Goal: Task Accomplishment & Management: Manage account settings

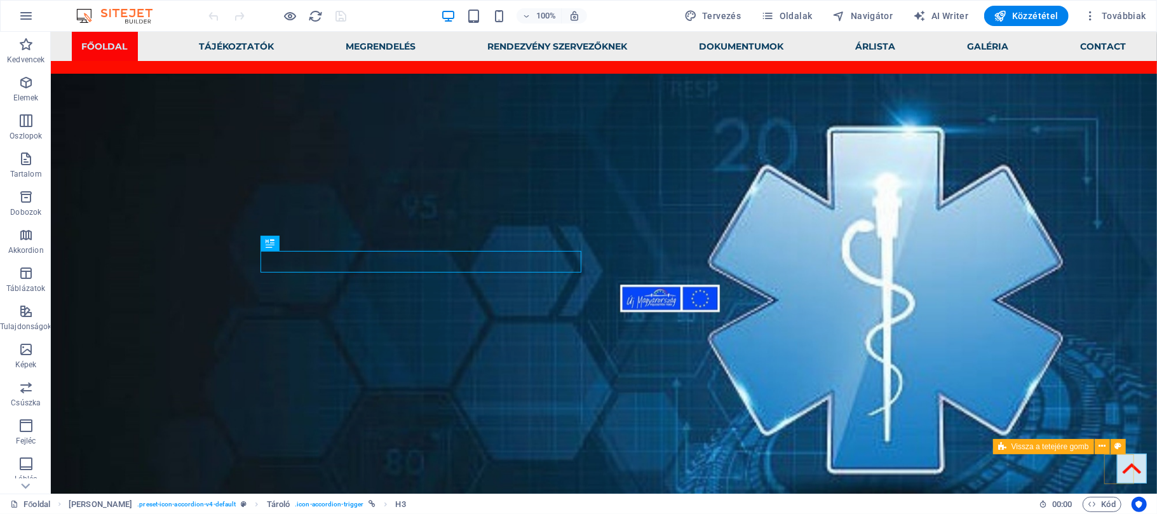
click at [1120, 458] on figure at bounding box center [1132, 468] width 30 height 30
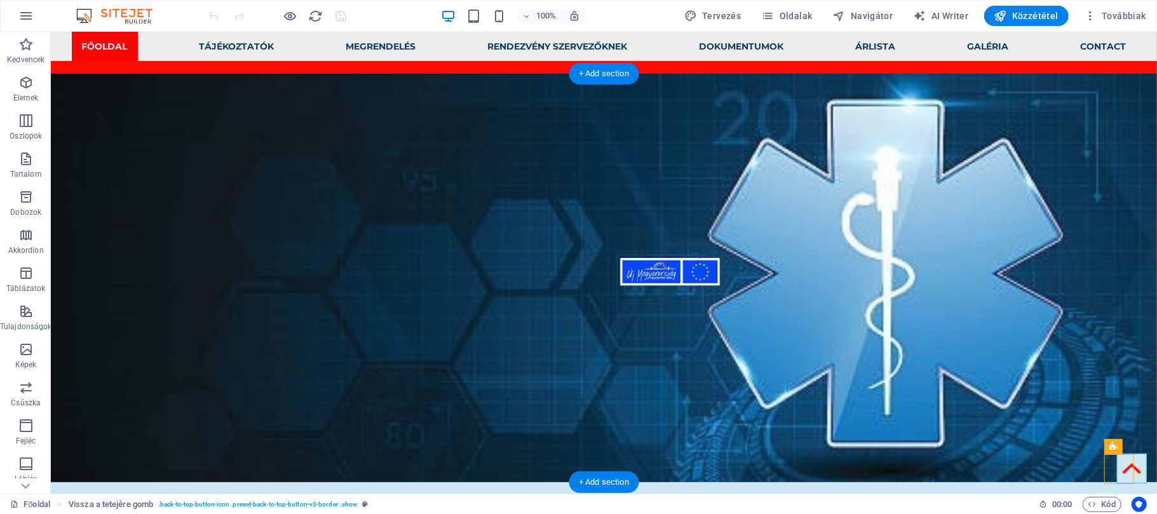
click at [157, 92] on figure at bounding box center [603, 277] width 1106 height 409
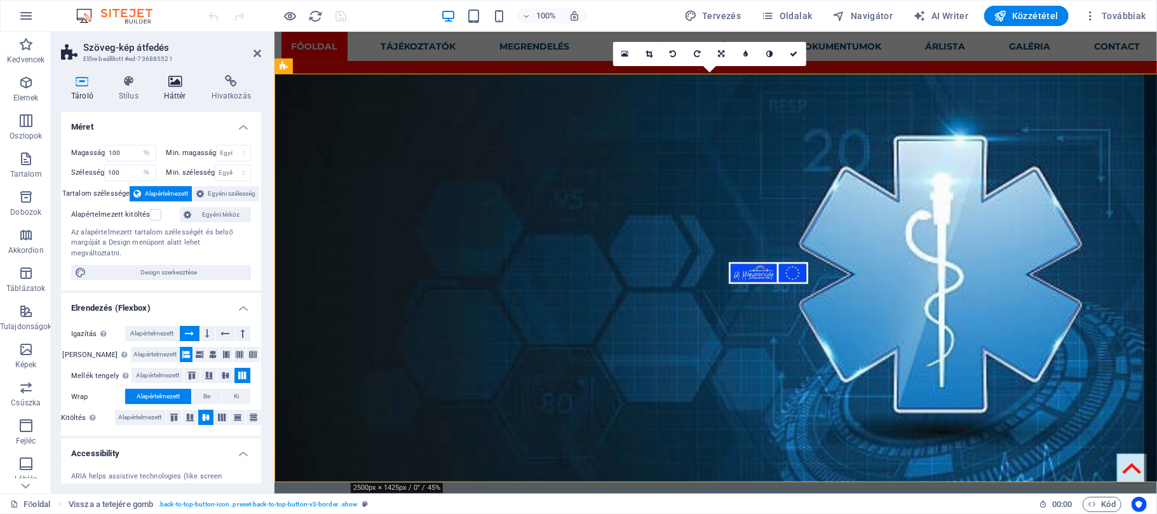
click at [189, 84] on icon at bounding box center [175, 81] width 43 height 13
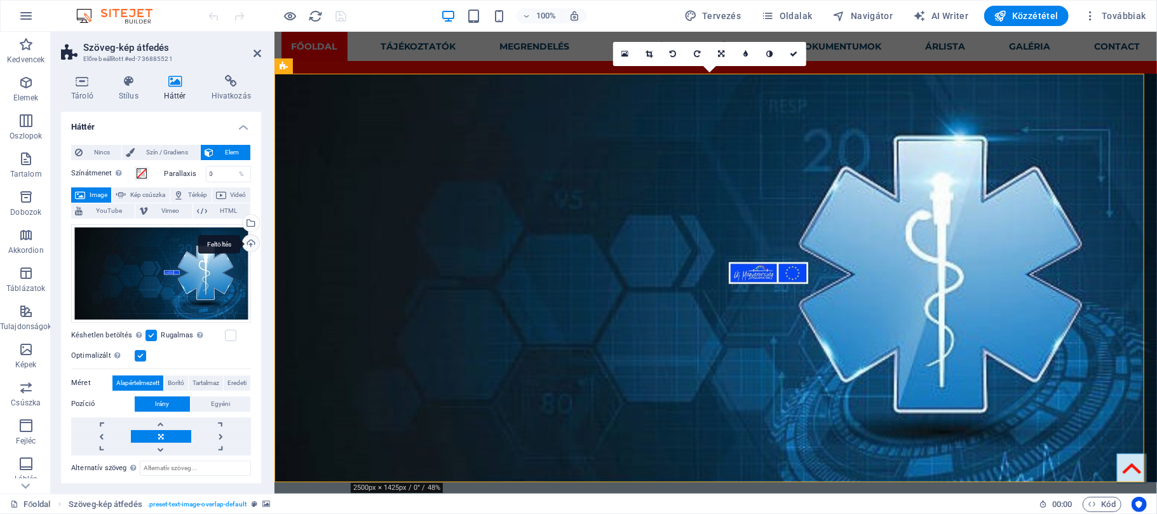
click at [247, 243] on div "Feltöltés" at bounding box center [249, 244] width 19 height 19
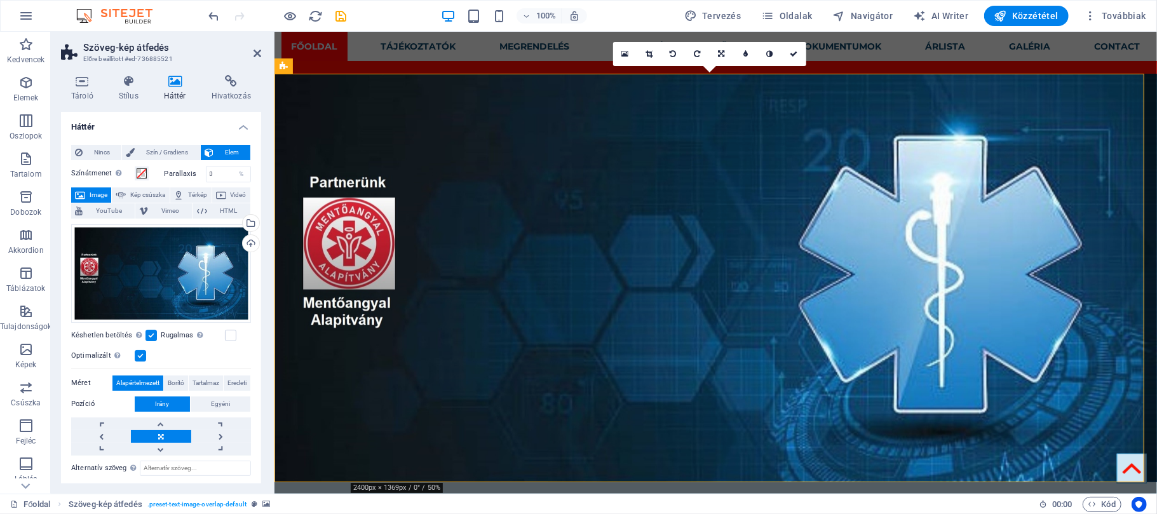
click at [252, 49] on h2 "Szöveg-kép átfedés" at bounding box center [172, 47] width 178 height 11
click at [255, 54] on icon at bounding box center [258, 53] width 8 height 10
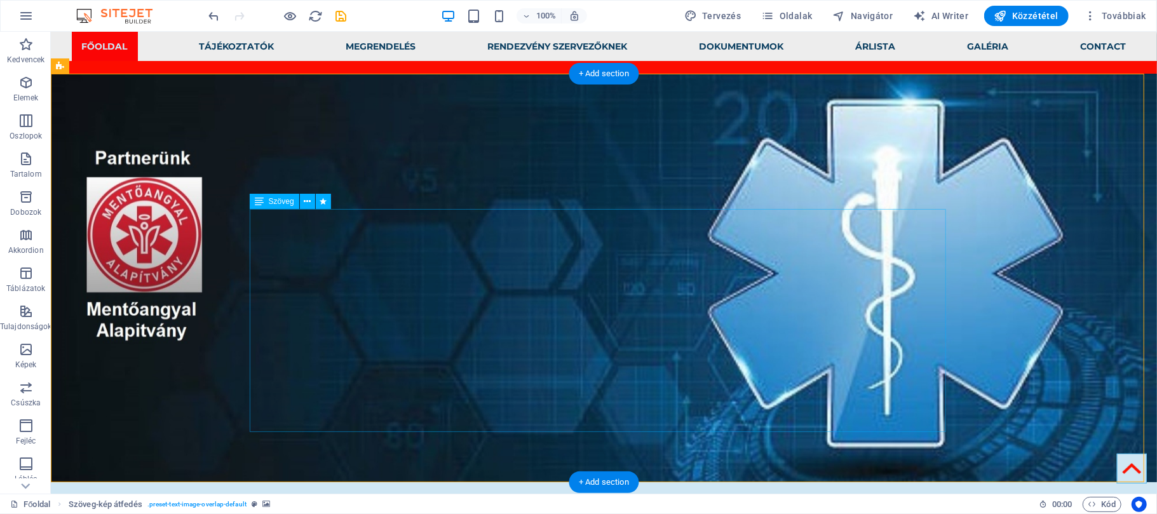
drag, startPoint x: 274, startPoint y: 257, endPoint x: 456, endPoint y: 301, distance: 186.8
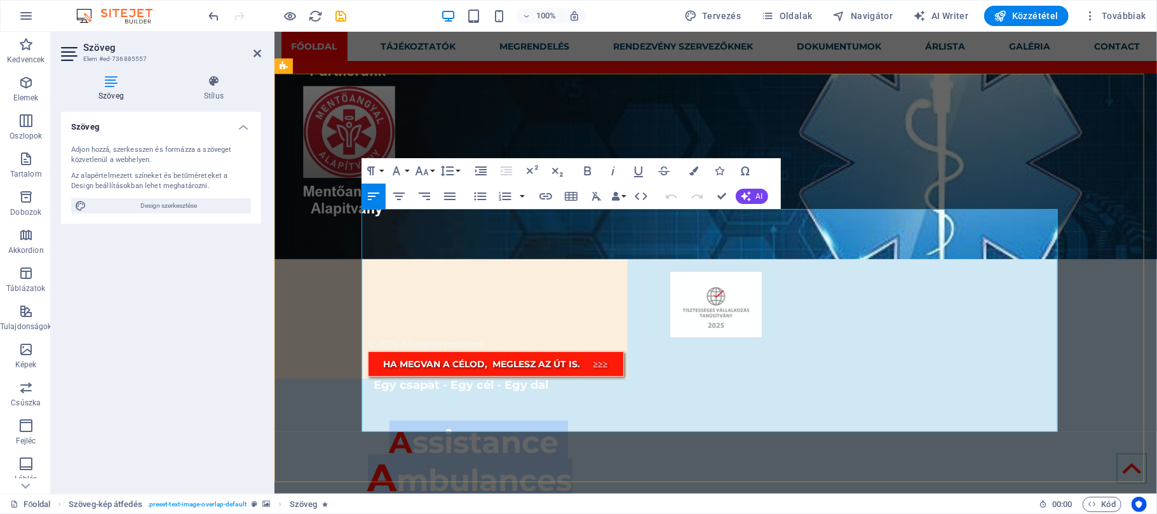
drag, startPoint x: 386, startPoint y: 259, endPoint x: 567, endPoint y: 299, distance: 185.6
click at [567, 393] on div "A ssistance A mbulances Kompromisszumok nélkül! Mert az egészség nem lehet kérd…" at bounding box center [715, 504] width 696 height 223
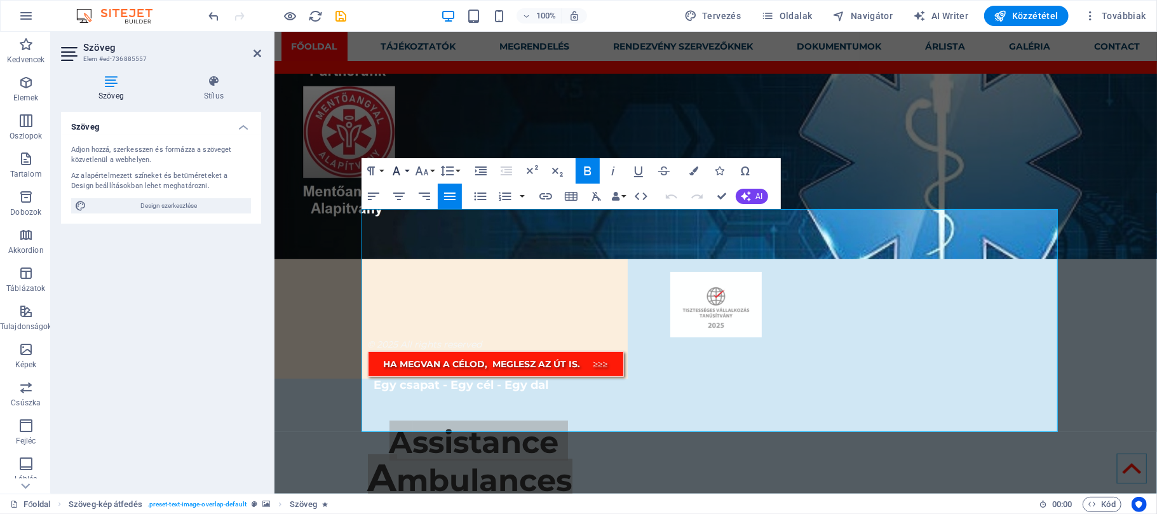
click at [407, 168] on button "Font Family" at bounding box center [399, 170] width 24 height 25
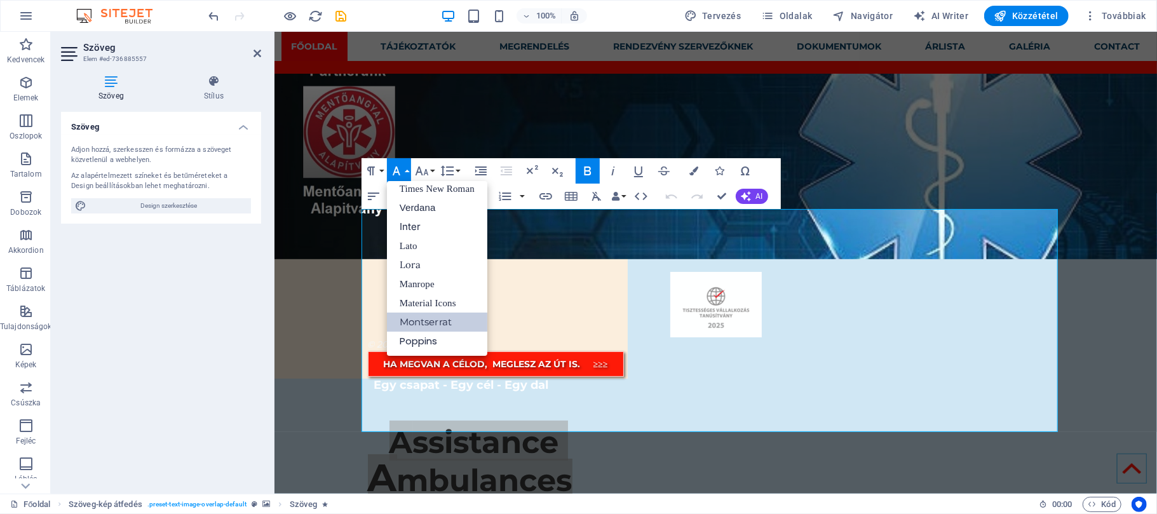
scroll to position [84, 0]
click at [430, 168] on button "Font Size" at bounding box center [424, 170] width 24 height 25
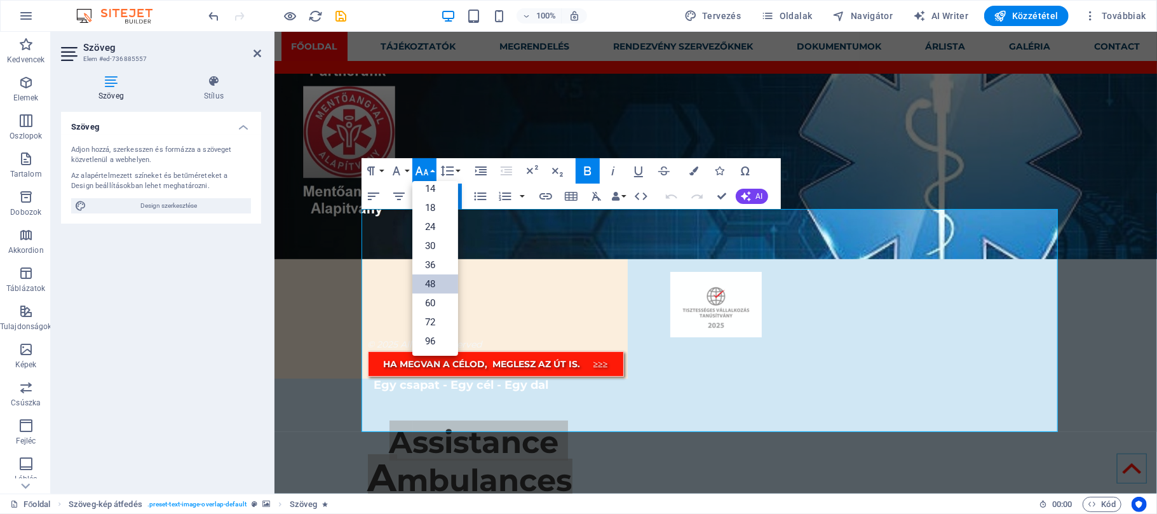
scroll to position [102, 0]
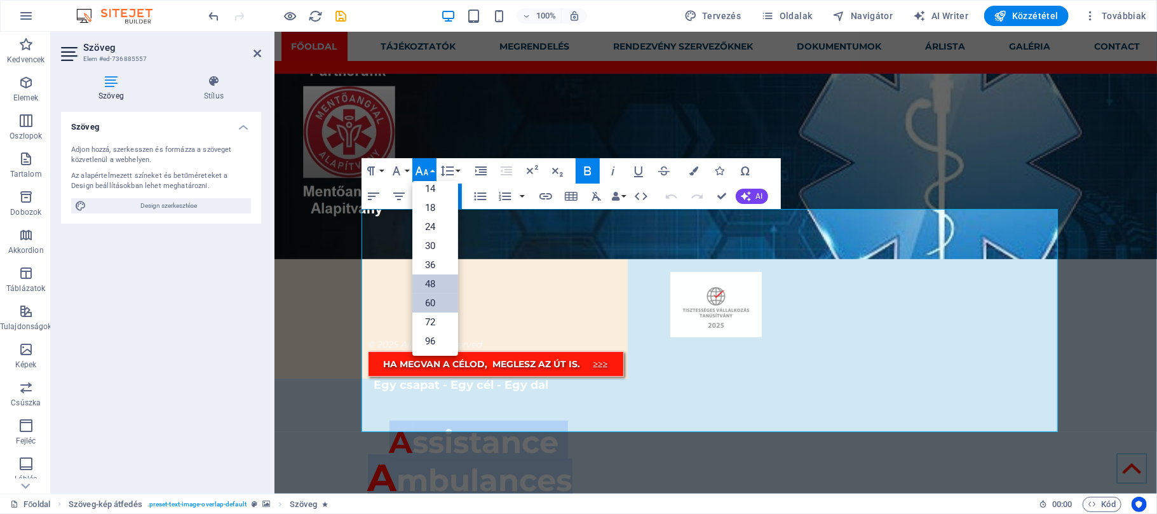
click at [438, 301] on link "60" at bounding box center [435, 303] width 46 height 19
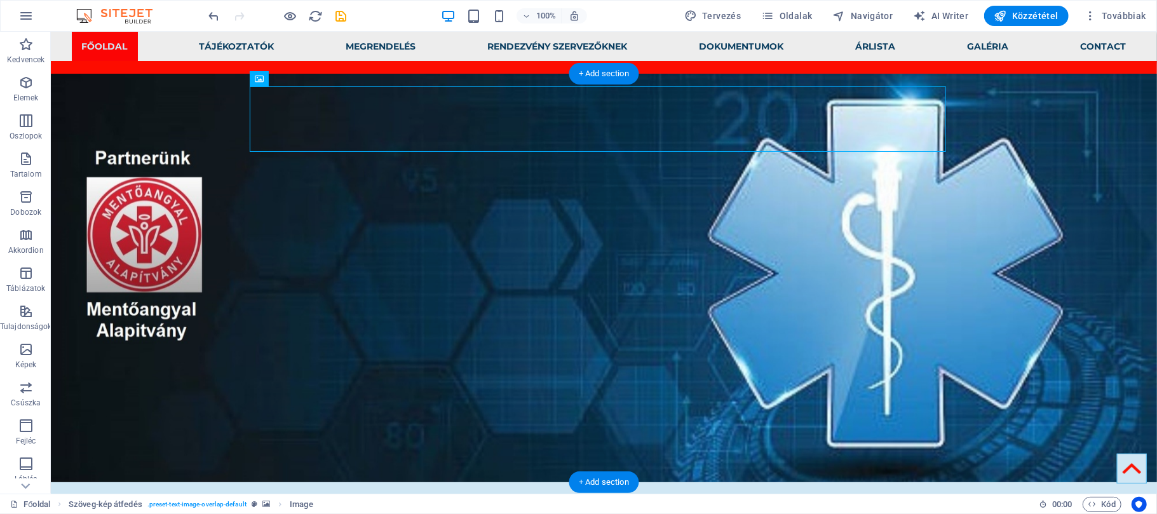
click at [199, 92] on figure at bounding box center [603, 277] width 1106 height 409
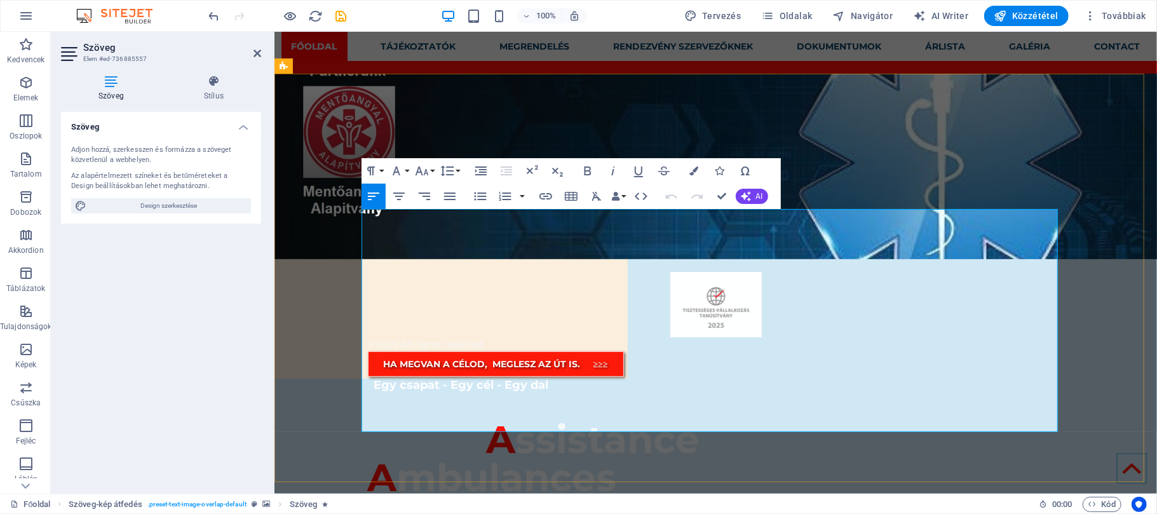
click at [475, 416] on span at bounding box center [426, 439] width 119 height 46
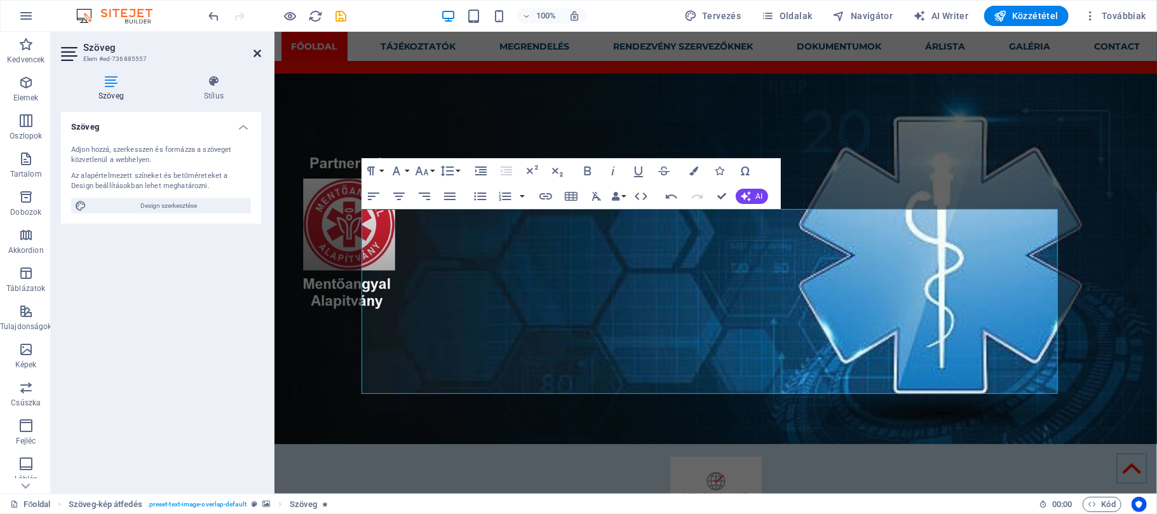
click at [255, 52] on icon at bounding box center [258, 53] width 8 height 10
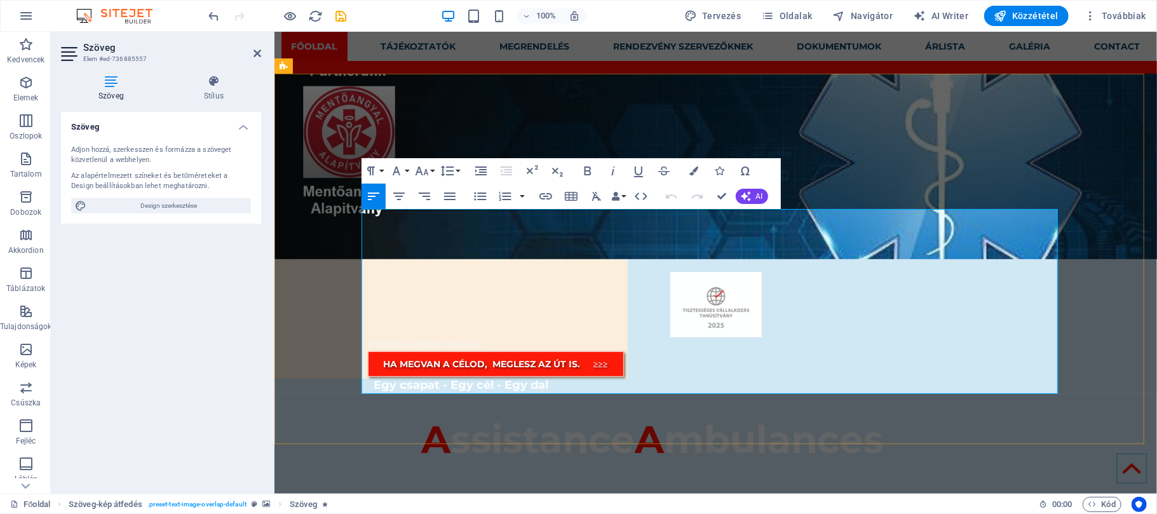
click at [421, 416] on span "A" at bounding box center [435, 439] width 29 height 46
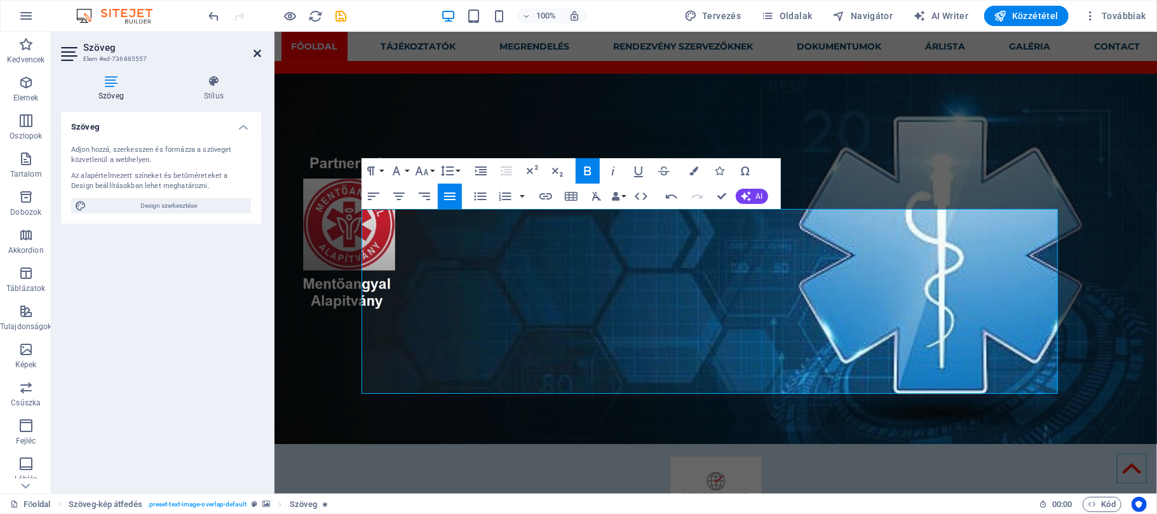
click at [255, 52] on icon at bounding box center [258, 53] width 8 height 10
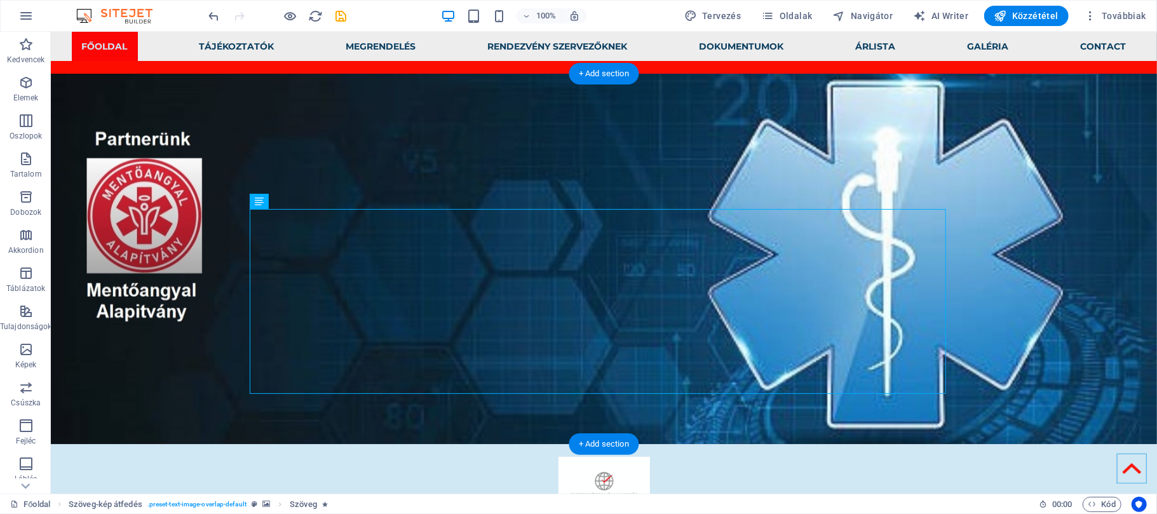
click at [173, 92] on figure at bounding box center [603, 258] width 1106 height 370
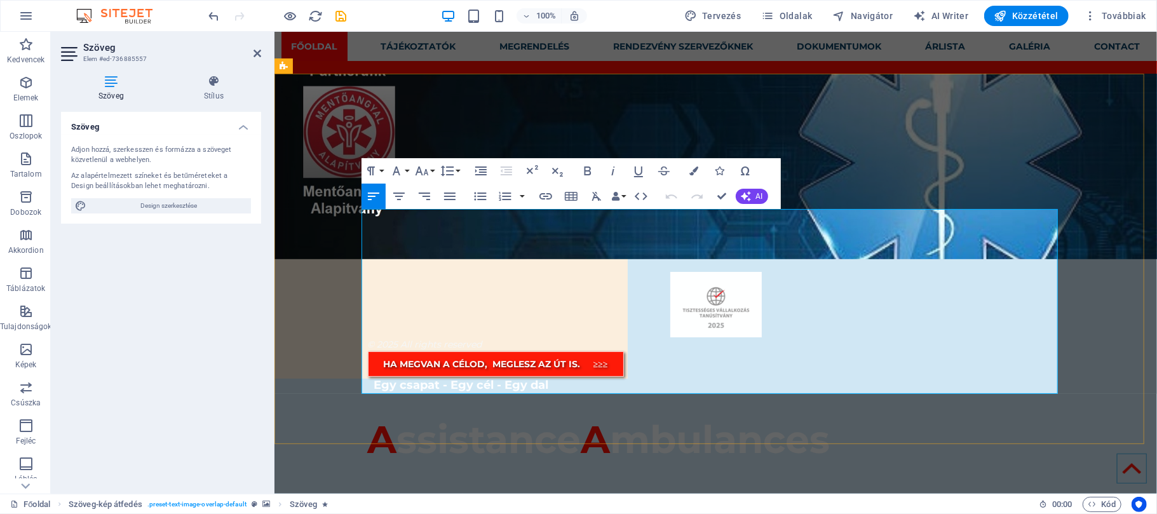
click at [369, 416] on span "A" at bounding box center [381, 439] width 29 height 46
click at [381, 416] on span "A" at bounding box center [381, 439] width 29 height 46
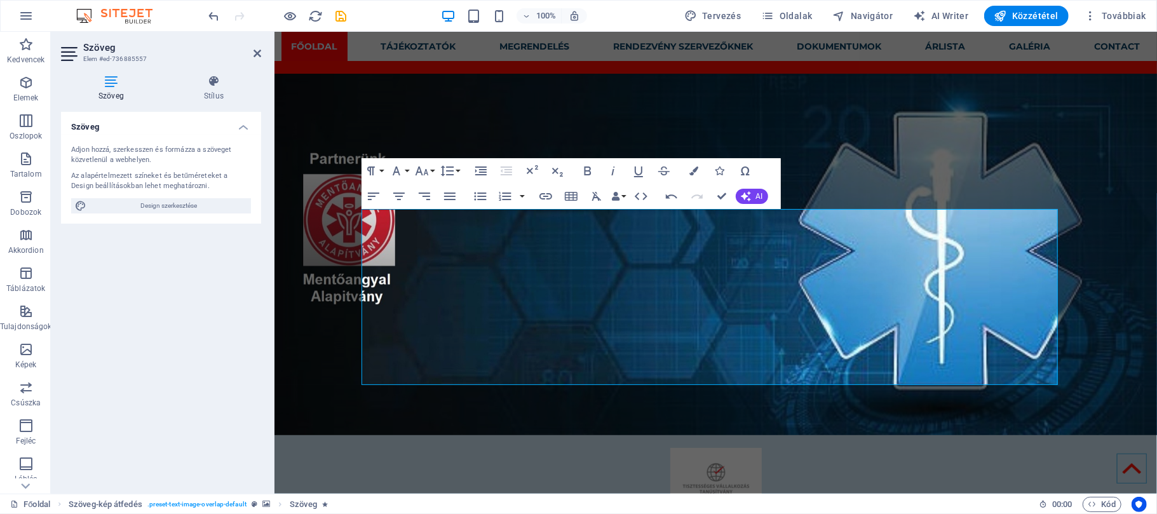
click at [318, 104] on figure at bounding box center [715, 254] width 883 height 362
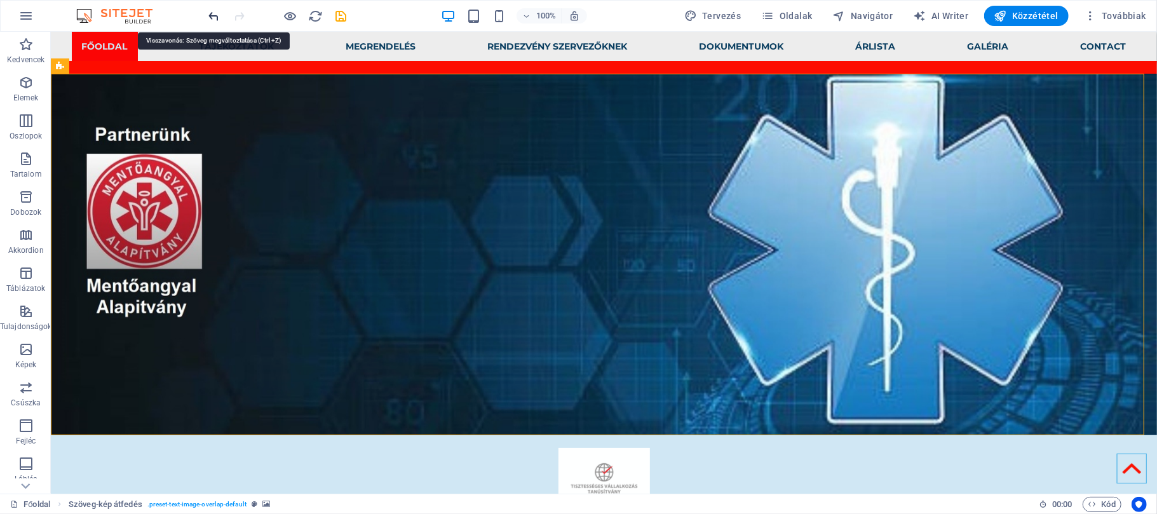
click at [217, 18] on icon "undo" at bounding box center [214, 16] width 15 height 15
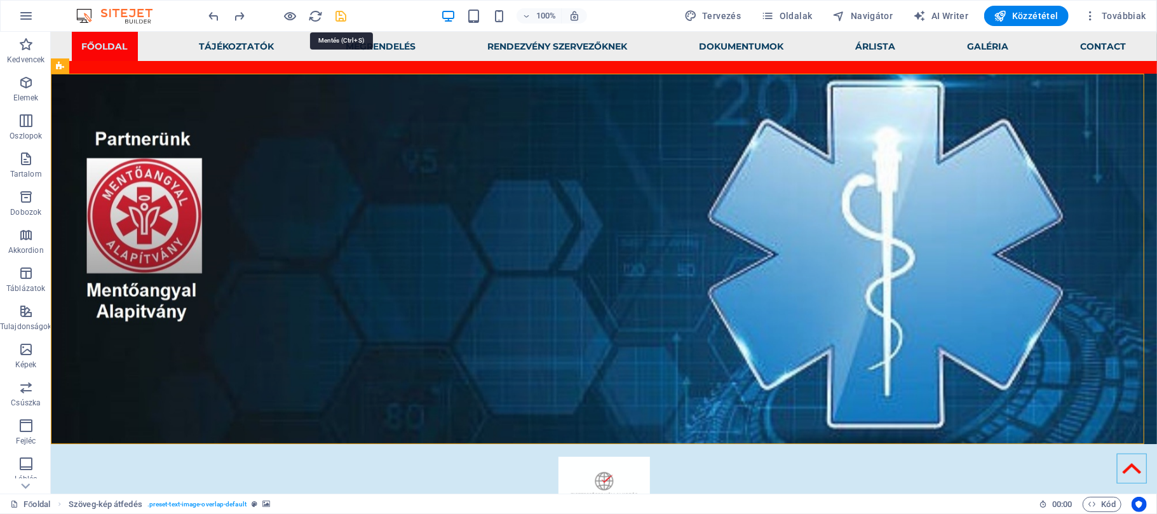
click at [339, 14] on icon "save" at bounding box center [341, 16] width 15 height 15
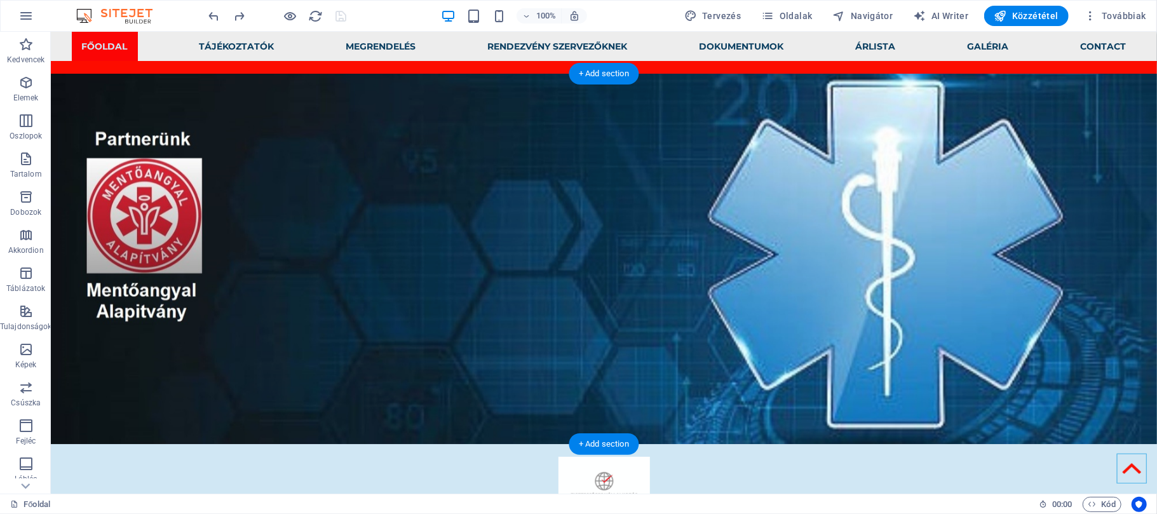
click at [122, 106] on figure at bounding box center [603, 258] width 1106 height 370
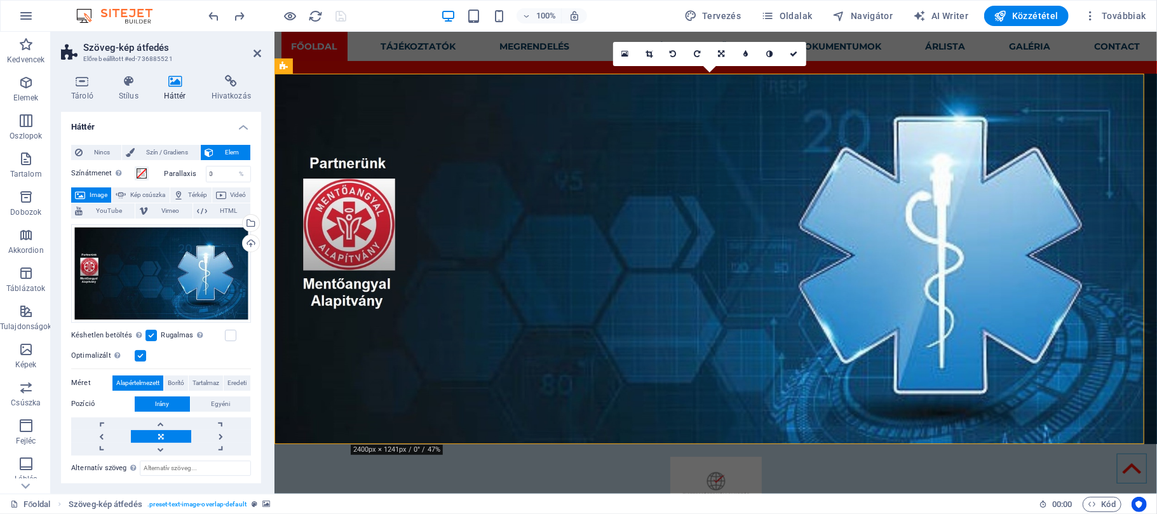
click at [172, 89] on h4 "Háttér" at bounding box center [178, 88] width 48 height 27
click at [249, 244] on div "Feltöltés" at bounding box center [249, 244] width 19 height 19
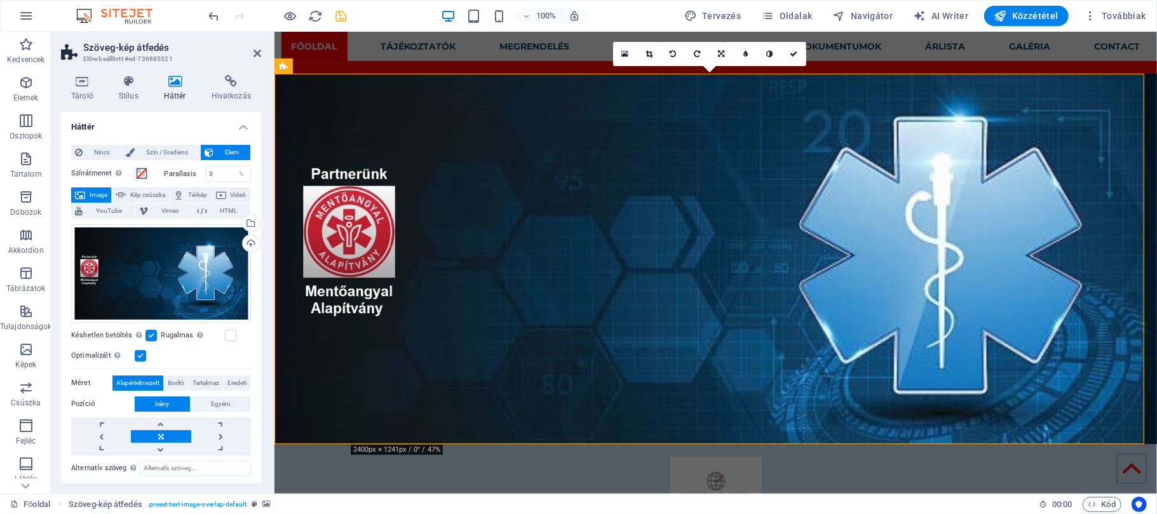
click at [259, 58] on header "Szöveg-kép átfedés Előre beállított #ed-736885521" at bounding box center [161, 48] width 200 height 33
click at [258, 52] on icon at bounding box center [258, 53] width 8 height 10
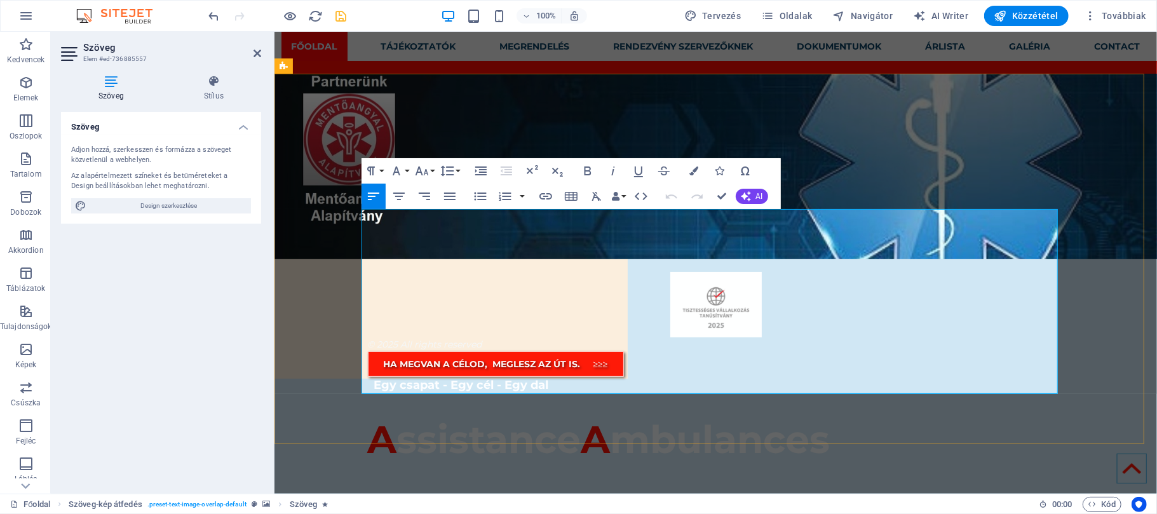
drag, startPoint x: 579, startPoint y: 363, endPoint x: 363, endPoint y: 350, distance: 215.8
click at [432, 170] on button "Font Size" at bounding box center [424, 170] width 24 height 25
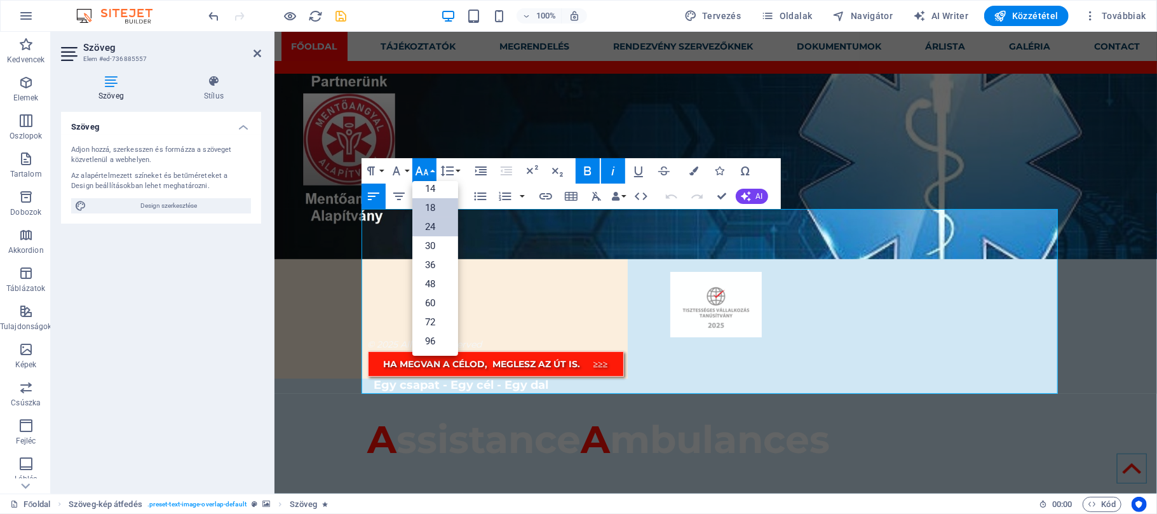
click at [433, 225] on link "24" at bounding box center [435, 226] width 46 height 19
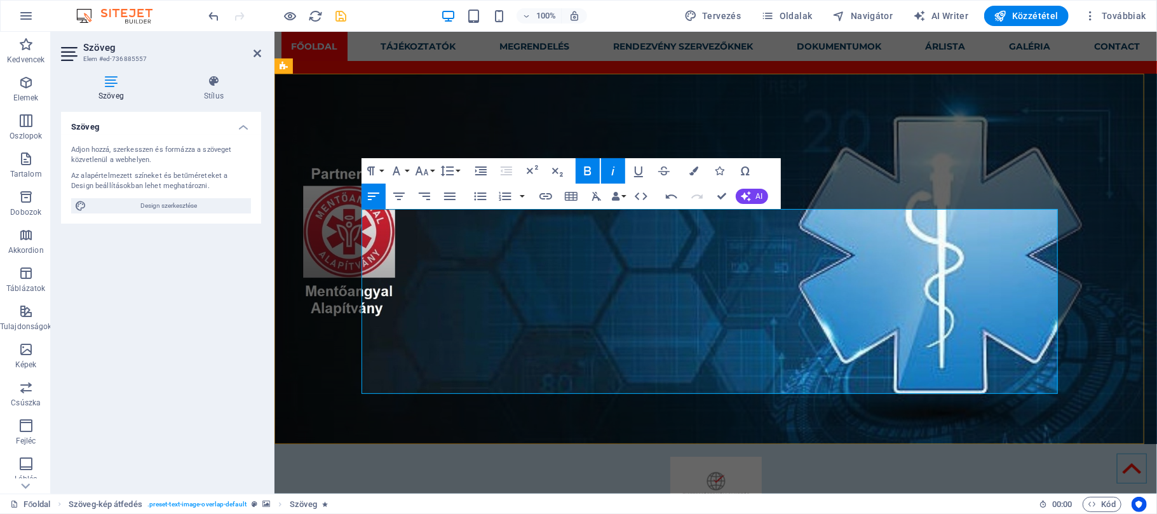
click at [261, 54] on aside "Szöveg Elem #ed-736885557 Szöveg Stílus Szöveg Adjon hozzá, szerkesszen és form…" at bounding box center [163, 263] width 224 height 462
click at [255, 51] on icon at bounding box center [258, 53] width 8 height 10
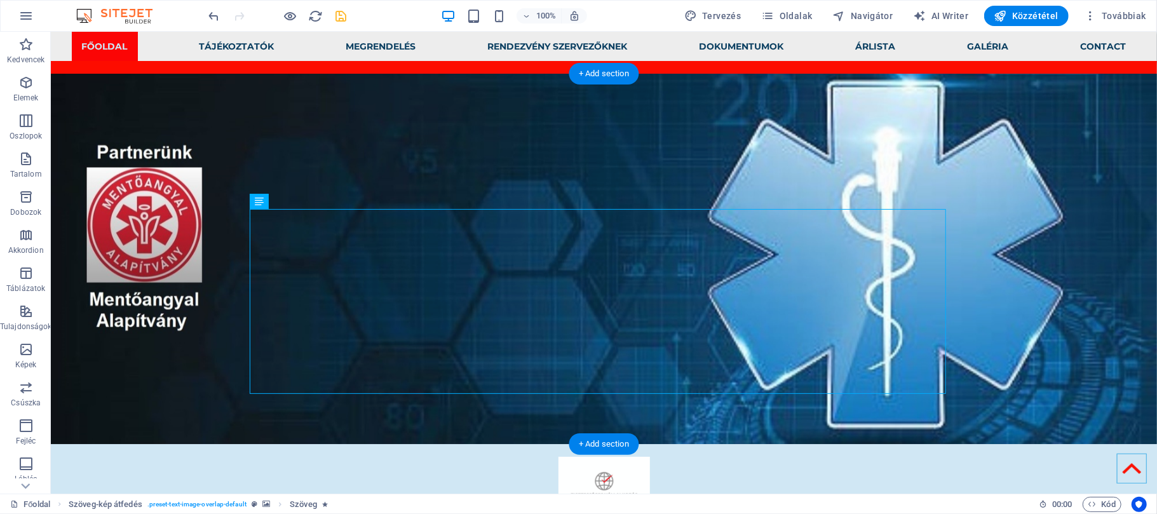
click at [166, 76] on figure at bounding box center [603, 258] width 1106 height 370
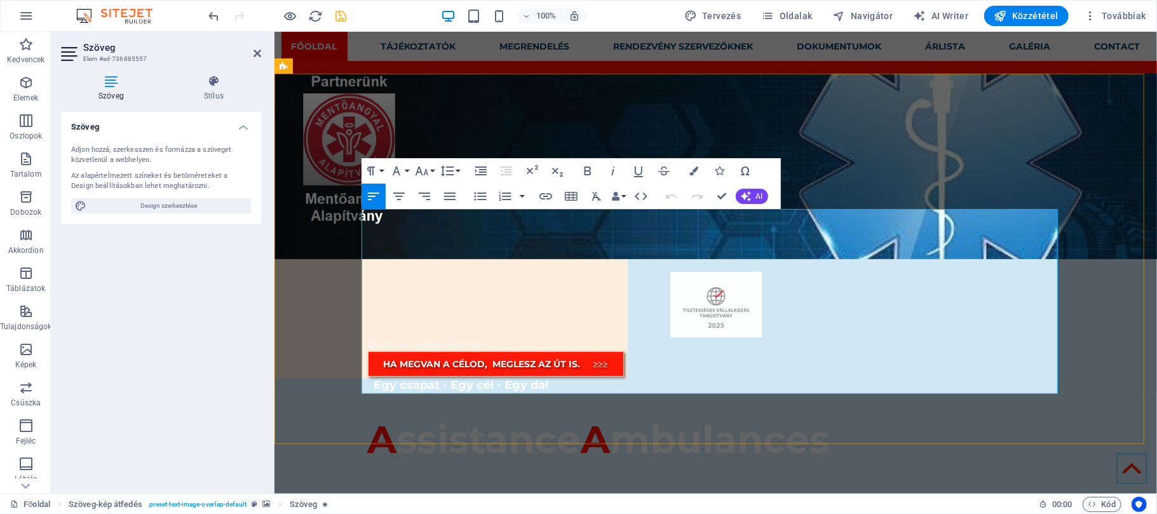
click at [387, 487] on em at bounding box center [382, 496] width 31 height 18
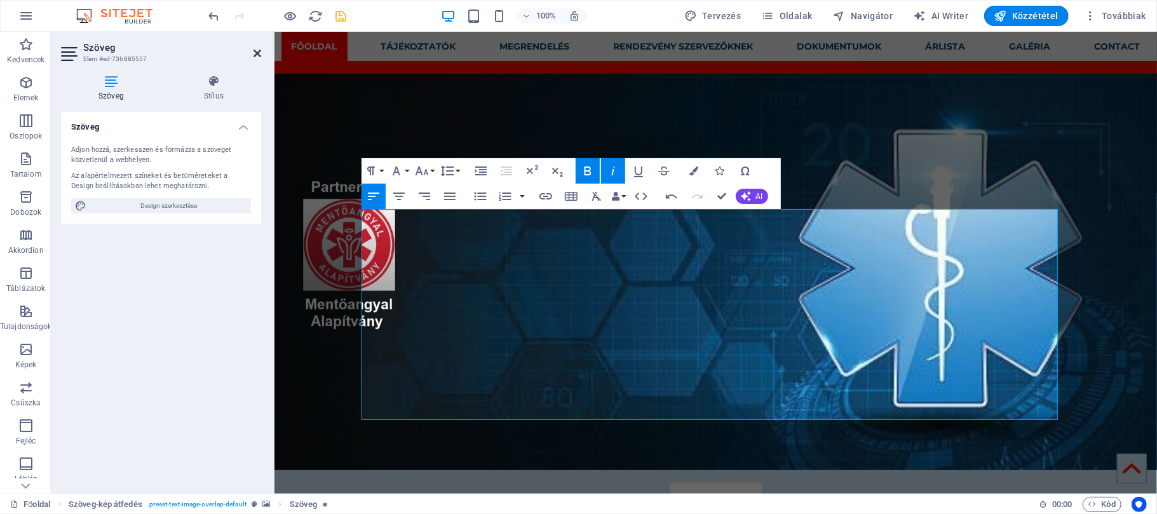
click at [258, 51] on icon at bounding box center [258, 53] width 8 height 10
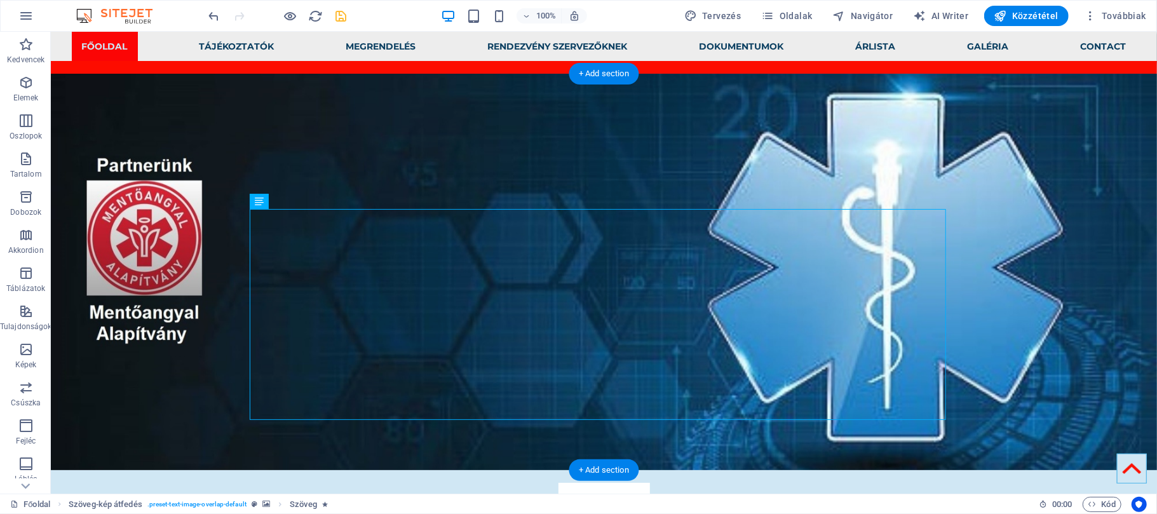
click at [203, 93] on figure at bounding box center [603, 271] width 1106 height 397
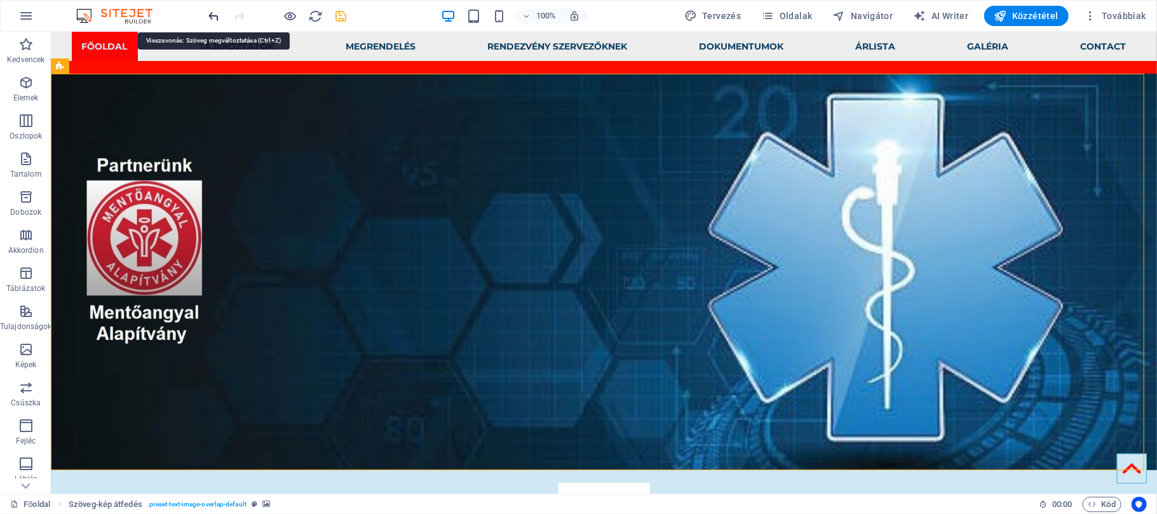
click at [208, 10] on icon "undo" at bounding box center [214, 16] width 15 height 15
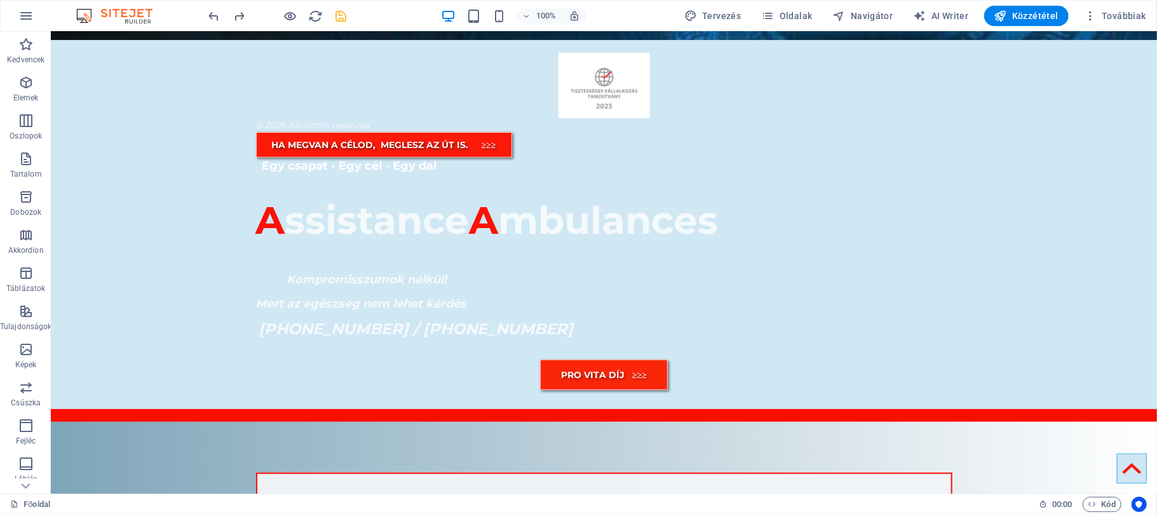
scroll to position [0, 0]
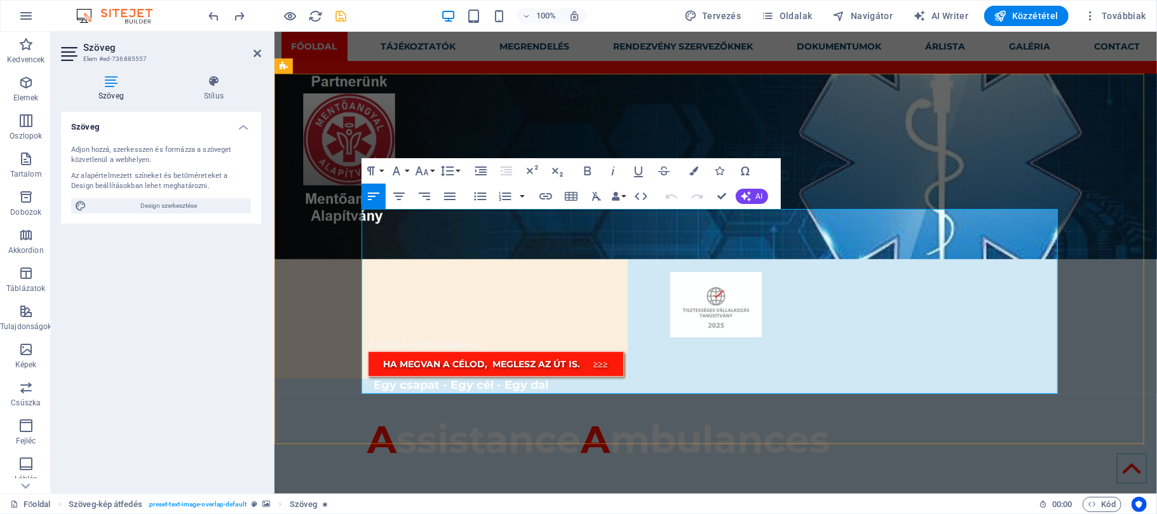
click at [387, 487] on em at bounding box center [382, 496] width 31 height 18
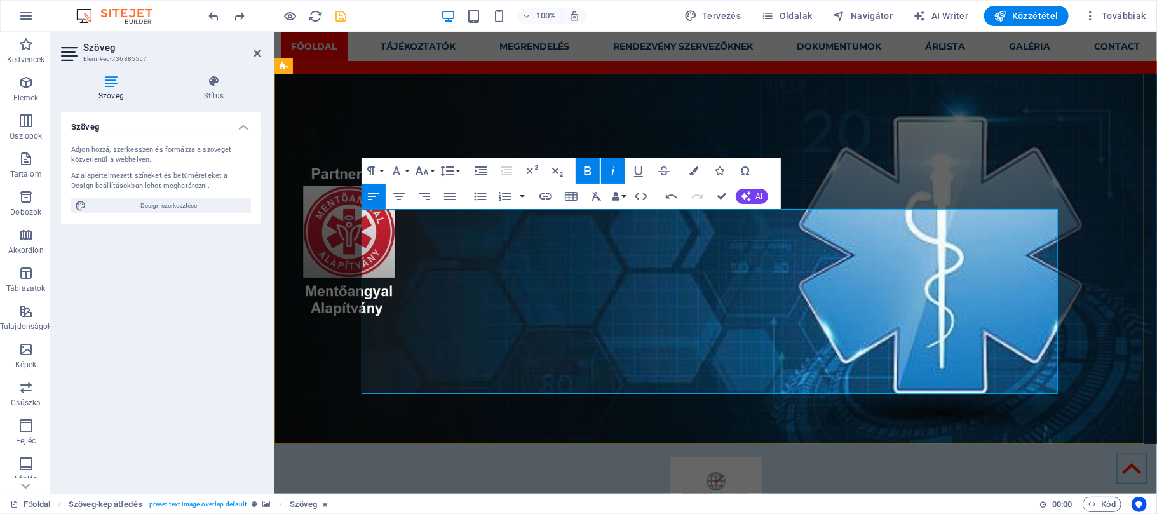
click at [254, 49] on icon at bounding box center [258, 53] width 8 height 10
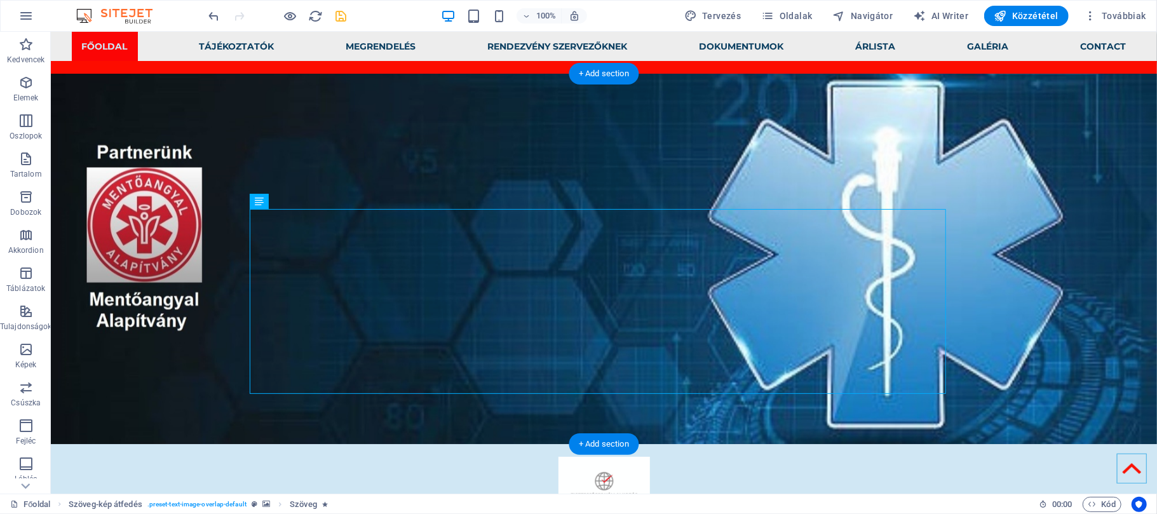
click at [219, 86] on figure at bounding box center [603, 258] width 1106 height 370
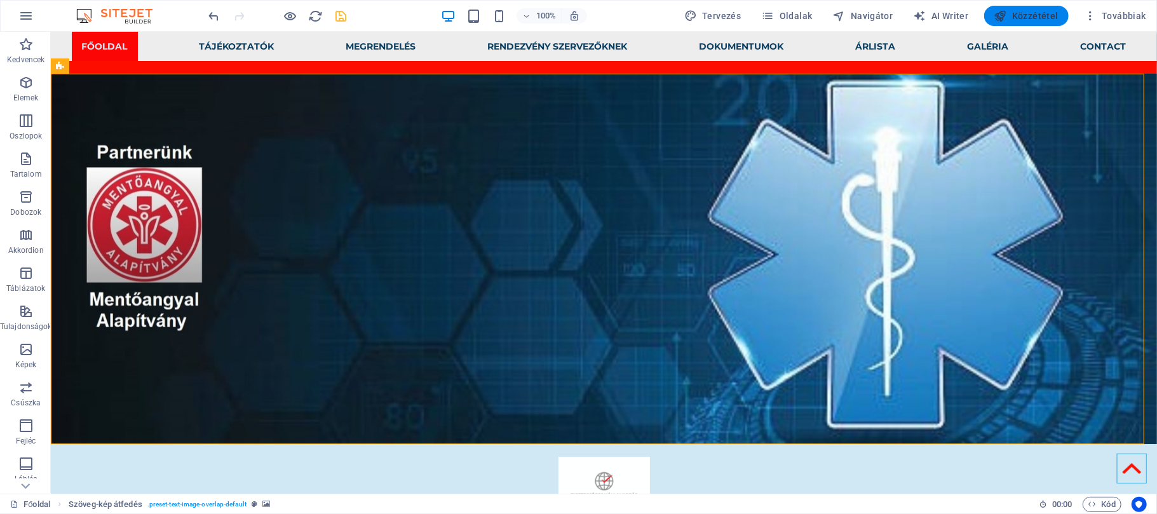
click at [1016, 18] on span "Közzététel" at bounding box center [1027, 16] width 64 height 13
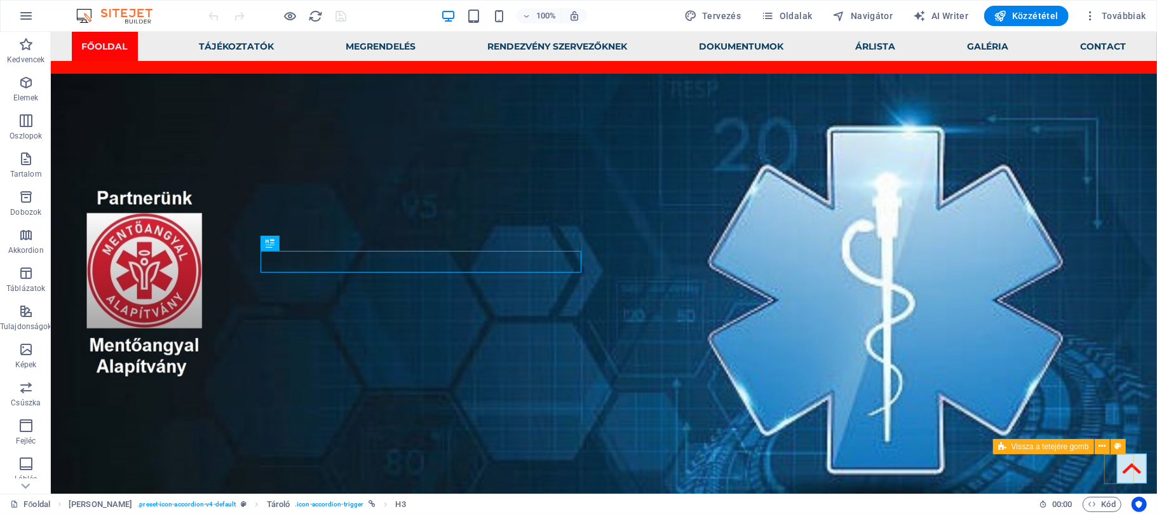
click at [1117, 467] on figure at bounding box center [1132, 468] width 30 height 30
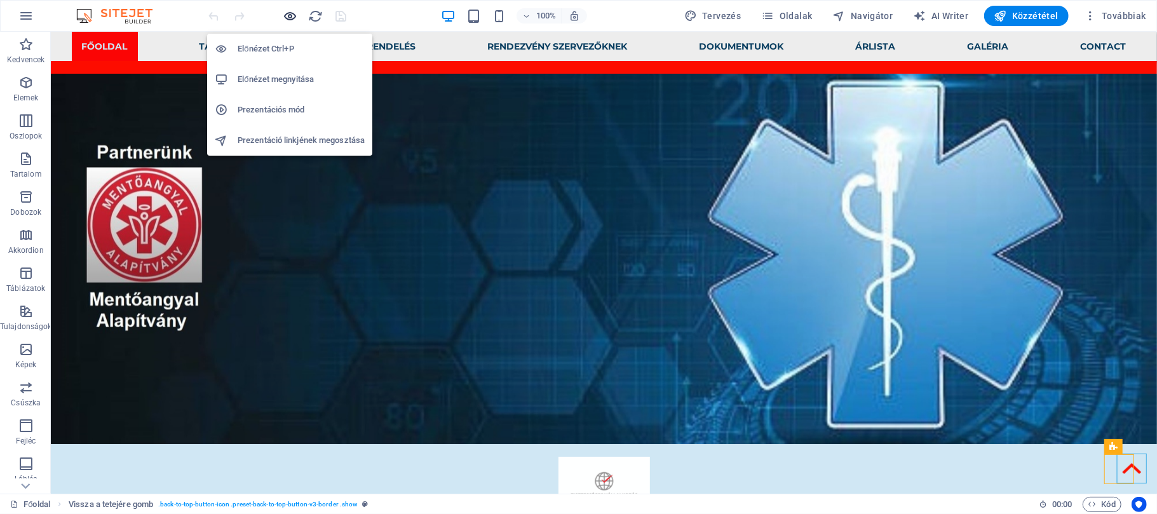
click at [290, 14] on icon "button" at bounding box center [290, 16] width 15 height 15
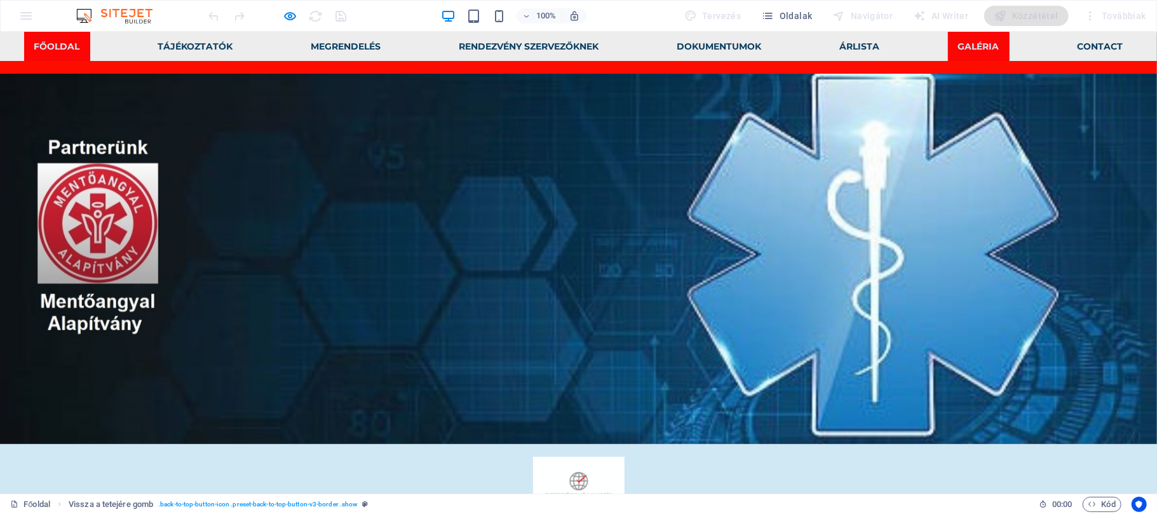
click at [965, 46] on link "Galéria" at bounding box center [979, 45] width 62 height 29
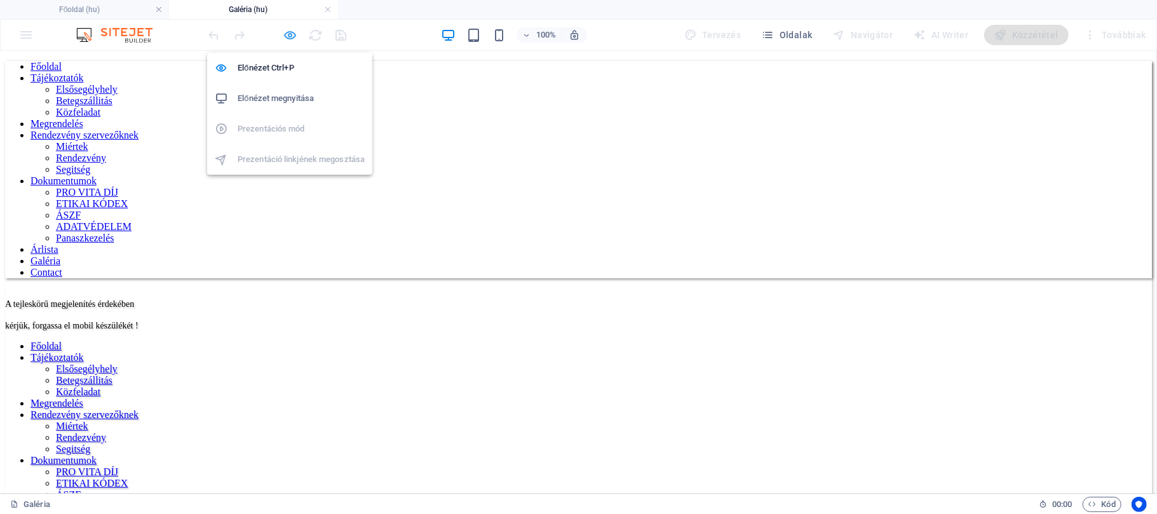
click at [290, 34] on icon "button" at bounding box center [290, 35] width 15 height 15
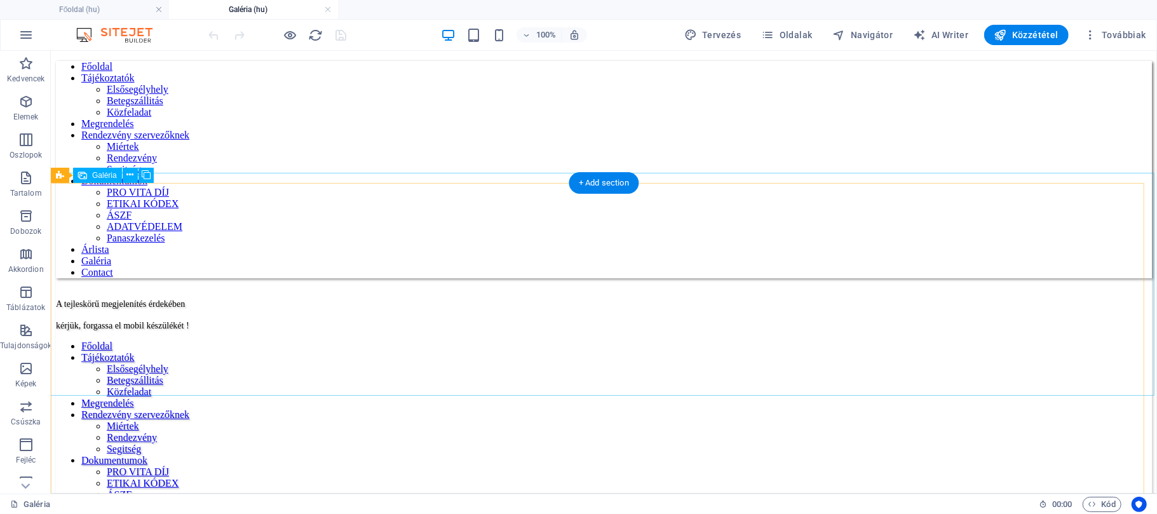
select select "4"
select select "px"
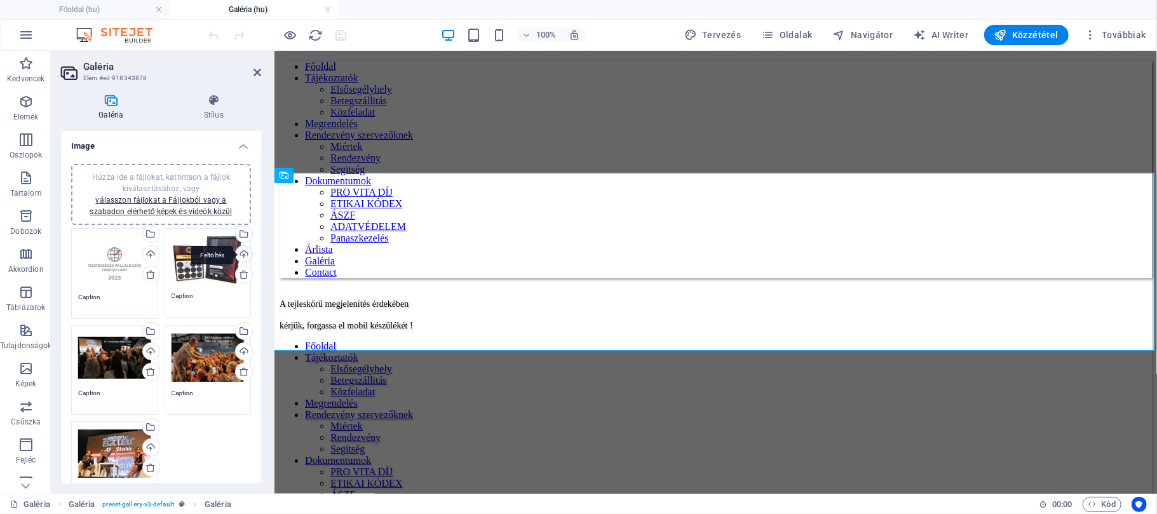
click at [240, 254] on div "Feltöltés" at bounding box center [242, 255] width 19 height 19
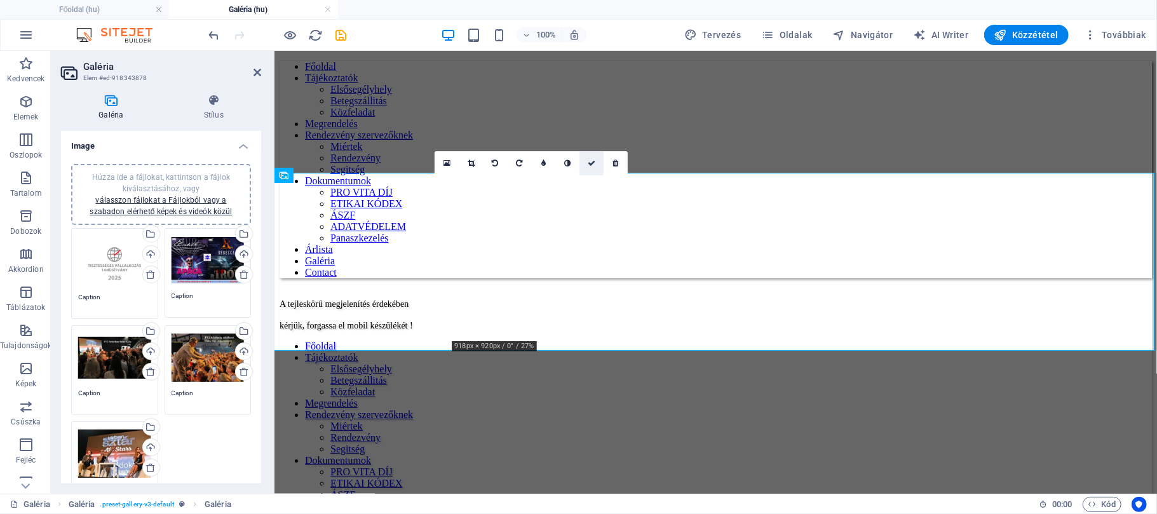
click at [590, 160] on icon at bounding box center [592, 164] width 8 height 8
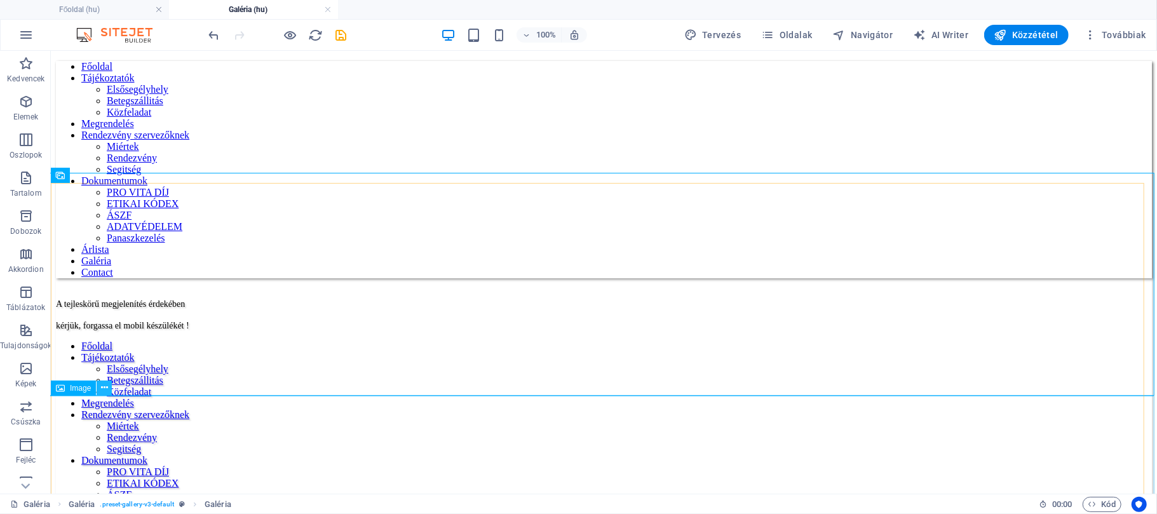
click at [102, 388] on icon at bounding box center [104, 387] width 7 height 13
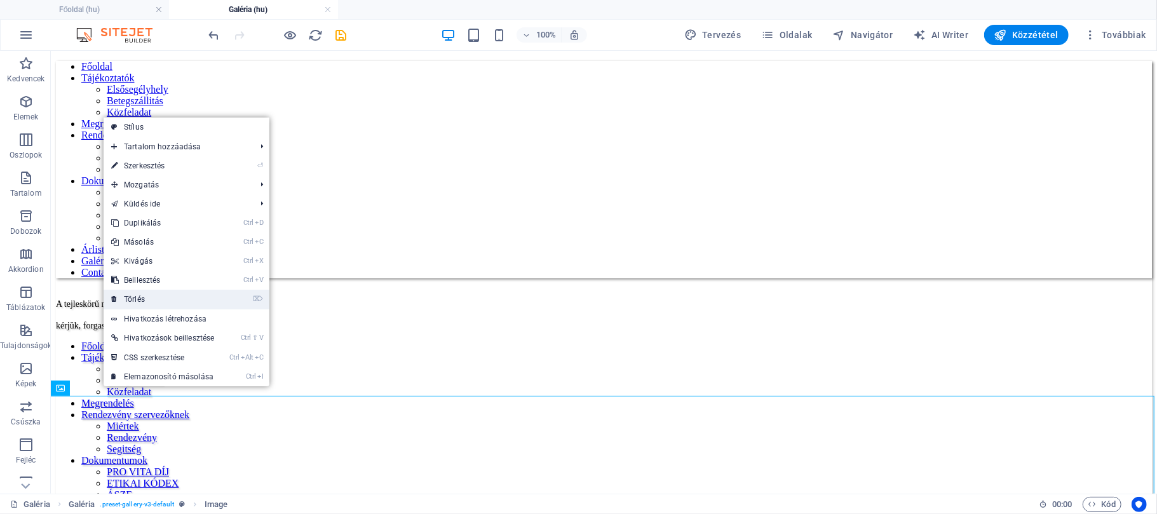
click at [140, 308] on link "⌦ Törlés" at bounding box center [163, 299] width 118 height 19
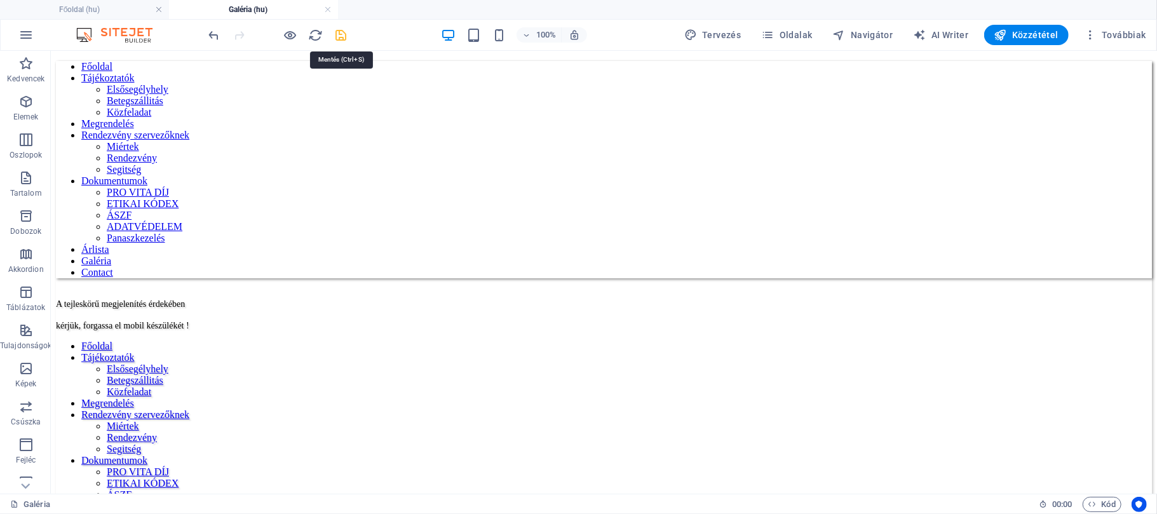
click at [344, 36] on icon "save" at bounding box center [341, 35] width 15 height 15
click at [1029, 34] on span "Közzététel" at bounding box center [1027, 35] width 64 height 13
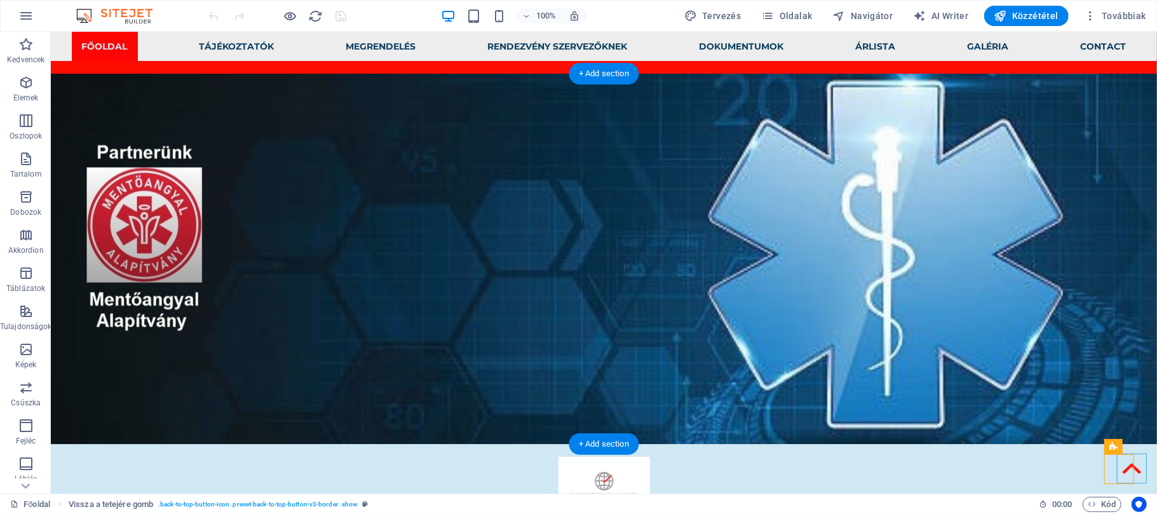
click at [211, 118] on figure at bounding box center [603, 258] width 1106 height 370
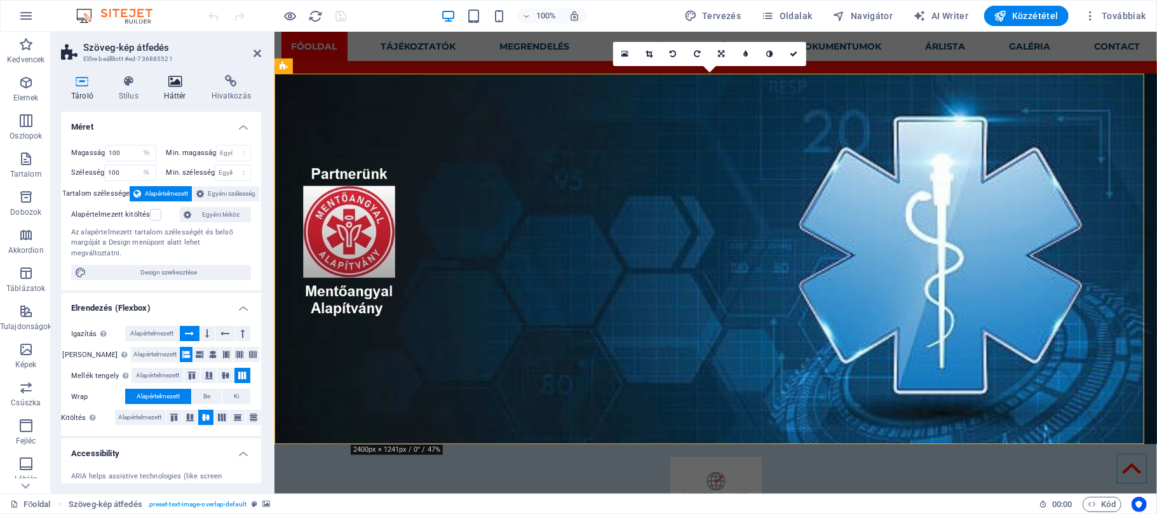
click at [177, 95] on h4 "Háttér" at bounding box center [178, 88] width 48 height 27
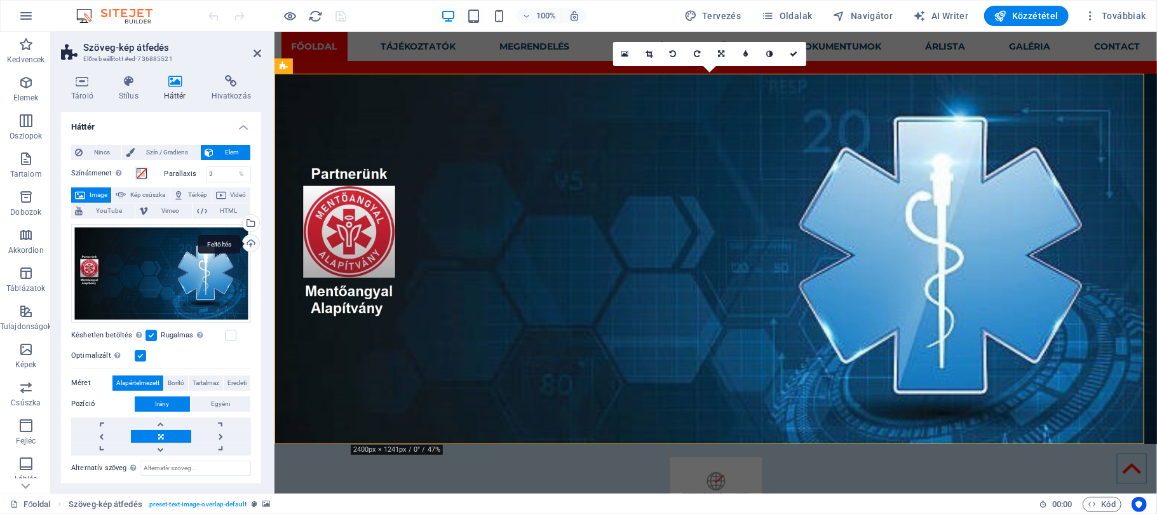
click at [247, 240] on div "Feltöltés" at bounding box center [249, 244] width 19 height 19
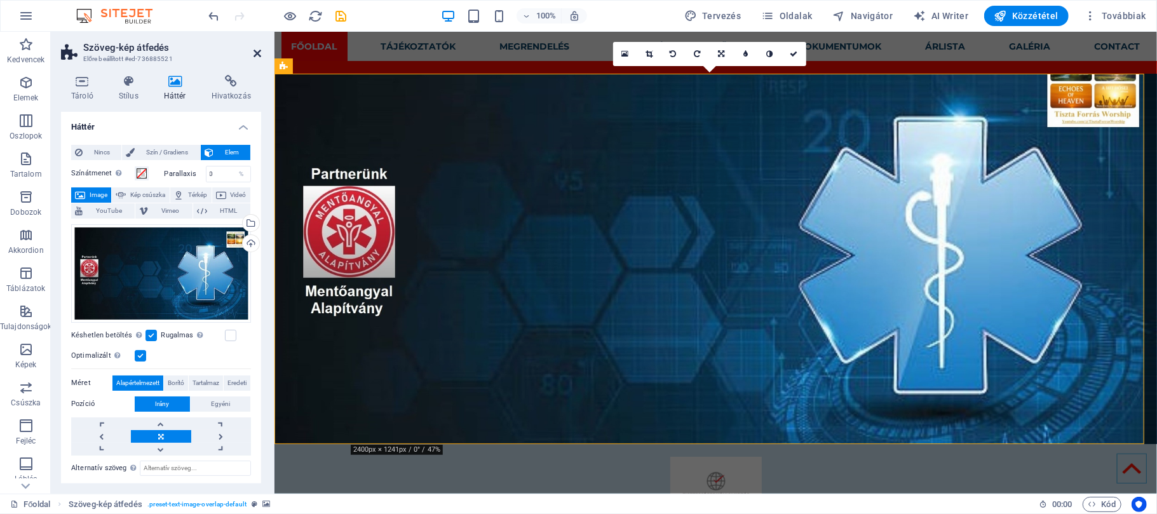
click at [254, 53] on icon at bounding box center [258, 53] width 8 height 10
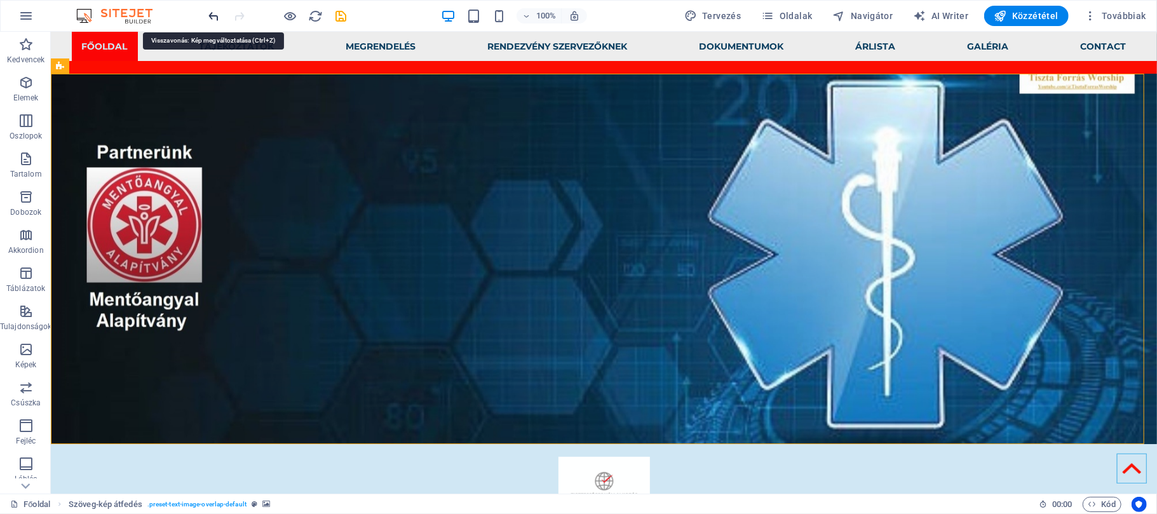
click at [215, 17] on icon "undo" at bounding box center [214, 16] width 15 height 15
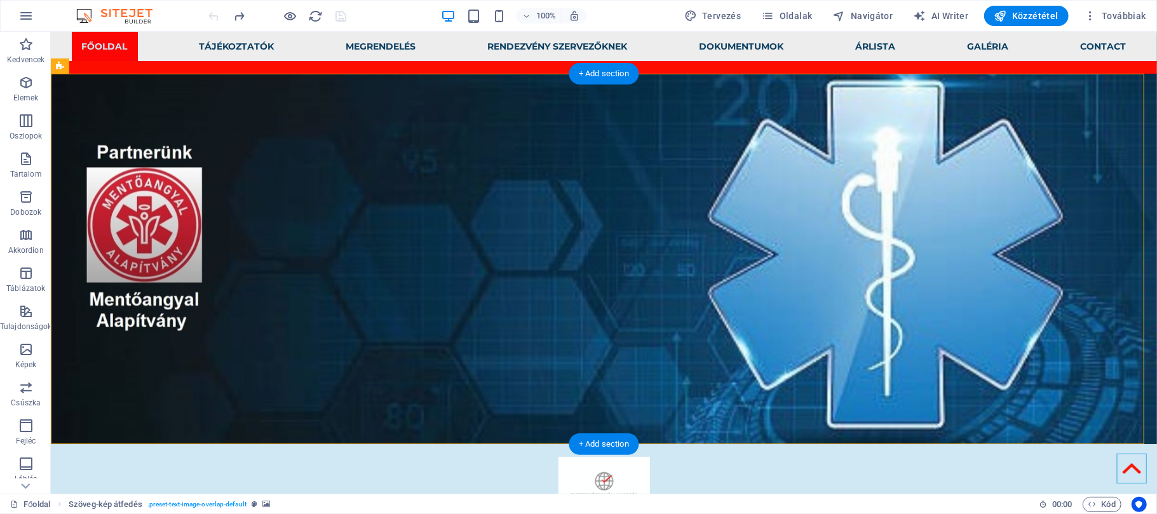
click at [203, 114] on figure at bounding box center [603, 258] width 1106 height 370
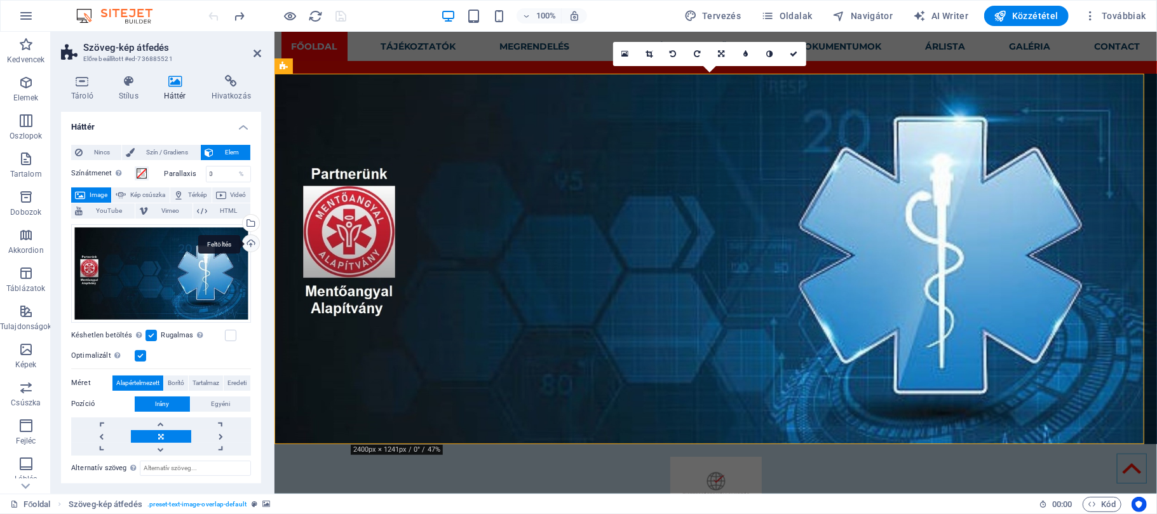
click at [247, 240] on div "Feltöltés" at bounding box center [249, 244] width 19 height 19
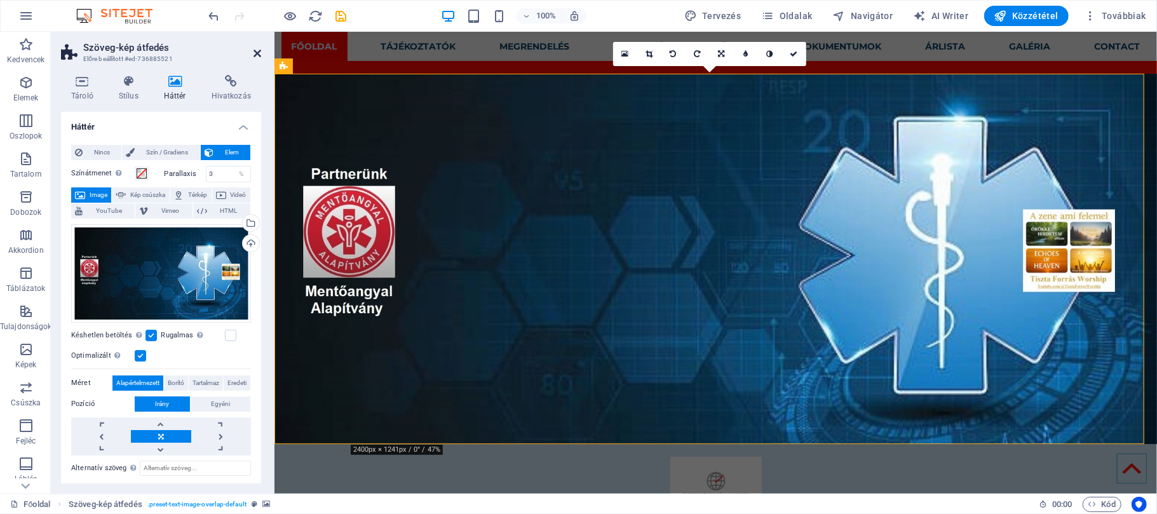
click at [255, 53] on icon at bounding box center [258, 53] width 8 height 10
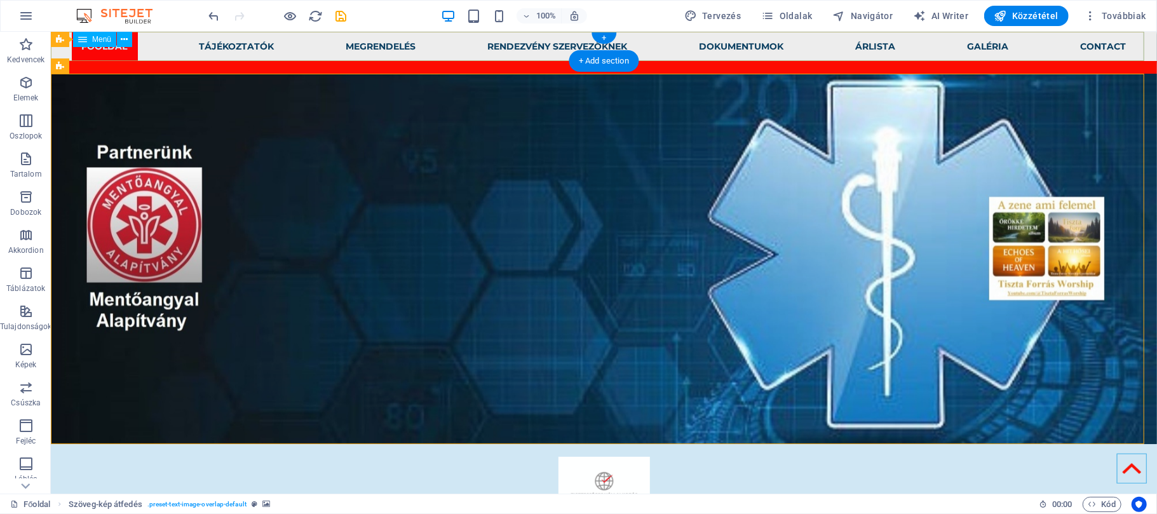
click at [254, 53] on nav "Főoldal Tájékoztatók Elsősegélyhely Betegszállitás Közfeladat Megrendelés Rende…" at bounding box center [603, 45] width 1106 height 29
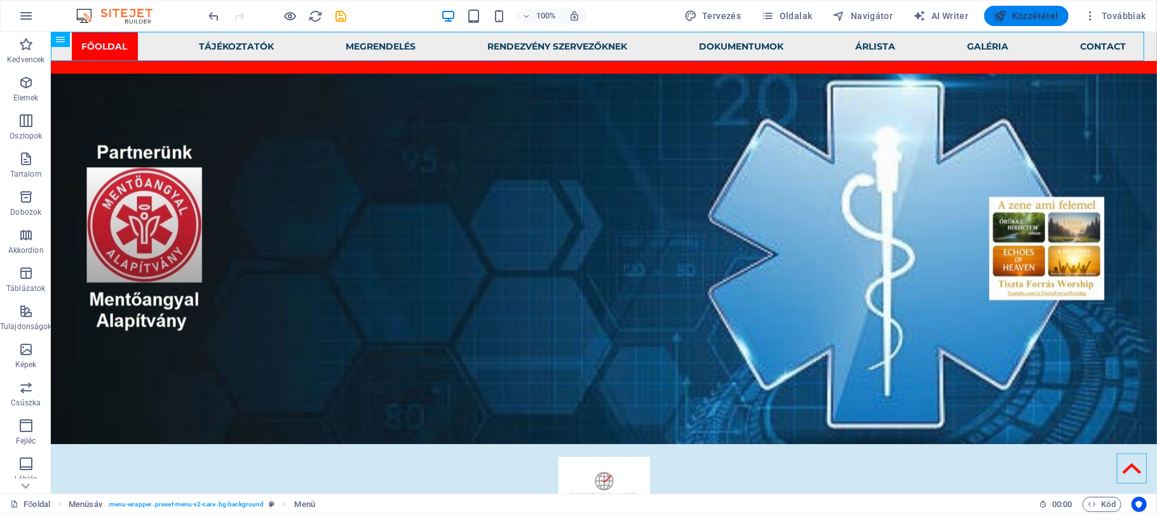
click at [1022, 13] on span "Közzététel" at bounding box center [1027, 16] width 64 height 13
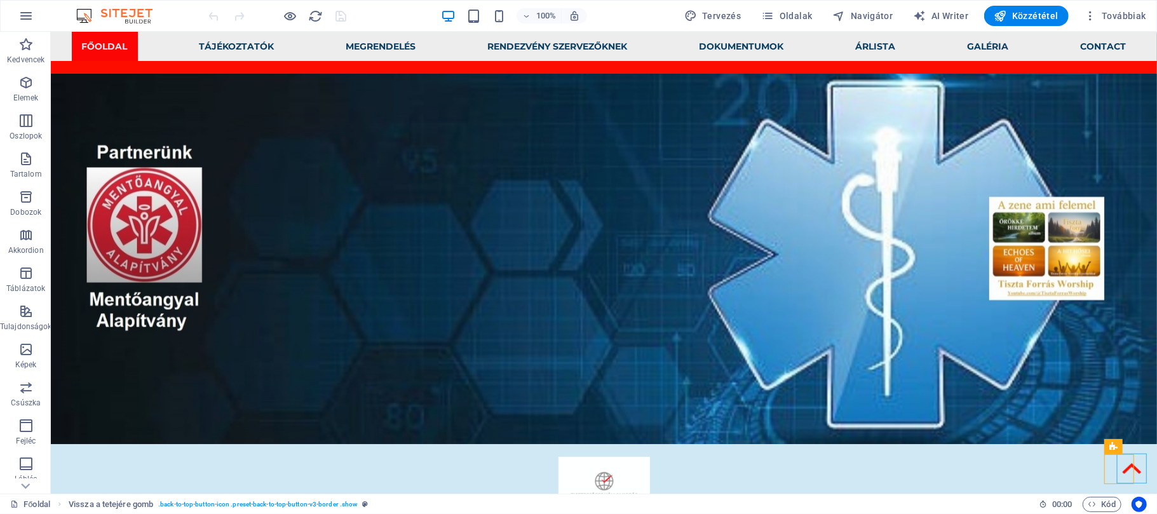
click at [1068, 309] on figure at bounding box center [603, 258] width 1106 height 370
select select "%"
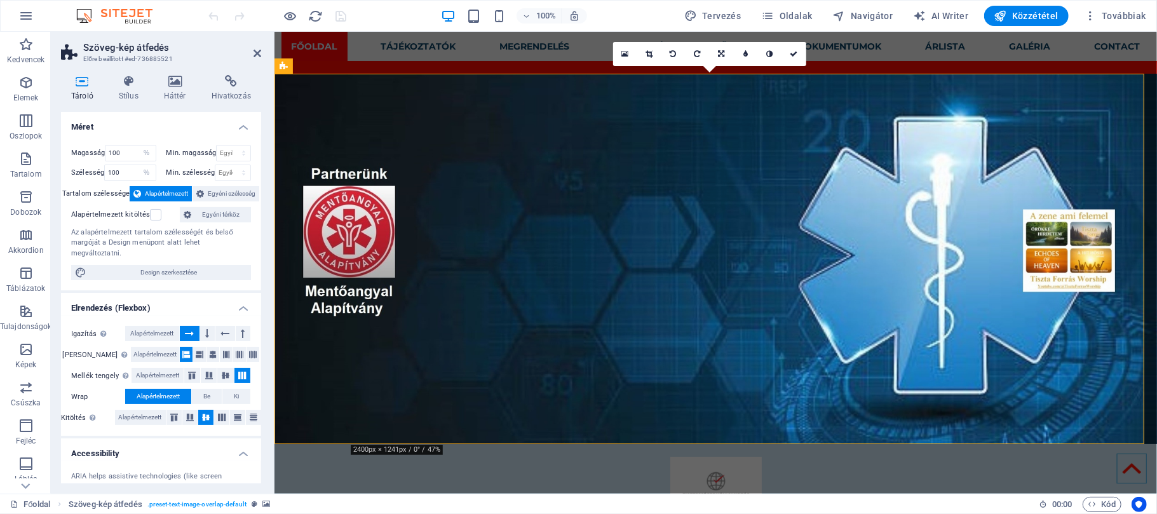
click at [1070, 234] on figure at bounding box center [715, 258] width 883 height 370
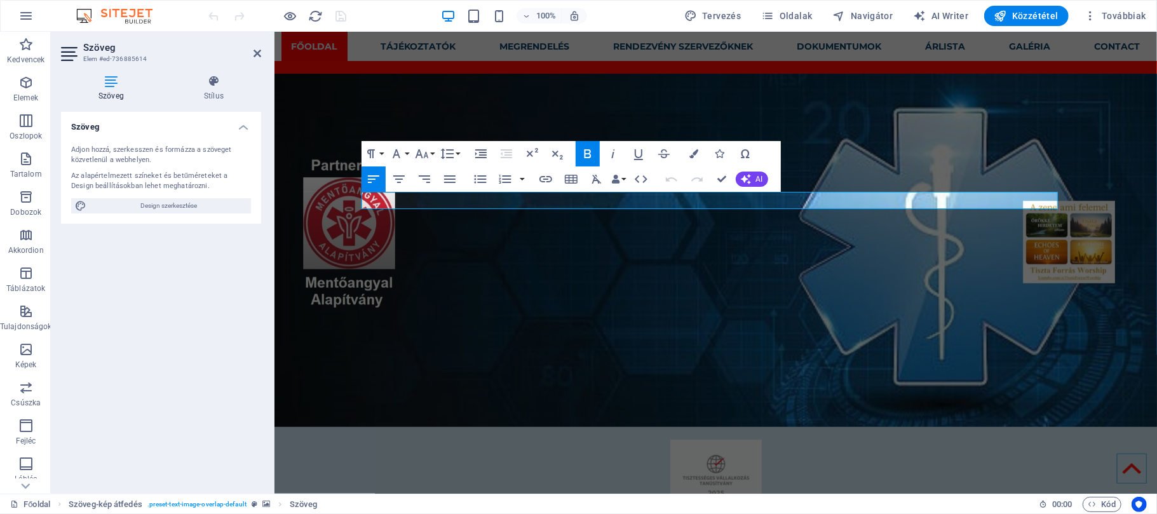
click at [1083, 187] on figure at bounding box center [715, 249] width 883 height 353
select select "%"
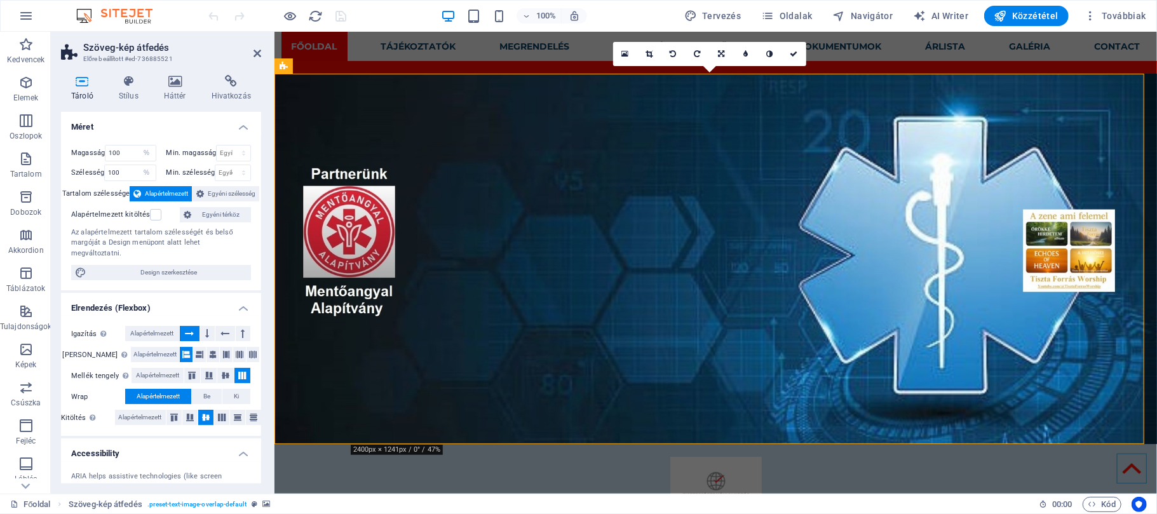
click at [1067, 189] on figure at bounding box center [715, 258] width 883 height 370
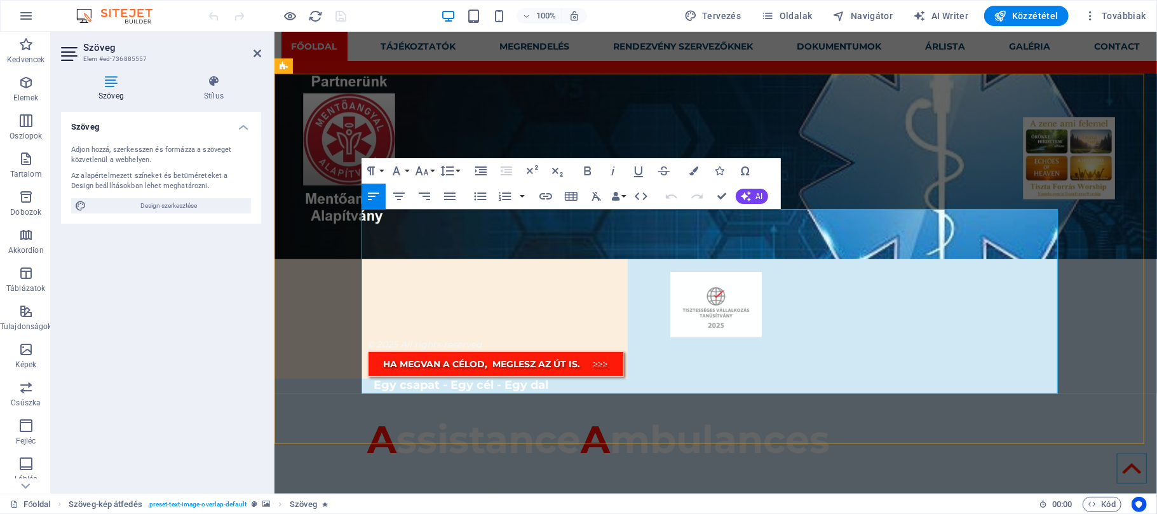
click at [909, 393] on p at bounding box center [715, 397] width 696 height 9
click at [590, 416] on span "A" at bounding box center [595, 439] width 29 height 46
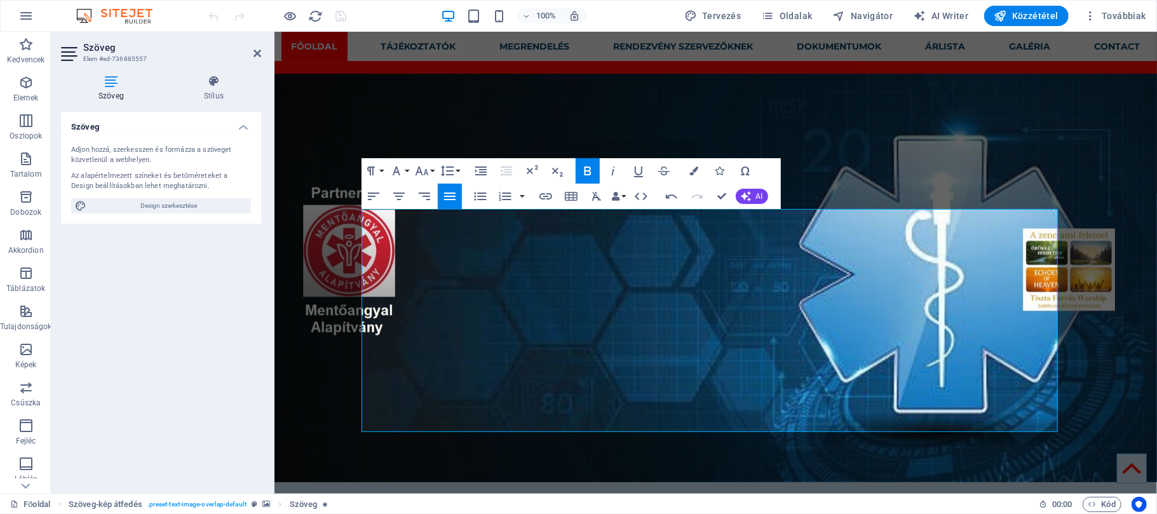
click at [257, 46] on h2 "Szöveg" at bounding box center [172, 47] width 178 height 11
click at [257, 51] on icon at bounding box center [258, 53] width 8 height 10
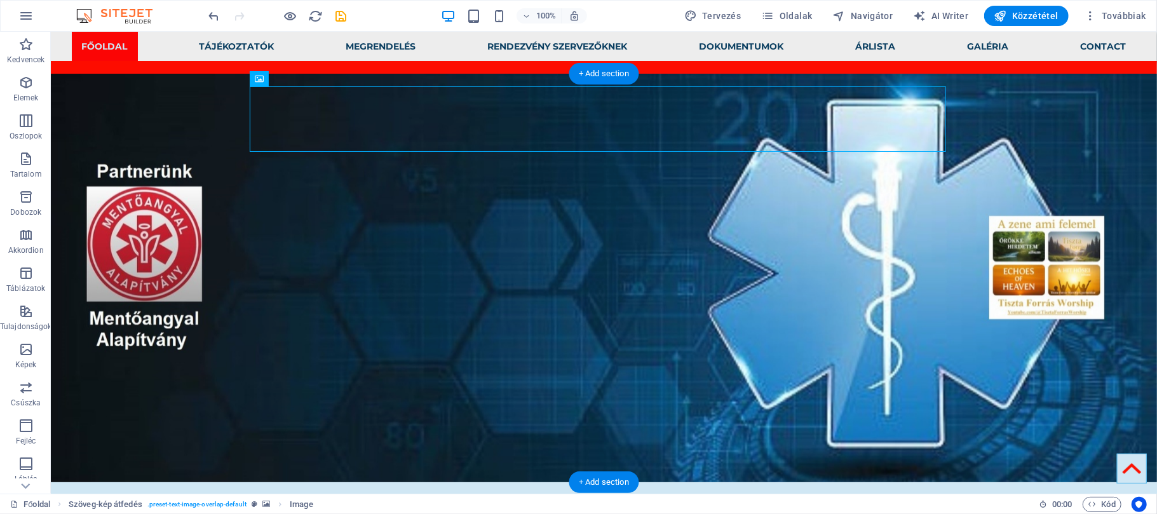
click at [183, 99] on figure at bounding box center [603, 277] width 1106 height 409
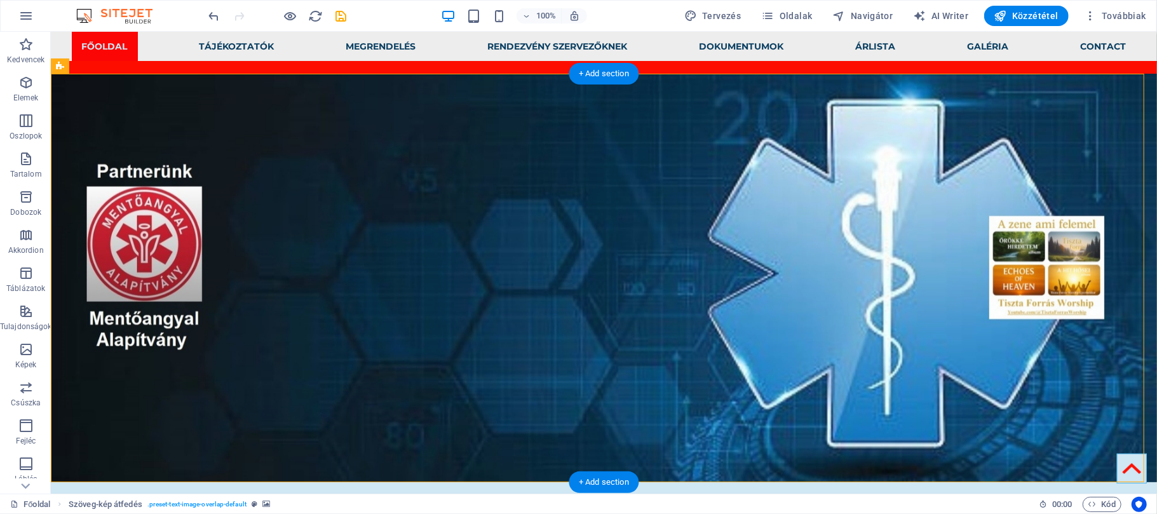
click at [1035, 372] on figure at bounding box center [603, 277] width 1106 height 409
select select "%"
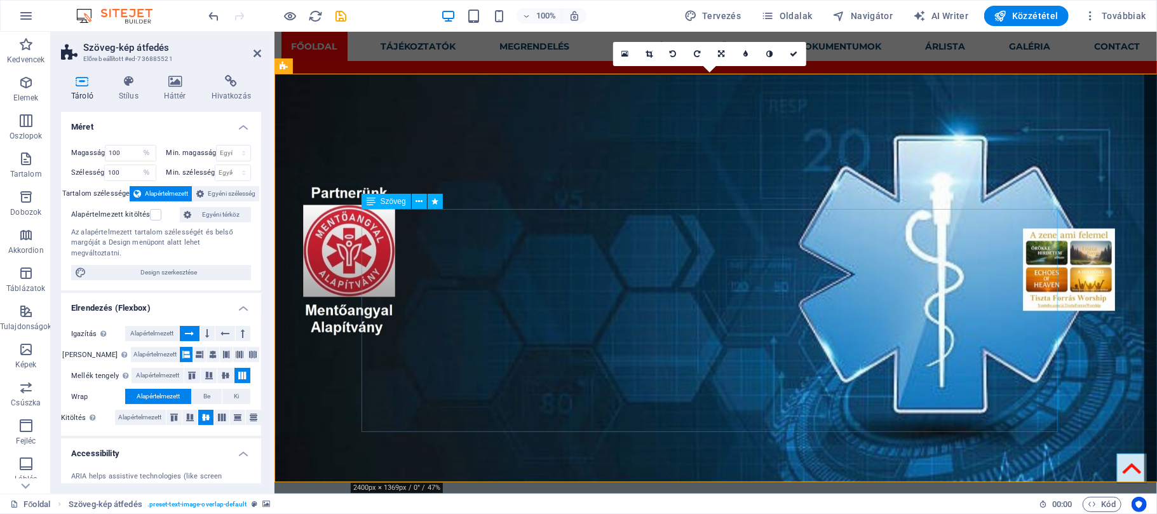
click at [1078, 366] on figure at bounding box center [715, 277] width 883 height 409
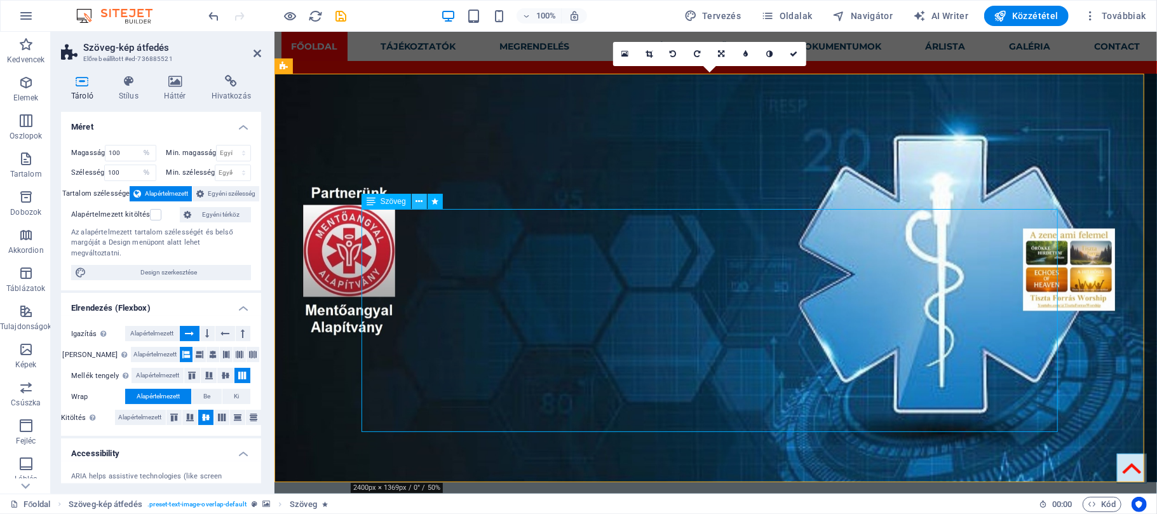
click at [418, 204] on icon at bounding box center [419, 201] width 7 height 13
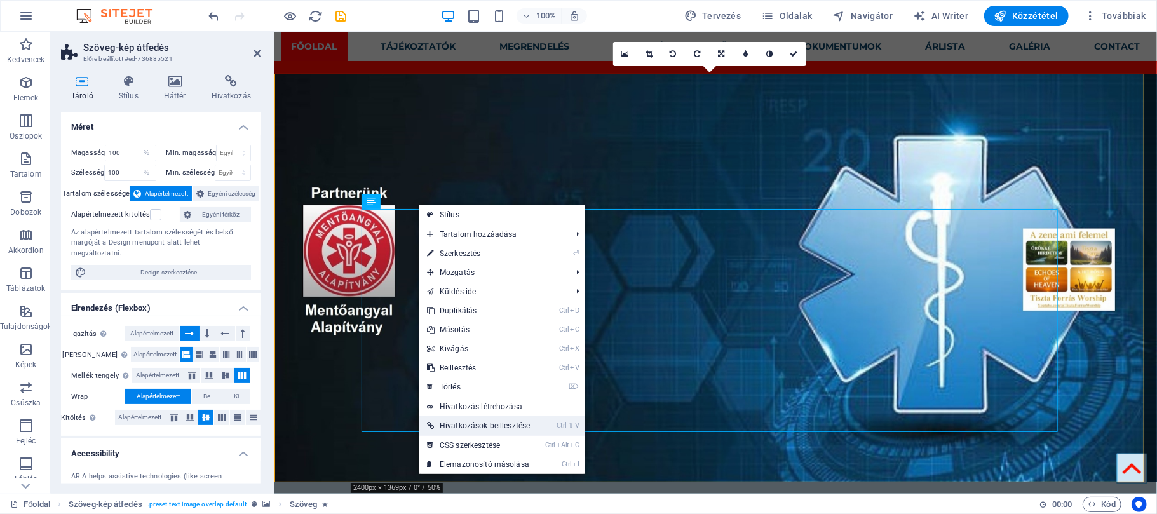
click at [534, 425] on link "Ctrl ⇧ V Hivatkozások beillesztése" at bounding box center [478, 425] width 118 height 19
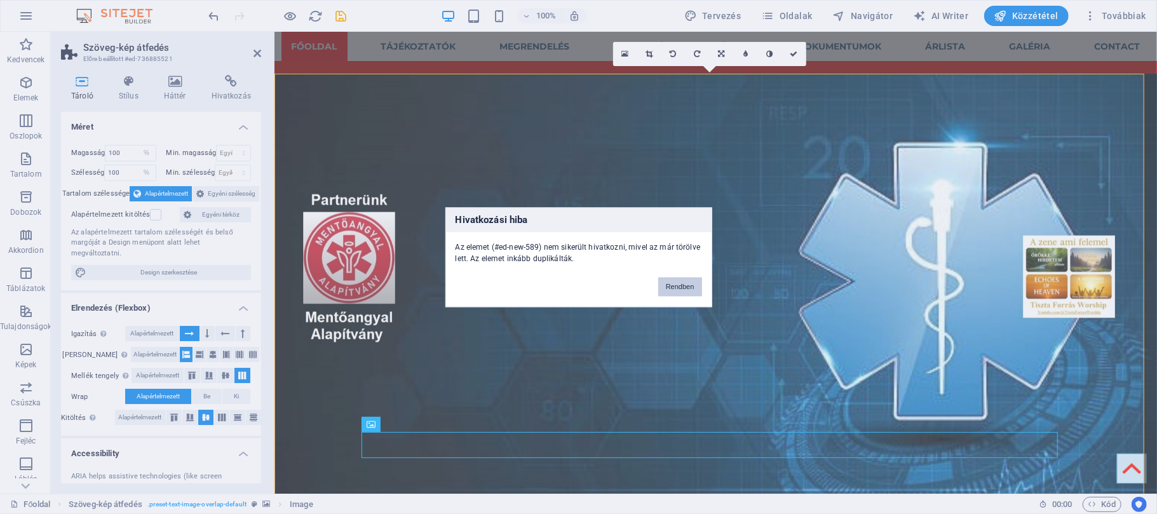
click at [692, 288] on button "Rendben" at bounding box center [680, 286] width 44 height 19
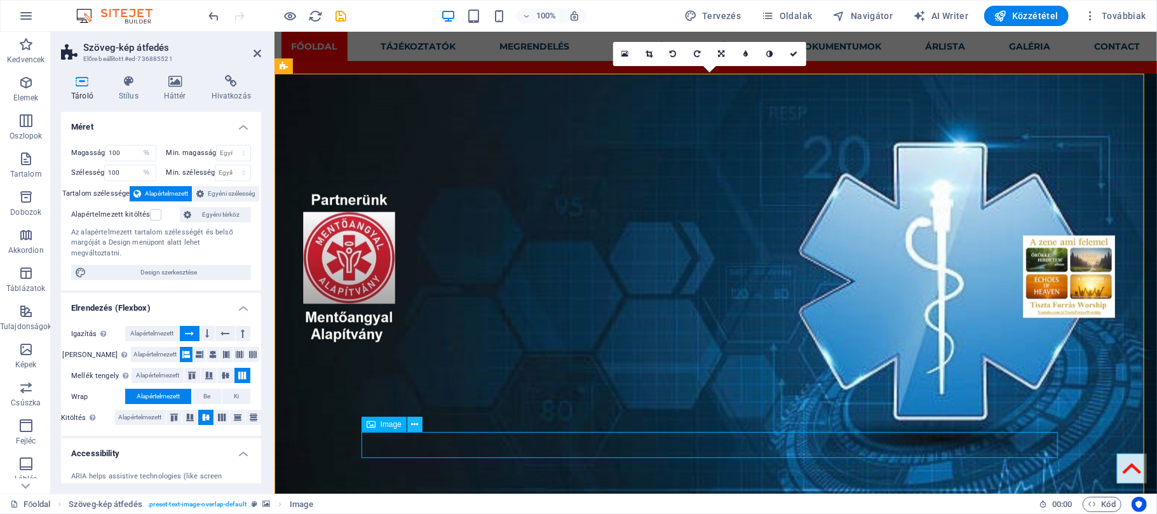
click at [414, 427] on icon at bounding box center [415, 424] width 7 height 13
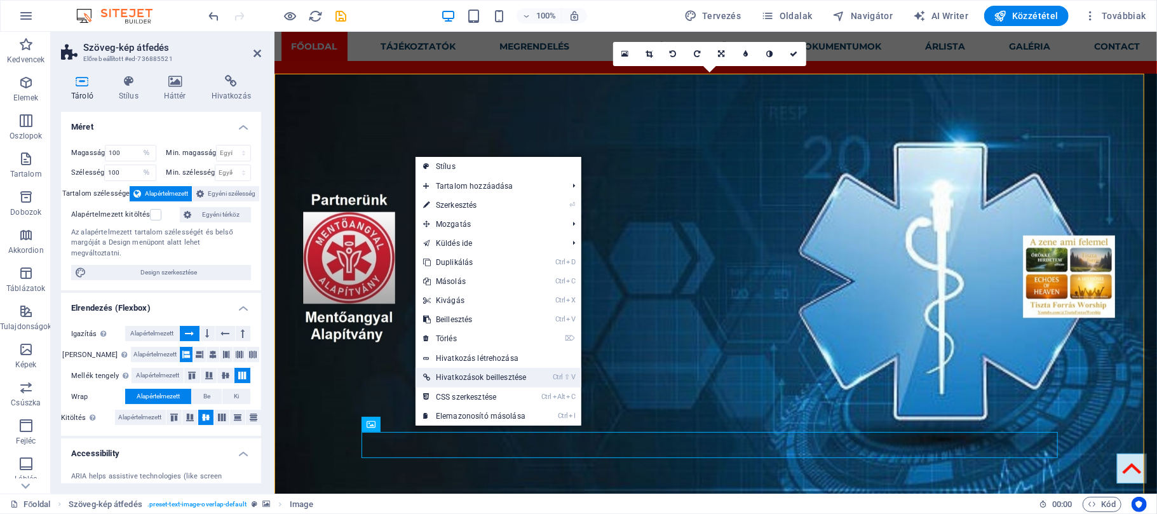
click at [449, 379] on link "Ctrl ⇧ V Hivatkozások beillesztése" at bounding box center [475, 377] width 118 height 19
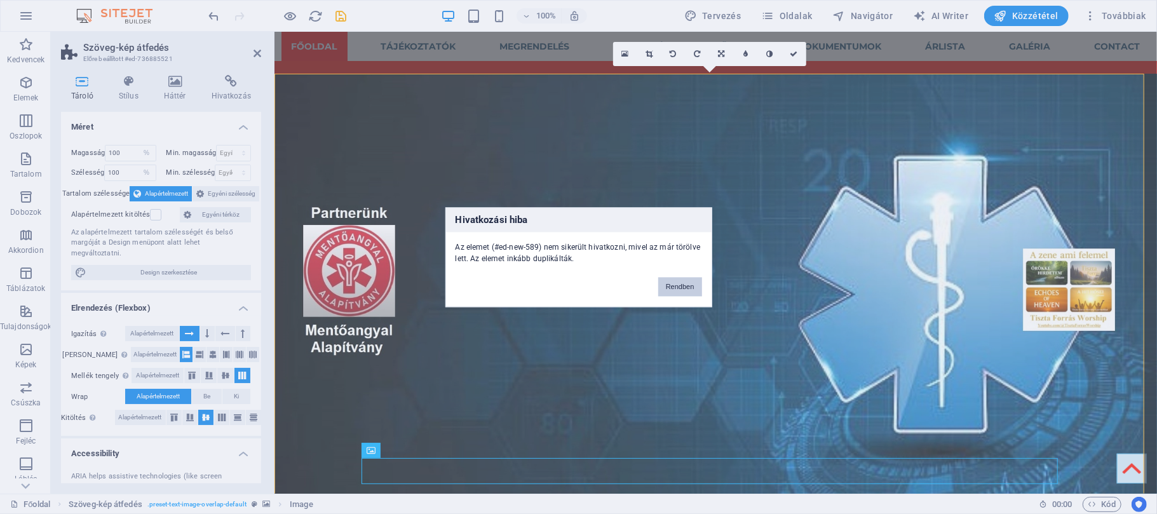
click at [667, 286] on button "Rendben" at bounding box center [680, 286] width 44 height 19
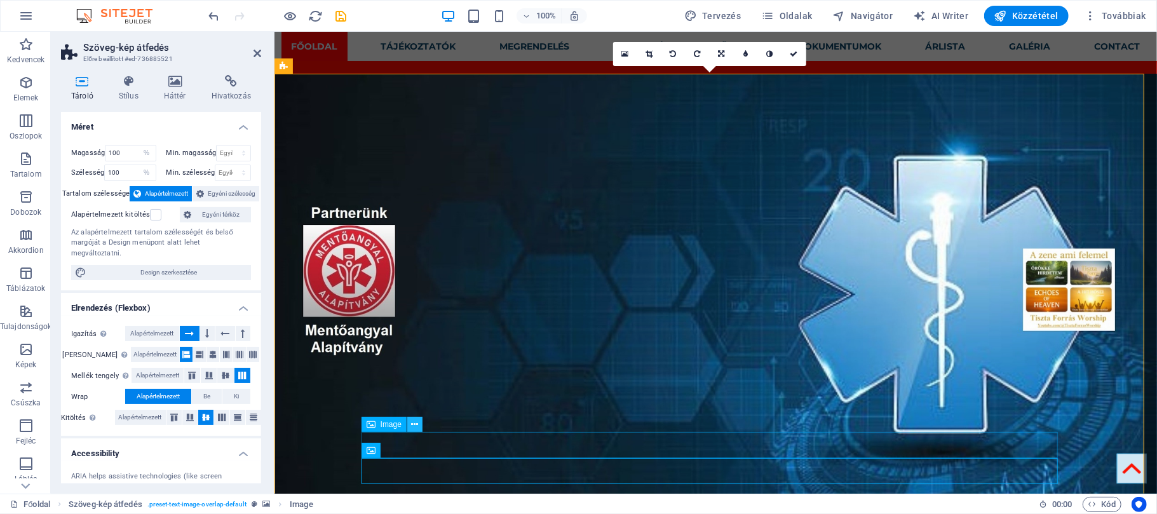
click at [412, 423] on icon at bounding box center [415, 424] width 7 height 13
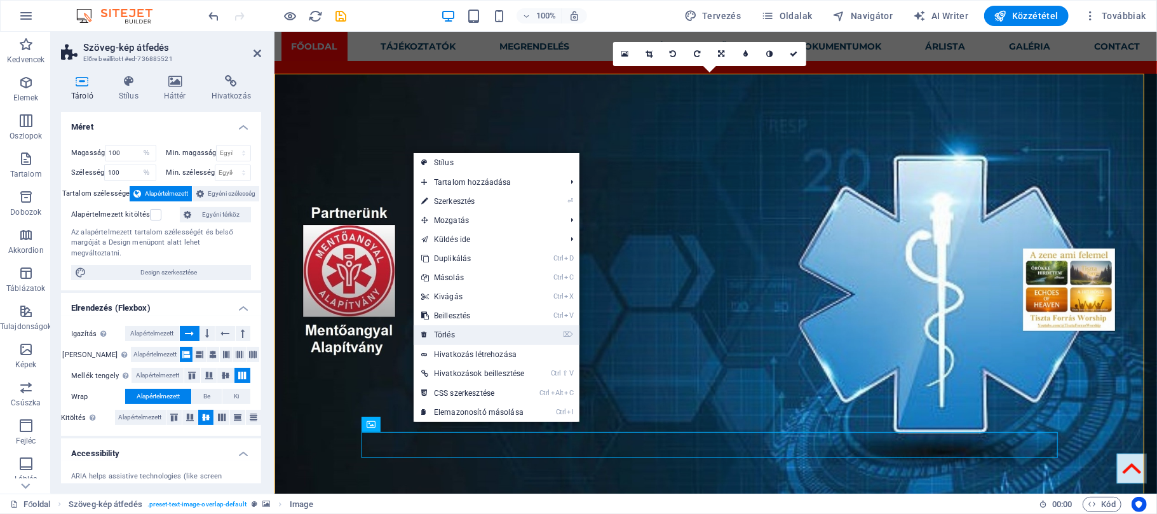
click at [442, 336] on link "⌦ Törlés" at bounding box center [473, 334] width 118 height 19
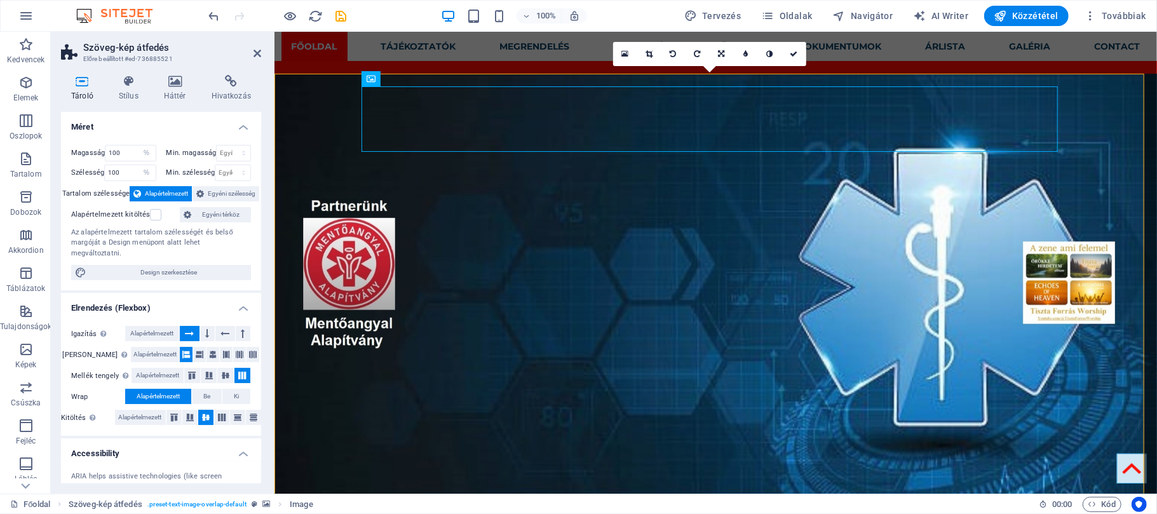
click at [317, 96] on figure at bounding box center [715, 290] width 883 height 435
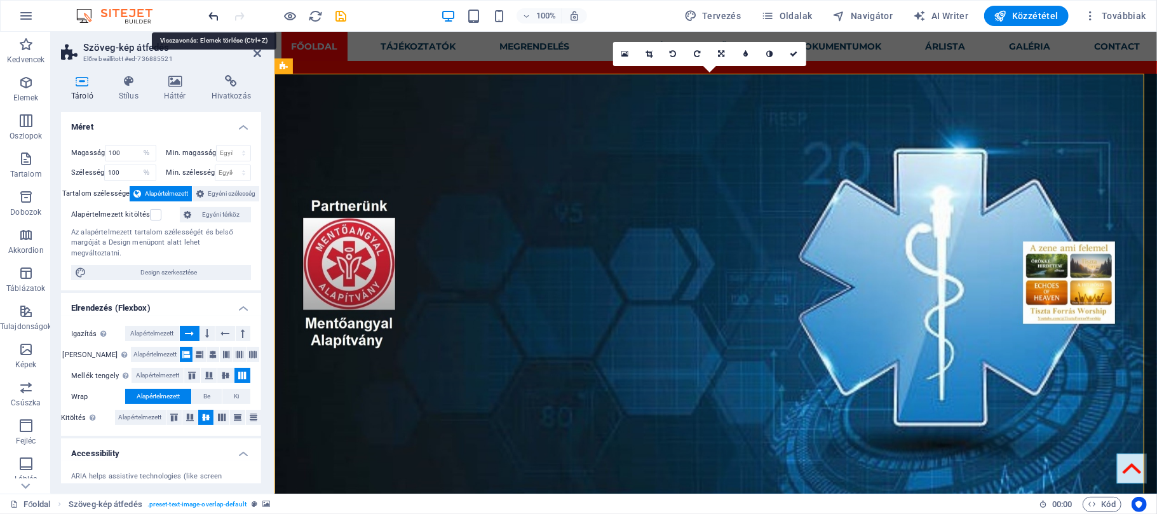
click at [212, 22] on icon "undo" at bounding box center [214, 16] width 15 height 15
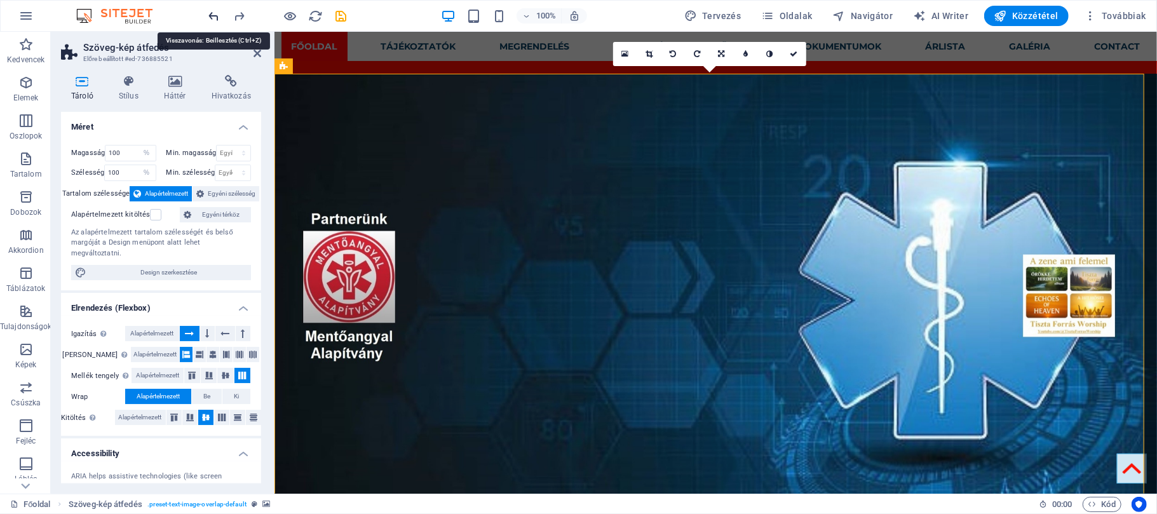
click at [212, 22] on icon "undo" at bounding box center [214, 16] width 15 height 15
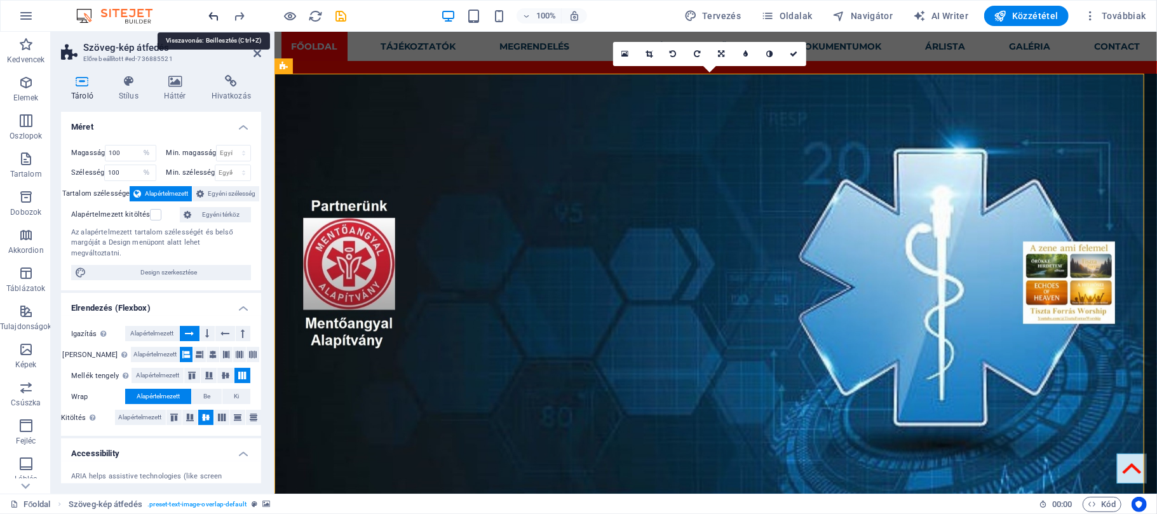
click at [212, 22] on icon "undo" at bounding box center [214, 16] width 15 height 15
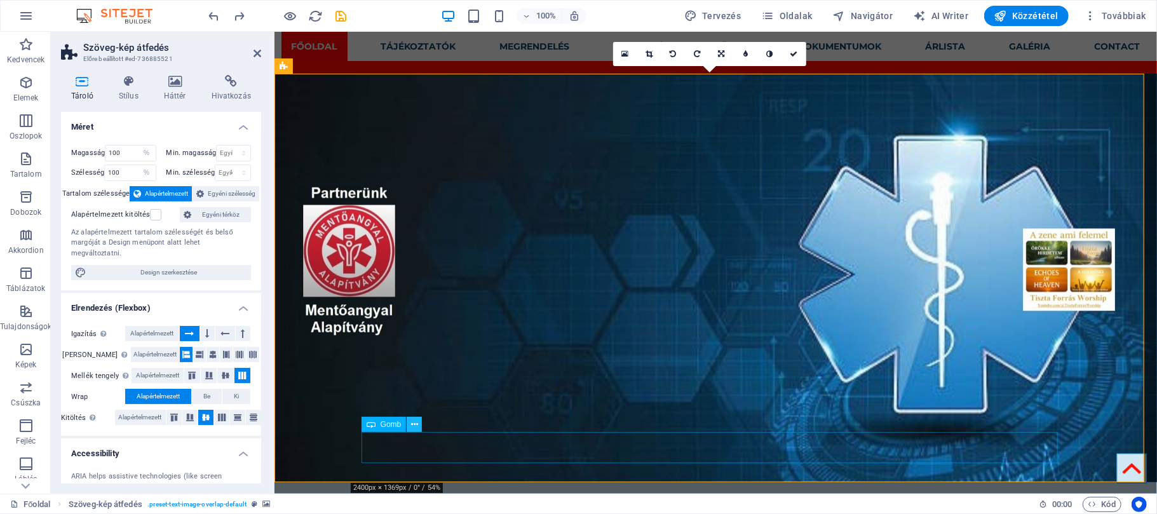
click at [417, 423] on icon at bounding box center [414, 424] width 7 height 13
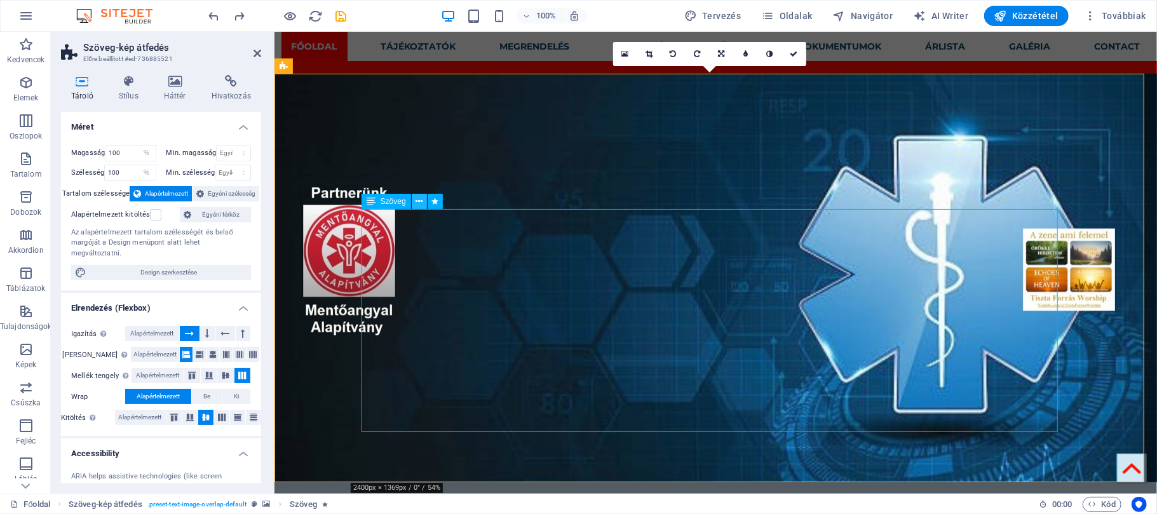
click at [418, 200] on icon at bounding box center [419, 201] width 7 height 13
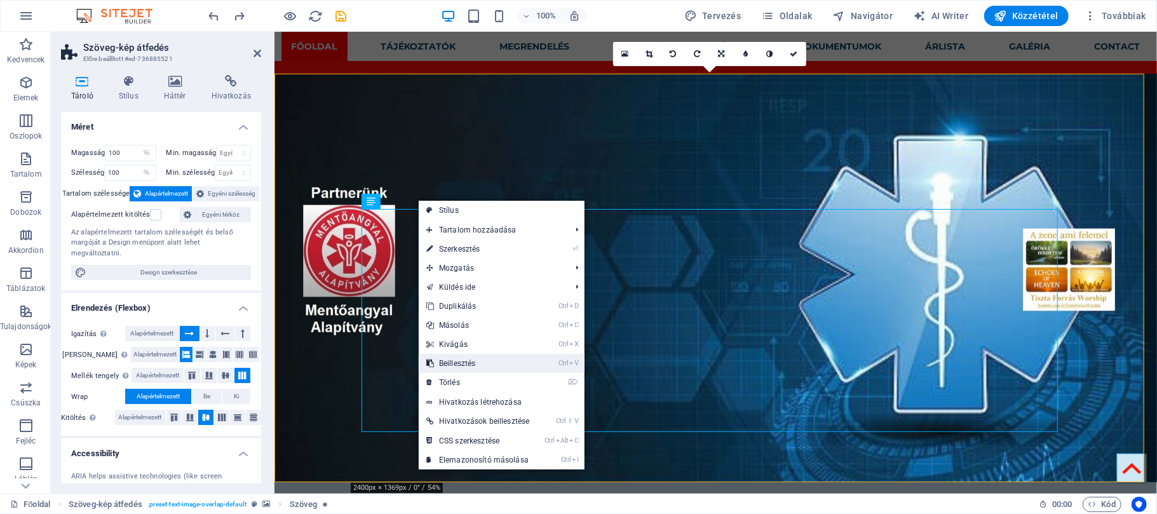
click at [519, 364] on link "Ctrl V Beillesztés" at bounding box center [478, 363] width 118 height 19
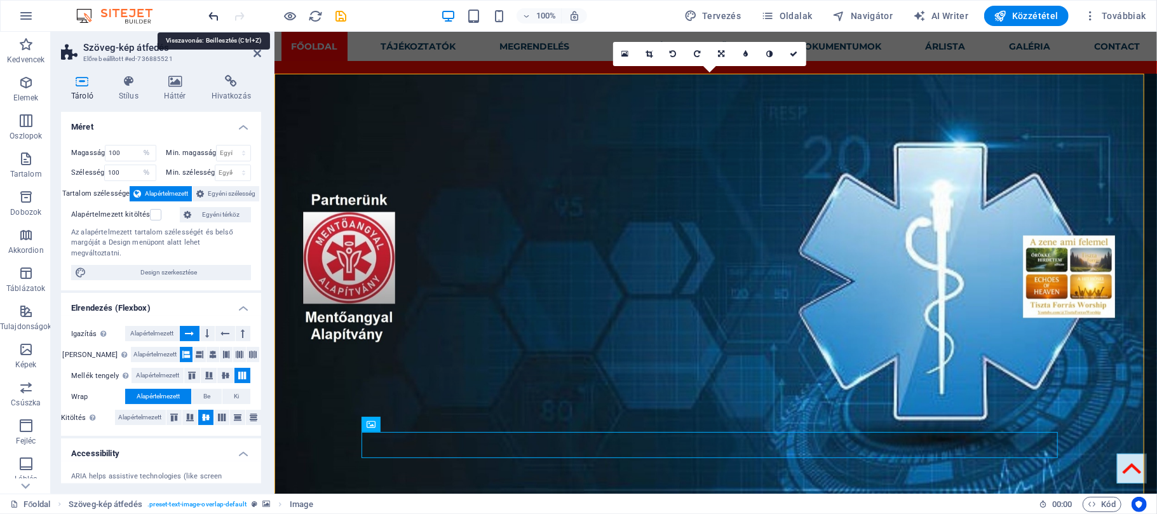
click at [214, 15] on icon "undo" at bounding box center [214, 16] width 15 height 15
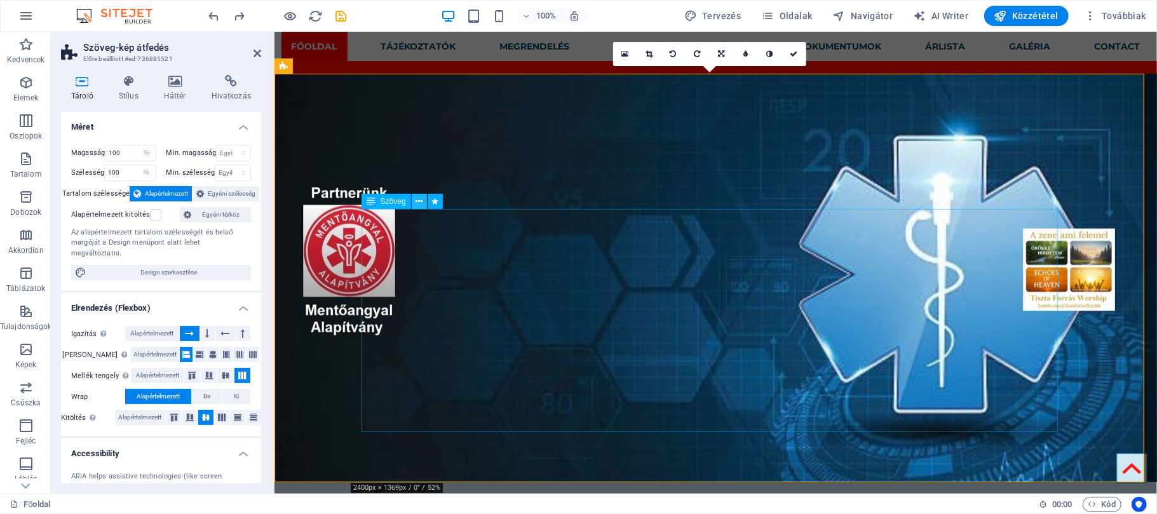
click at [418, 201] on icon at bounding box center [419, 201] width 7 height 13
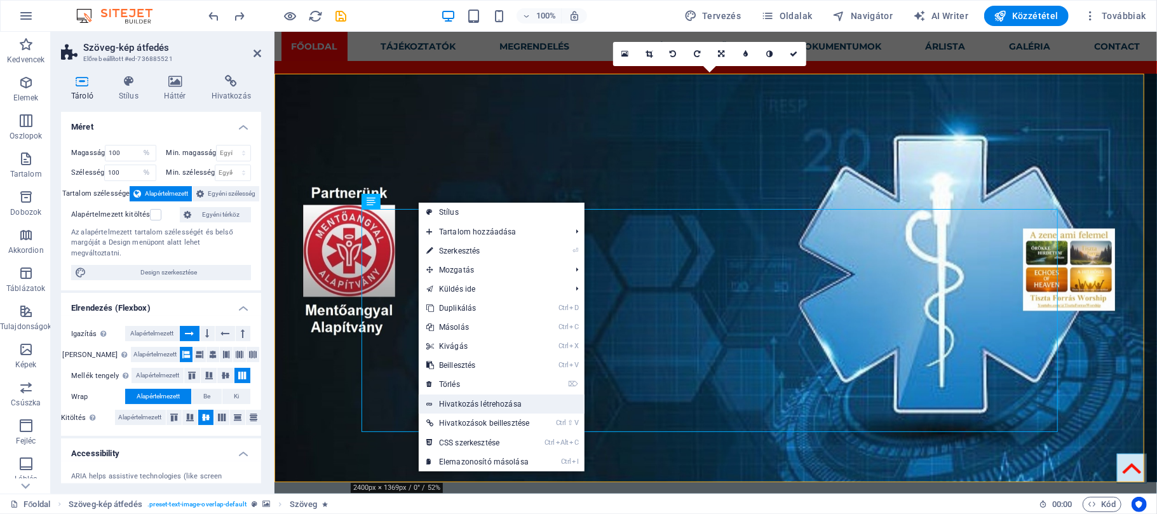
click at [464, 405] on link "Hivatkozás létrehozása" at bounding box center [502, 404] width 166 height 19
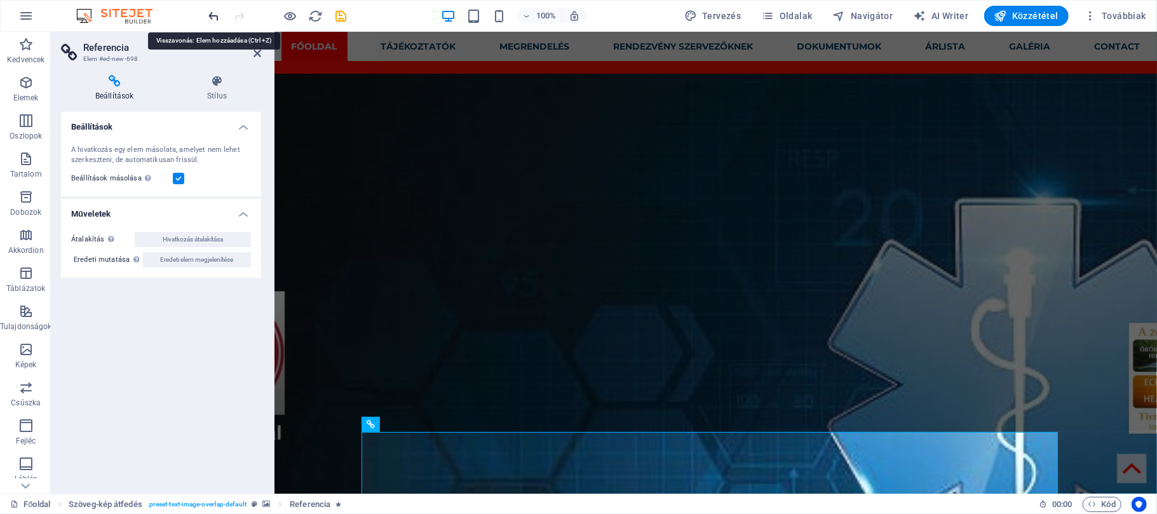
click at [216, 19] on icon "undo" at bounding box center [214, 16] width 15 height 15
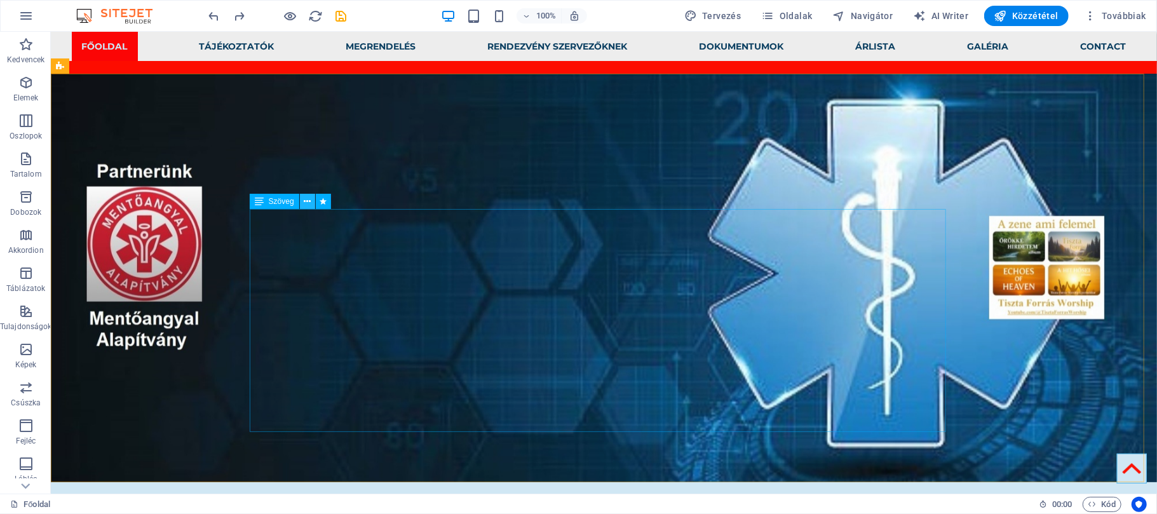
click at [306, 203] on icon at bounding box center [307, 201] width 7 height 13
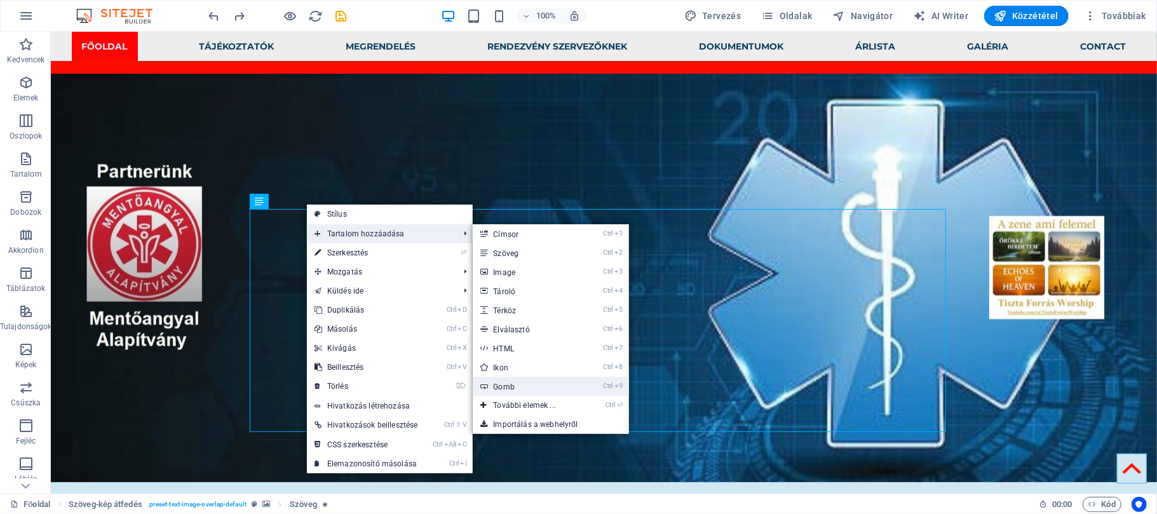
click at [533, 388] on link "Ctrl 9 Gomb" at bounding box center [527, 386] width 109 height 19
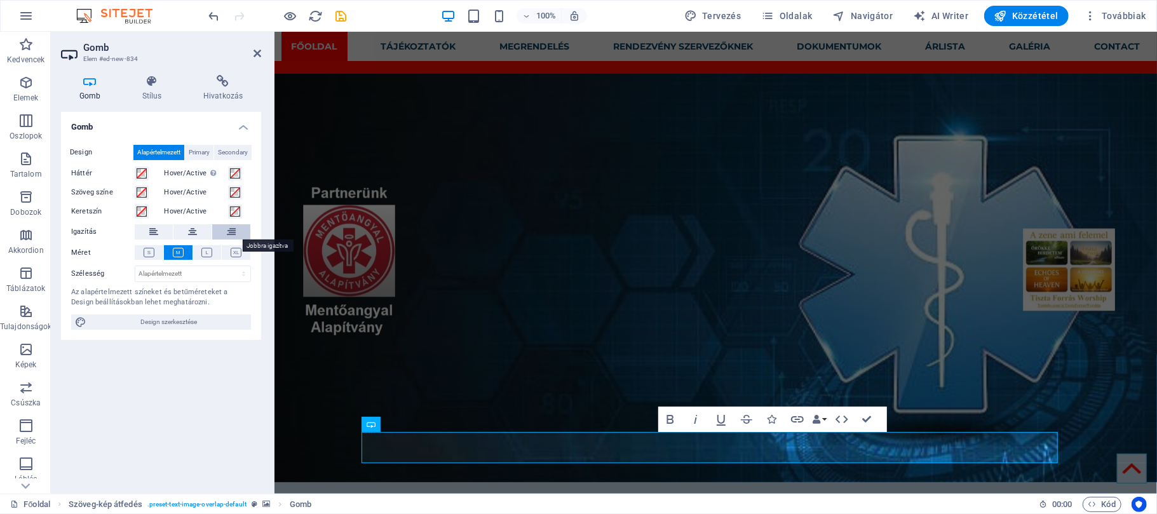
click at [237, 226] on button at bounding box center [231, 231] width 38 height 15
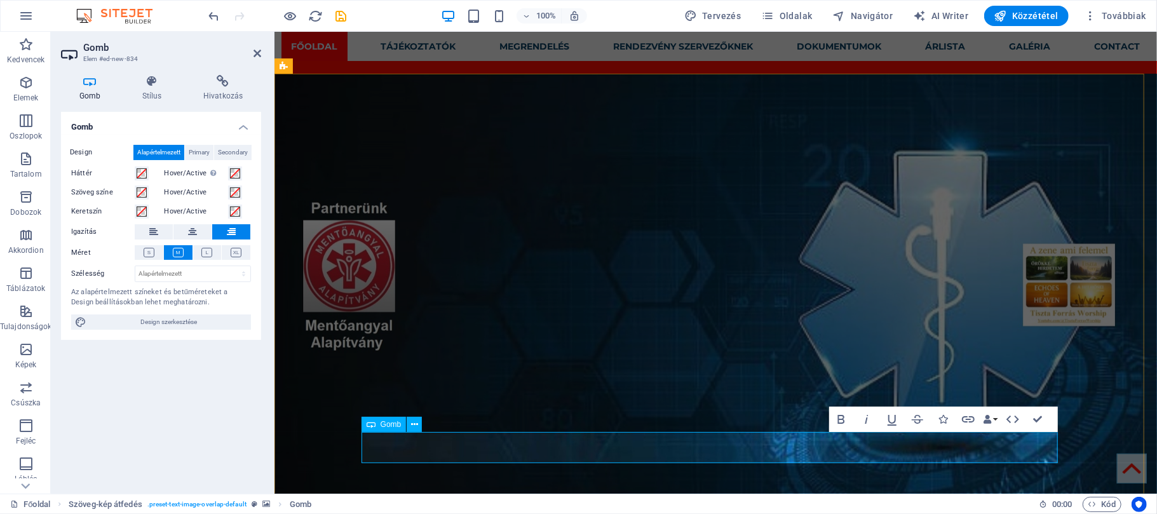
drag, startPoint x: 1035, startPoint y: 445, endPoint x: 1042, endPoint y: 448, distance: 7.4
click at [1082, 440] on figure at bounding box center [715, 292] width 883 height 439
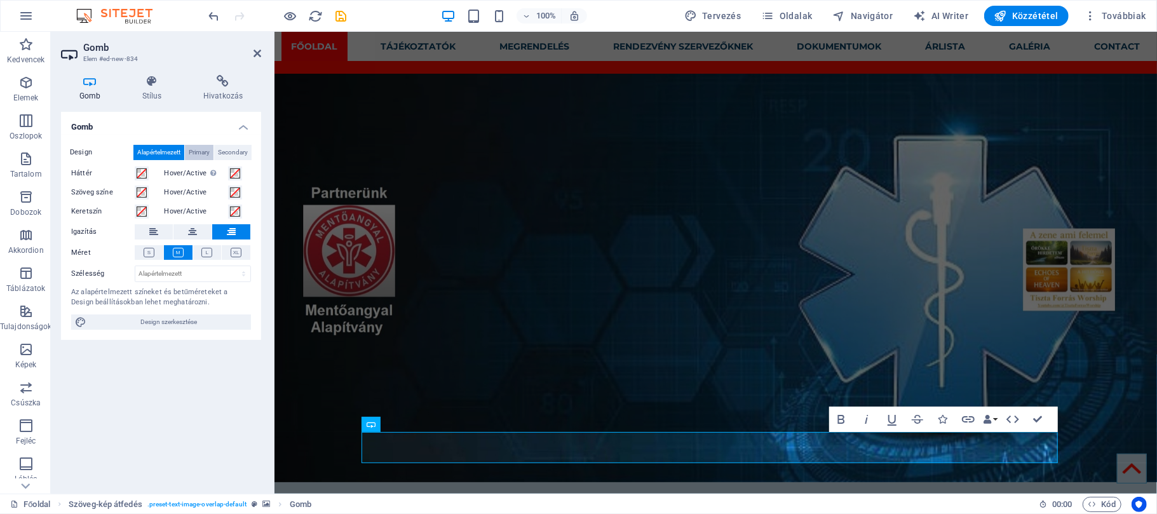
click at [197, 151] on span "Primary" at bounding box center [199, 152] width 21 height 15
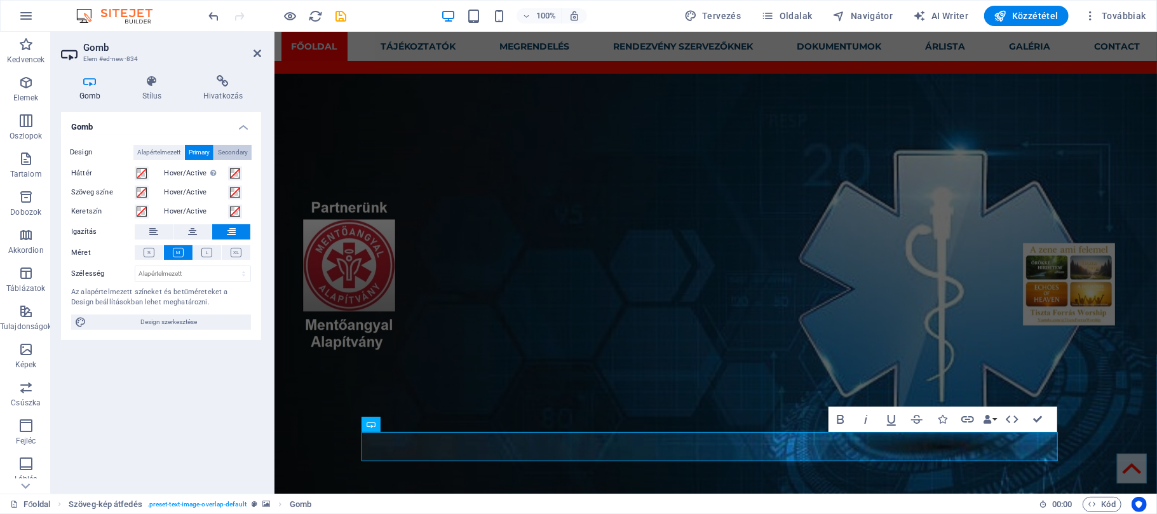
click at [229, 151] on span "Secondary" at bounding box center [233, 152] width 30 height 15
click at [170, 151] on span "Alapértelmezett" at bounding box center [158, 152] width 43 height 15
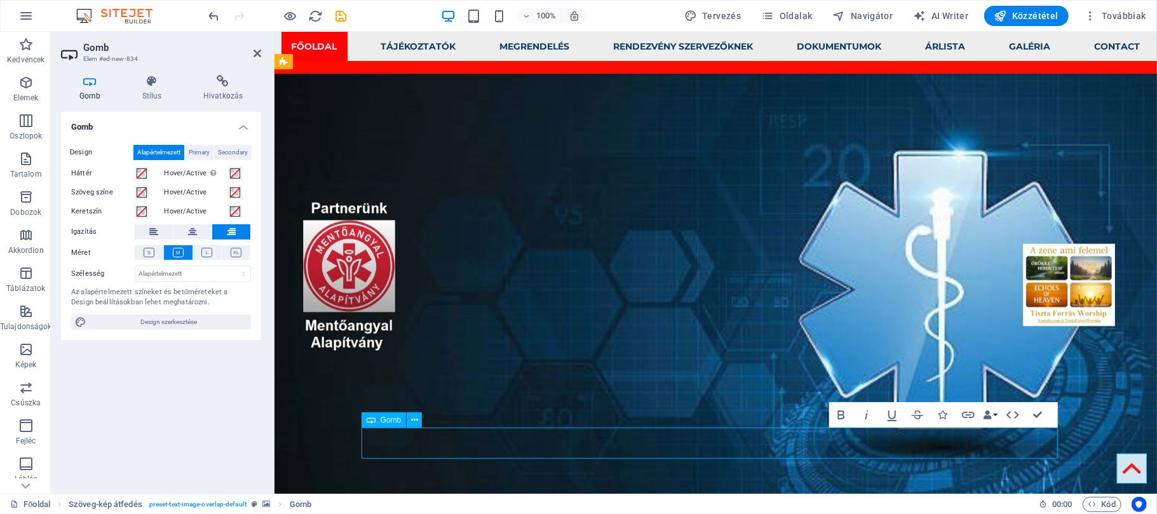
scroll to position [8, 0]
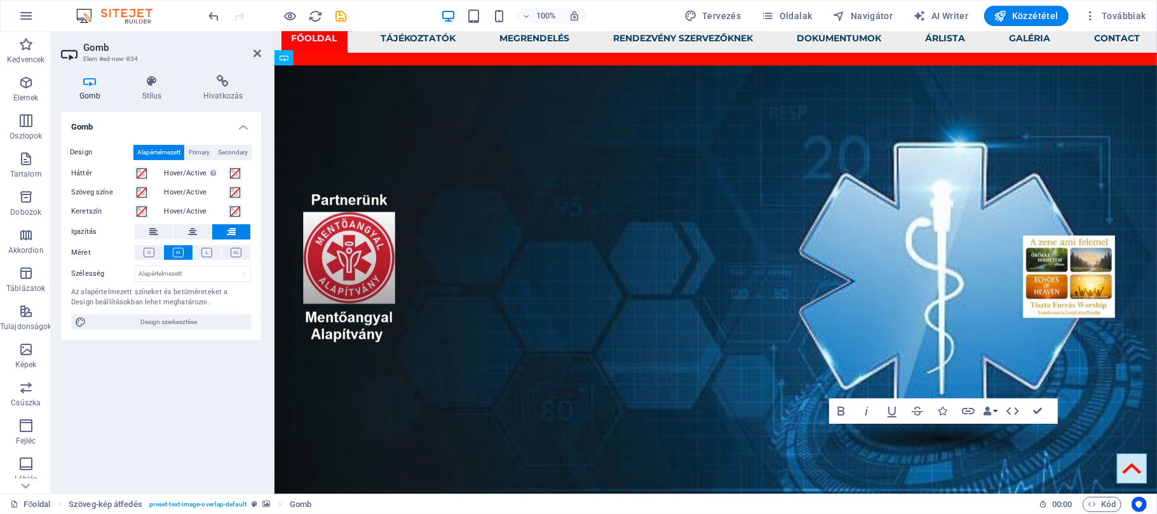
drag, startPoint x: 663, startPoint y: 456, endPoint x: 460, endPoint y: 132, distance: 382.8
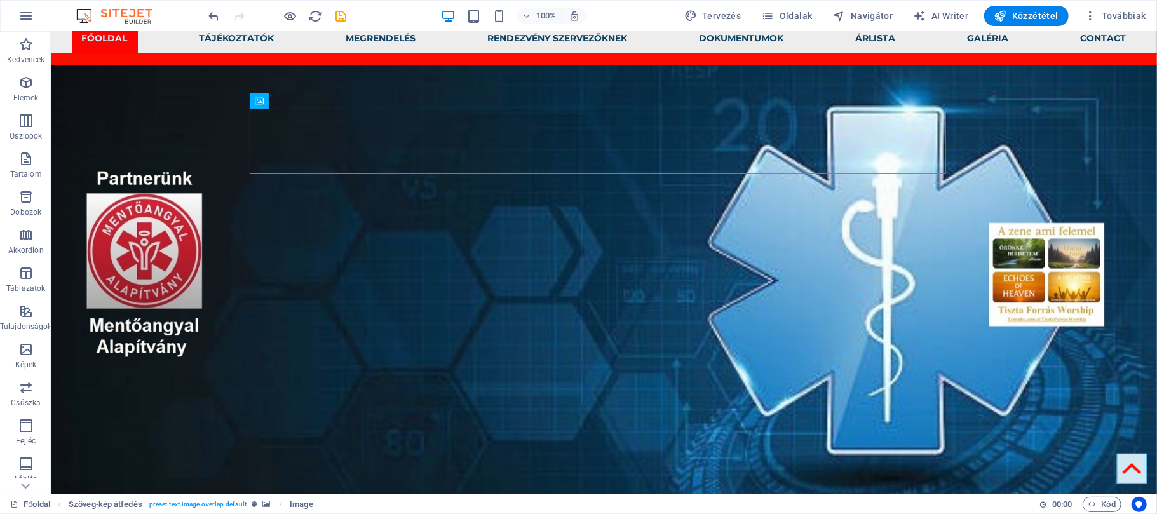
drag, startPoint x: 236, startPoint y: 132, endPoint x: 471, endPoint y: 135, distance: 234.5
click at [219, 104] on figure at bounding box center [603, 284] width 1106 height 439
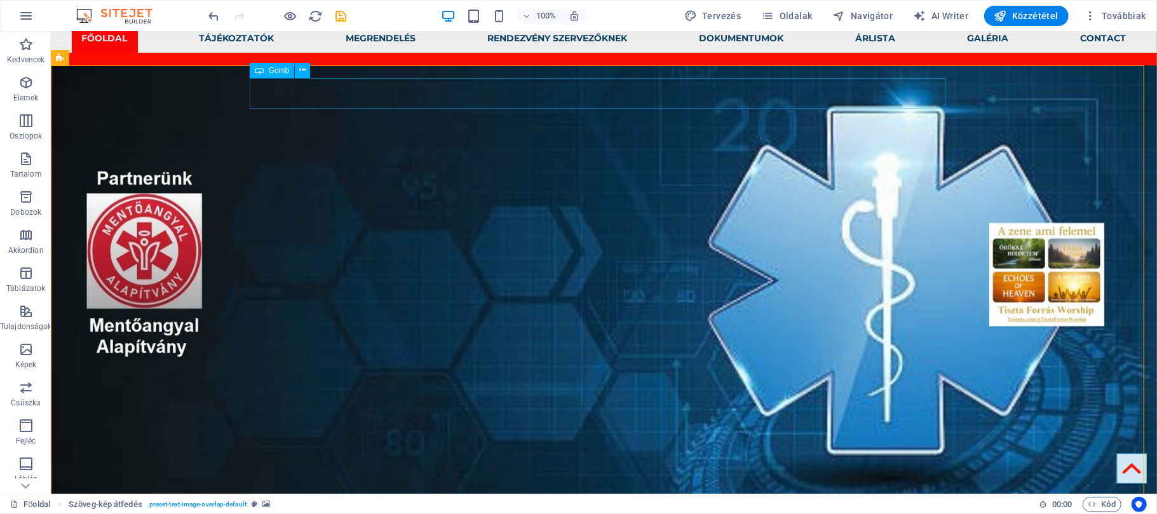
click at [280, 67] on span "Gomb" at bounding box center [279, 71] width 21 height 8
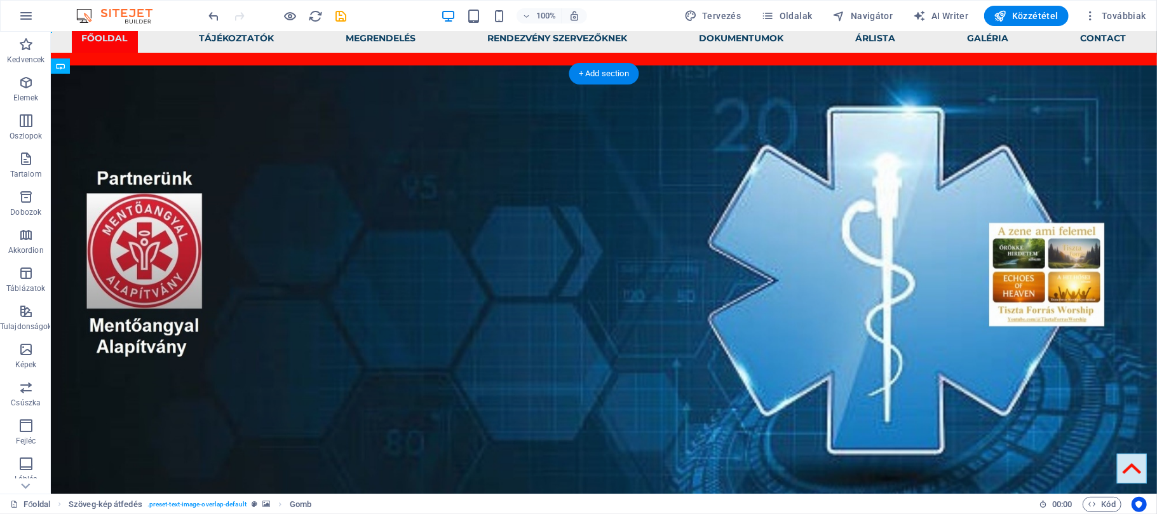
scroll to position [0, 0]
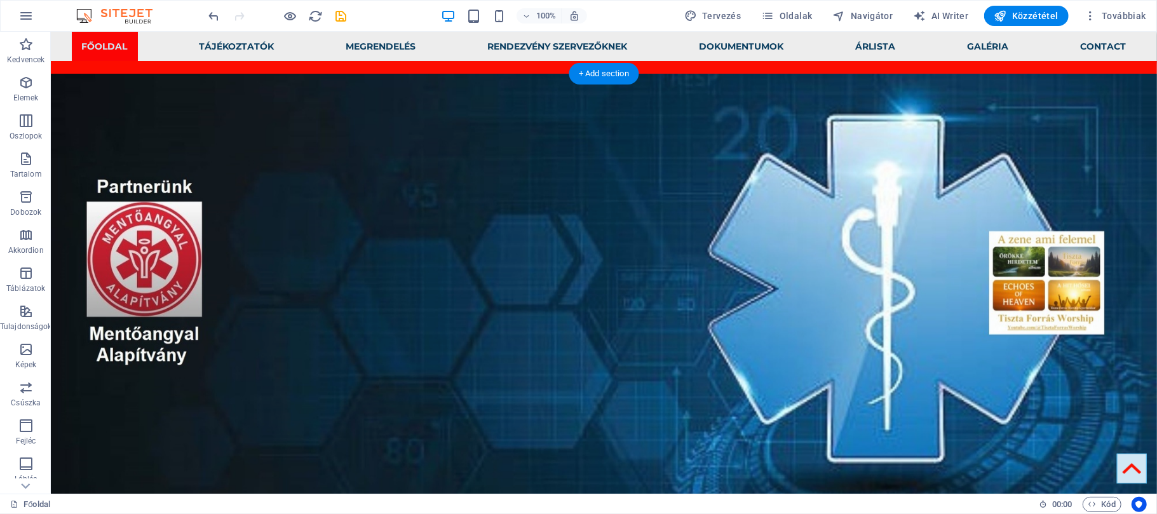
drag, startPoint x: 329, startPoint y: 99, endPoint x: 351, endPoint y: 243, distance: 146.6
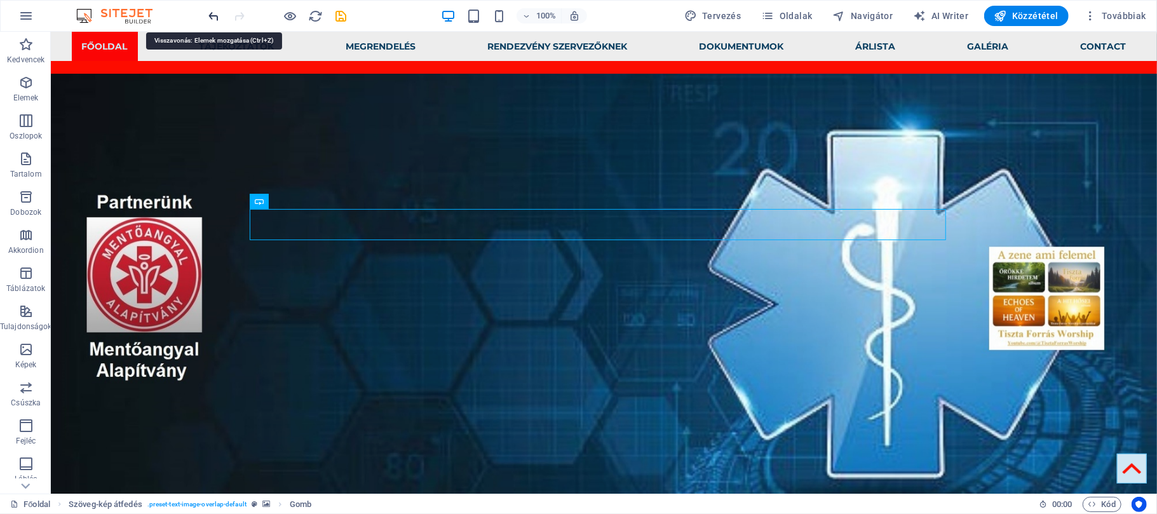
click at [215, 17] on icon "undo" at bounding box center [214, 16] width 15 height 15
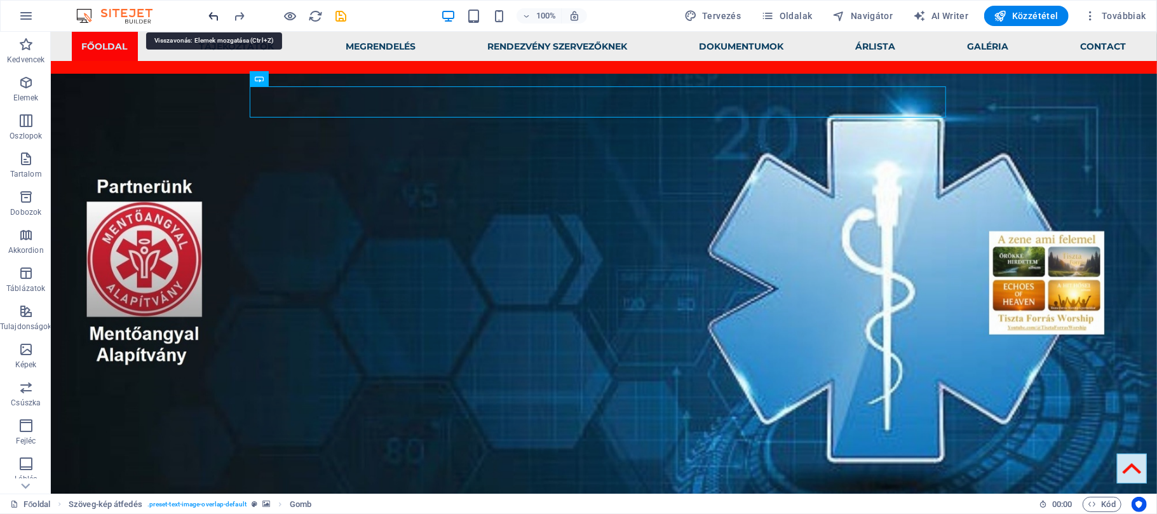
click at [215, 17] on icon "undo" at bounding box center [214, 16] width 15 height 15
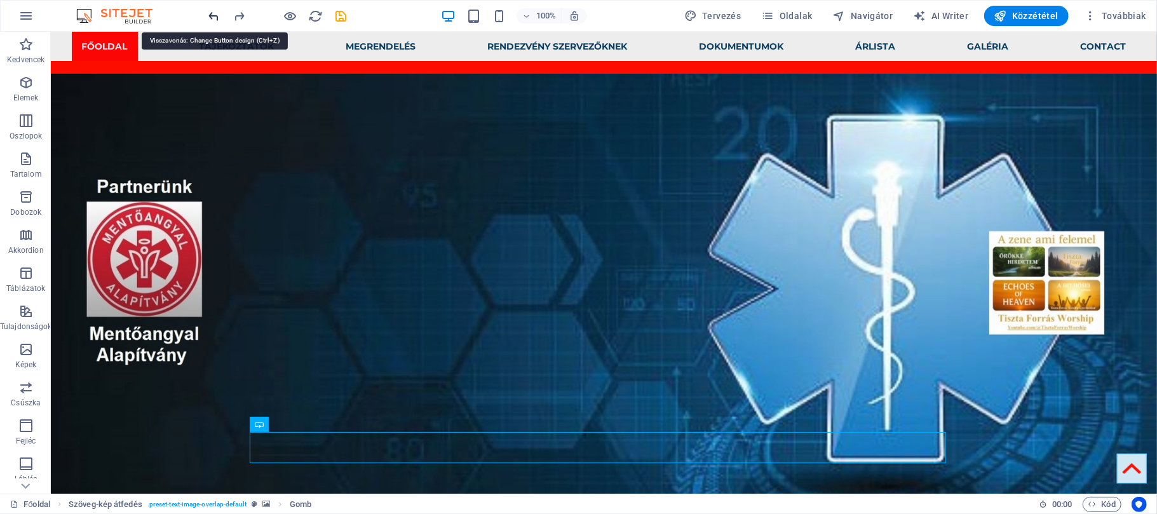
click at [215, 17] on icon "undo" at bounding box center [214, 16] width 15 height 15
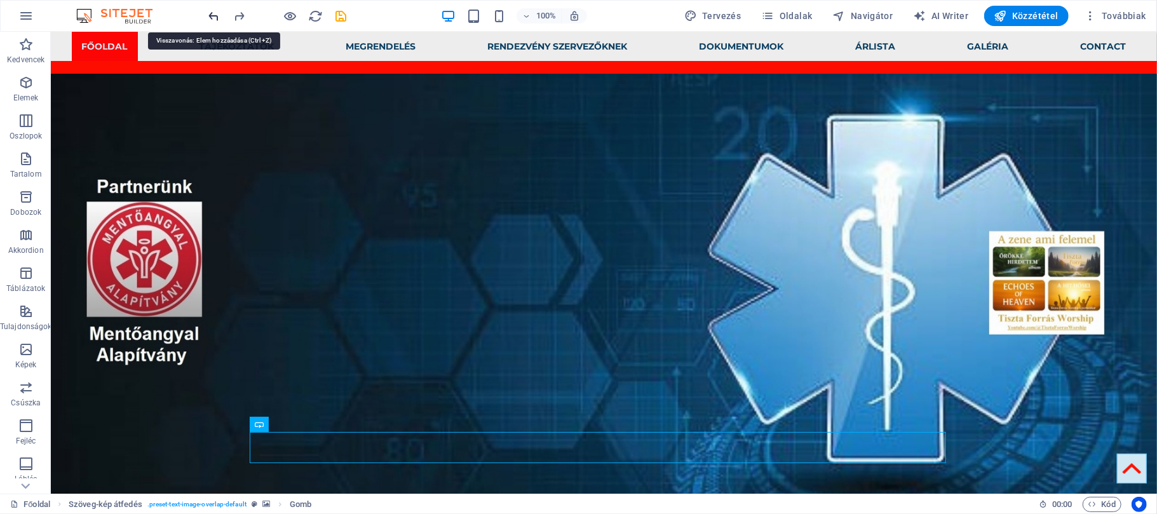
click at [215, 17] on icon "undo" at bounding box center [214, 16] width 15 height 15
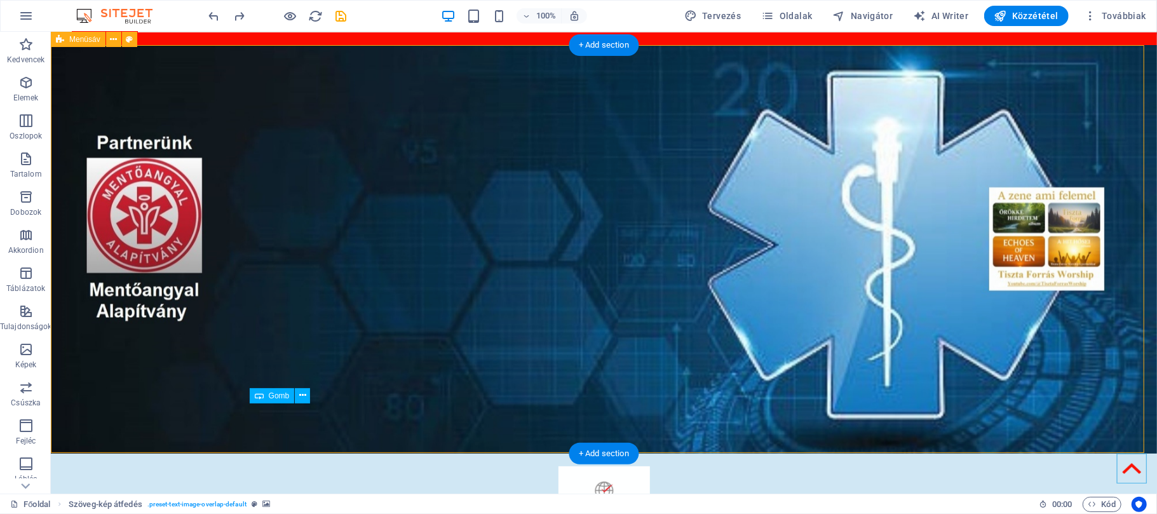
scroll to position [31, 0]
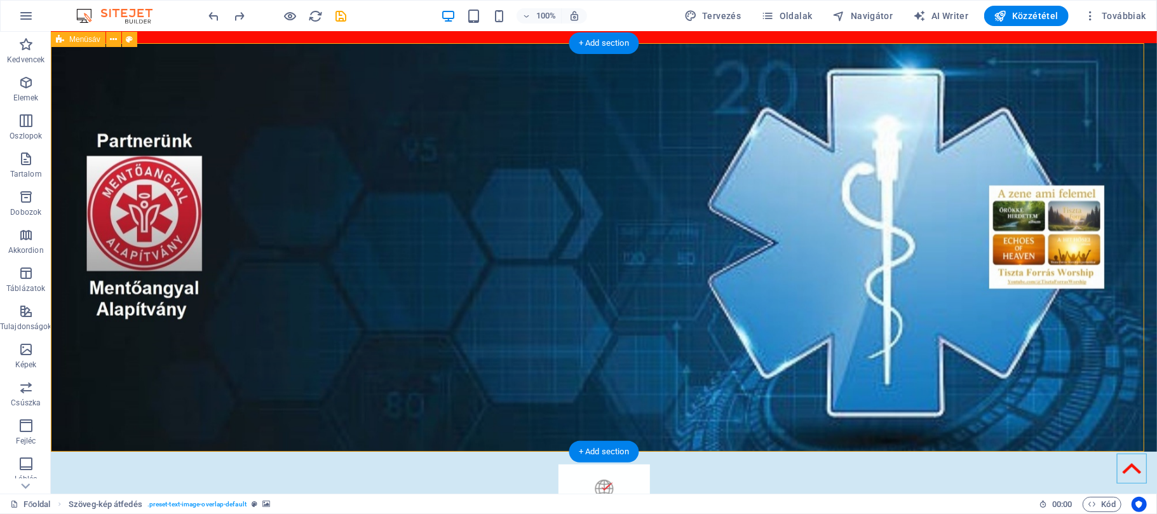
drag, startPoint x: 280, startPoint y: 445, endPoint x: 298, endPoint y: 397, distance: 51.5
click at [298, 399] on button at bounding box center [302, 393] width 15 height 15
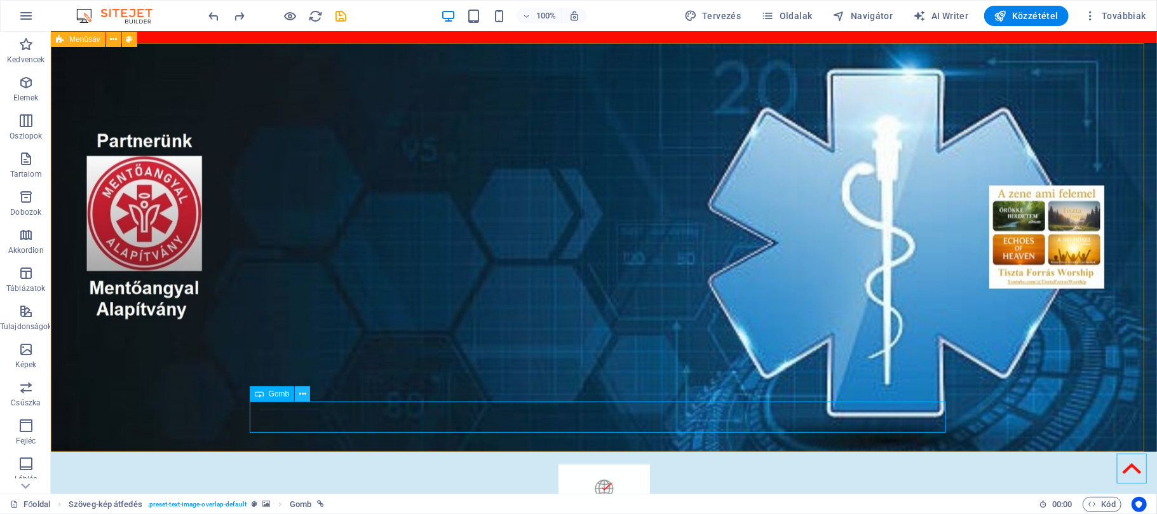
click at [300, 395] on icon at bounding box center [302, 394] width 7 height 13
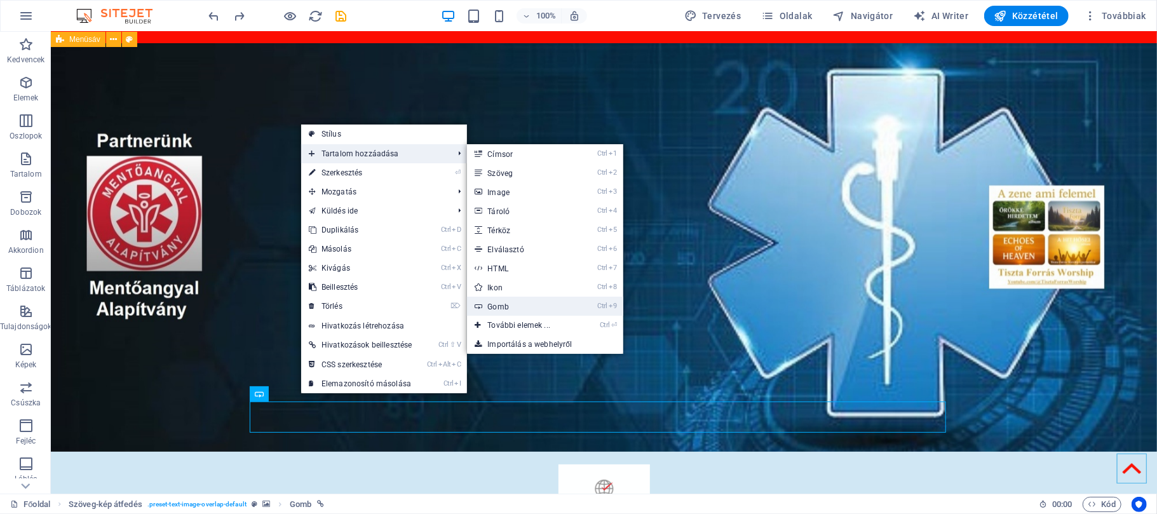
click at [512, 304] on link "Ctrl 9 Gomb" at bounding box center [521, 306] width 109 height 19
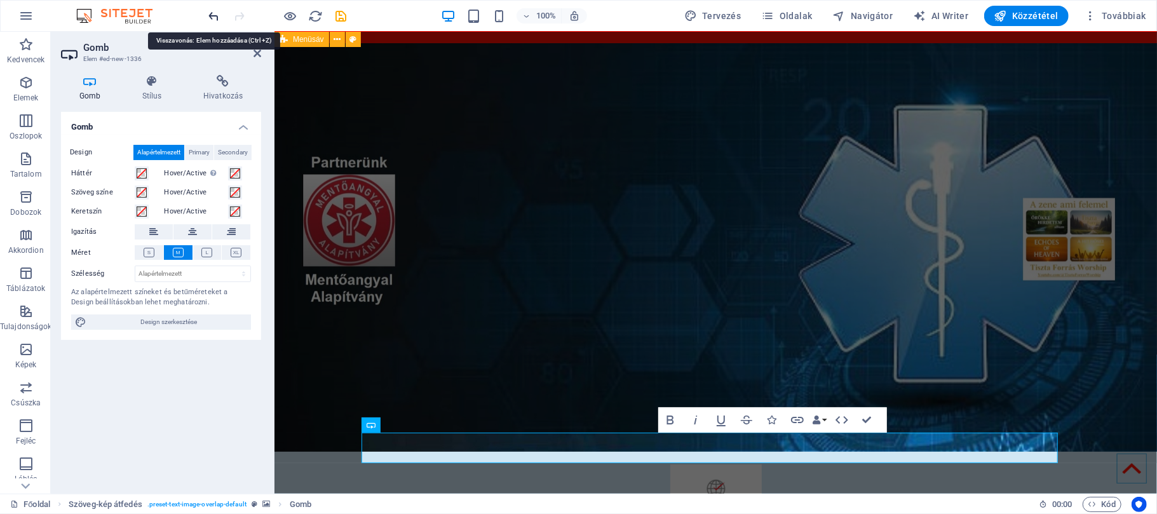
click at [214, 16] on icon "undo" at bounding box center [214, 16] width 15 height 15
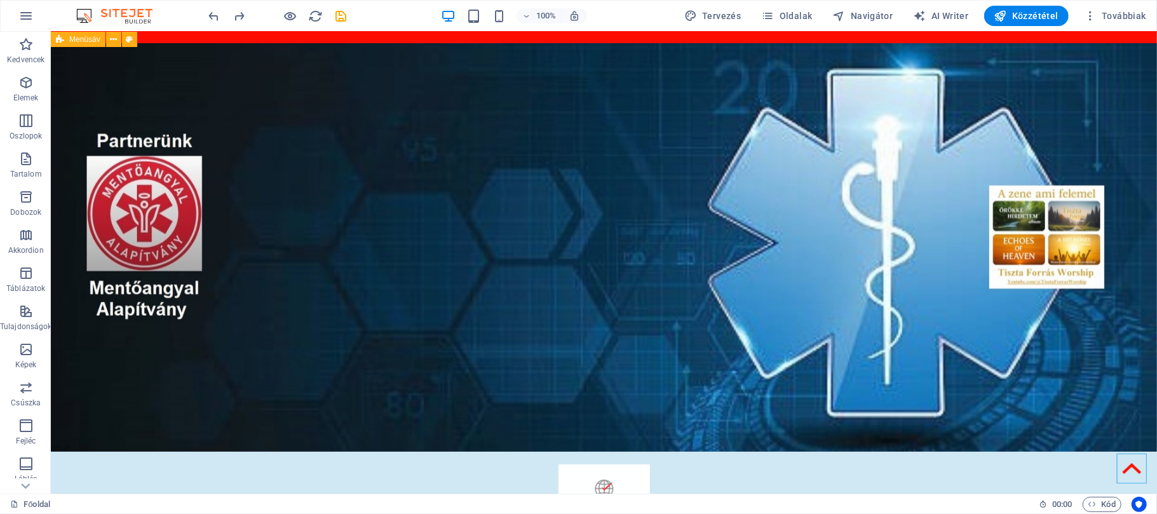
scroll to position [0, 0]
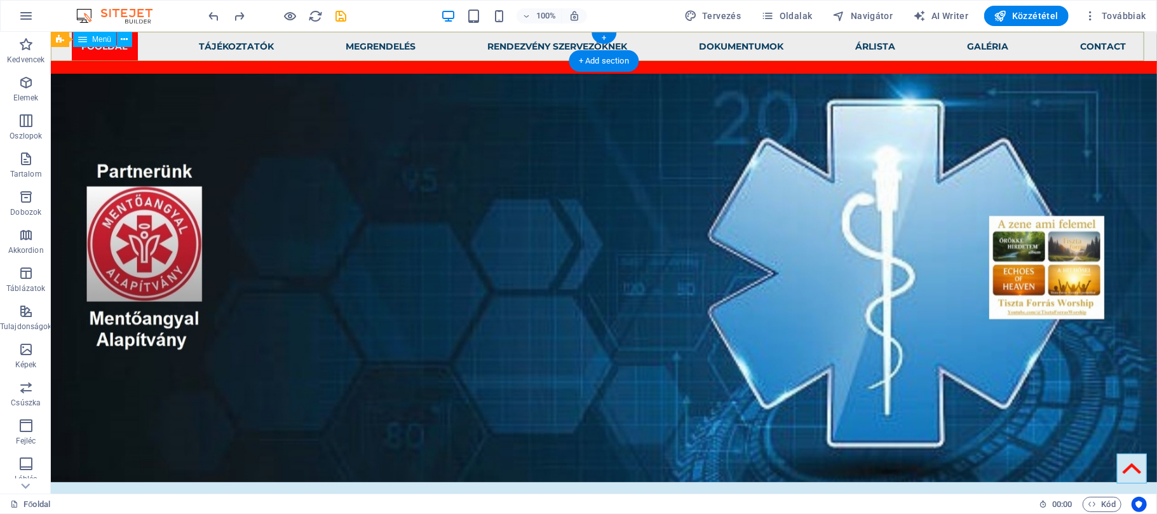
click at [1132, 43] on nav "Főoldal Tájékoztatók Elsősegélyhely Betegszállitás Közfeladat Megrendelés Rende…" at bounding box center [603, 45] width 1106 height 29
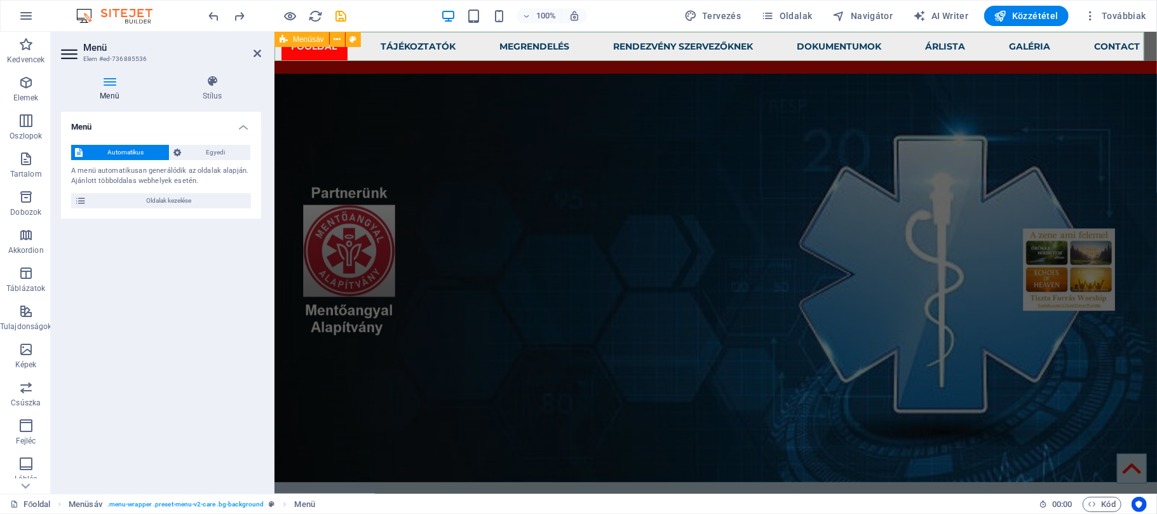
click at [293, 39] on span "Menüsáv" at bounding box center [308, 40] width 31 height 8
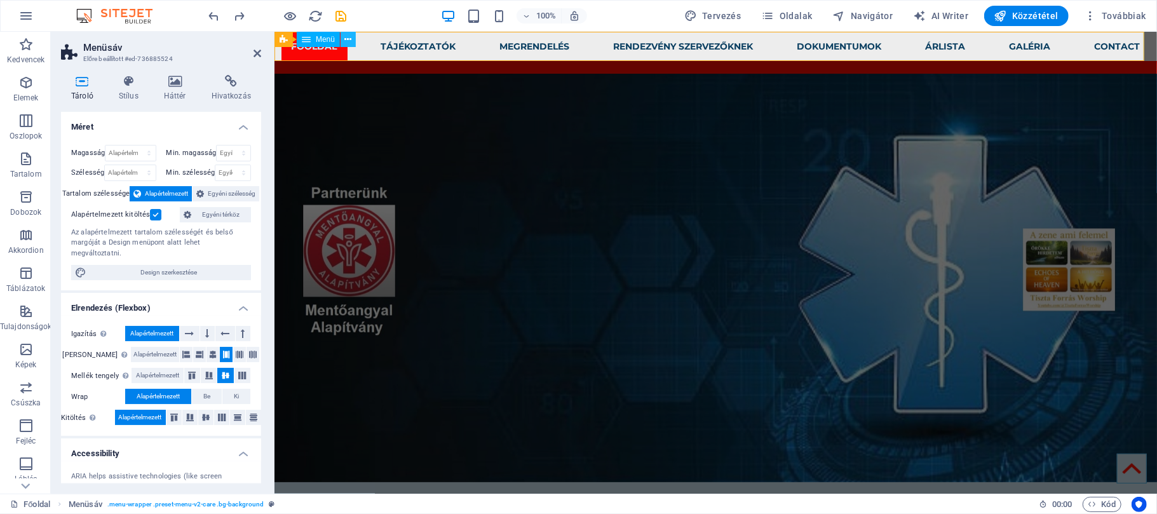
click at [346, 41] on icon at bounding box center [348, 39] width 7 height 13
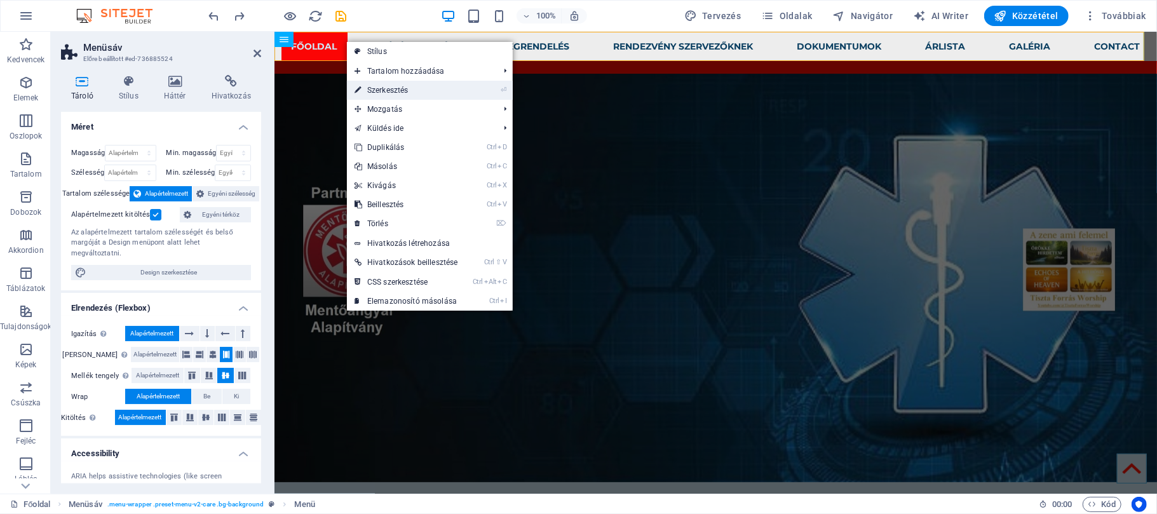
click at [369, 83] on link "⏎ Szerkesztés" at bounding box center [406, 90] width 118 height 19
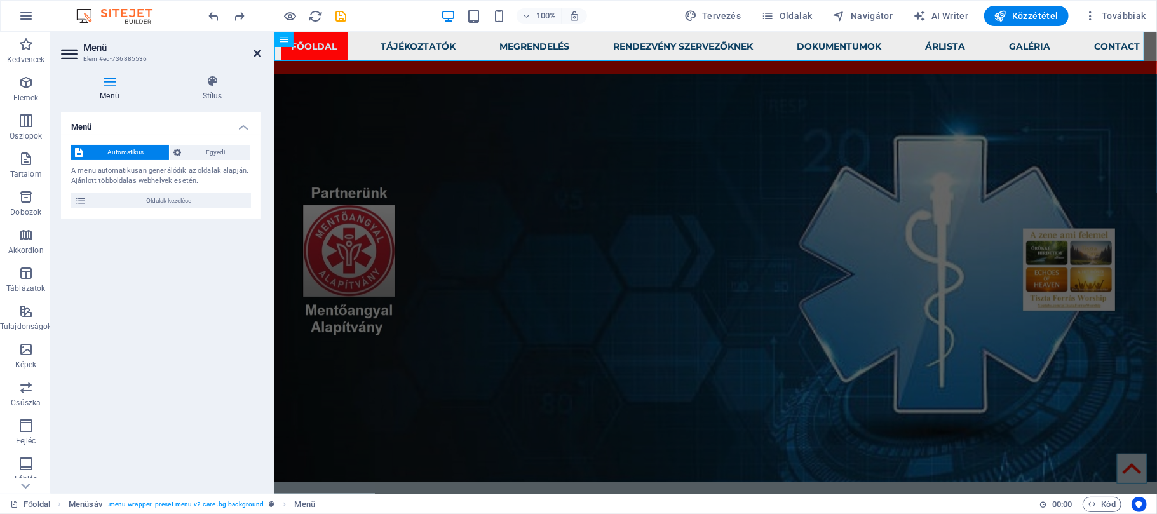
click at [255, 54] on icon at bounding box center [258, 53] width 8 height 10
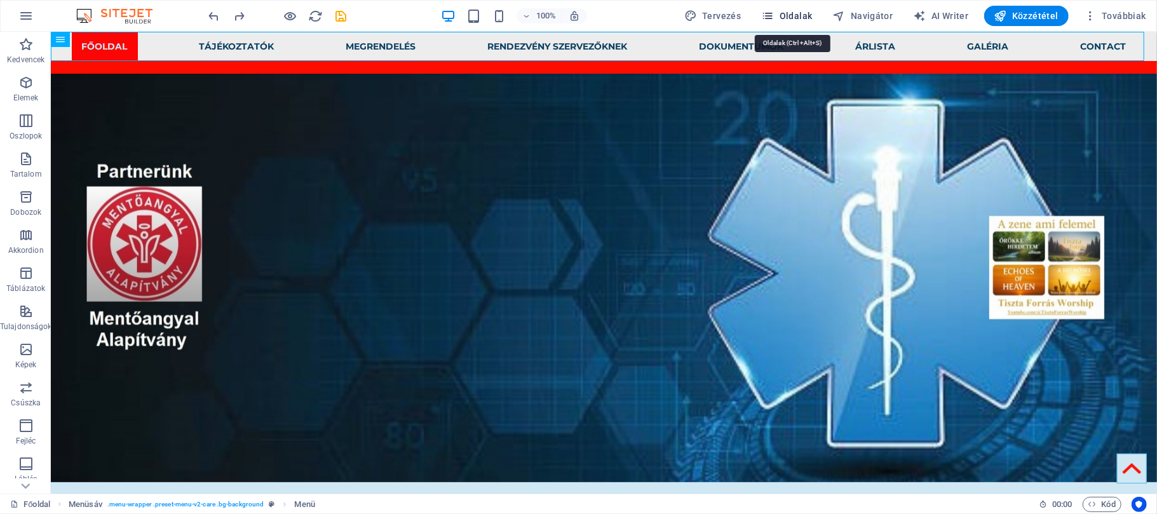
click at [774, 14] on icon "button" at bounding box center [767, 16] width 13 height 13
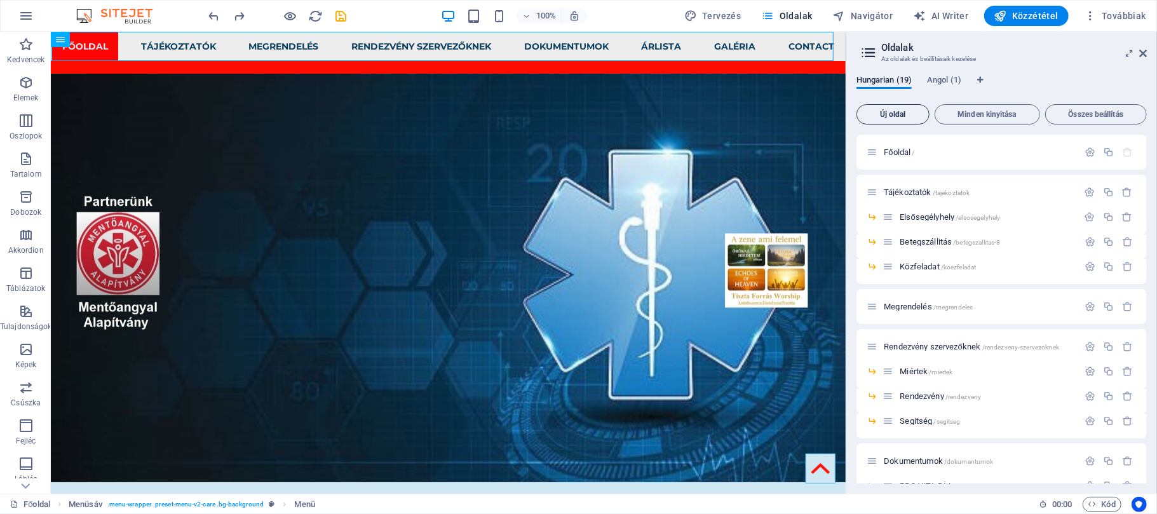
click at [871, 117] on span "Új oldal" at bounding box center [893, 115] width 62 height 8
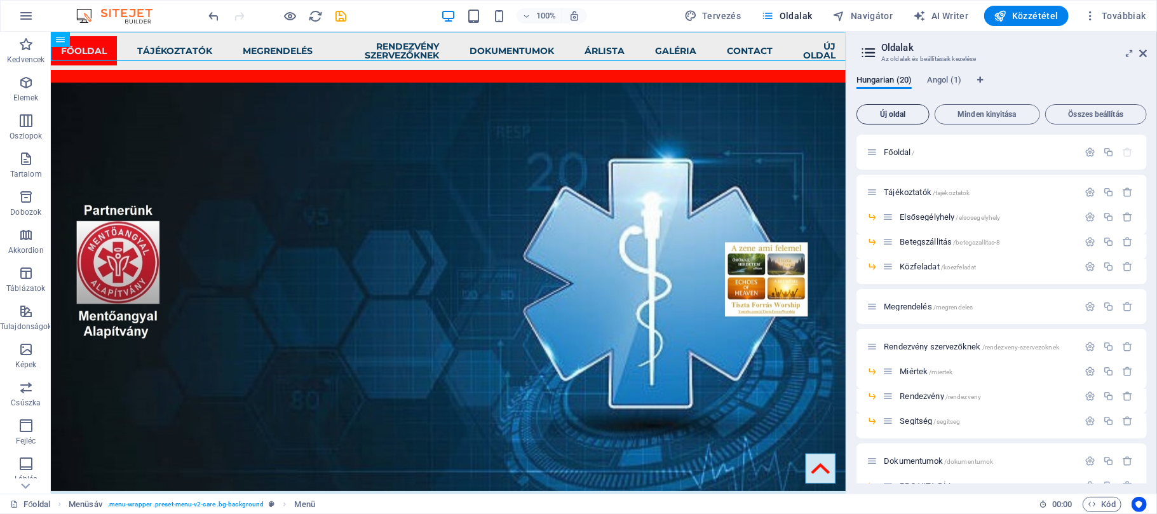
scroll to position [484, 0]
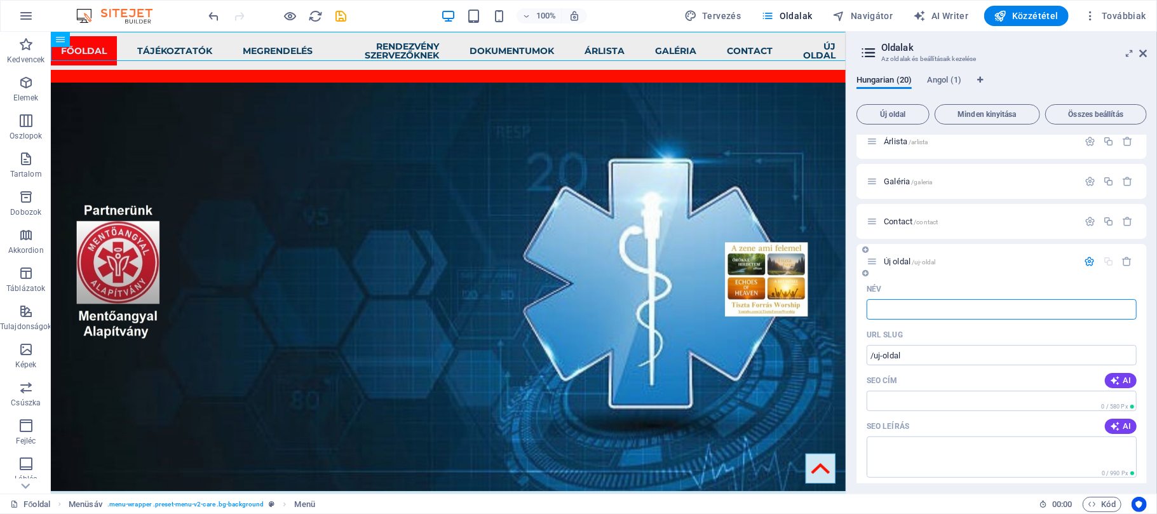
type input "/"
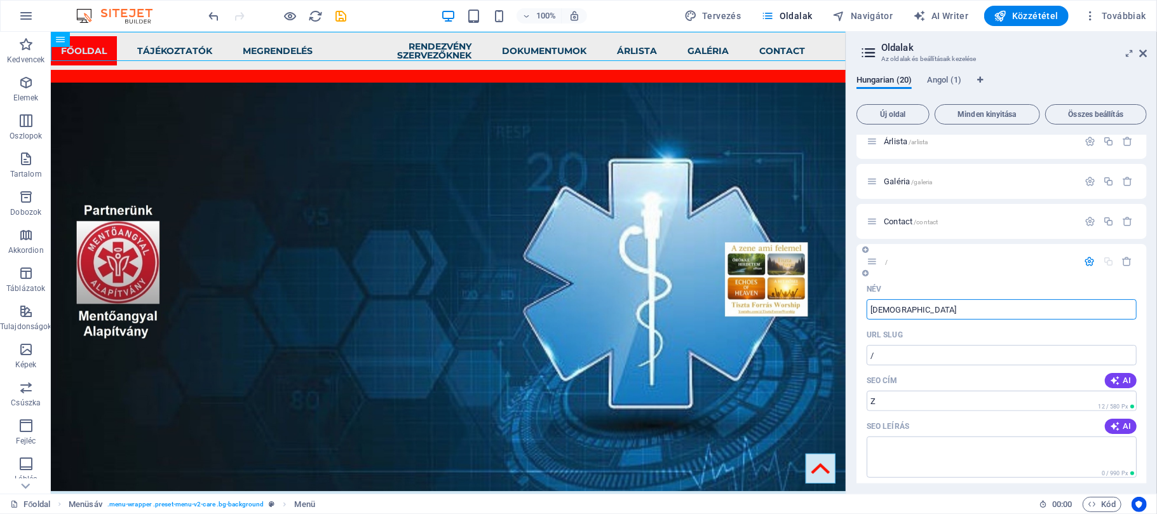
type input "Zene"
type input "/z"
type input "Z"
type input "Zene a"
type input "/zene"
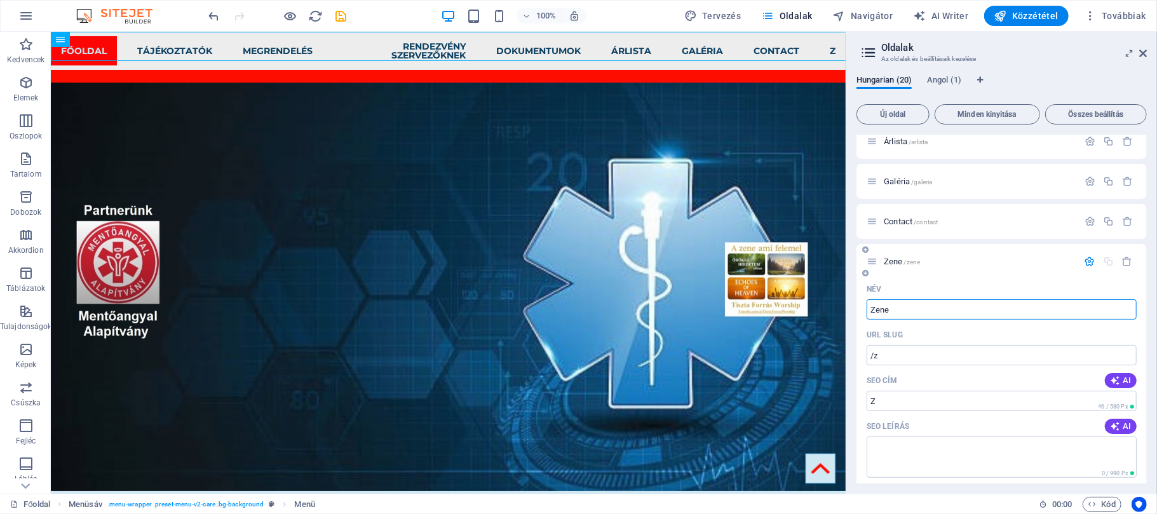
type input "Zene"
type input "Zene ami"
type input "/zene-a"
type input "Zene a"
type input "Zene ami fele"
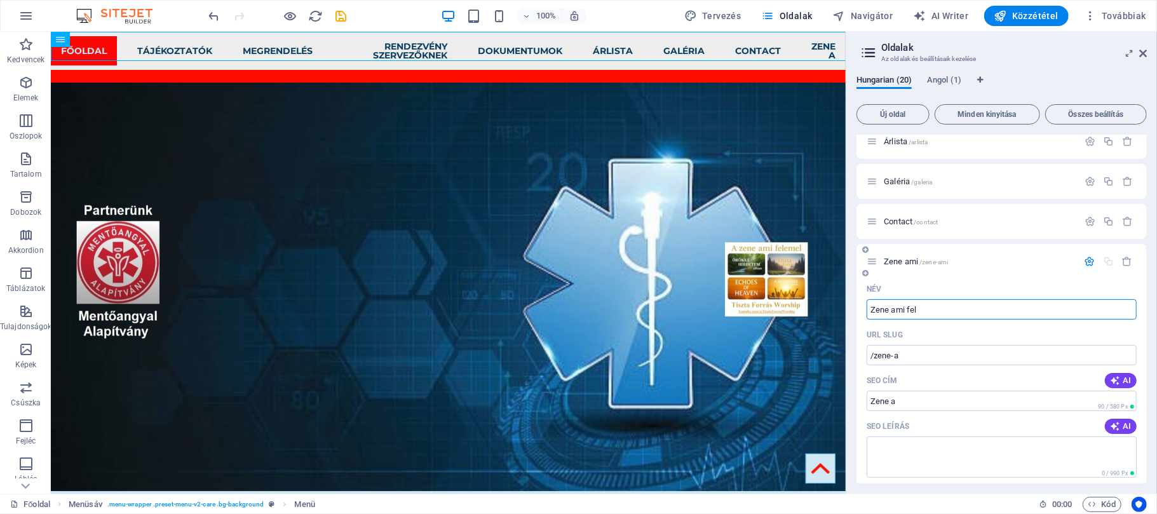
type input "/zene-ami"
type input "Zene ami"
type input "Zene ami felemel"
type input "/zene-ami-feleme"
type input "Zene ami feleme"
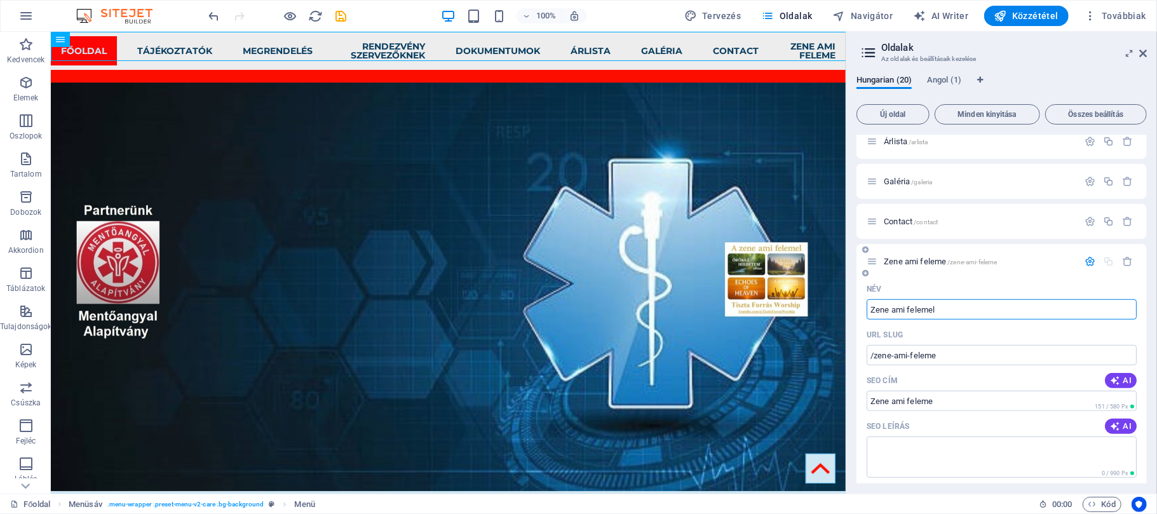
type input "Zene ami felemel"
type input "/zene-[PERSON_NAME]"
type input "Zene ami felemel"
click at [341, 14] on icon "save" at bounding box center [341, 16] width 15 height 15
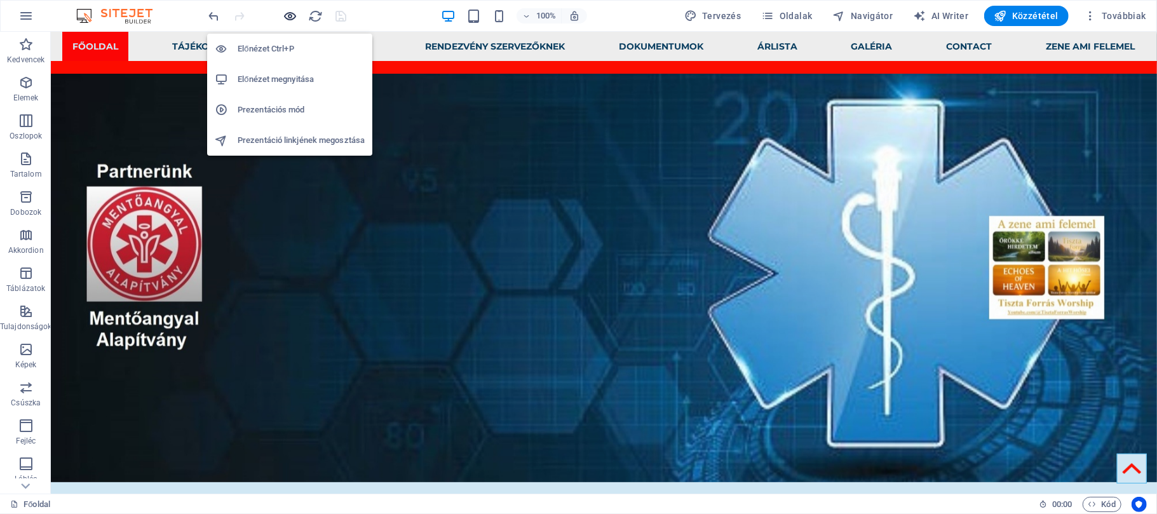
click at [287, 10] on icon "button" at bounding box center [290, 16] width 15 height 15
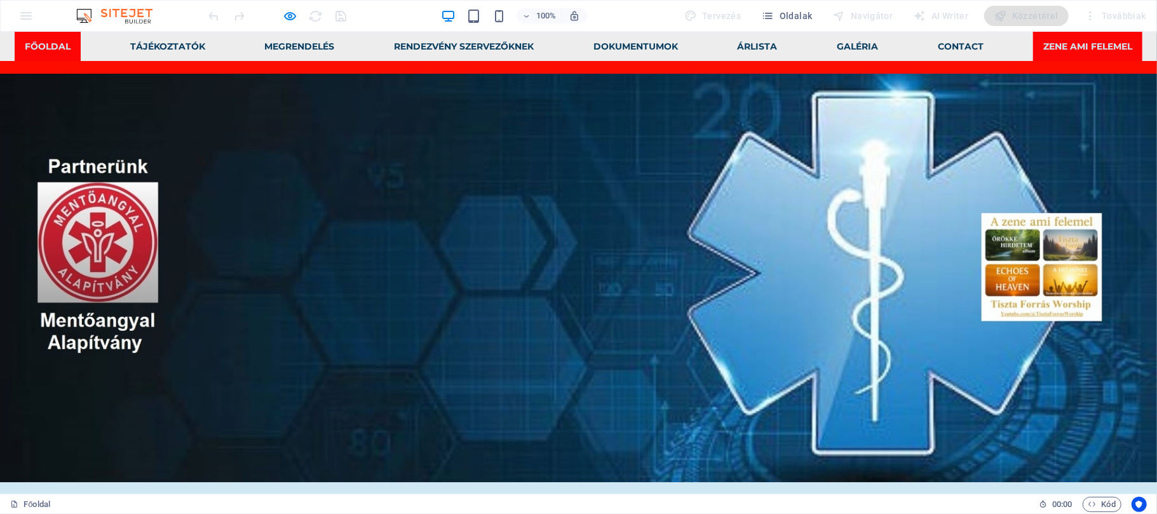
click at [1065, 48] on link "Zene ami felemel" at bounding box center [1087, 45] width 109 height 29
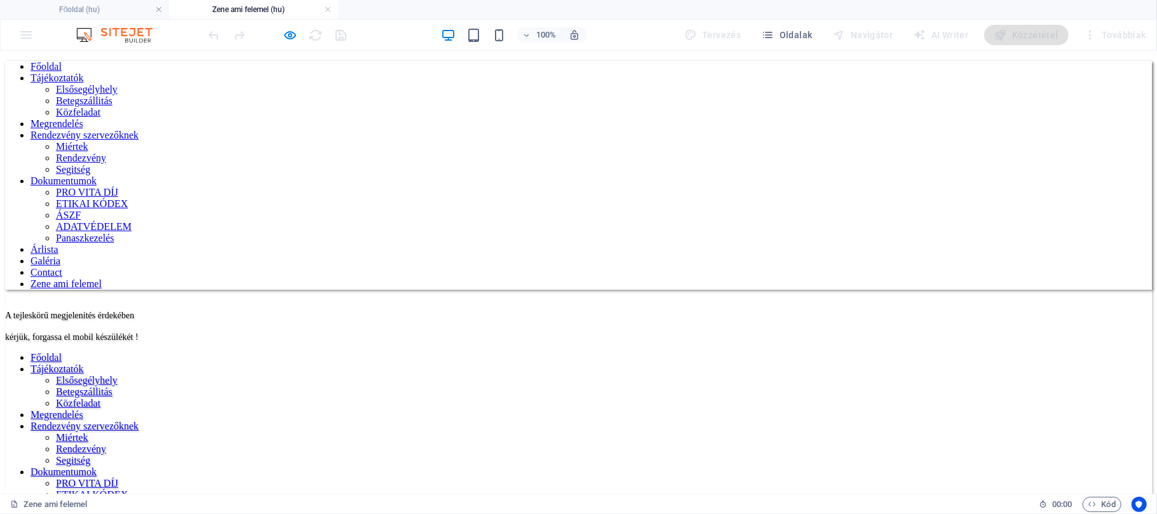
scroll to position [0, 0]
click at [290, 36] on icon "button" at bounding box center [290, 35] width 15 height 15
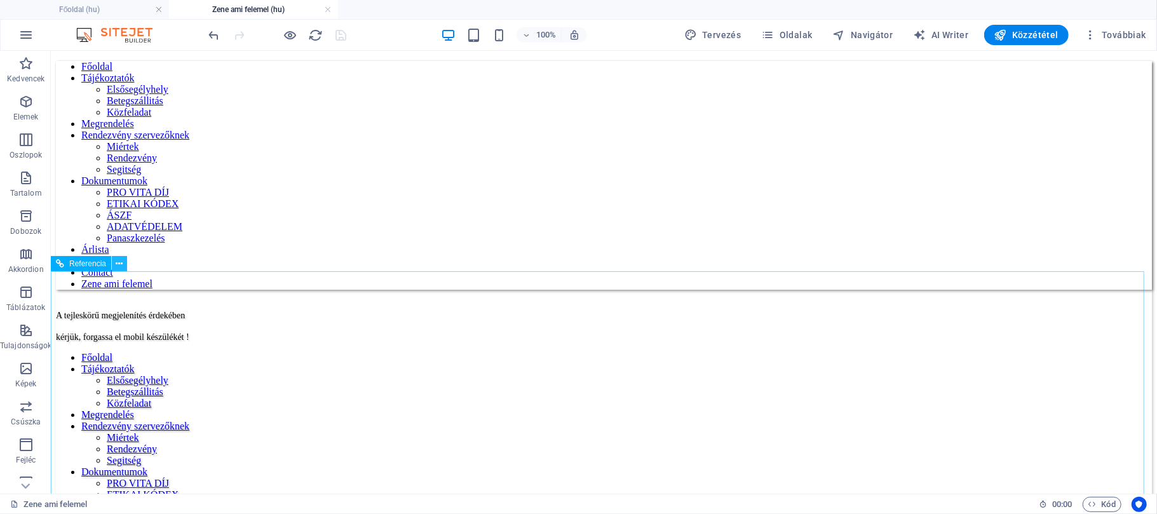
click at [116, 265] on icon at bounding box center [119, 263] width 7 height 13
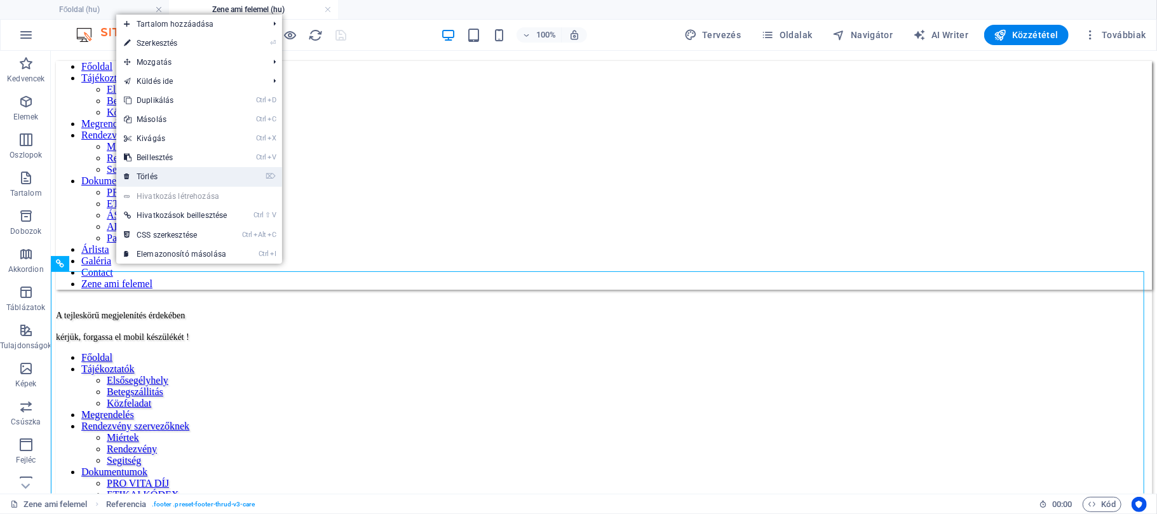
click at [140, 184] on link "⌦ Törlés" at bounding box center [175, 176] width 118 height 19
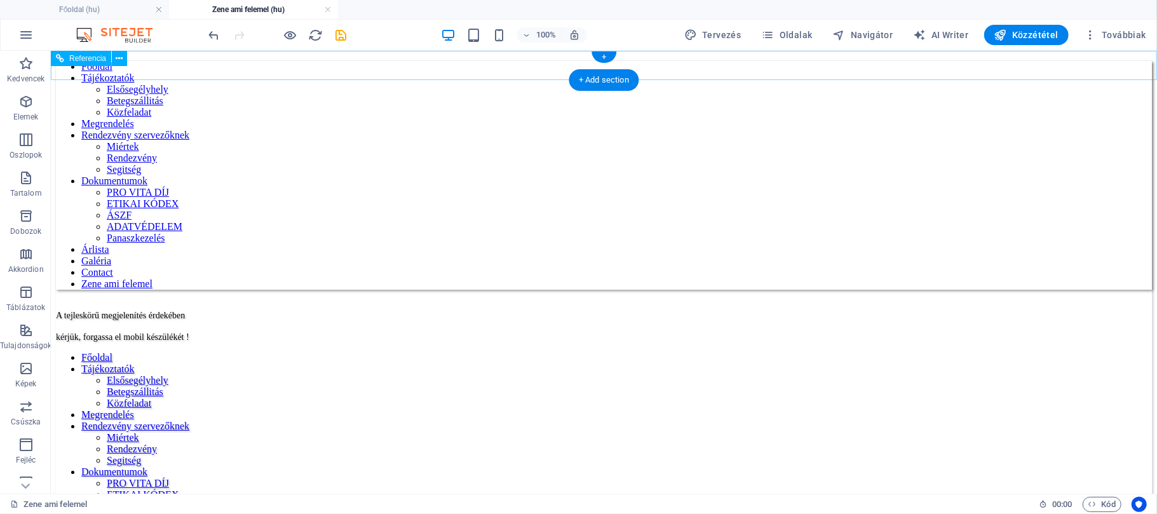
click at [1045, 68] on nav "Főoldal Tájékoztatók Elsősegélyhely Betegszállitás Közfeladat Megrendelés Rende…" at bounding box center [603, 174] width 1096 height 229
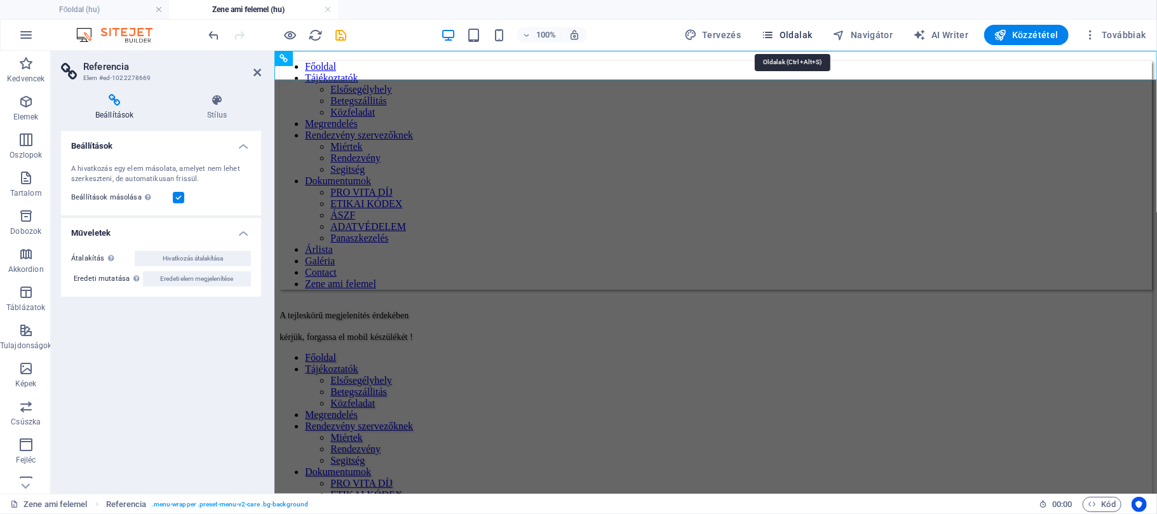
click at [811, 31] on span "Oldalak" at bounding box center [786, 35] width 51 height 13
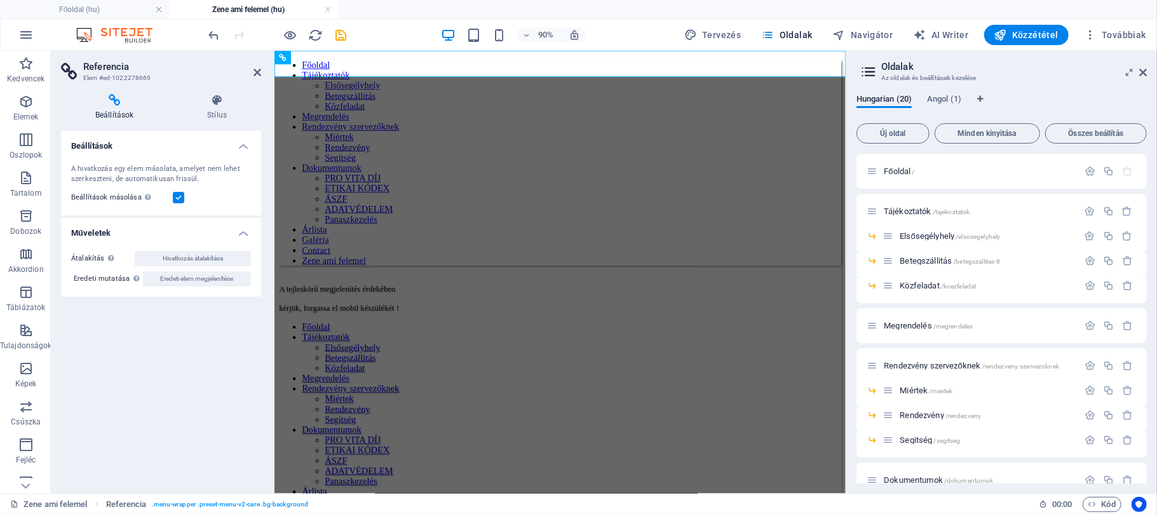
click at [1148, 405] on div "Hungarian (20) Angol (1) Új oldal Minden kinyitása Összes beállítás Főoldal / T…" at bounding box center [1001, 289] width 311 height 410
click at [1148, 408] on div "Hungarian (20) Angol (1) Új oldal Minden kinyitása Összes beállítás Főoldal / T…" at bounding box center [1001, 289] width 311 height 410
click at [1150, 415] on div "Hungarian (20) Angol (1) Új oldal Minden kinyitása Összes beállítás Főoldal / T…" at bounding box center [1001, 289] width 311 height 410
click at [1144, 416] on div "Rendezvény /rendezveny" at bounding box center [1002, 420] width 290 height 25
click at [1148, 416] on div "Hungarian (20) Angol (1) Új oldal Minden kinyitása Összes beállítás Főoldal / T…" at bounding box center [1001, 289] width 311 height 410
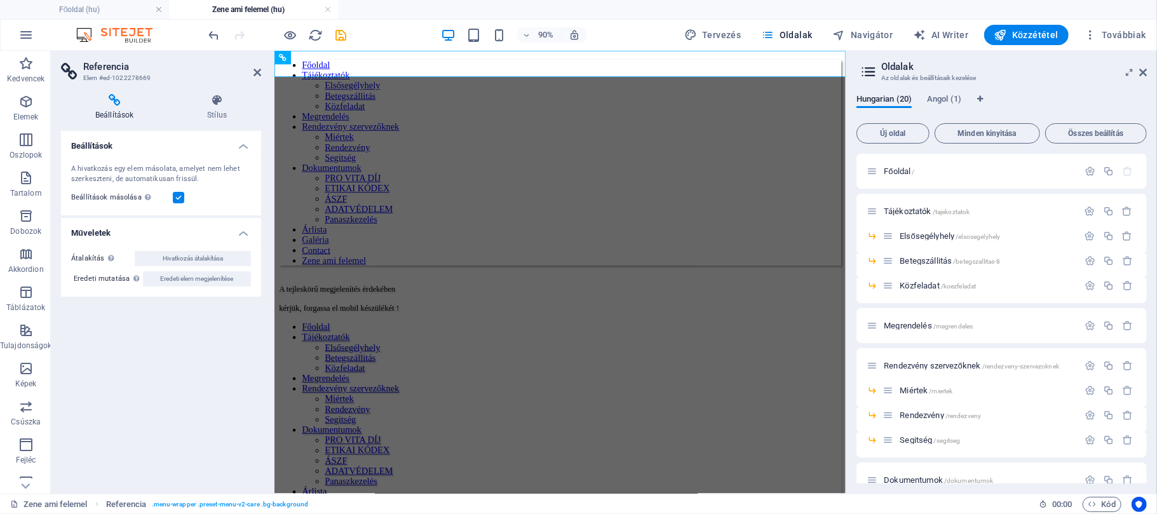
click at [1146, 334] on div "Főoldal / Tájékoztatók /tajekoztatok Elsősegélyhely /elsosegelyhely Betegszálli…" at bounding box center [1002, 319] width 290 height 330
drag, startPoint x: 1146, startPoint y: 321, endPoint x: 1151, endPoint y: 357, distance: 36.6
click at [1151, 357] on div "Hungarian (20) Angol (1) Új oldal Minden kinyitása Összes beállítás Főoldal / T…" at bounding box center [1001, 289] width 311 height 410
click at [1146, 432] on div "Főoldal / Tájékoztatók /tajekoztatok Elsősegélyhely /elsosegelyhely Betegszálli…" at bounding box center [1002, 319] width 290 height 330
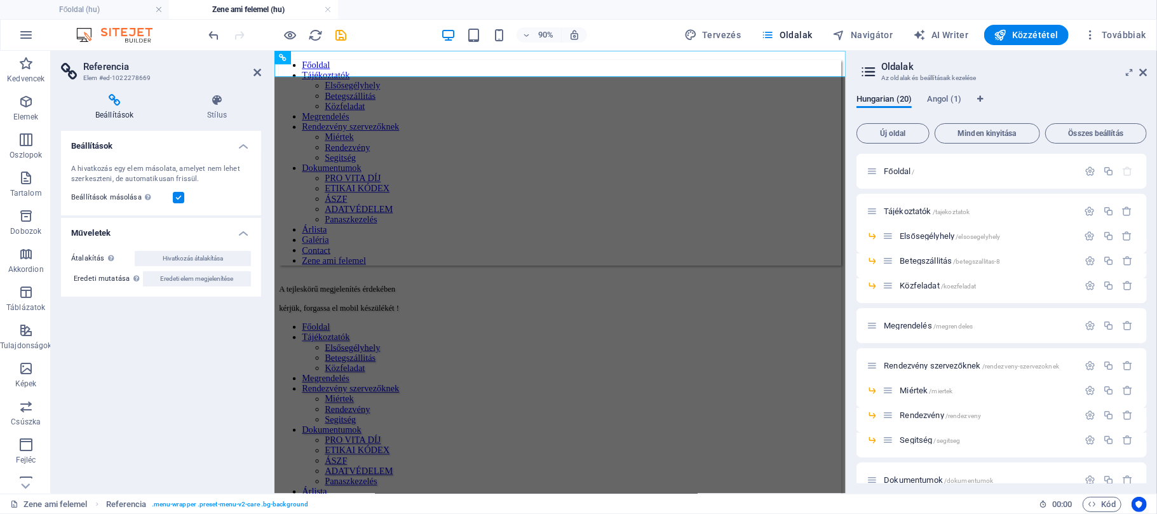
click at [1146, 432] on div "Főoldal / Tájékoztatók /tajekoztatok Elsősegélyhely /elsosegelyhely Betegszálli…" at bounding box center [1002, 319] width 290 height 330
click at [1150, 481] on div "Hungarian (20) Angol (1) Új oldal Minden kinyitása Összes beállítás Főoldal / T…" at bounding box center [1001, 289] width 311 height 410
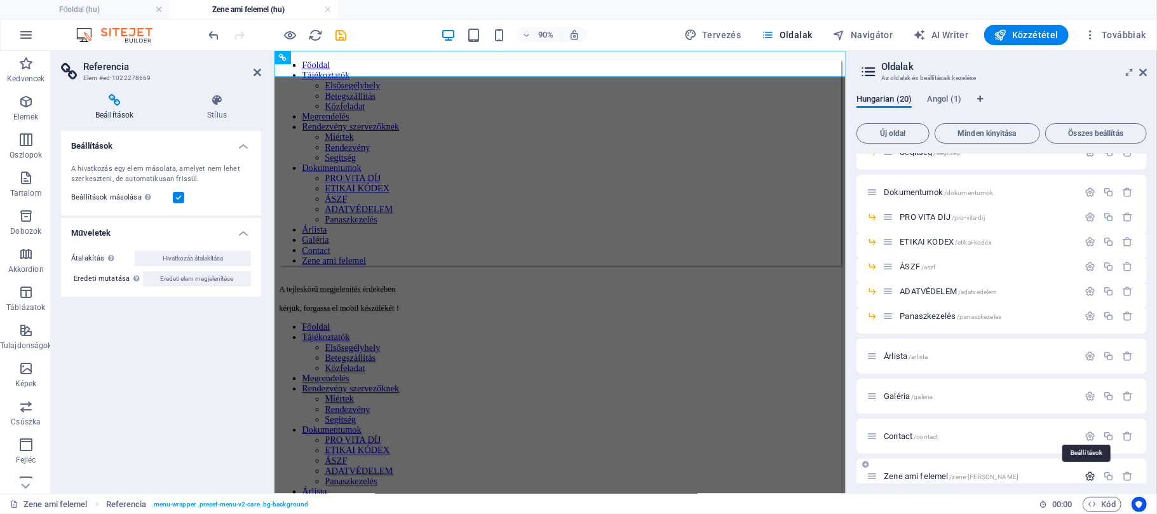
click at [1088, 476] on icon "button" at bounding box center [1090, 476] width 11 height 11
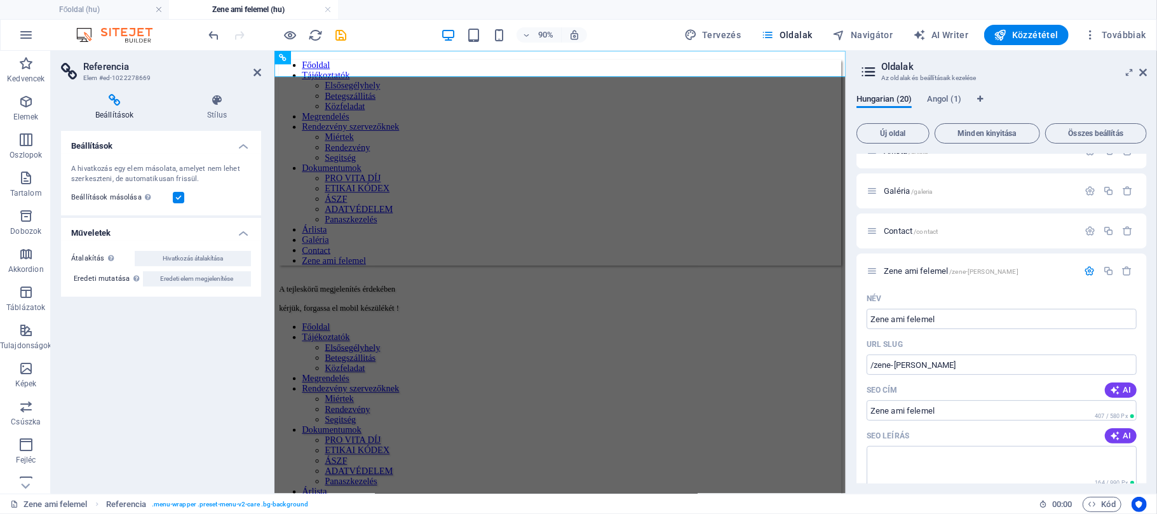
click at [1146, 446] on div "Főoldal / Tájékoztatók /tajekoztatok Elsősegélyhely /elsosegelyhely Betegszálli…" at bounding box center [1002, 319] width 290 height 330
click at [1149, 446] on div "Hungarian (20) Angol (1) Új oldal Minden kinyitása Összes beállítás Főoldal / T…" at bounding box center [1001, 289] width 311 height 410
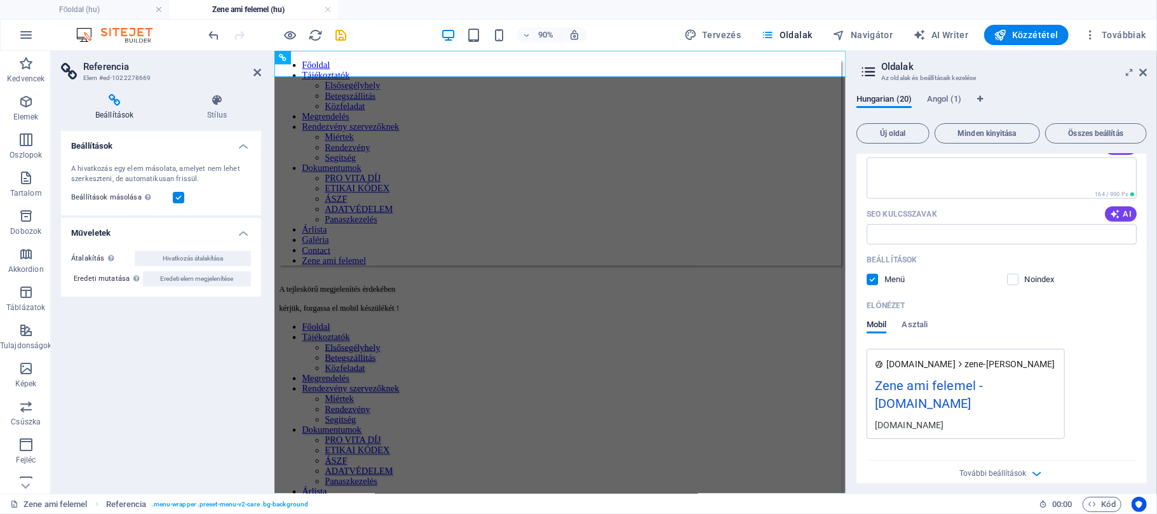
click at [1146, 265] on div "Főoldal / Tájékoztatók /tajekoztatok Elsősegélyhely /elsosegelyhely Betegszálli…" at bounding box center [1002, 319] width 290 height 330
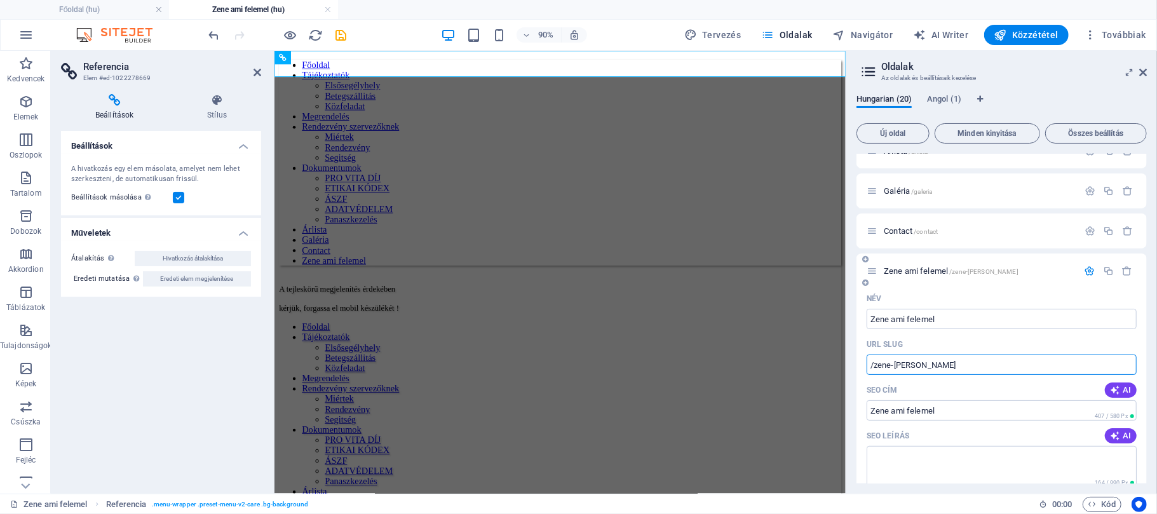
click at [957, 365] on input "/zene-[PERSON_NAME]" at bounding box center [1002, 365] width 270 height 20
type input "/"
paste input "text"
click at [898, 370] on input "URL SLUG" at bounding box center [1002, 365] width 270 height 20
paste input "text"
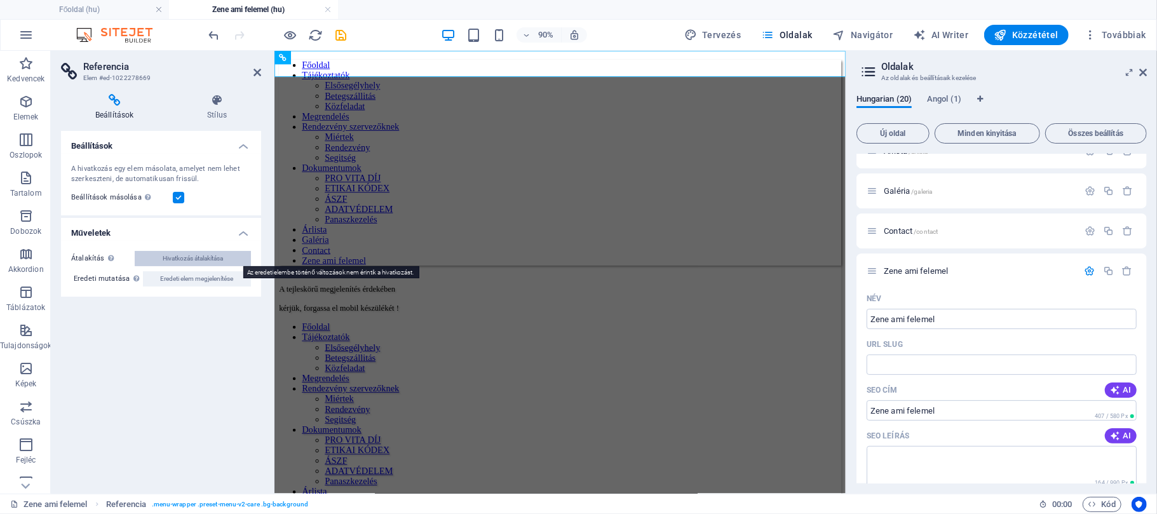
click at [217, 255] on span "Hivatkozás átalakítása" at bounding box center [193, 258] width 60 height 15
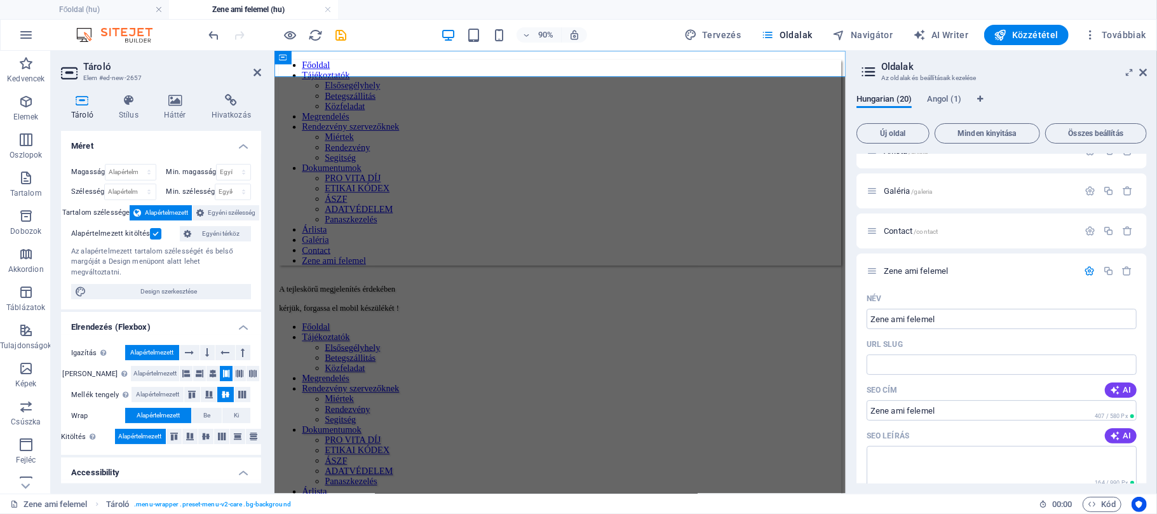
click at [261, 403] on div "Tároló Stílus Háttér Hivatkozás Méret Magasság Alapértelmezett px rem % vh vw M…" at bounding box center [161, 289] width 221 height 410
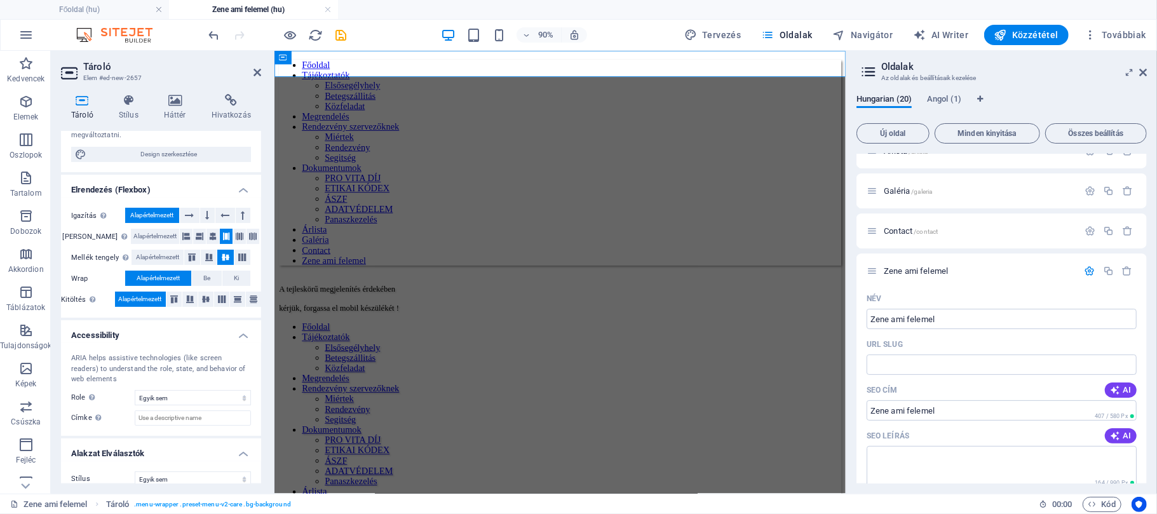
scroll to position [140, 0]
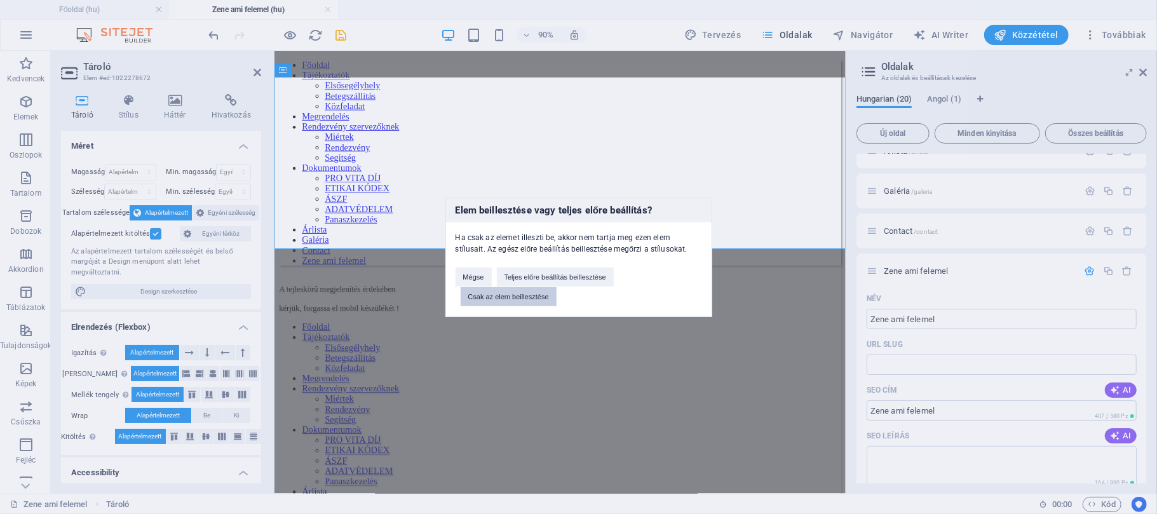
click at [542, 291] on button "Csak az elem beillesztése" at bounding box center [509, 296] width 96 height 19
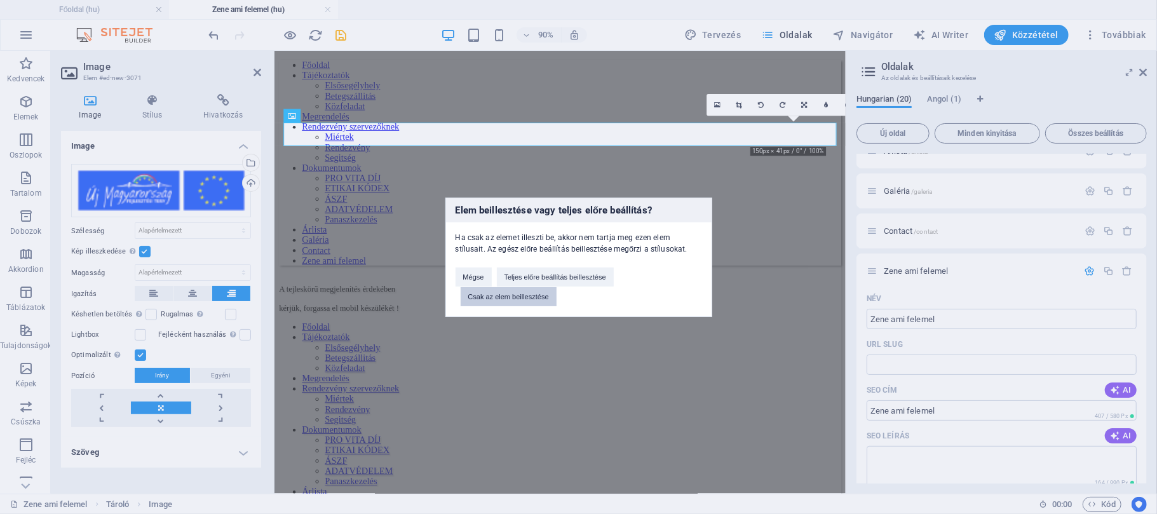
click at [509, 295] on button "Csak az elem beillesztése" at bounding box center [509, 296] width 96 height 19
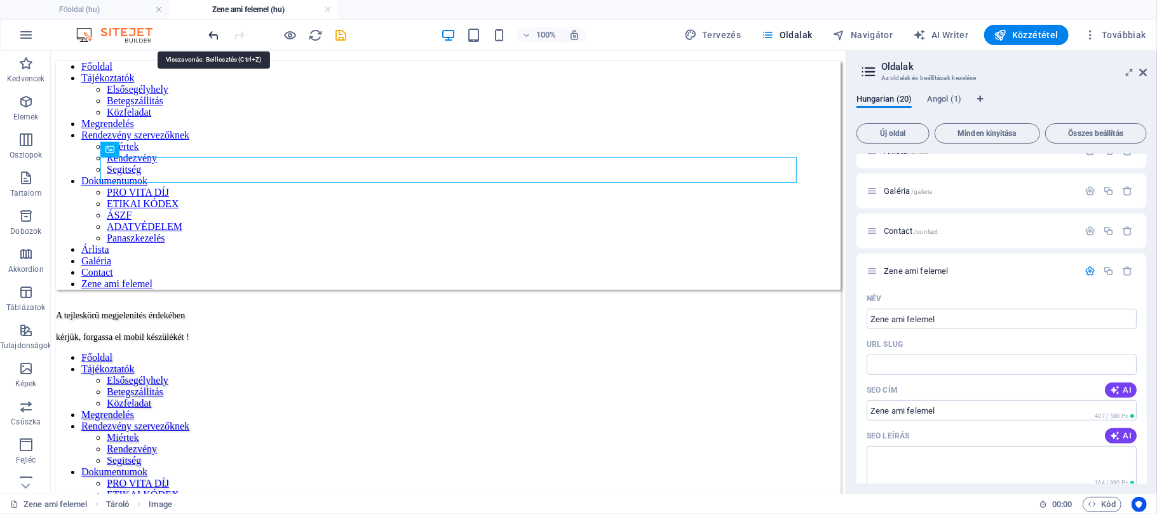
click at [214, 34] on icon "undo" at bounding box center [214, 35] width 15 height 15
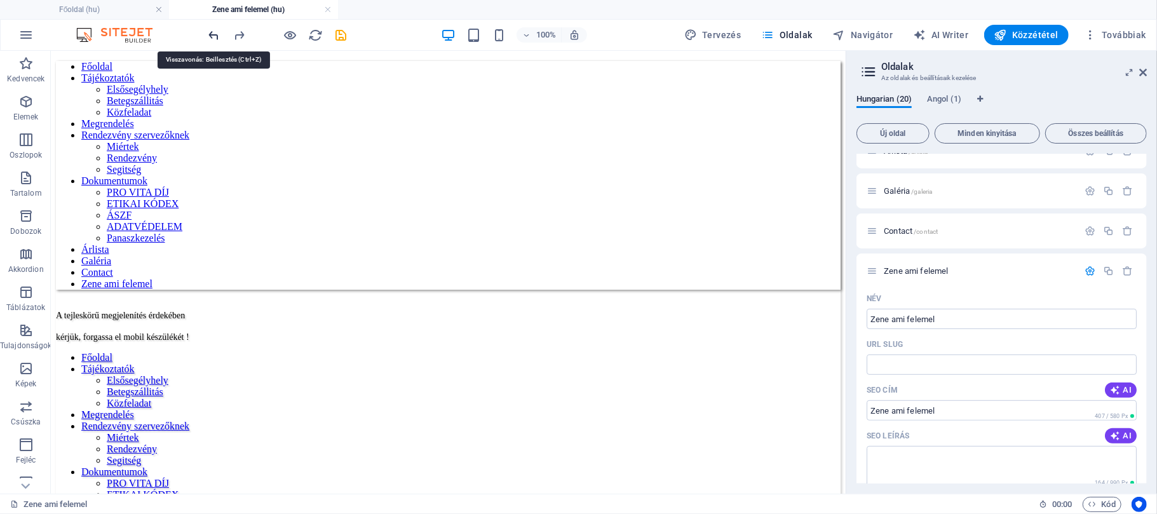
click at [214, 34] on icon "undo" at bounding box center [214, 35] width 15 height 15
click at [102, 75] on icon at bounding box center [105, 72] width 7 height 13
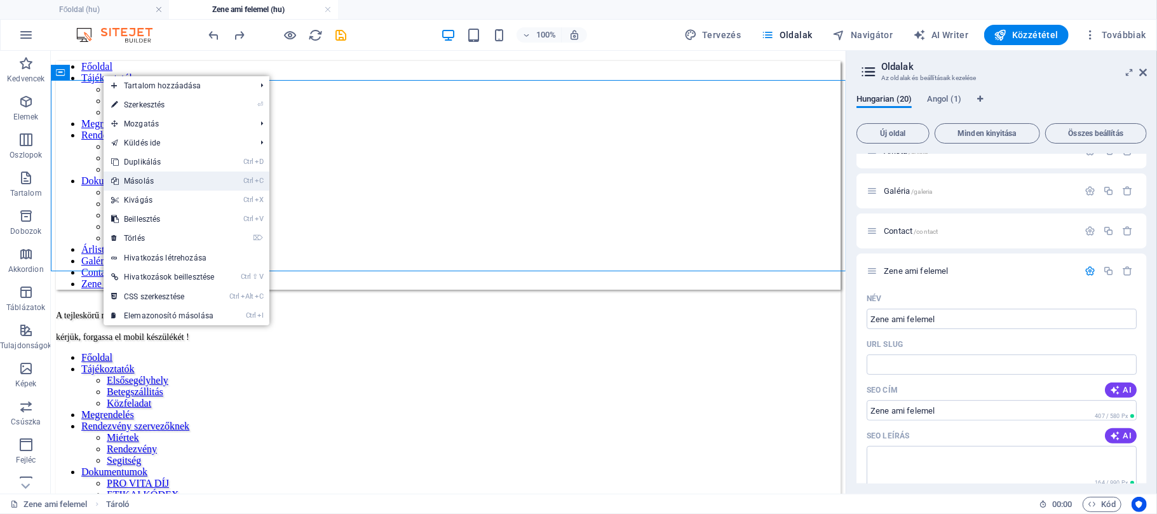
click at [130, 177] on link "Ctrl C Másolás" at bounding box center [163, 181] width 118 height 19
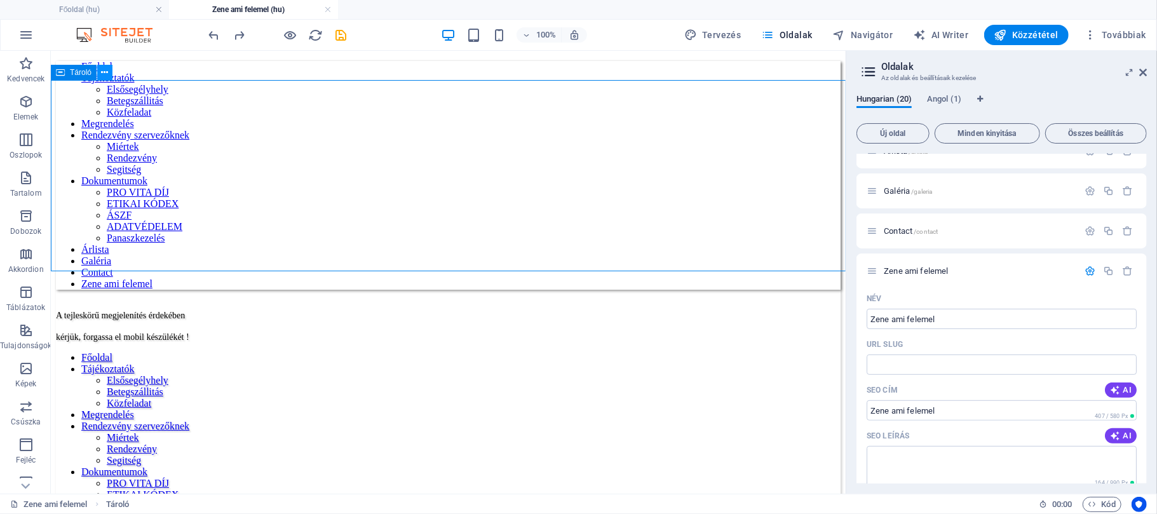
click at [102, 69] on icon at bounding box center [105, 72] width 7 height 13
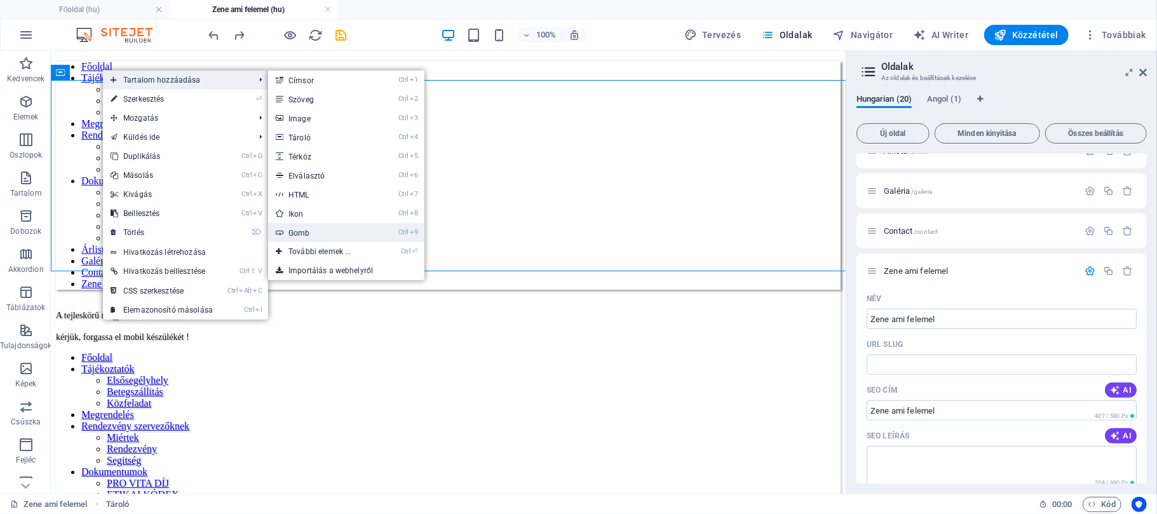
click at [306, 227] on link "Ctrl 9 Gomb" at bounding box center [322, 232] width 109 height 19
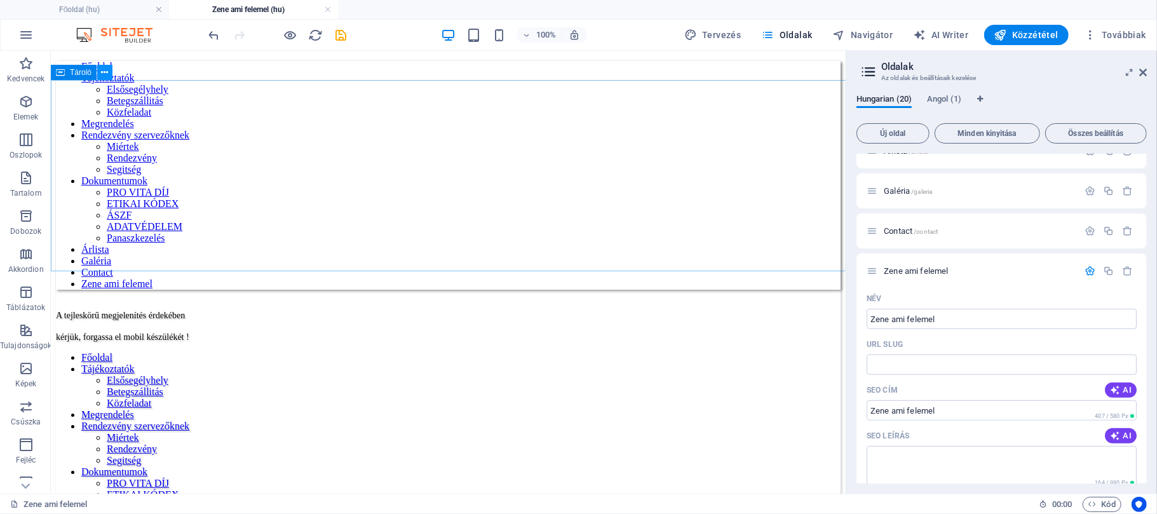
click at [100, 72] on button at bounding box center [104, 72] width 15 height 15
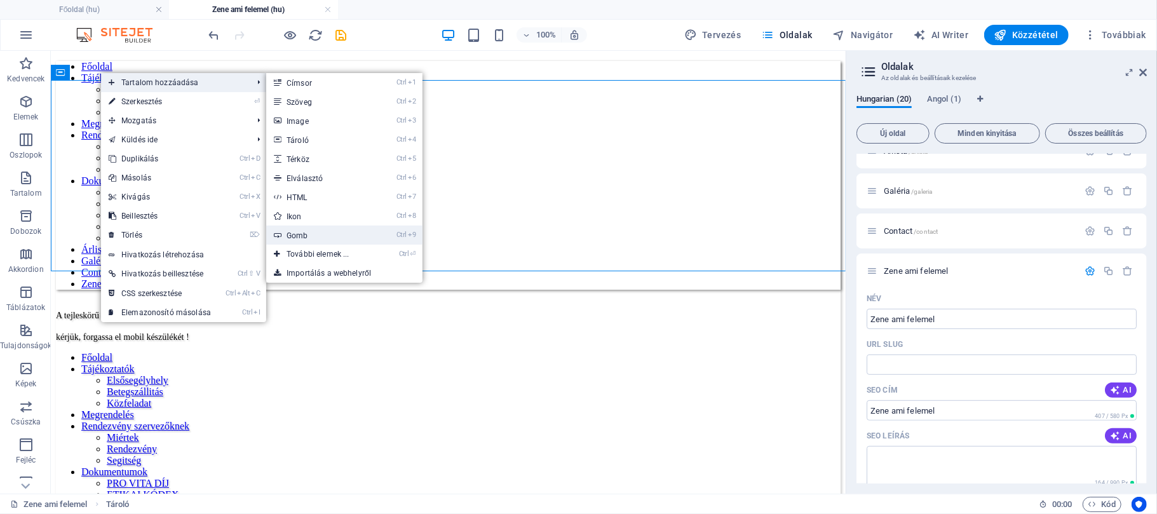
click at [305, 230] on link "Ctrl 9 Gomb" at bounding box center [320, 235] width 109 height 19
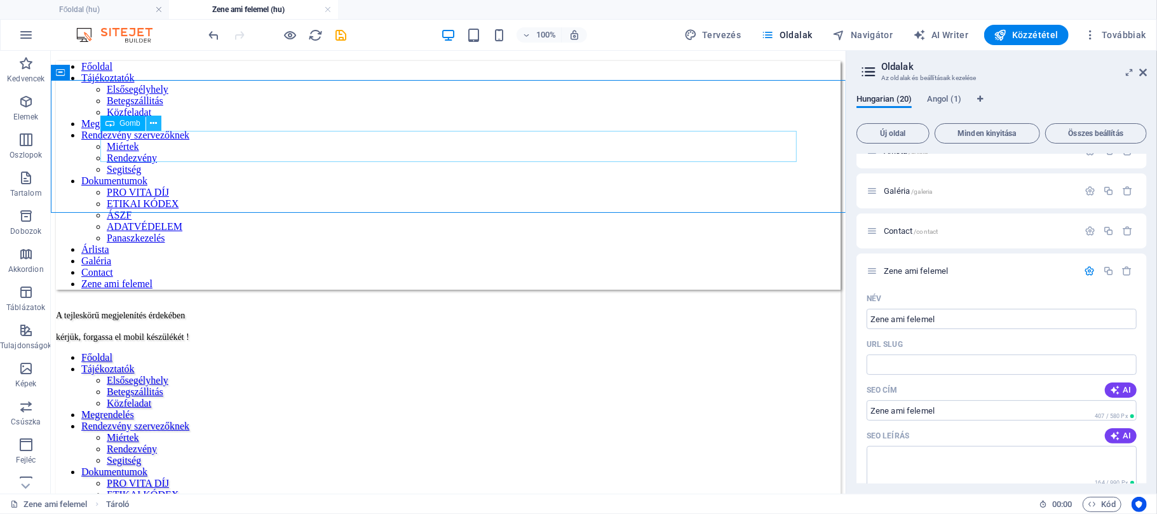
click at [151, 125] on icon at bounding box center [153, 123] width 7 height 13
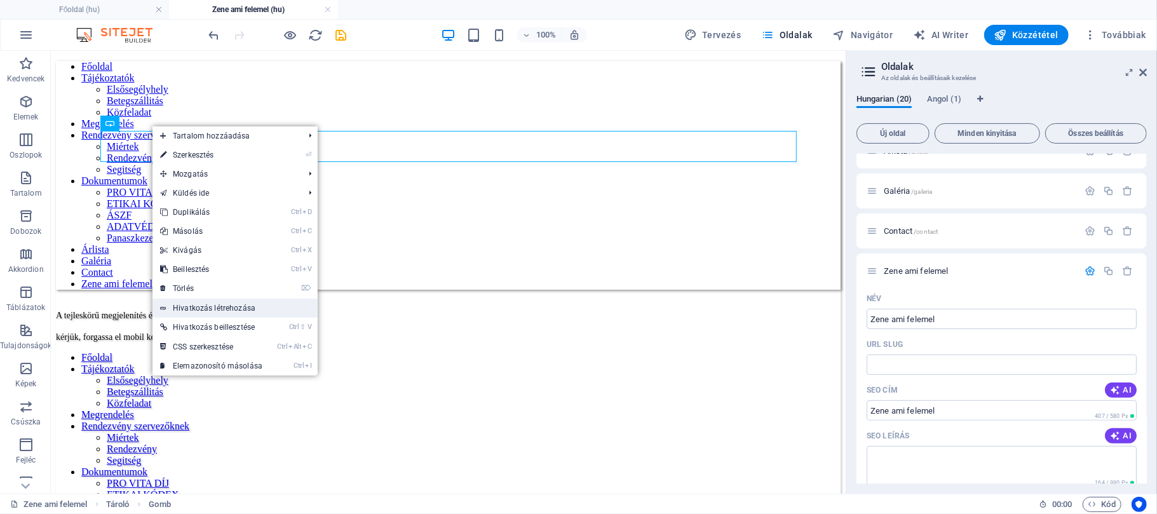
click at [207, 302] on link "Hivatkozás létrehozása" at bounding box center [235, 308] width 165 height 19
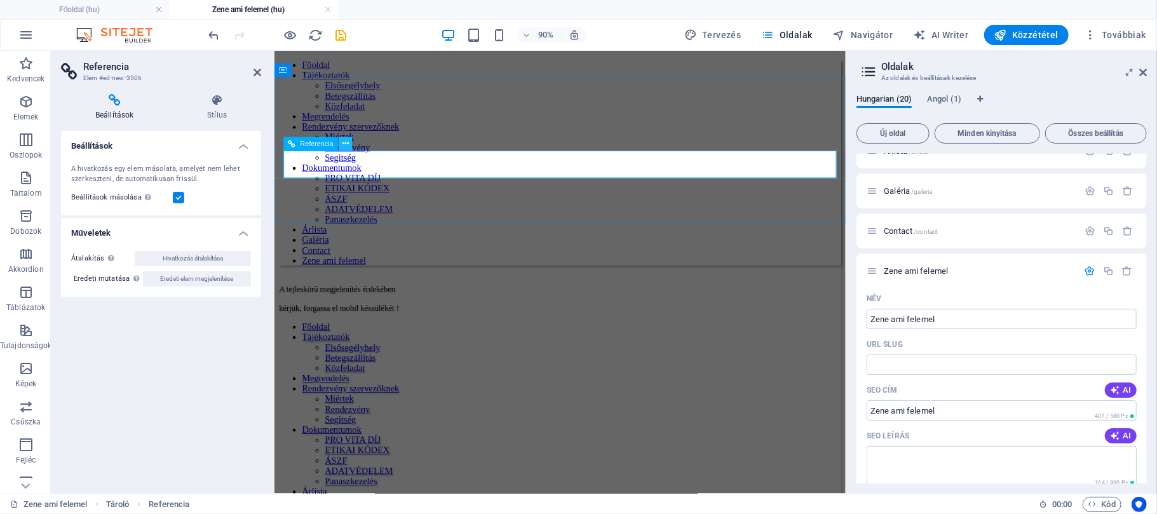
click at [344, 144] on icon at bounding box center [346, 144] width 6 height 12
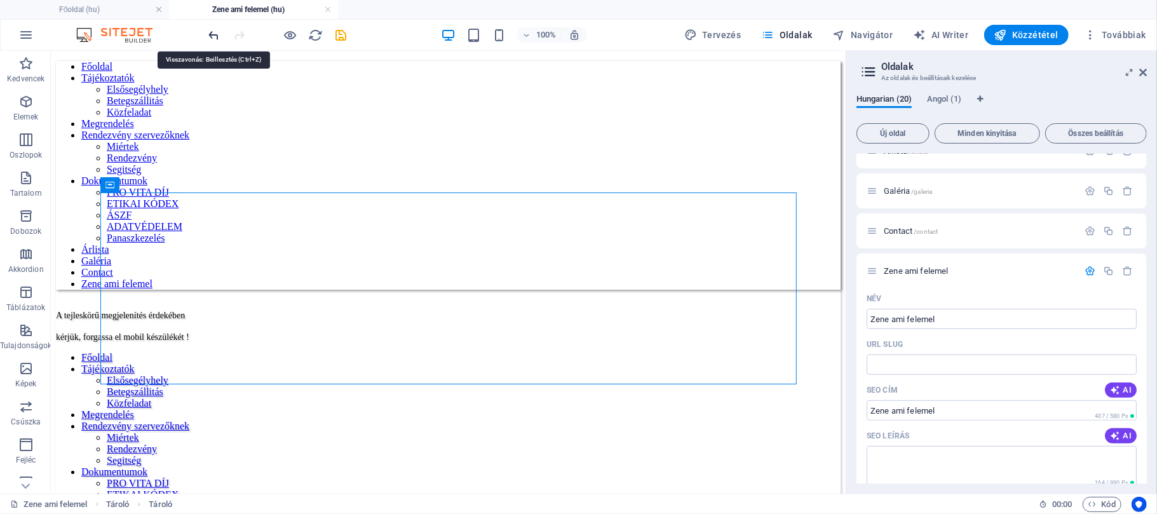
click at [214, 36] on icon "undo" at bounding box center [214, 35] width 15 height 15
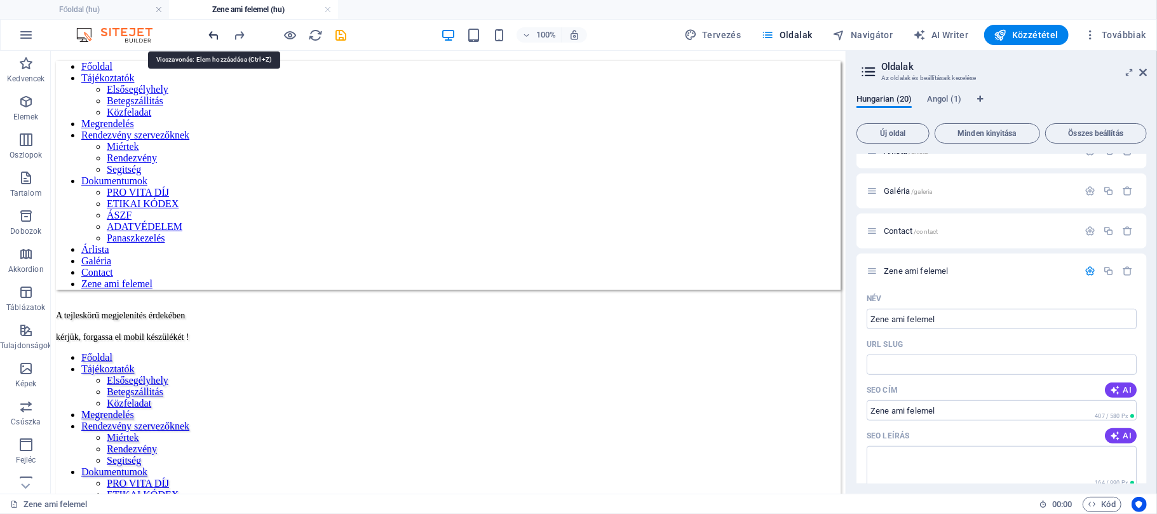
click at [214, 36] on icon "undo" at bounding box center [214, 35] width 15 height 15
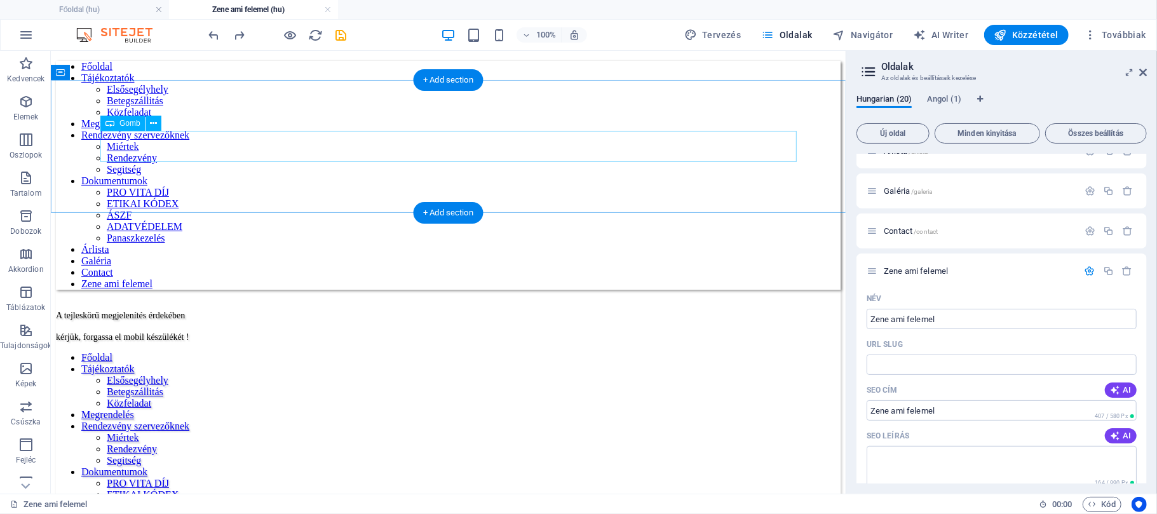
click at [153, 125] on icon at bounding box center [153, 123] width 7 height 13
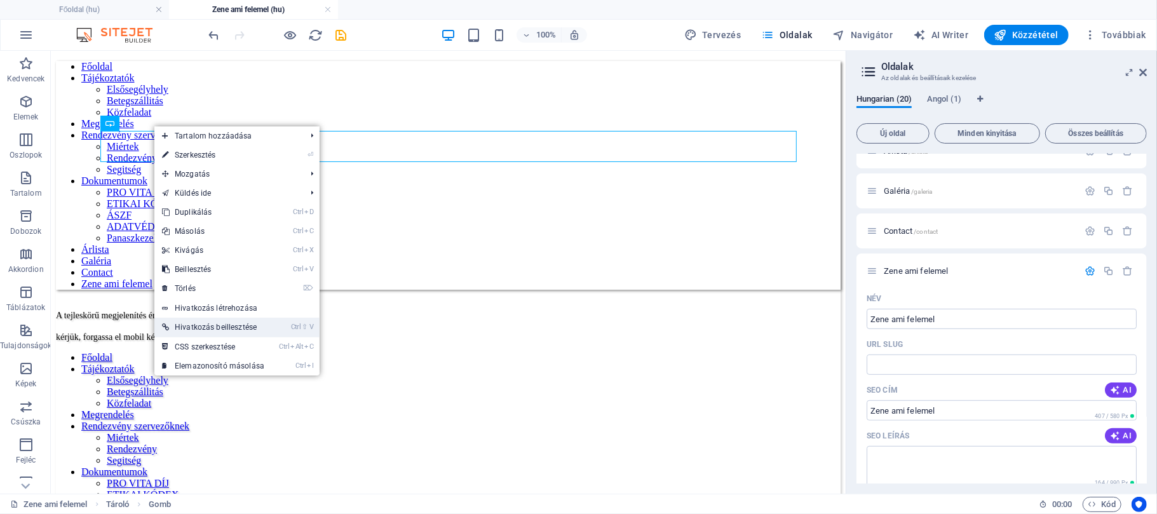
click at [189, 320] on link "Ctrl ⇧ V Hivatkozás beillesztése" at bounding box center [213, 327] width 118 height 19
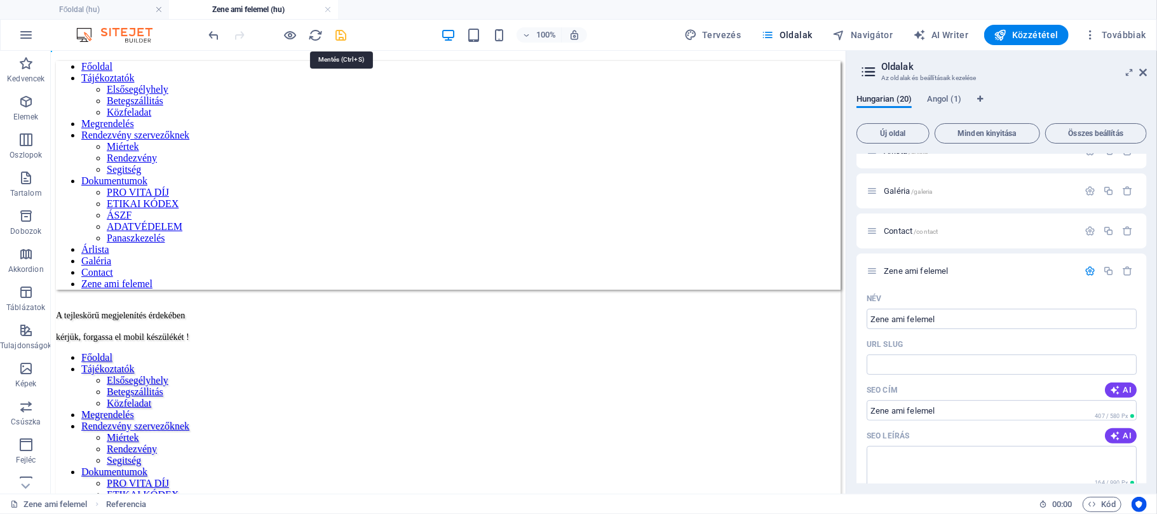
click at [341, 36] on icon "save" at bounding box center [341, 35] width 15 height 15
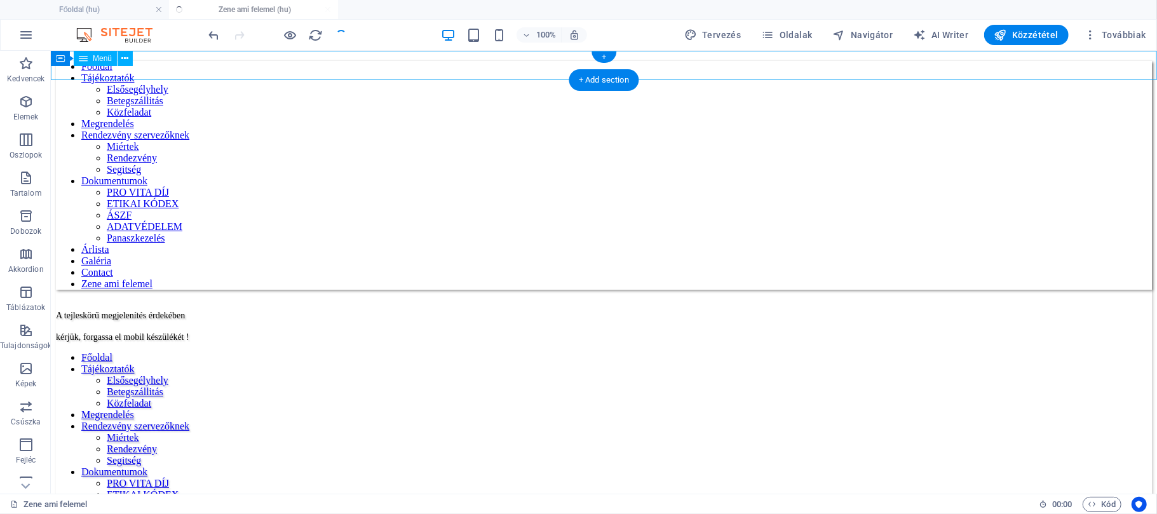
click at [954, 63] on nav "Főoldal Tájékoztatók Elsősegélyhely Betegszállitás Közfeladat Megrendelés Rende…" at bounding box center [603, 174] width 1096 height 229
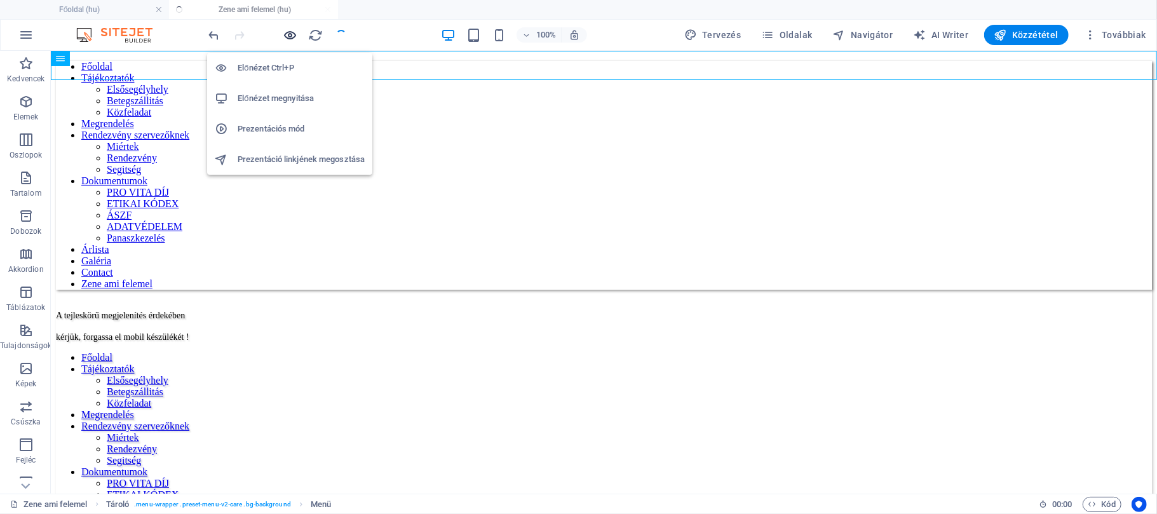
click at [288, 33] on icon "button" at bounding box center [290, 35] width 15 height 15
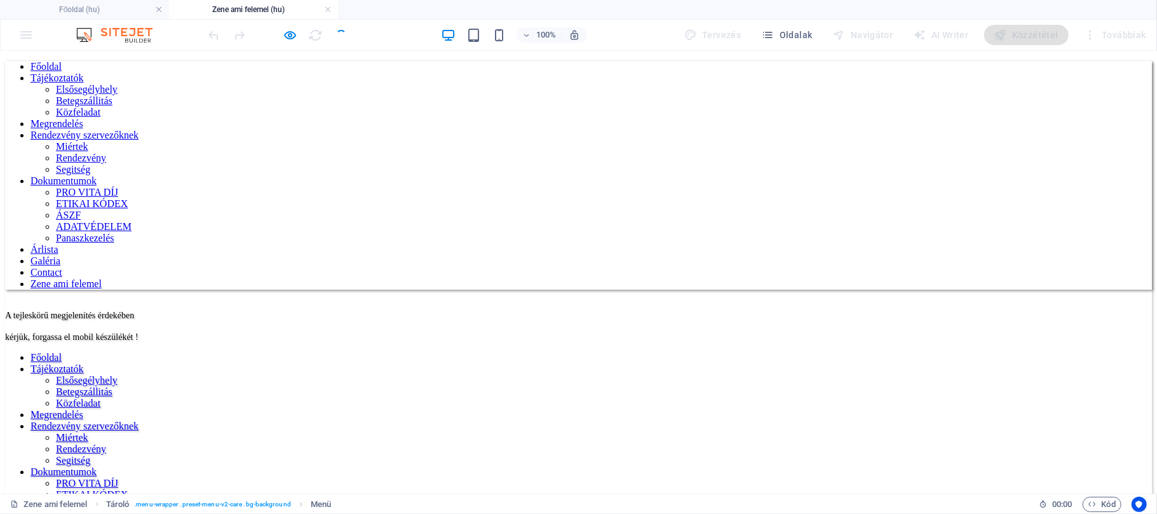
click at [62, 266] on link "Contact" at bounding box center [47, 271] width 32 height 11
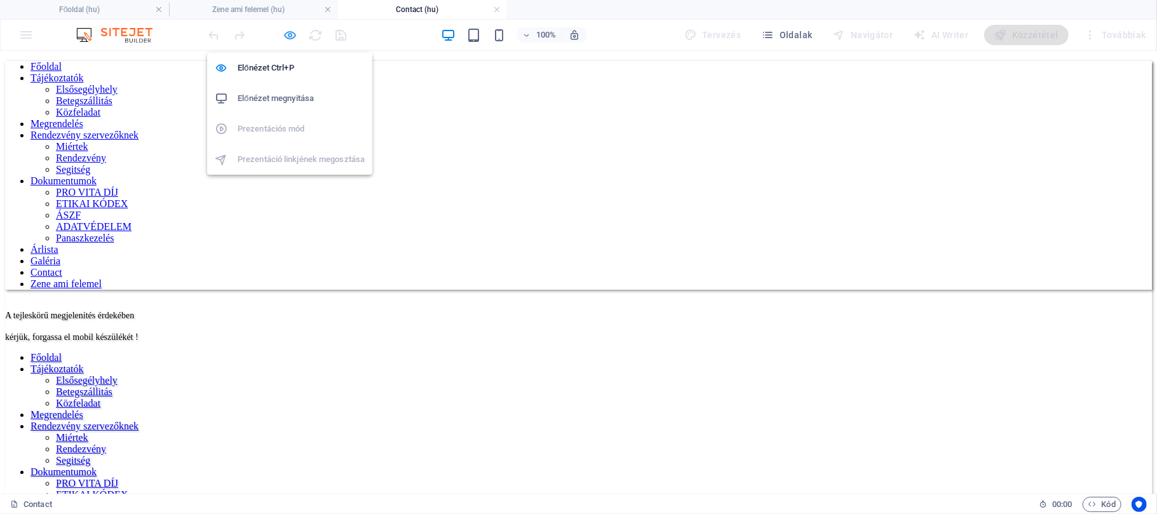
click at [289, 33] on icon "button" at bounding box center [290, 35] width 15 height 15
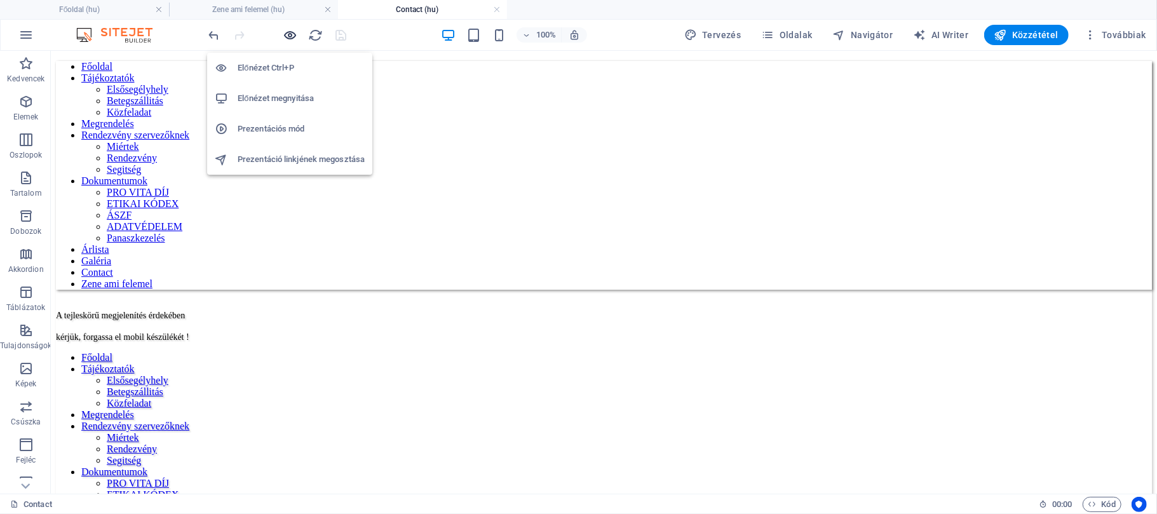
click at [290, 39] on icon "button" at bounding box center [290, 35] width 15 height 15
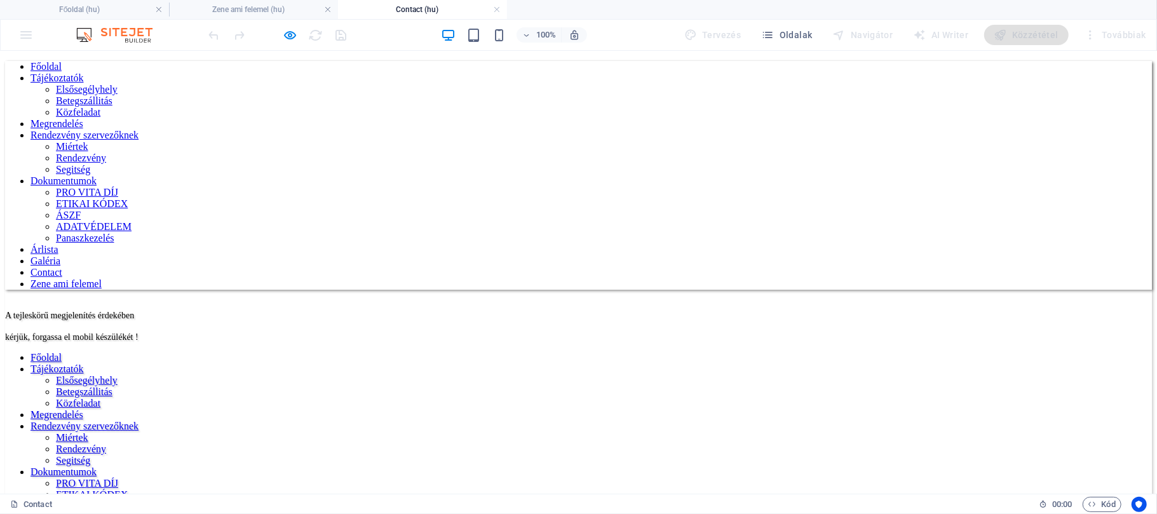
click at [102, 278] on link "Zene ami felemel" at bounding box center [66, 283] width 71 height 11
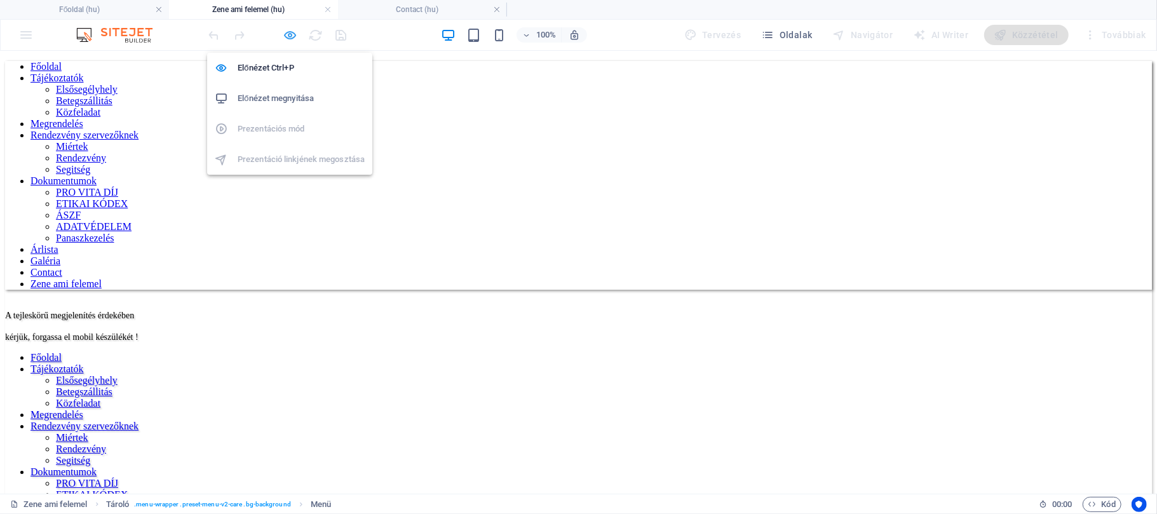
click at [289, 34] on icon "button" at bounding box center [290, 35] width 15 height 15
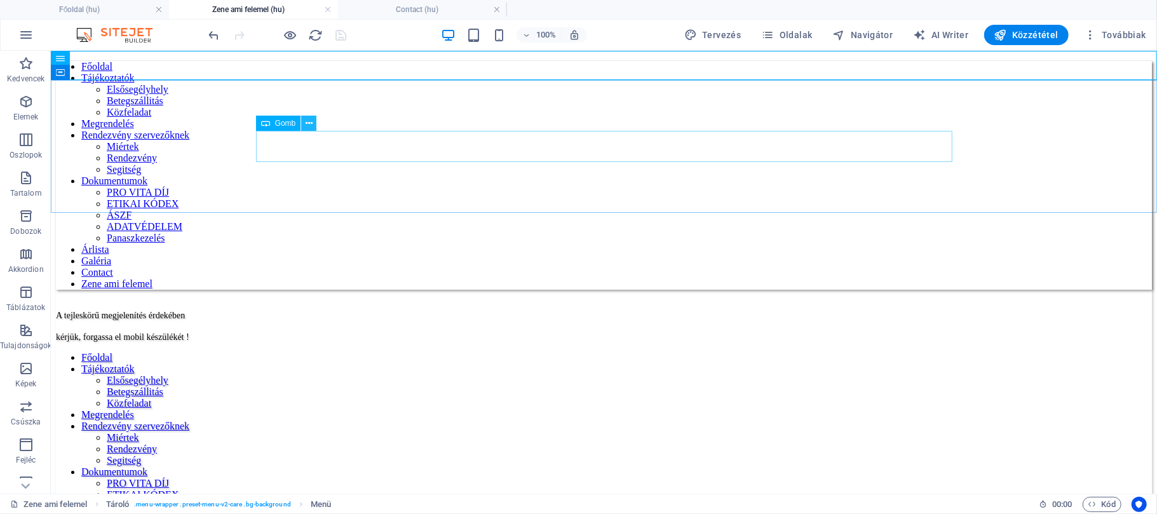
click at [306, 123] on icon at bounding box center [309, 123] width 7 height 13
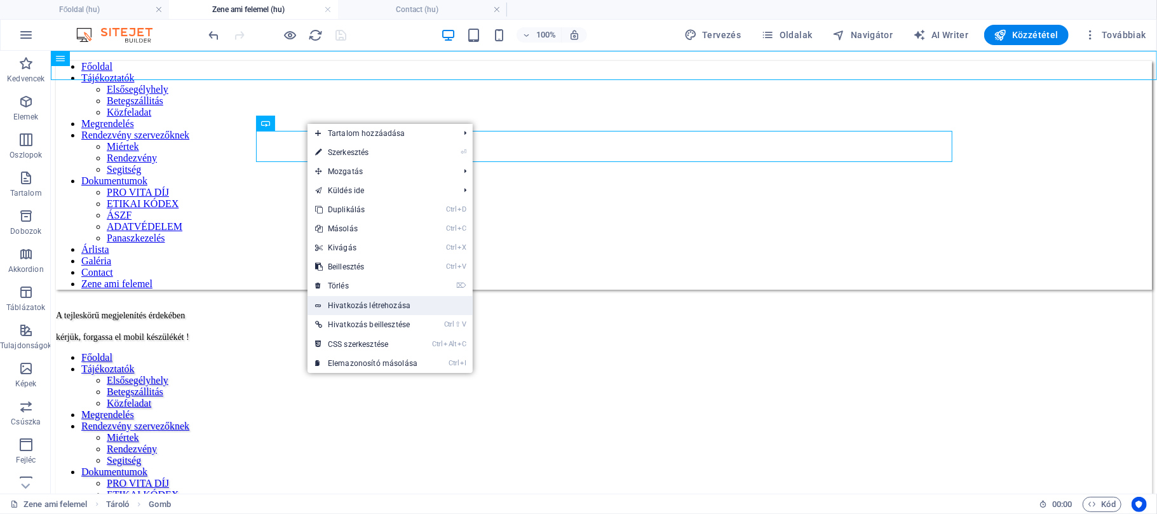
click at [362, 302] on link "Hivatkozás létrehozása" at bounding box center [390, 305] width 165 height 19
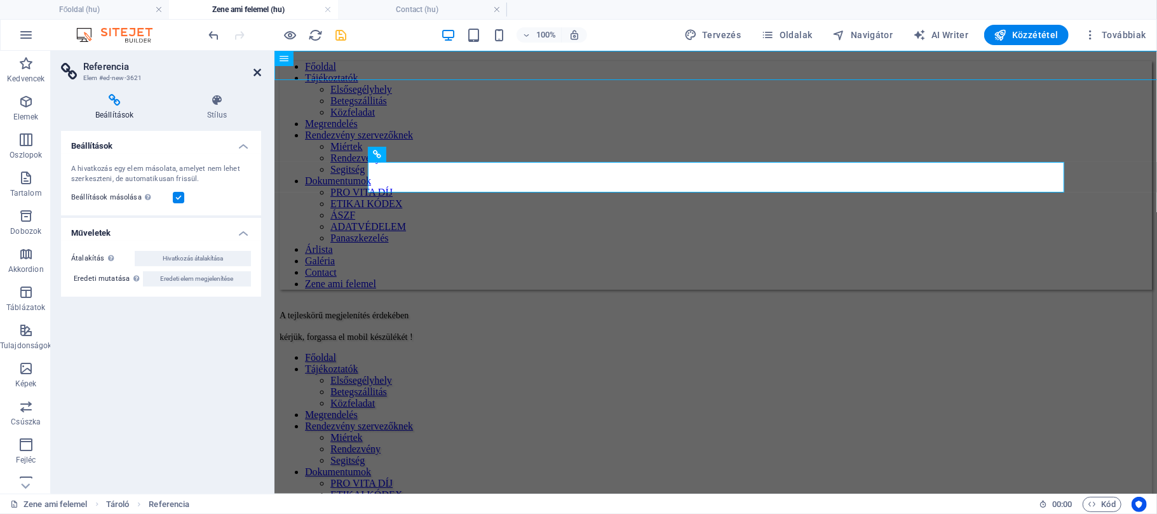
click at [254, 69] on icon at bounding box center [258, 72] width 8 height 10
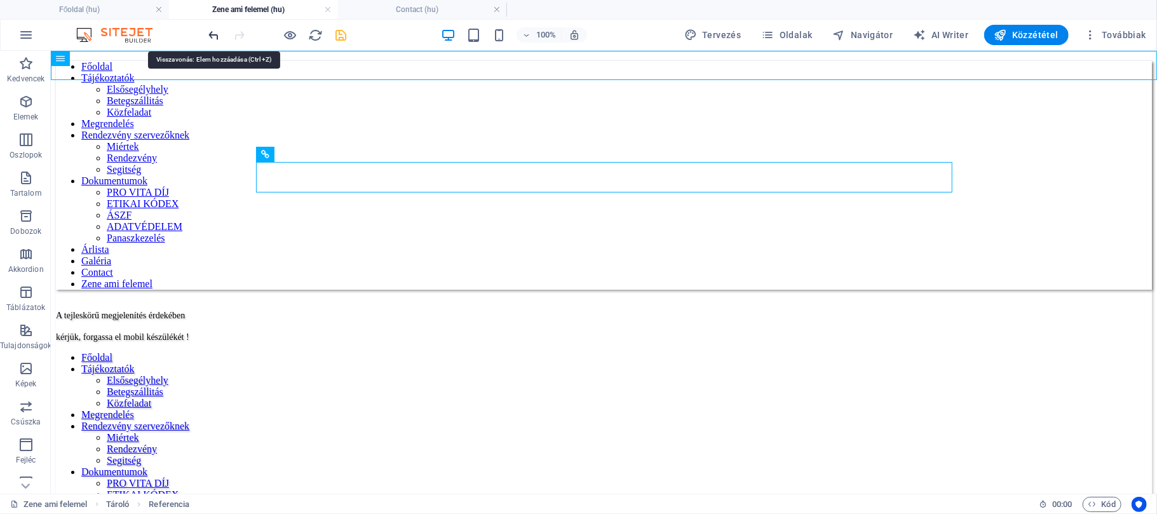
click at [219, 38] on icon "undo" at bounding box center [214, 35] width 15 height 15
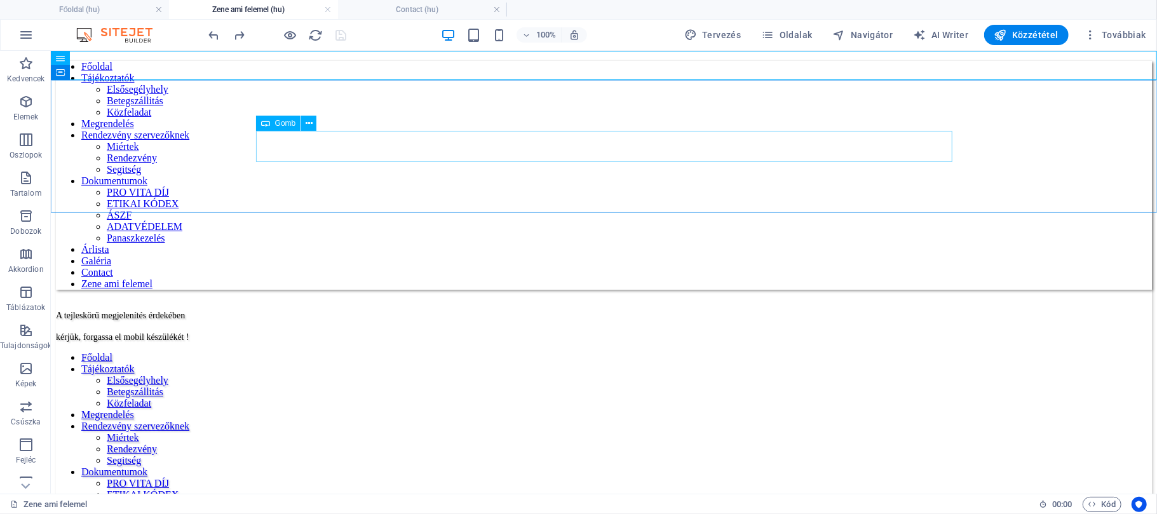
click at [290, 122] on span "Gomb" at bounding box center [285, 123] width 21 height 8
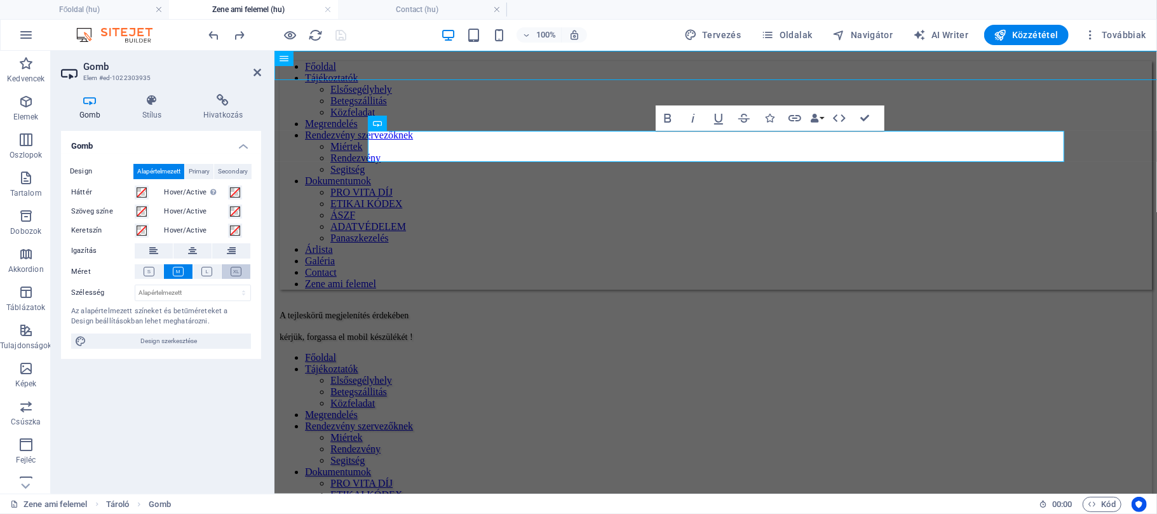
click at [239, 267] on icon at bounding box center [236, 272] width 11 height 10
click at [201, 270] on icon at bounding box center [206, 272] width 11 height 10
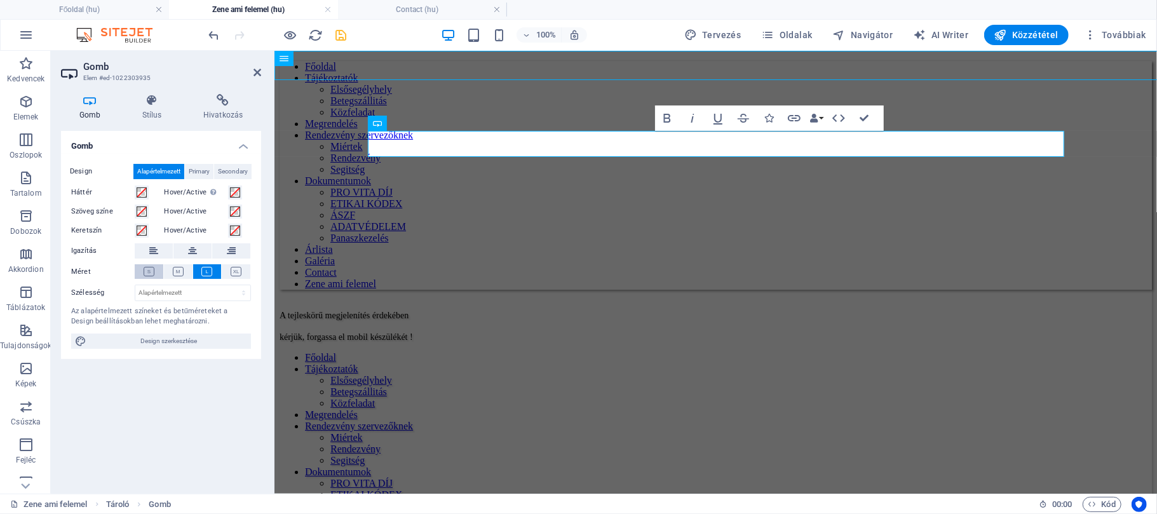
click at [154, 269] on icon at bounding box center [149, 272] width 11 height 10
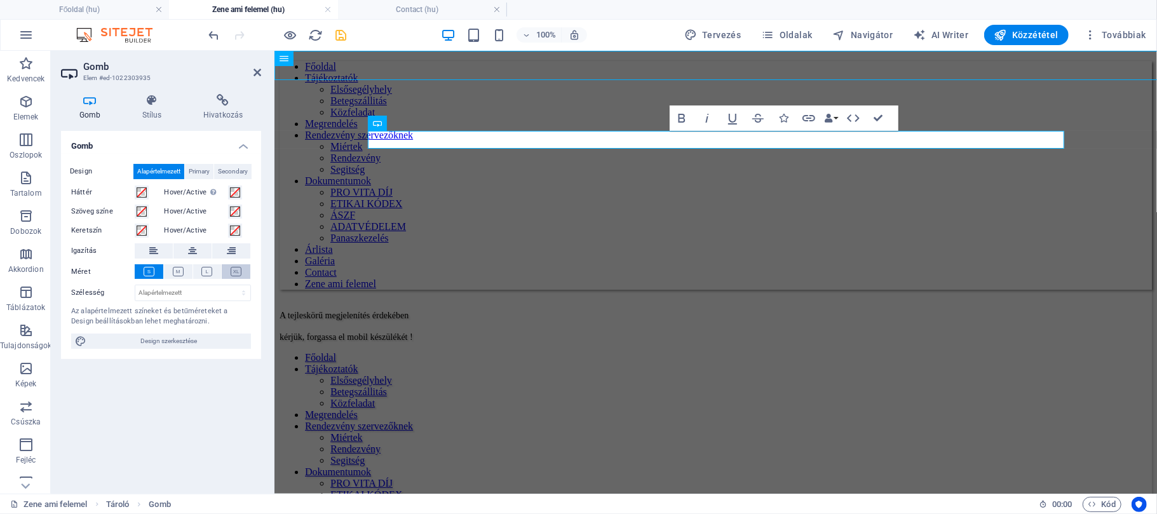
click at [231, 273] on icon at bounding box center [236, 272] width 11 height 10
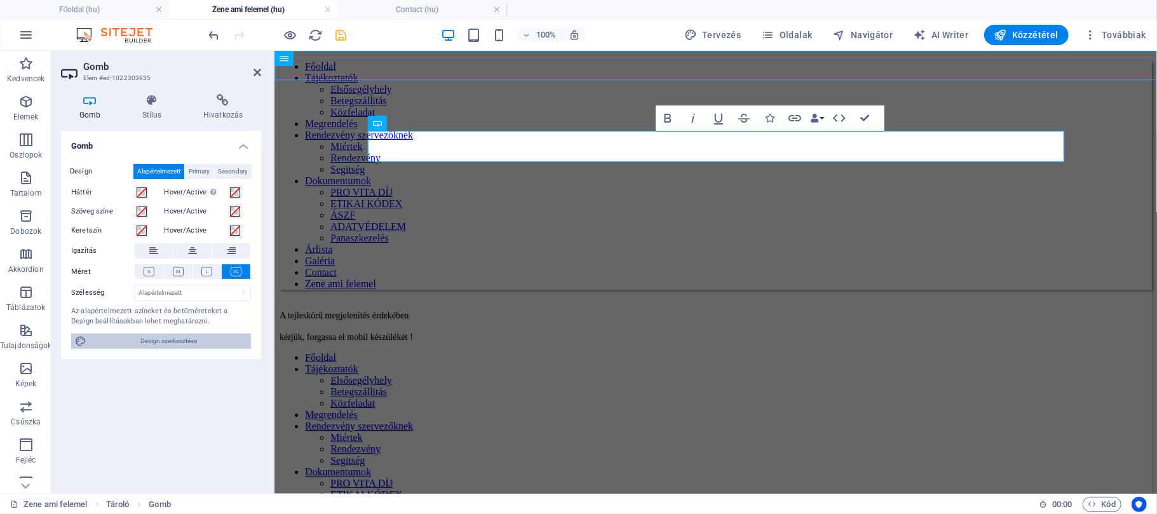
click at [214, 338] on span "Design szerkesztése" at bounding box center [168, 341] width 157 height 15
click at [656, 118] on button "Bold" at bounding box center [668, 117] width 24 height 25
select select "px"
select select "500"
select select "px"
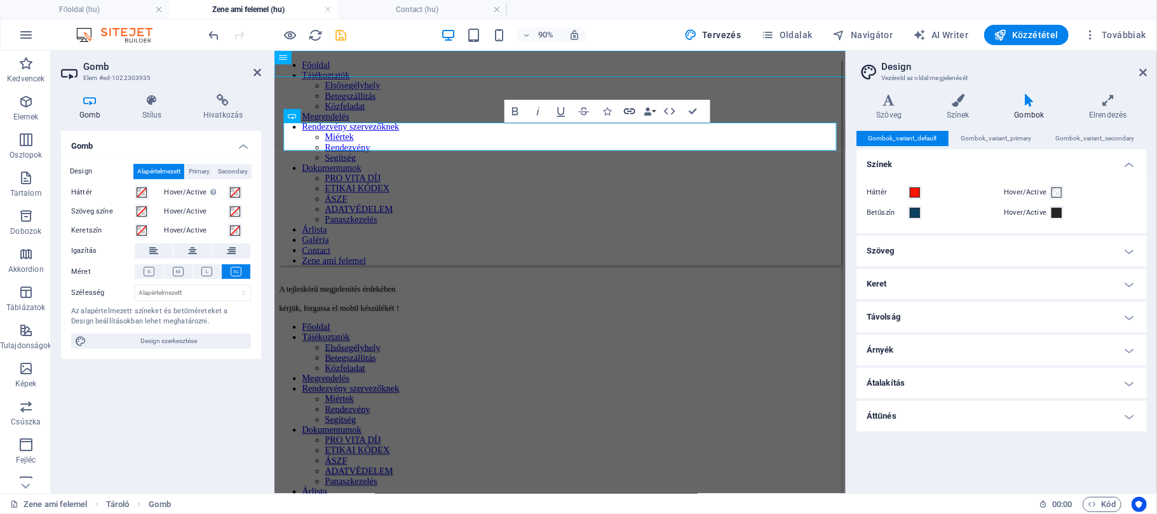
click at [633, 109] on icon "button" at bounding box center [629, 112] width 11 height 6
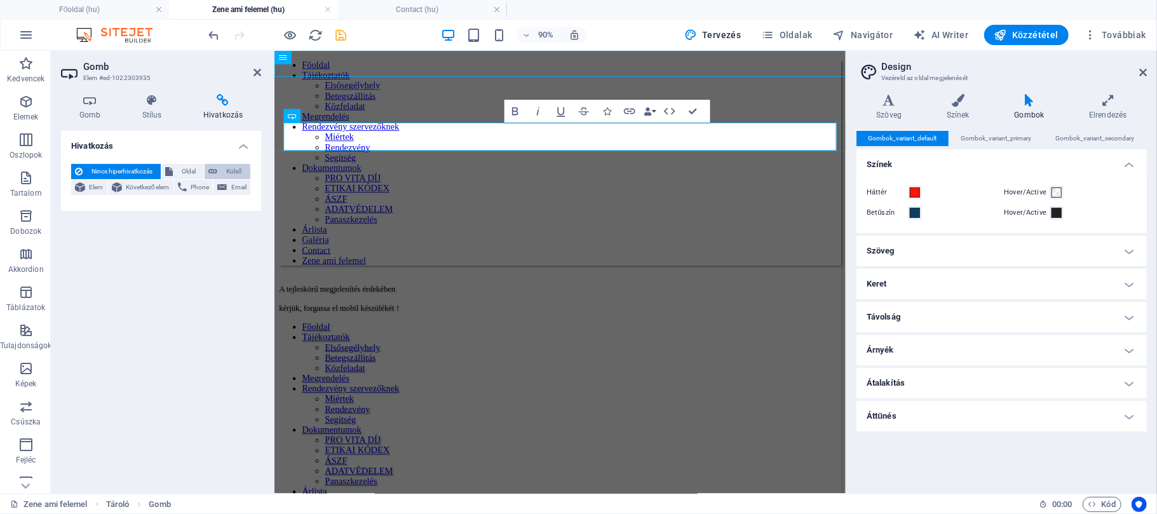
click at [241, 172] on span "Külső" at bounding box center [233, 171] width 25 height 15
select select "blank"
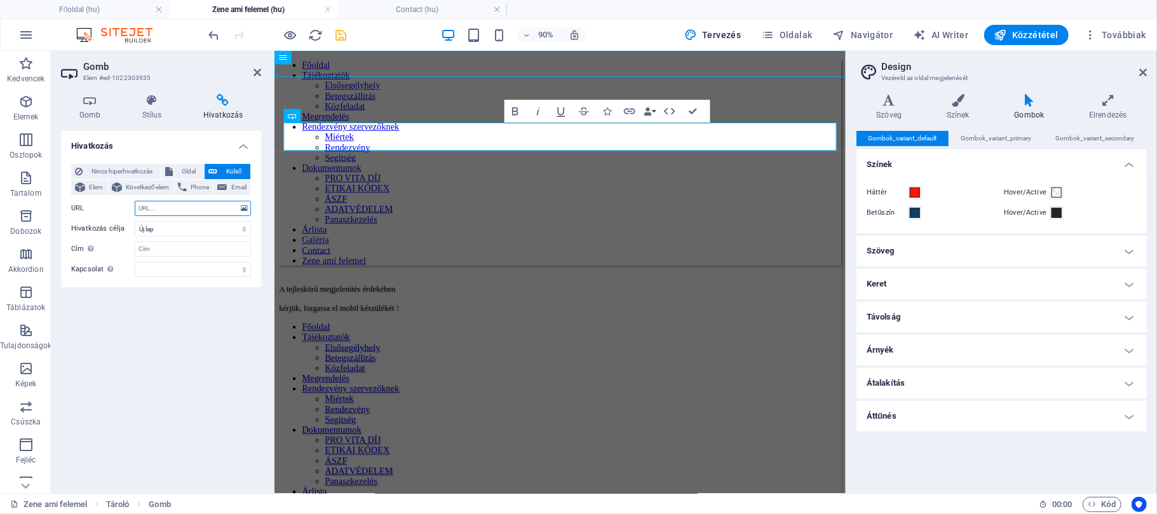
paste input "[URL][DOMAIN_NAME]"
type input "[URL][DOMAIN_NAME]"
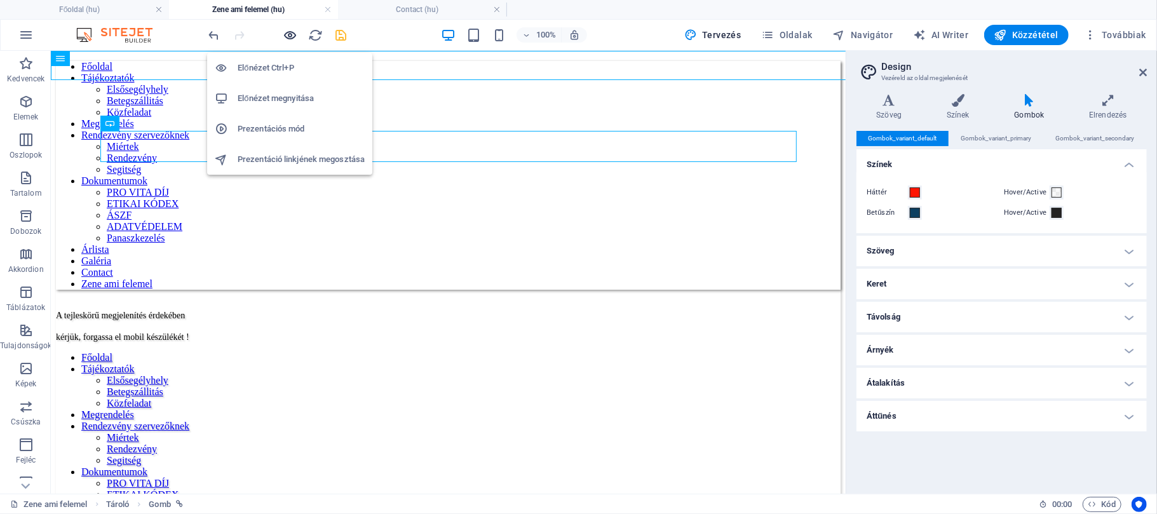
click at [294, 33] on icon "button" at bounding box center [290, 35] width 15 height 15
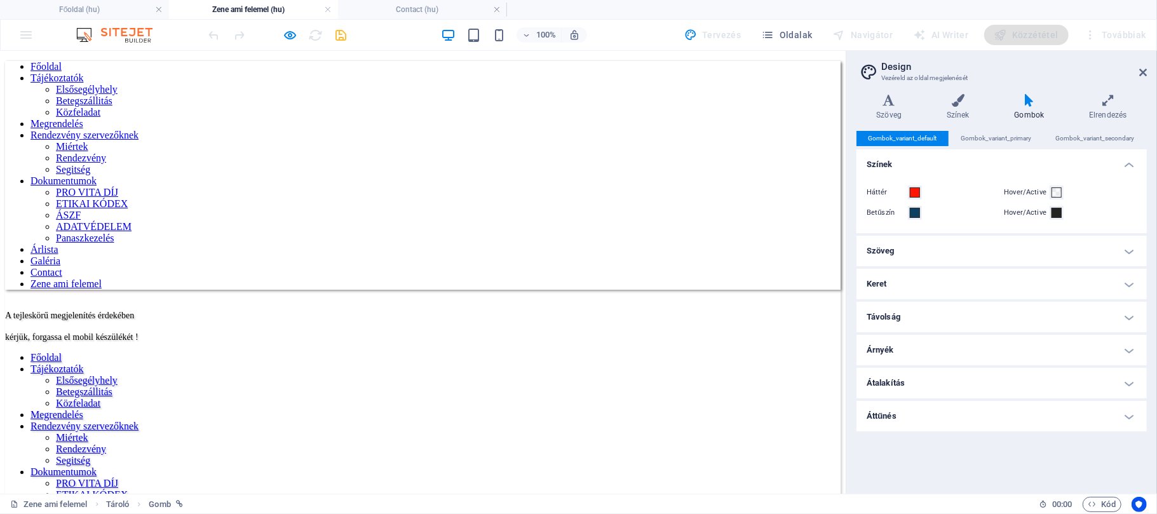
click at [292, 34] on icon "button" at bounding box center [290, 35] width 15 height 15
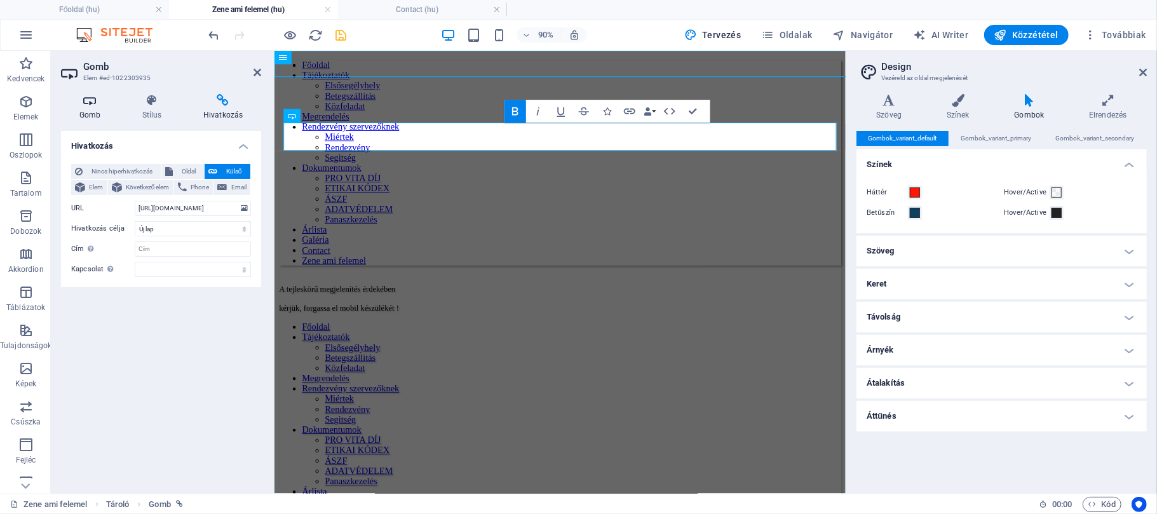
click at [94, 105] on icon at bounding box center [90, 100] width 58 height 13
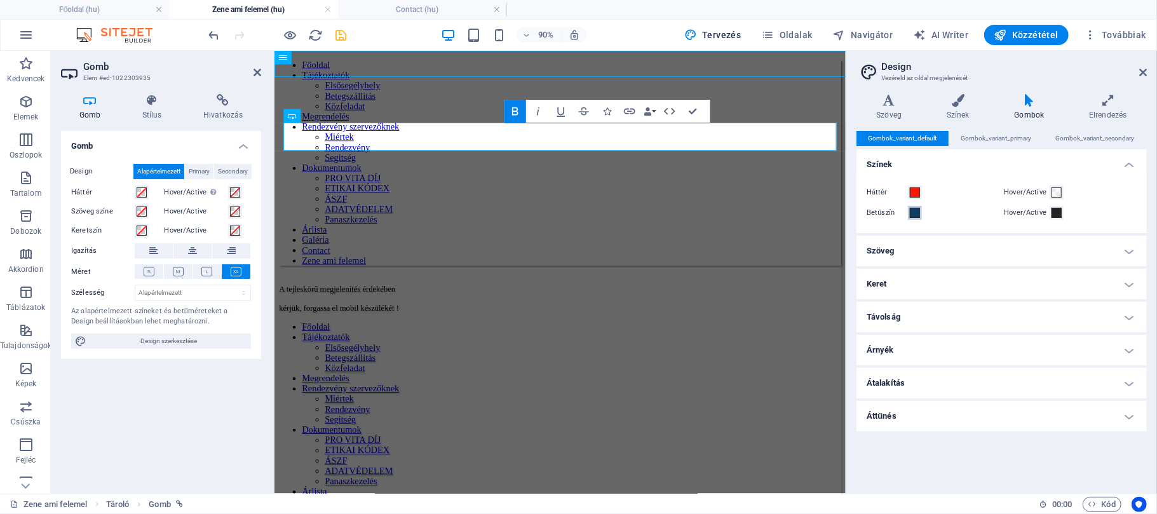
click at [918, 214] on span at bounding box center [915, 213] width 10 height 10
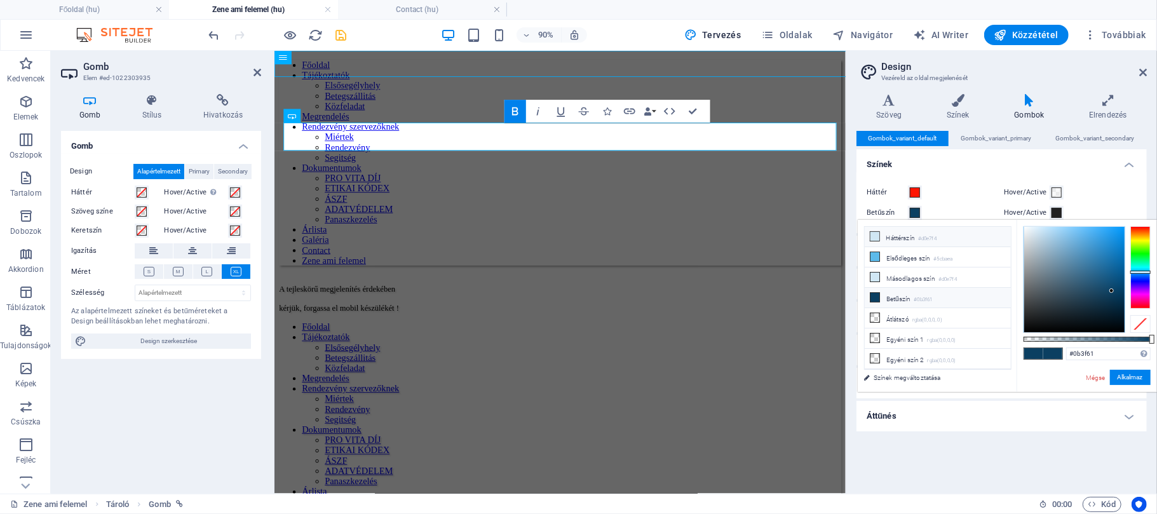
click at [890, 236] on li "Háttérszín #d0e7f4" at bounding box center [938, 237] width 146 height 20
type input "#d0e7f4"
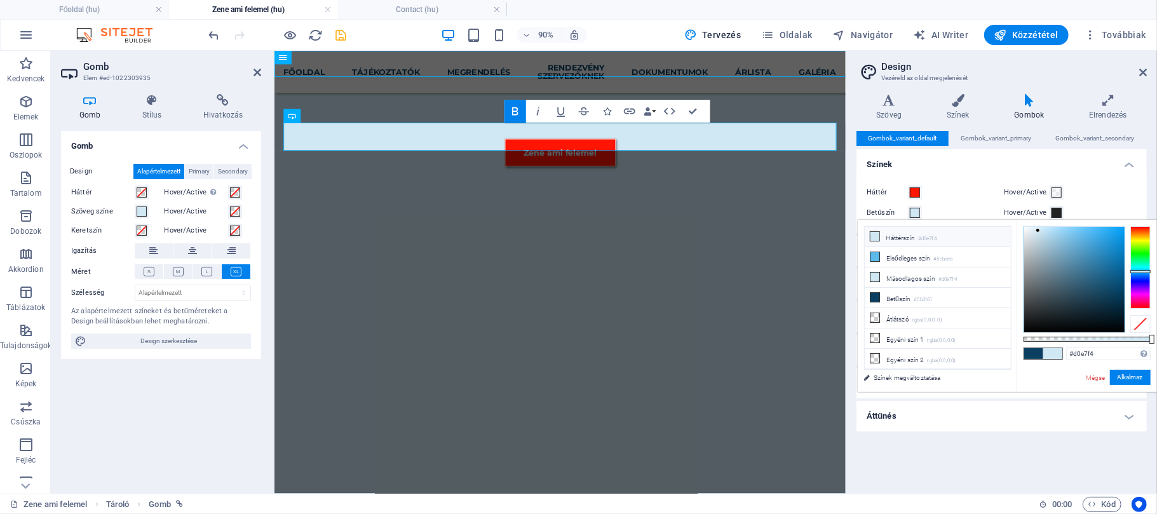
click at [871, 217] on html "Főoldal Tájékoztatók Elsősegélyhely Betegszállitás Közfeladat Megrendelés Rende…" at bounding box center [591, 139] width 635 height 179
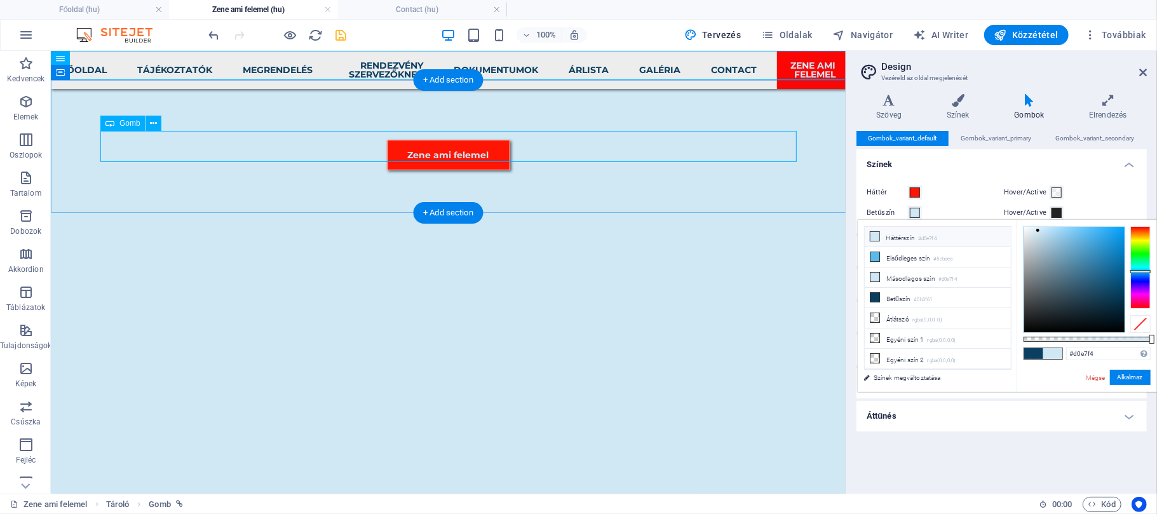
click at [496, 147] on div "Zene ami felemel" at bounding box center [448, 154] width 696 height 31
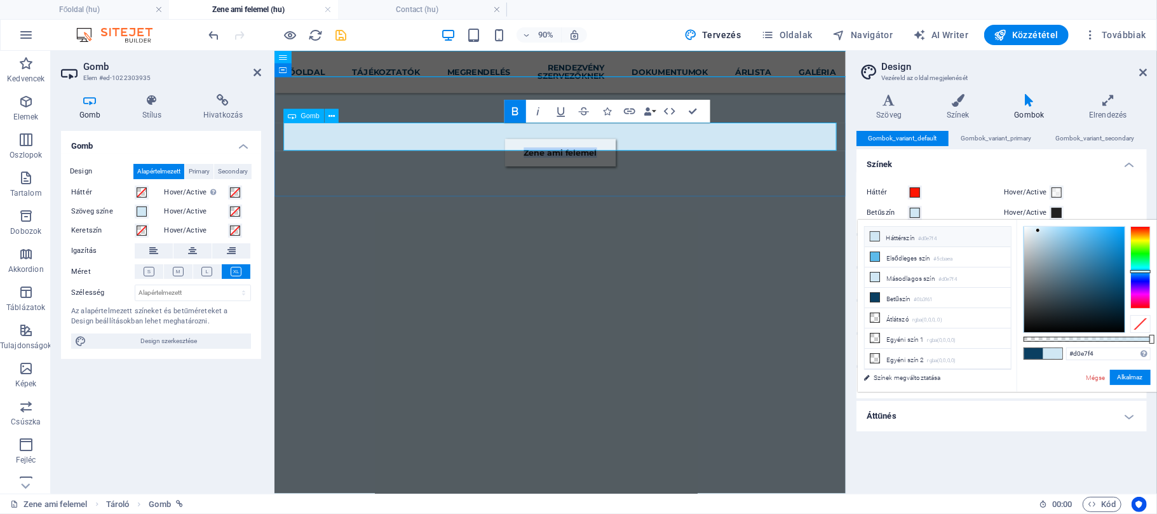
click at [631, 148] on link "Zene ami felemel" at bounding box center [591, 163] width 123 height 31
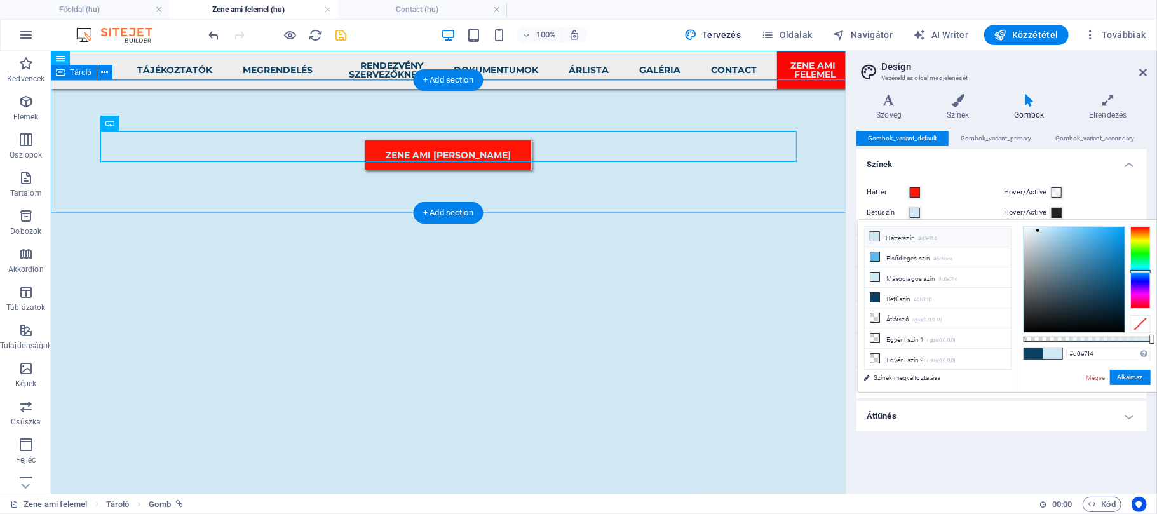
click at [671, 168] on div "ZENE AMI [PERSON_NAME]" at bounding box center [447, 154] width 795 height 132
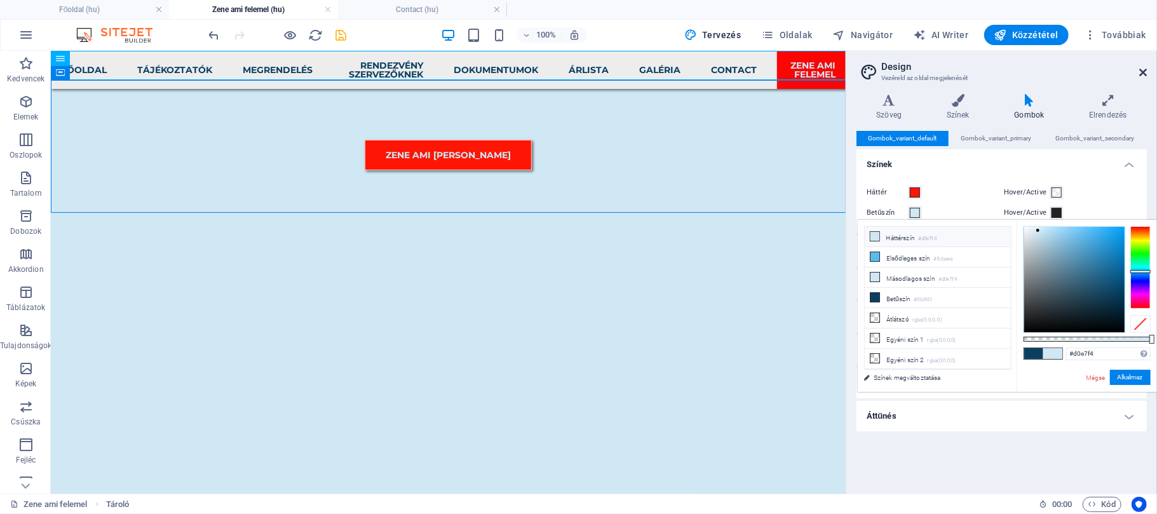
click at [1140, 74] on icon at bounding box center [1143, 72] width 8 height 10
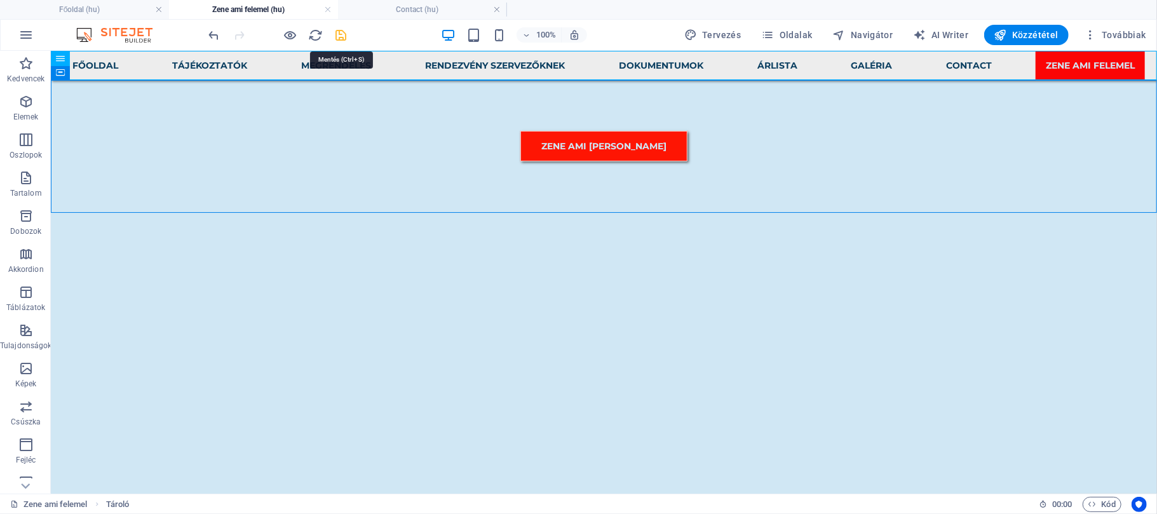
click at [342, 34] on icon "save" at bounding box center [341, 35] width 15 height 15
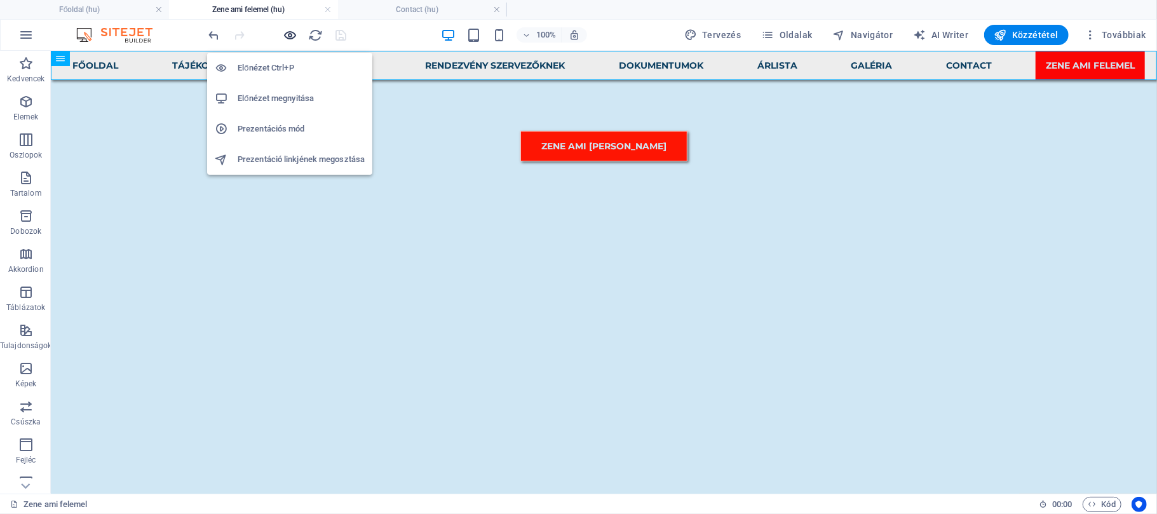
click at [289, 34] on icon "button" at bounding box center [290, 35] width 15 height 15
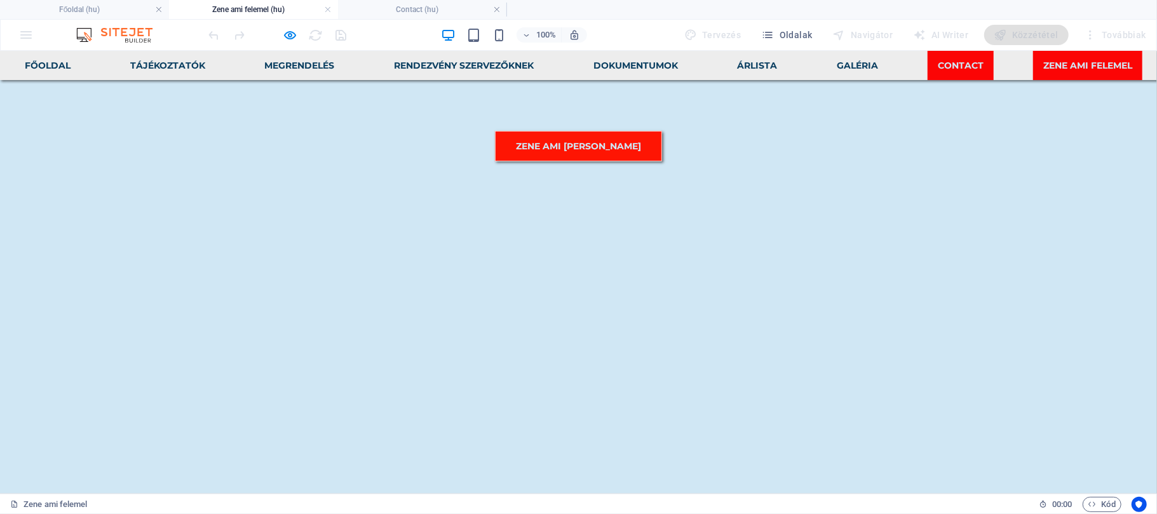
click at [982, 64] on link "Contact" at bounding box center [961, 64] width 66 height 29
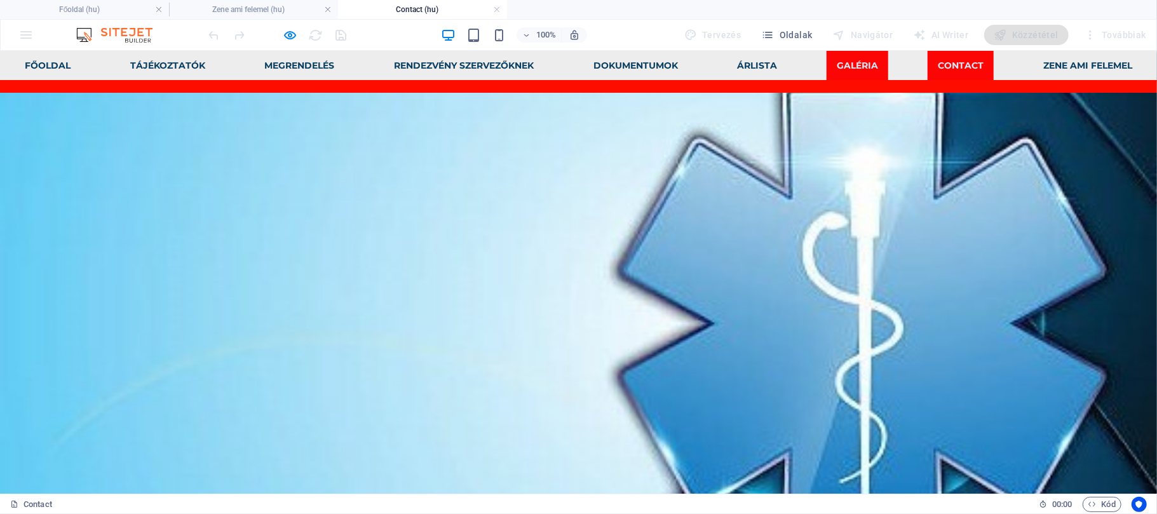
click at [860, 63] on link "Galéria" at bounding box center [858, 64] width 62 height 29
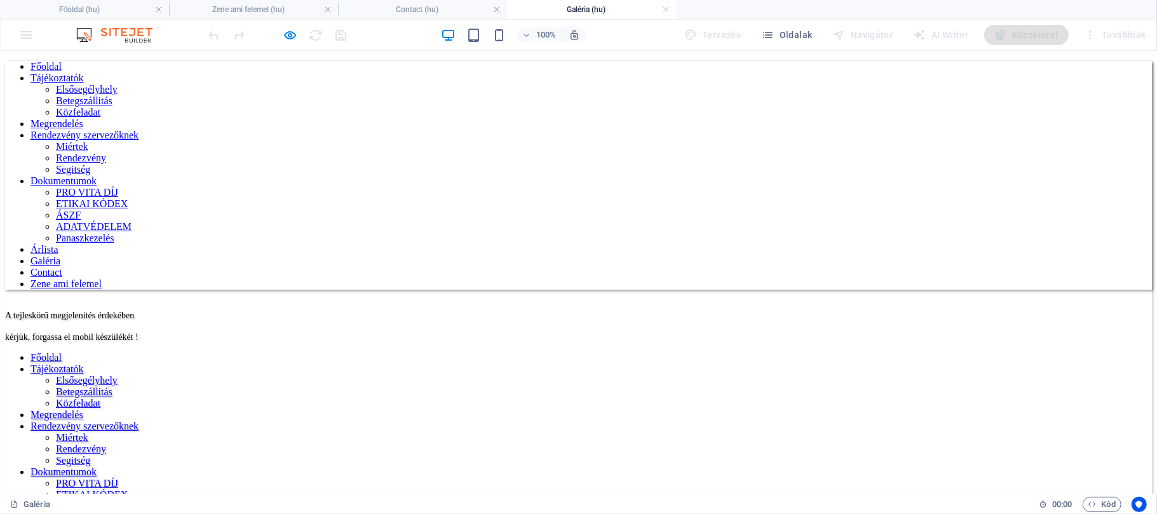
scroll to position [0, 0]
click at [287, 34] on icon "button" at bounding box center [290, 35] width 15 height 15
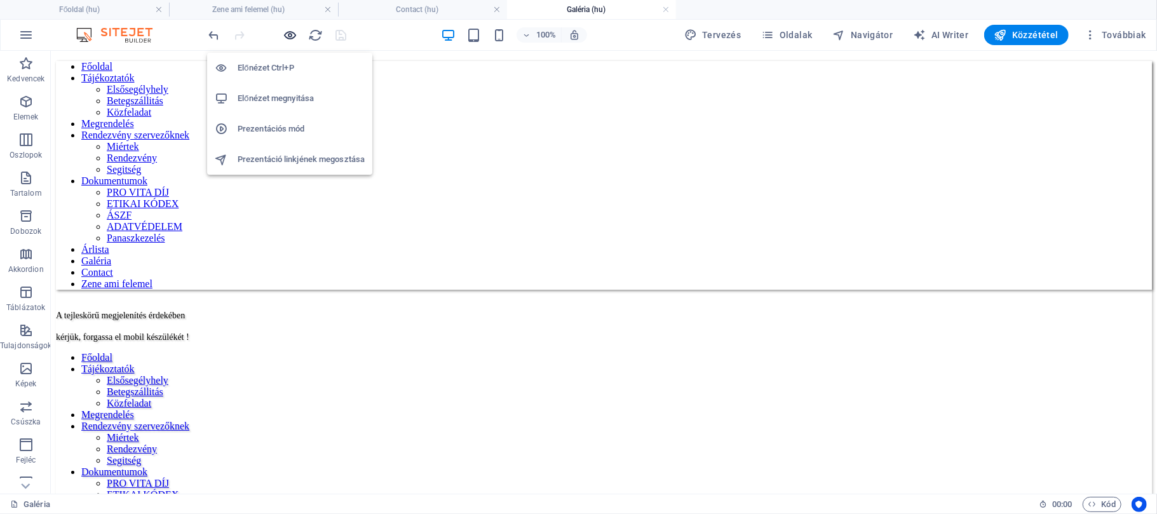
click at [287, 34] on icon "button" at bounding box center [290, 35] width 15 height 15
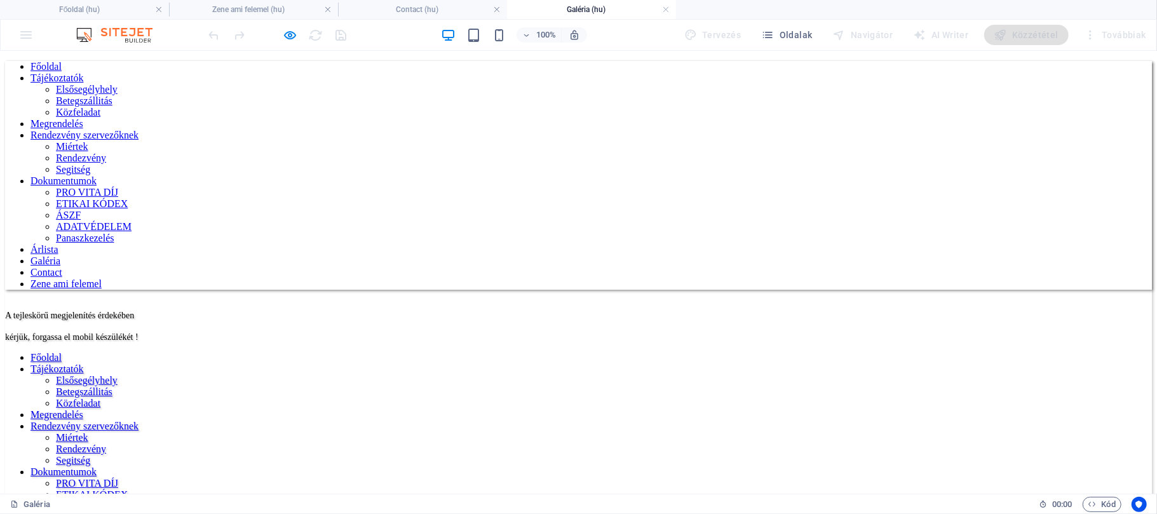
click at [102, 278] on link "Zene ami felemel" at bounding box center [66, 283] width 71 height 11
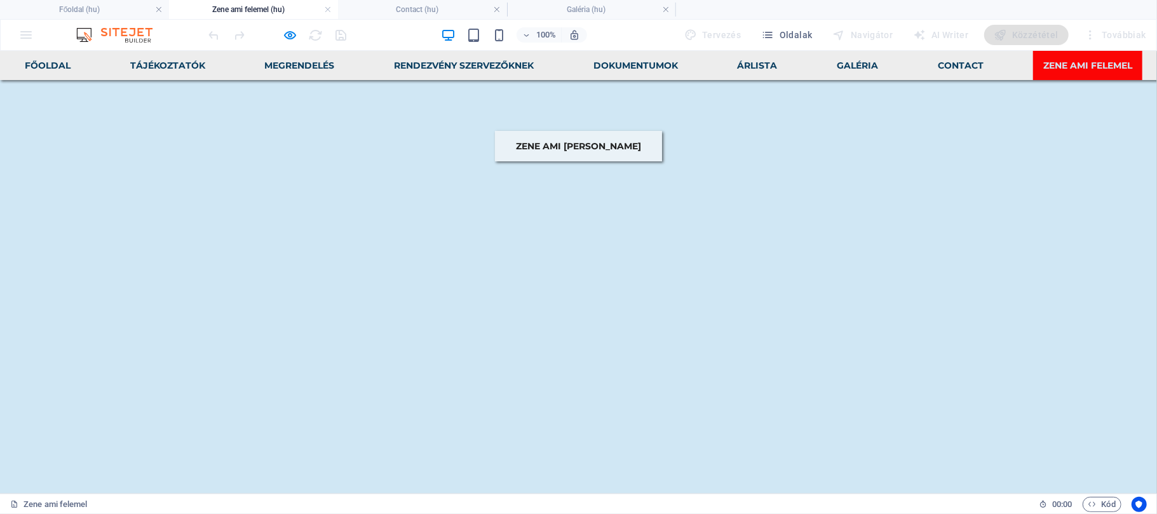
click at [622, 150] on strong "ZENE AMI [PERSON_NAME]" at bounding box center [578, 145] width 125 height 11
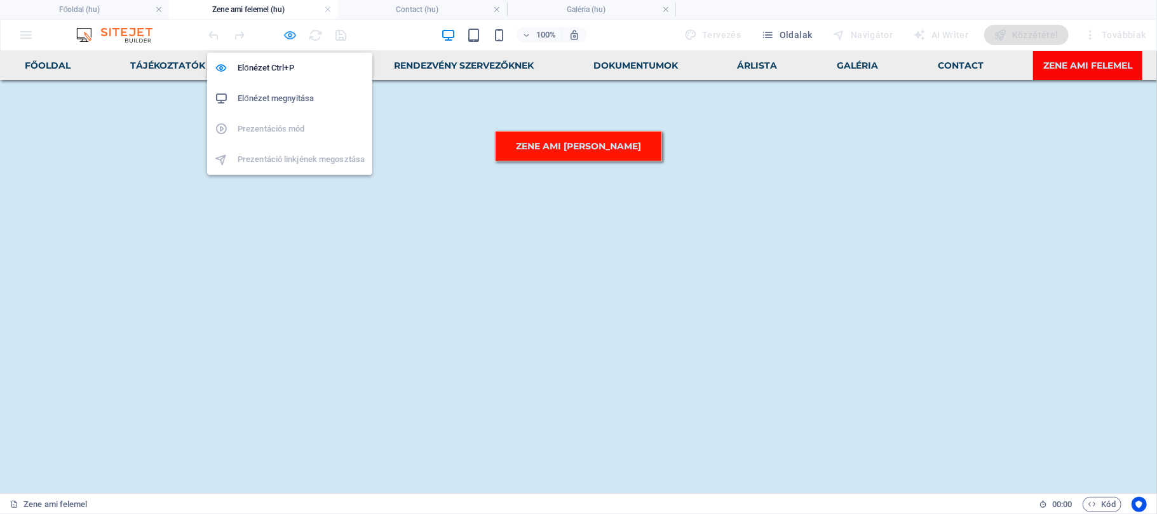
click at [287, 31] on icon "button" at bounding box center [290, 35] width 15 height 15
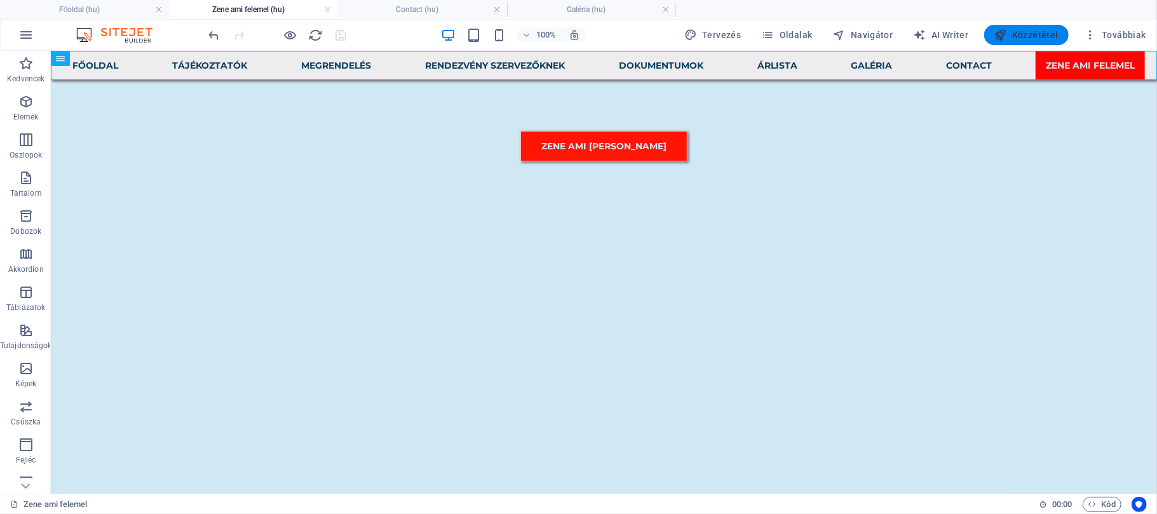
click at [1020, 36] on span "Közzététel" at bounding box center [1027, 35] width 64 height 13
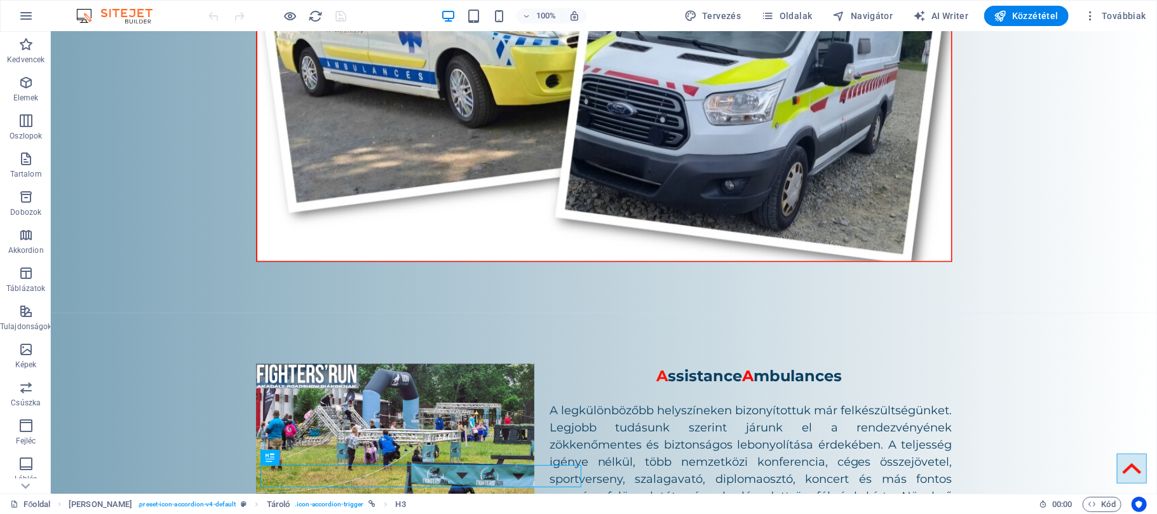
scroll to position [979, 0]
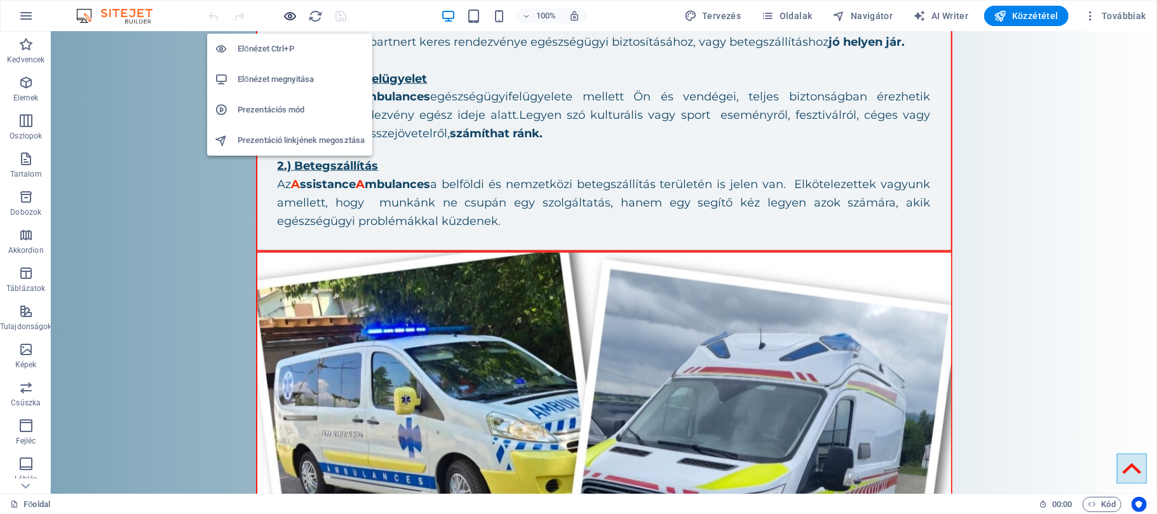
click at [291, 13] on icon "button" at bounding box center [290, 16] width 15 height 15
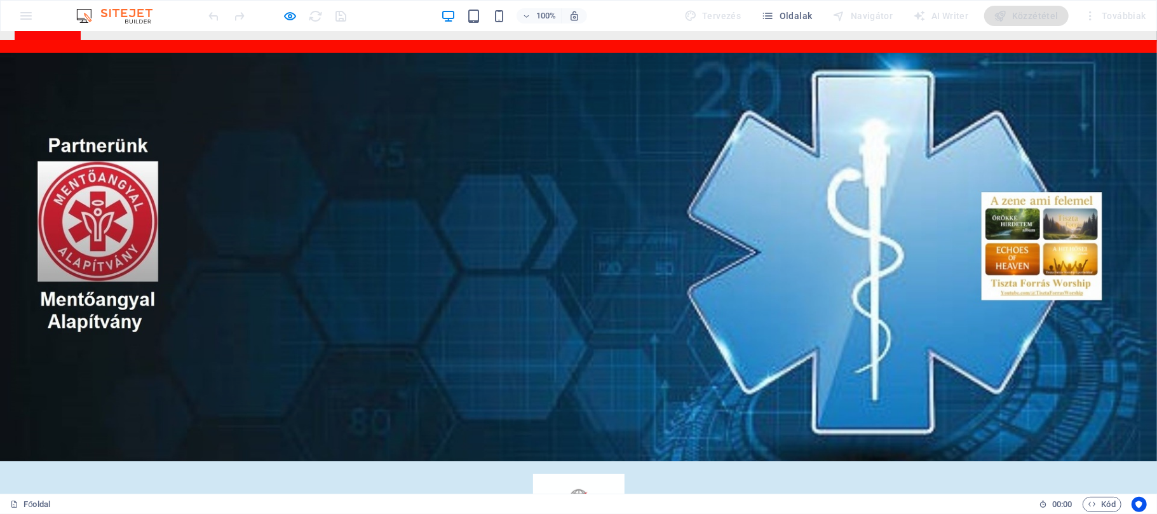
scroll to position [0, 0]
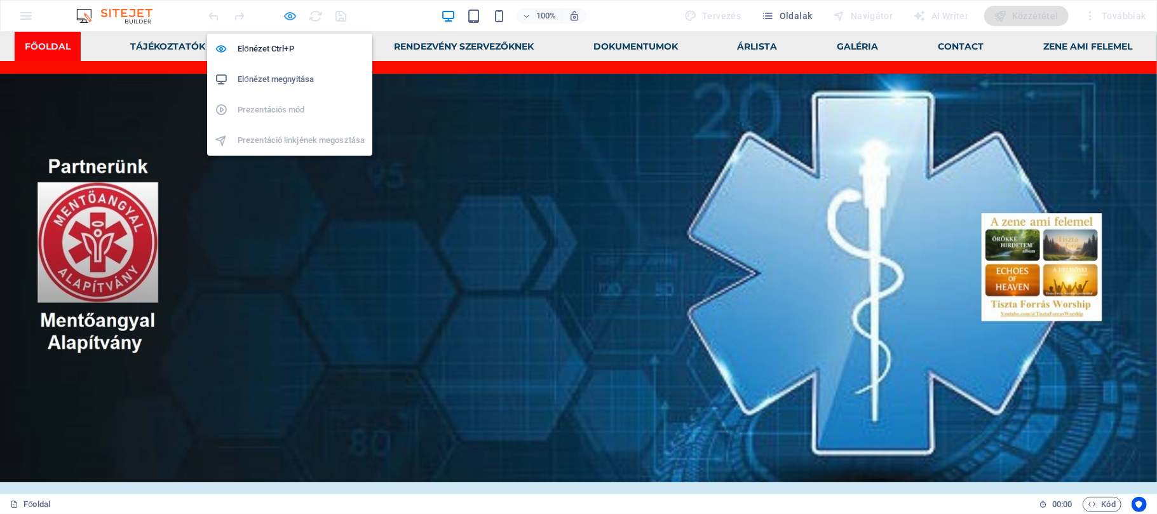
click at [288, 14] on icon "button" at bounding box center [290, 16] width 15 height 15
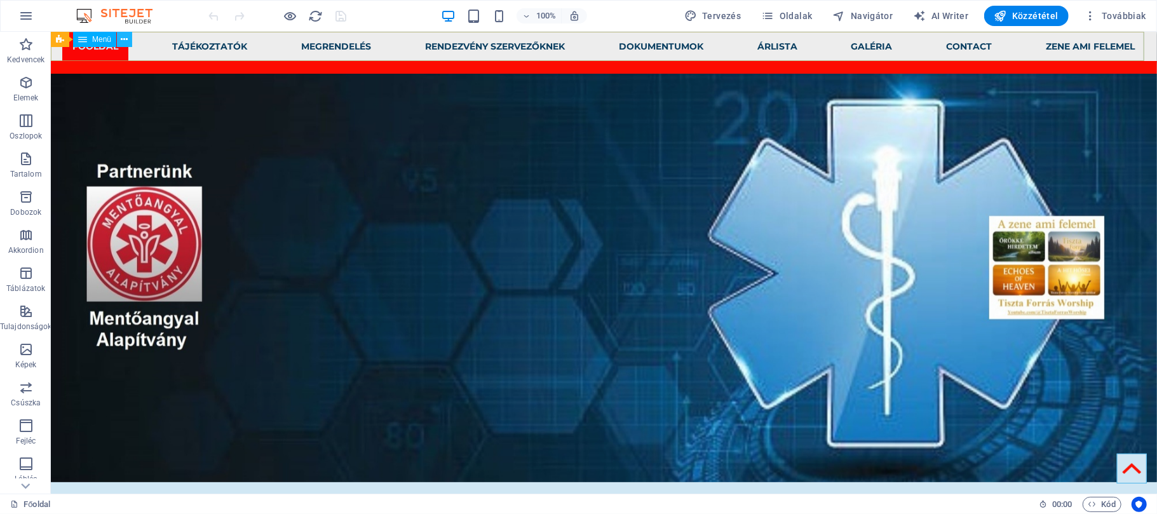
click at [123, 39] on icon at bounding box center [124, 39] width 7 height 13
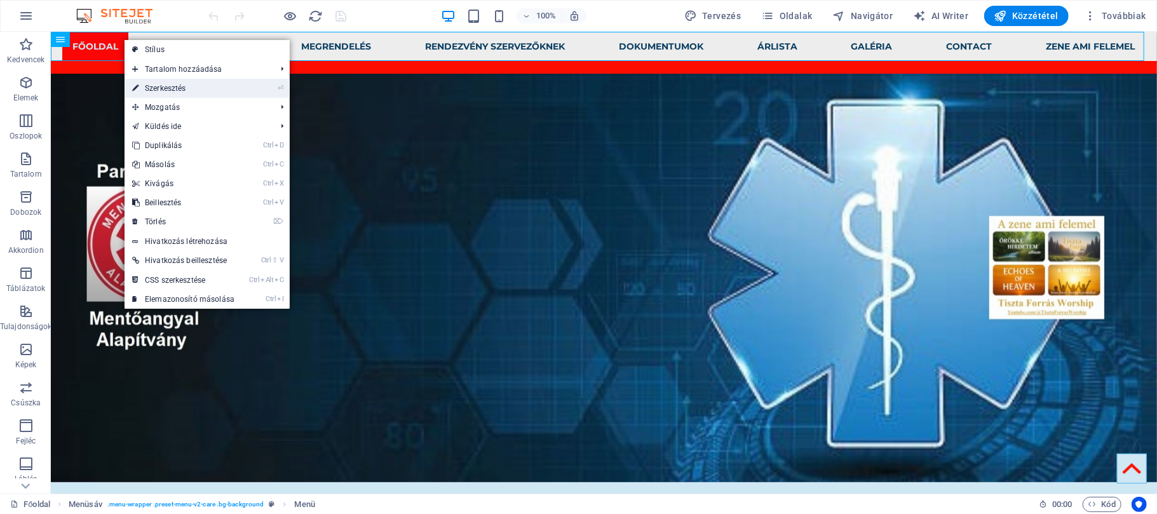
click at [144, 82] on link "⏎ Szerkesztés" at bounding box center [184, 88] width 118 height 19
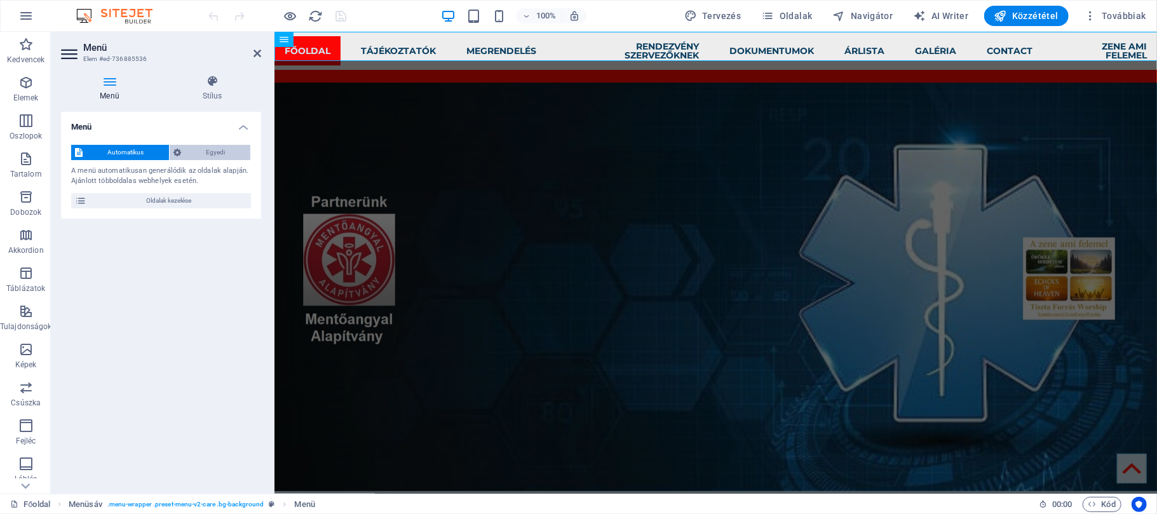
click at [217, 153] on span "Egyedi" at bounding box center [216, 152] width 62 height 15
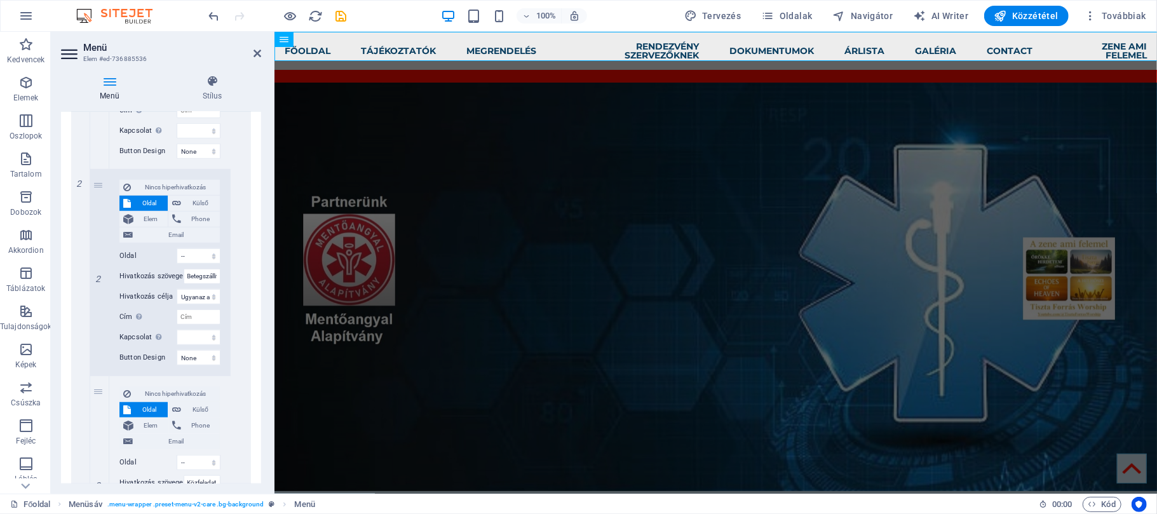
scroll to position [976, 0]
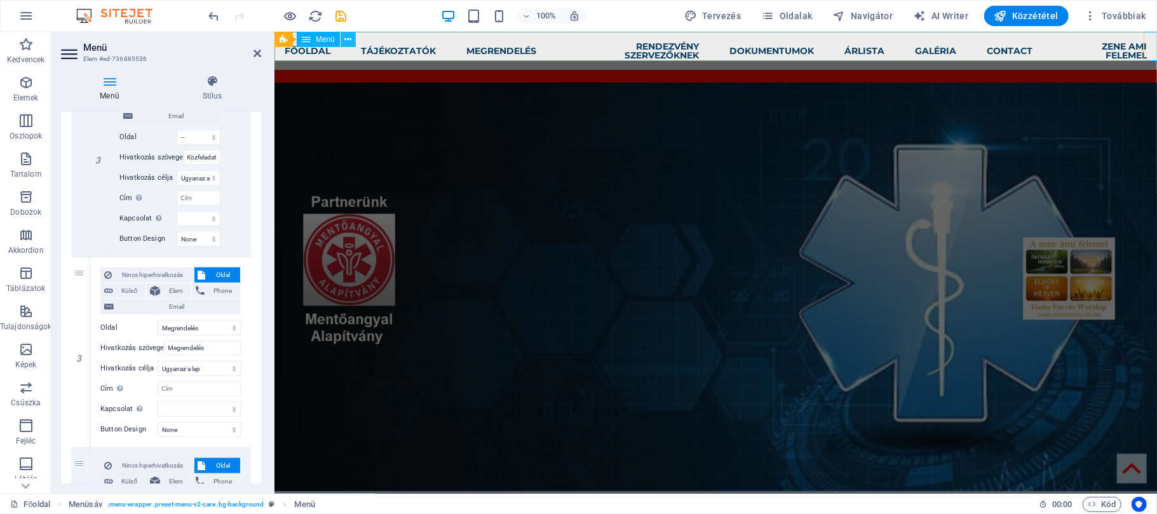
click at [349, 39] on icon at bounding box center [348, 39] width 7 height 13
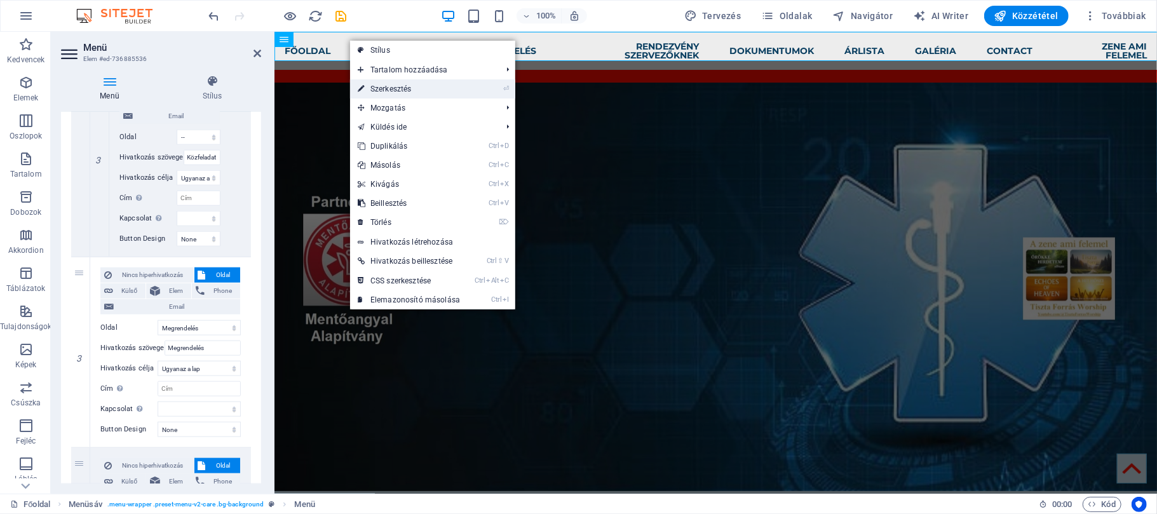
click at [397, 88] on link "⏎ Szerkesztés" at bounding box center [409, 88] width 118 height 19
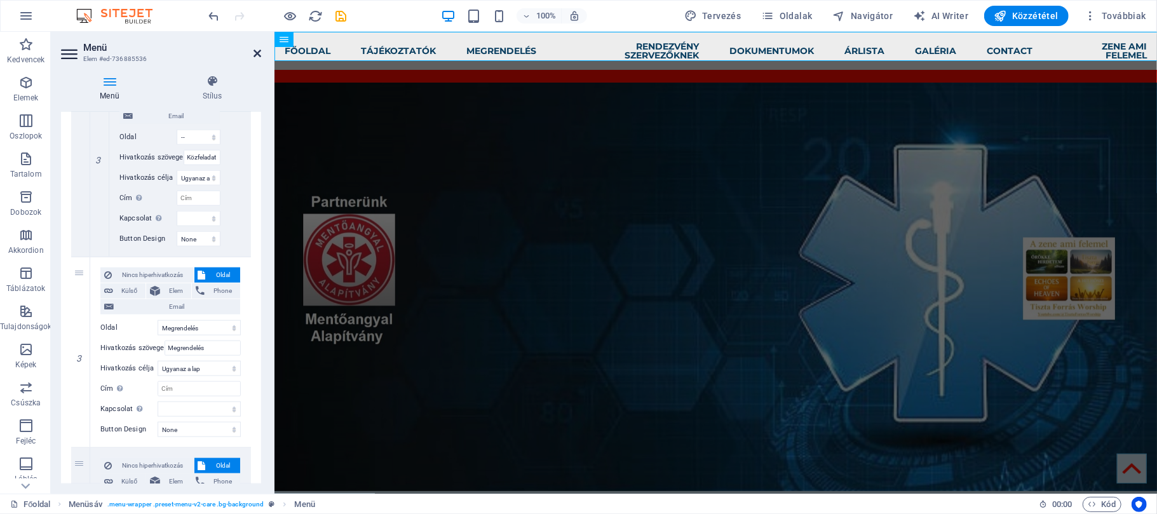
click at [254, 53] on icon at bounding box center [258, 53] width 8 height 10
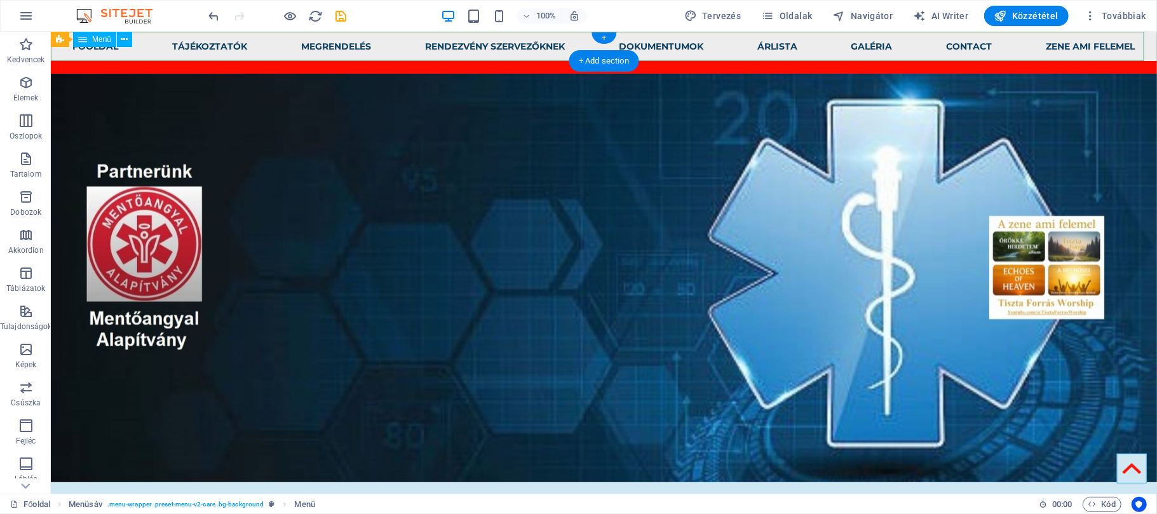
click at [259, 53] on nav "Főoldal Tájékoztatók Elsősegélyhely Betegszállitás Közfeladat Megrendelés Rende…" at bounding box center [603, 45] width 1106 height 29
select select
select select "1"
select select
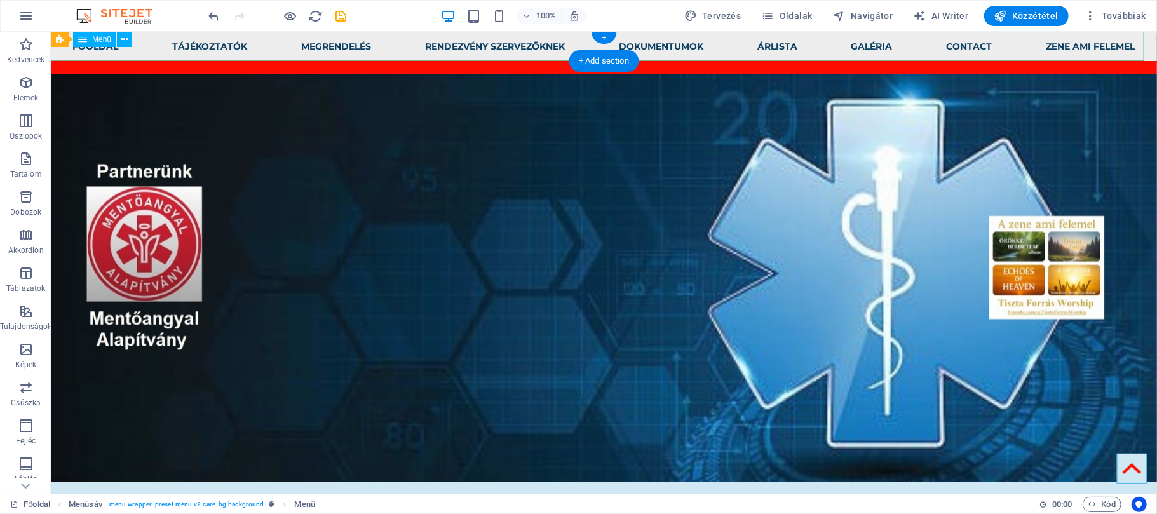
select select "2"
select select
select select "3"
select select
select select "4"
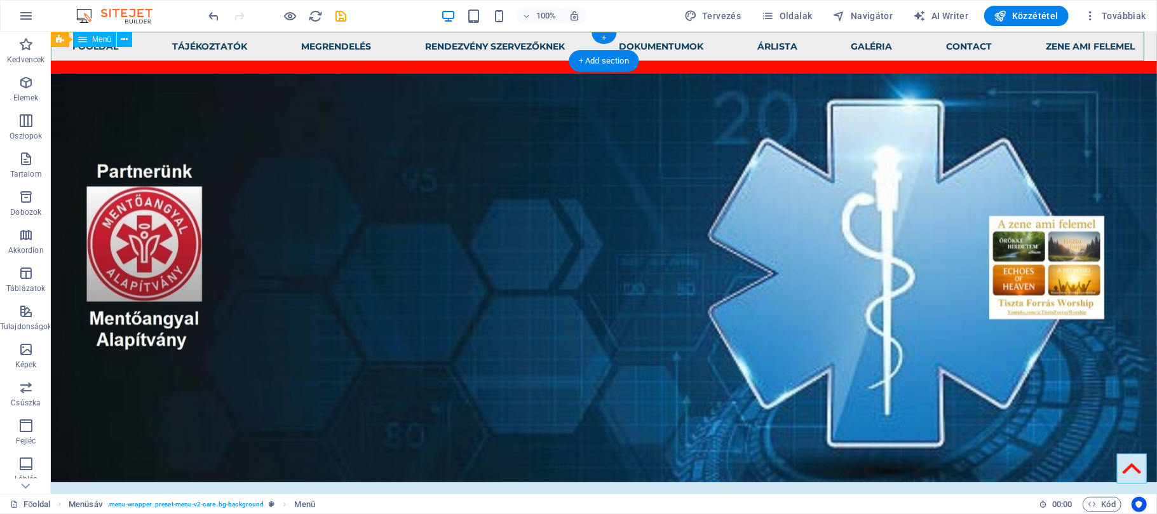
select select
select select "5"
select select
select select "6"
select select
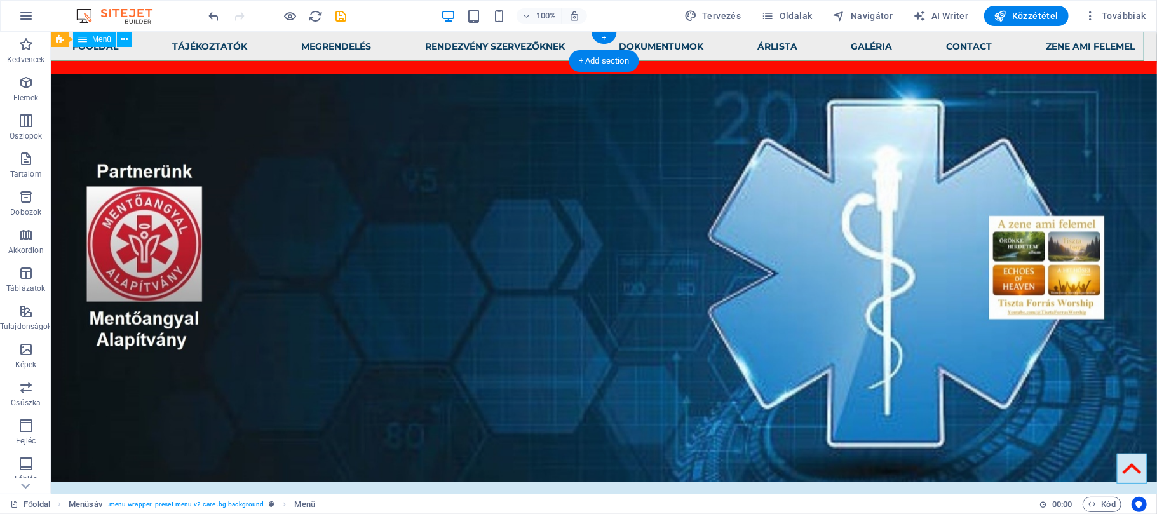
select select "7"
select select
select select "8"
select select
select select "9"
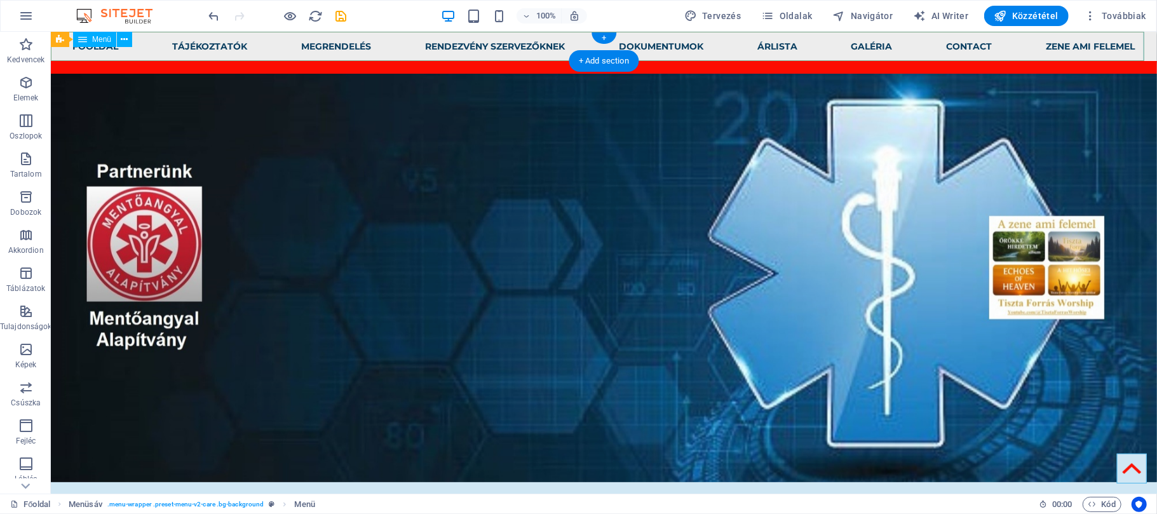
select select
select select "10"
select select
select select "11"
select select
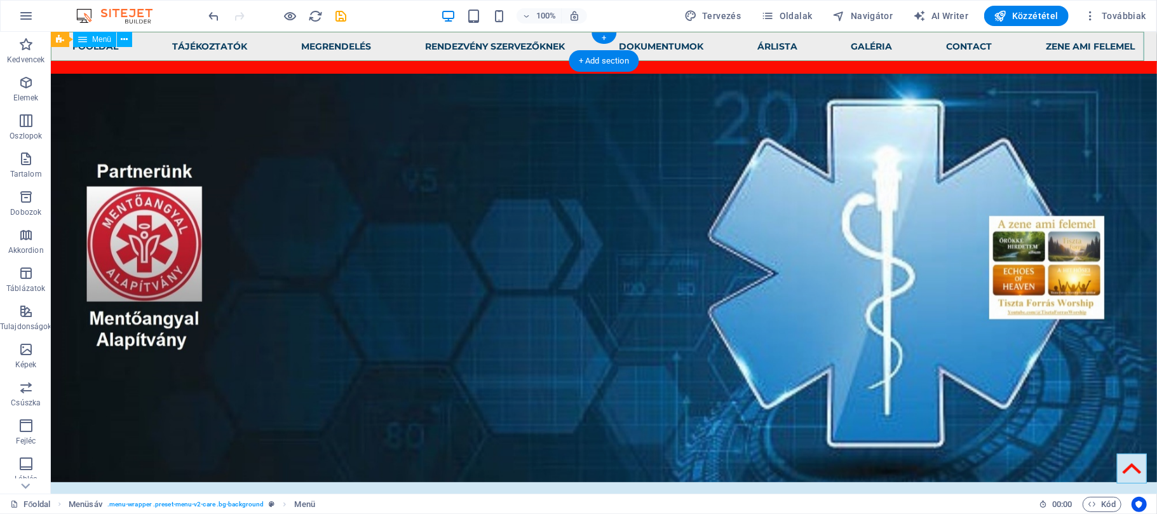
select select "12"
select select
select select "13"
select select
select select "14"
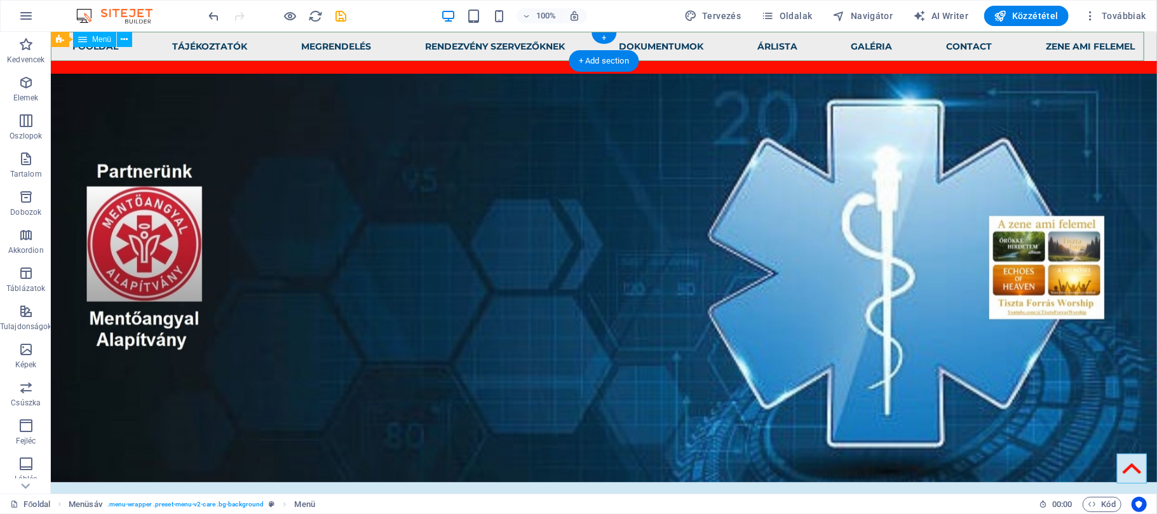
select select
select select "15"
select select
select select "16"
select select
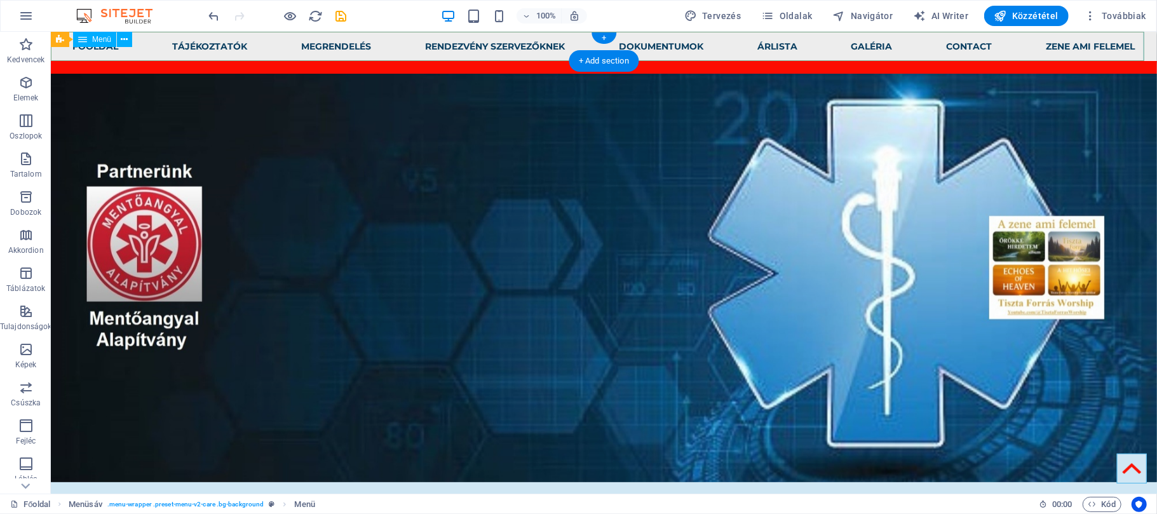
select select "17"
select select
select select "18"
select select
select select "19"
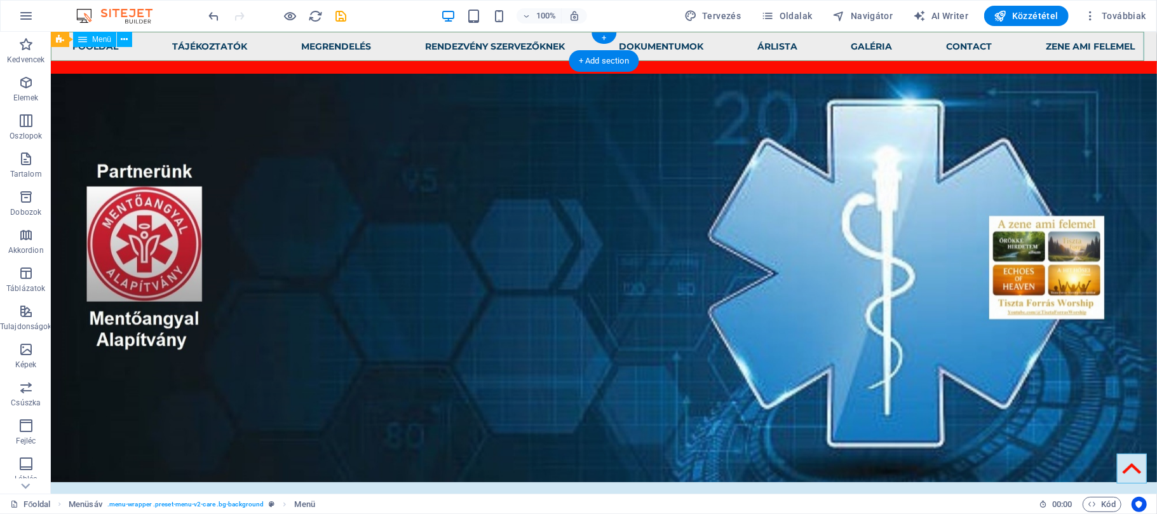
select select
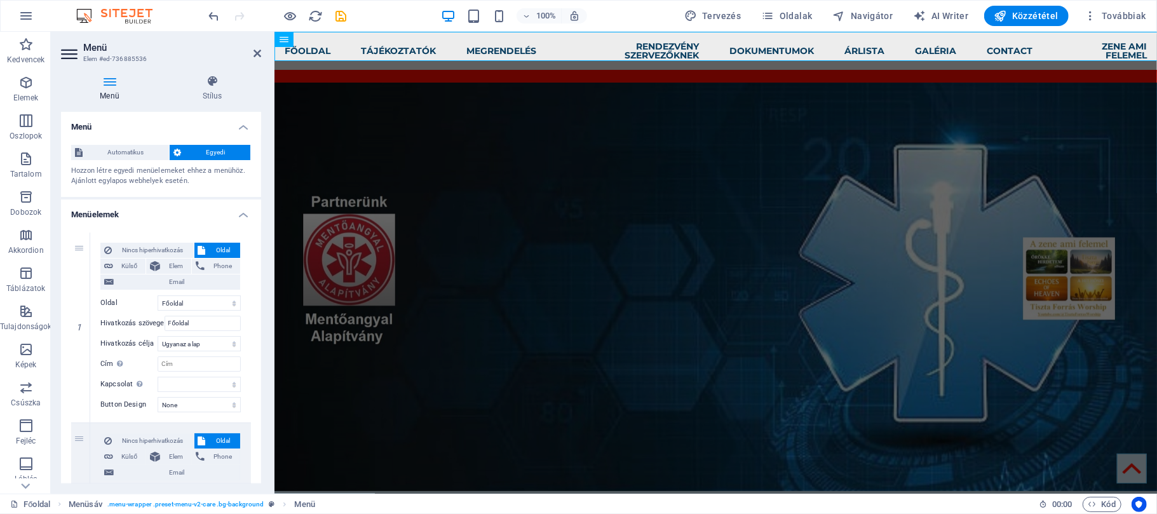
click at [102, 85] on icon at bounding box center [109, 81] width 97 height 13
click at [257, 56] on icon at bounding box center [258, 53] width 8 height 10
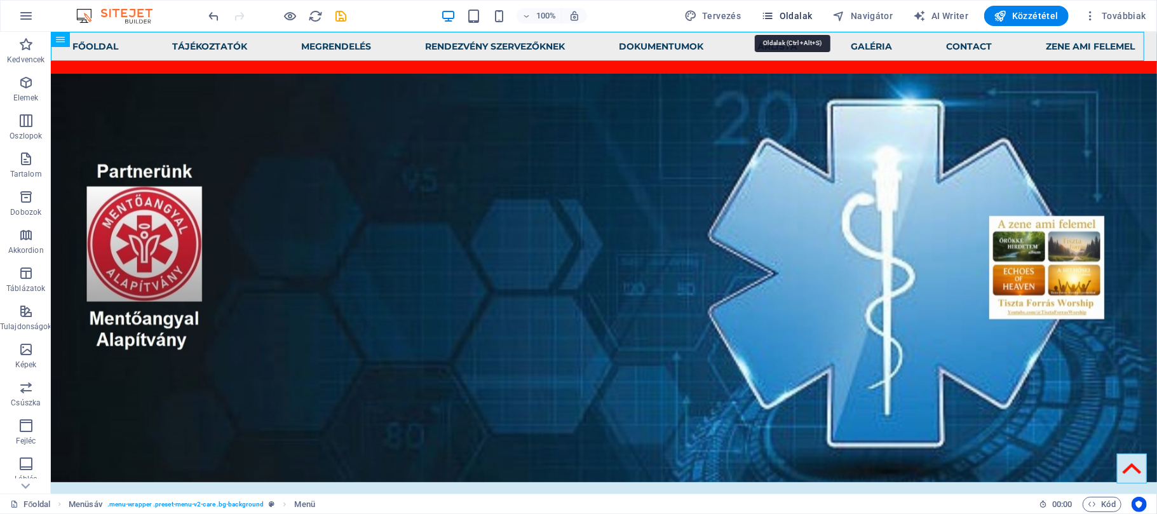
click at [774, 18] on icon "button" at bounding box center [767, 16] width 13 height 13
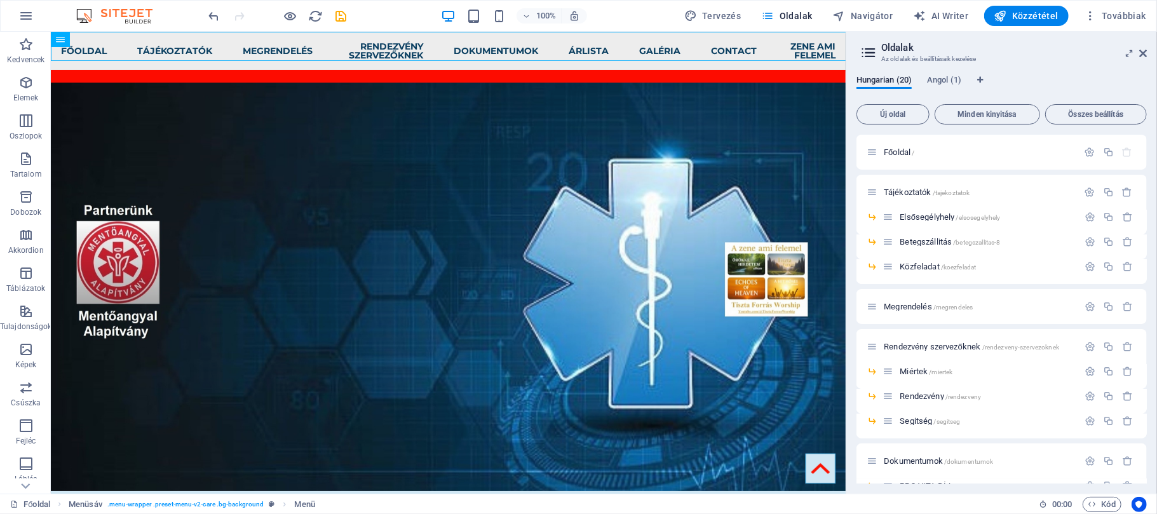
scroll to position [283, 0]
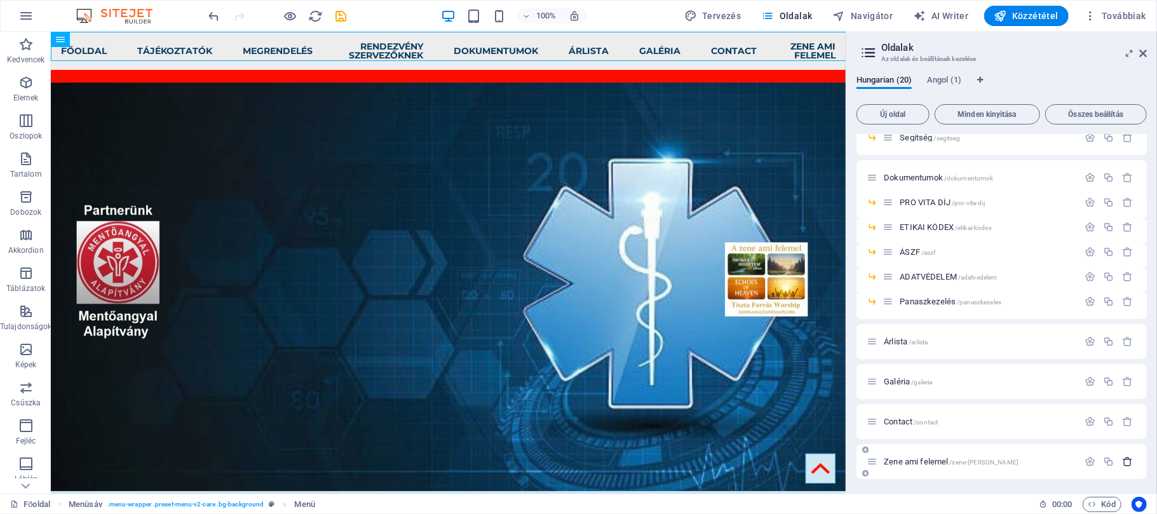
click at [1125, 461] on icon "button" at bounding box center [1127, 461] width 11 height 11
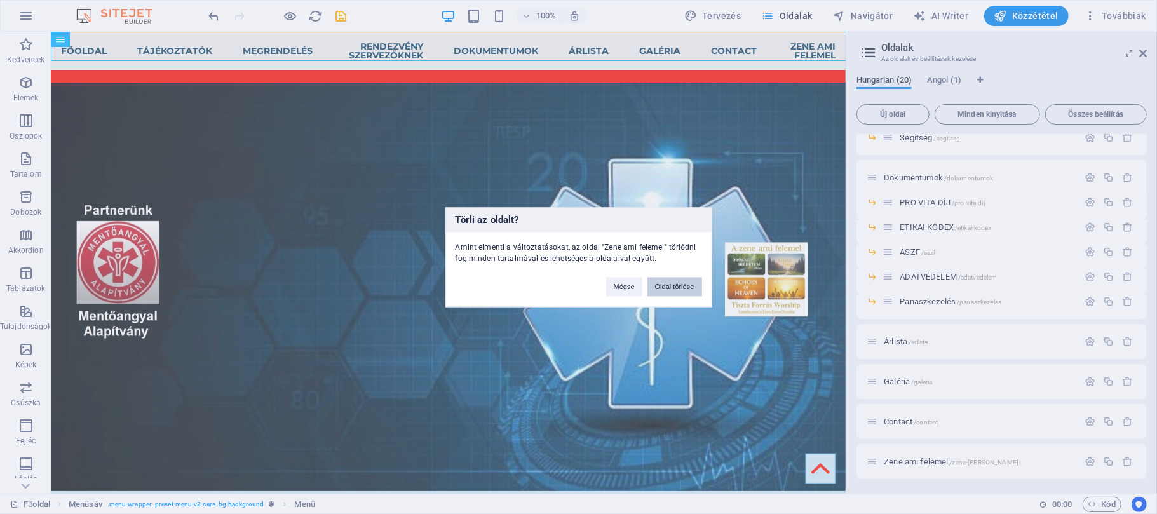
click at [687, 290] on button "Oldal törlése" at bounding box center [675, 286] width 55 height 19
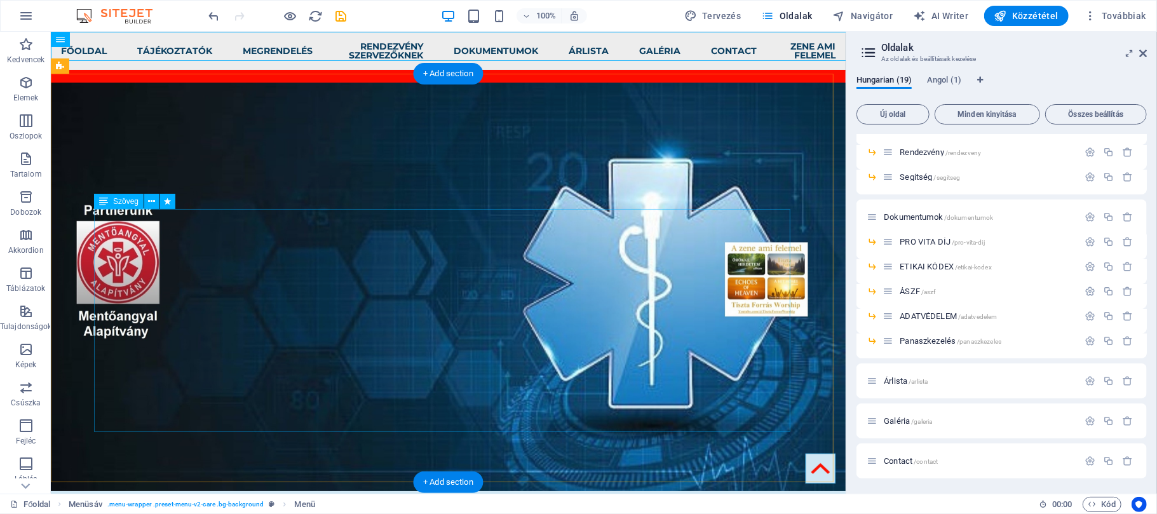
scroll to position [244, 0]
click at [1143, 48] on icon at bounding box center [1143, 53] width 8 height 10
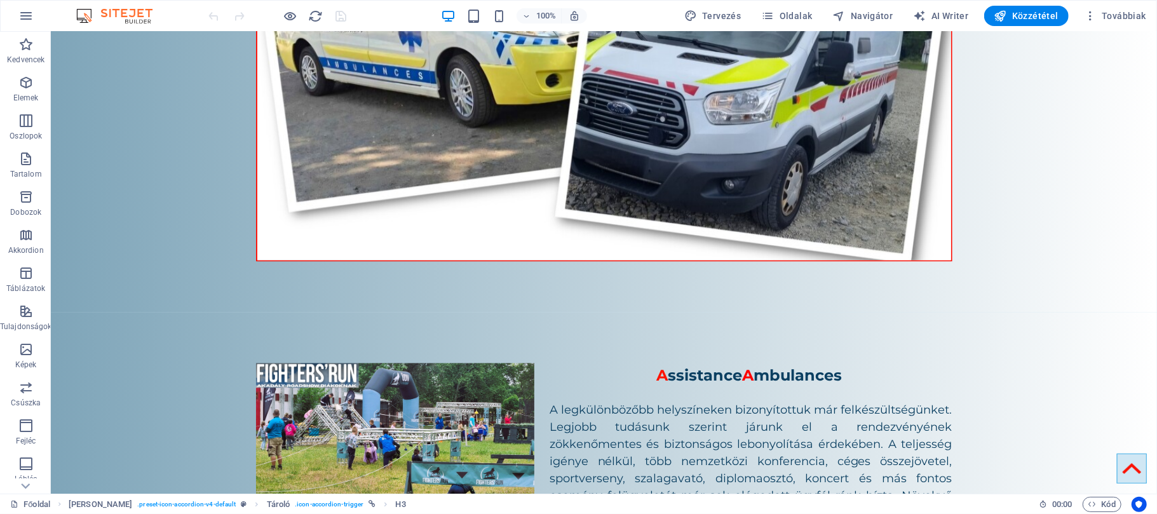
scroll to position [979, 0]
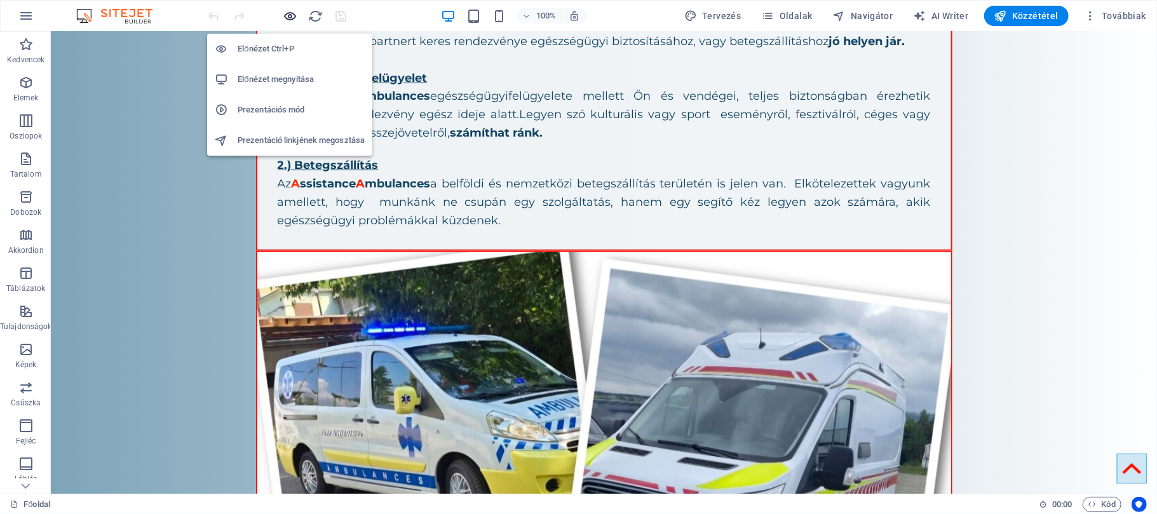
click at [289, 16] on icon "button" at bounding box center [290, 16] width 15 height 15
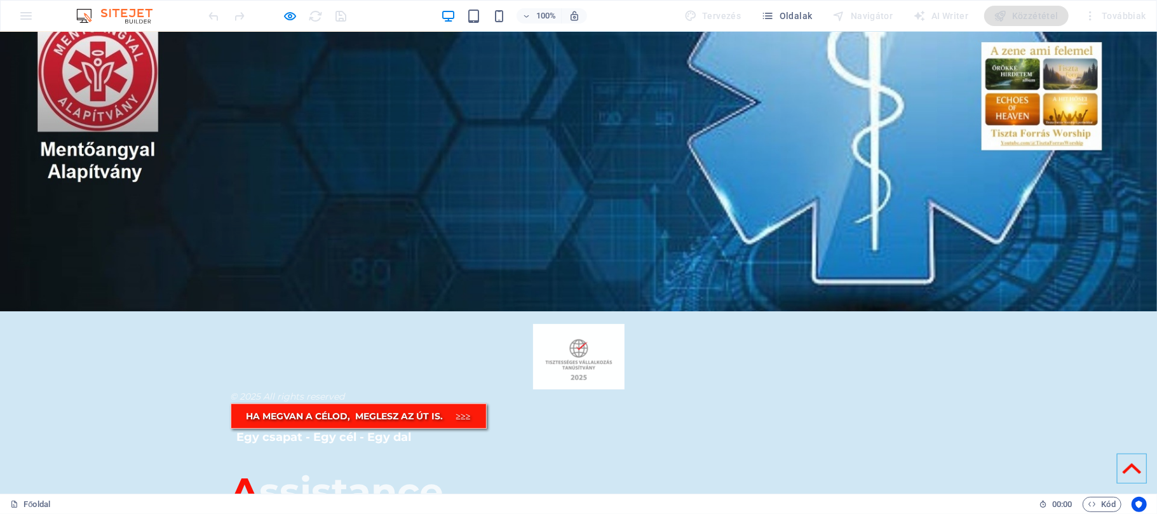
scroll to position [0, 0]
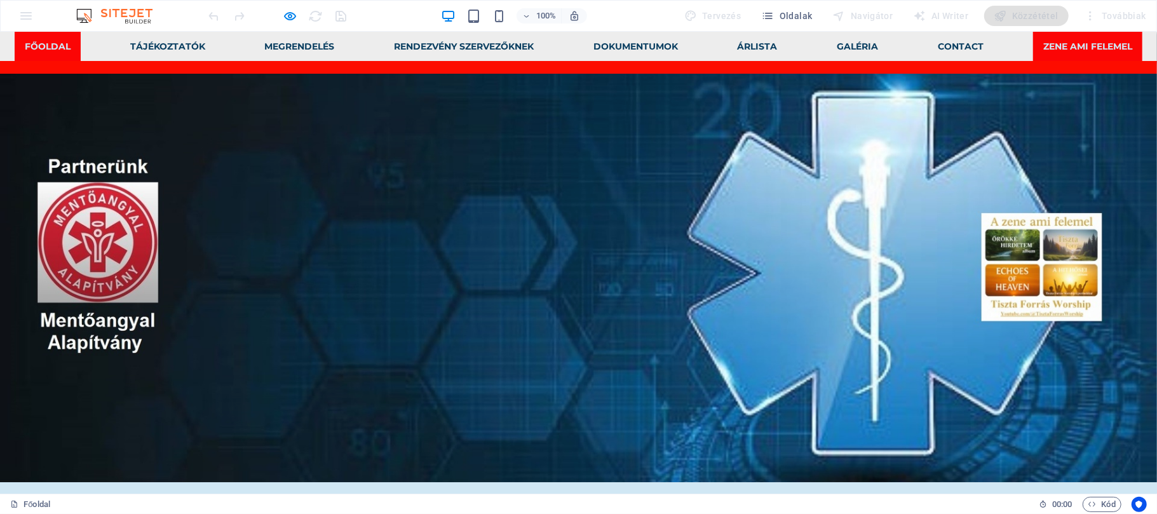
click at [1117, 45] on link "Zene ami felemel" at bounding box center [1087, 45] width 109 height 29
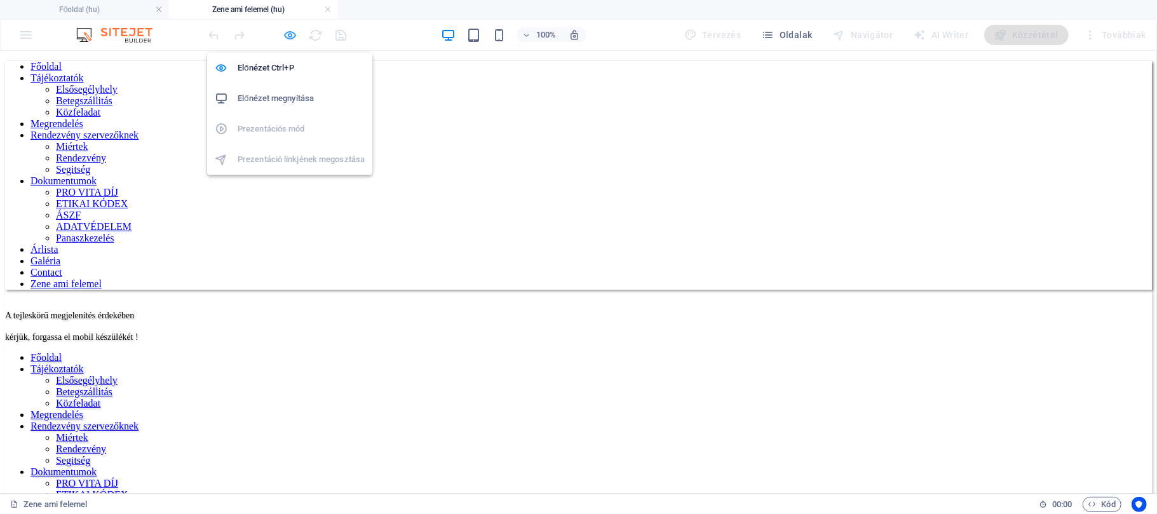
click at [287, 31] on icon "button" at bounding box center [290, 35] width 15 height 15
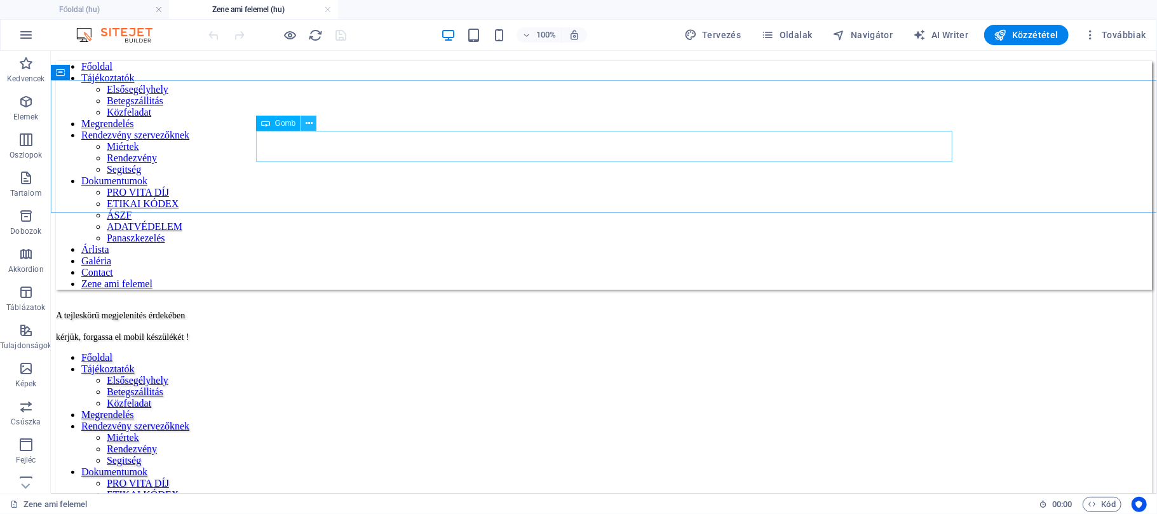
click at [309, 125] on icon at bounding box center [309, 123] width 7 height 13
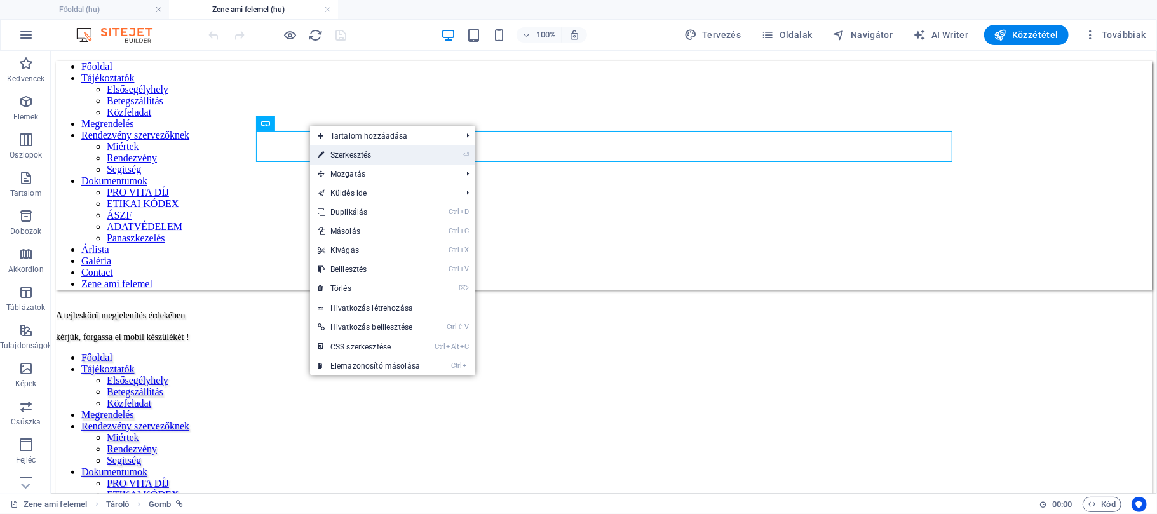
click at [333, 150] on link "⏎ Szerkesztés" at bounding box center [369, 155] width 118 height 19
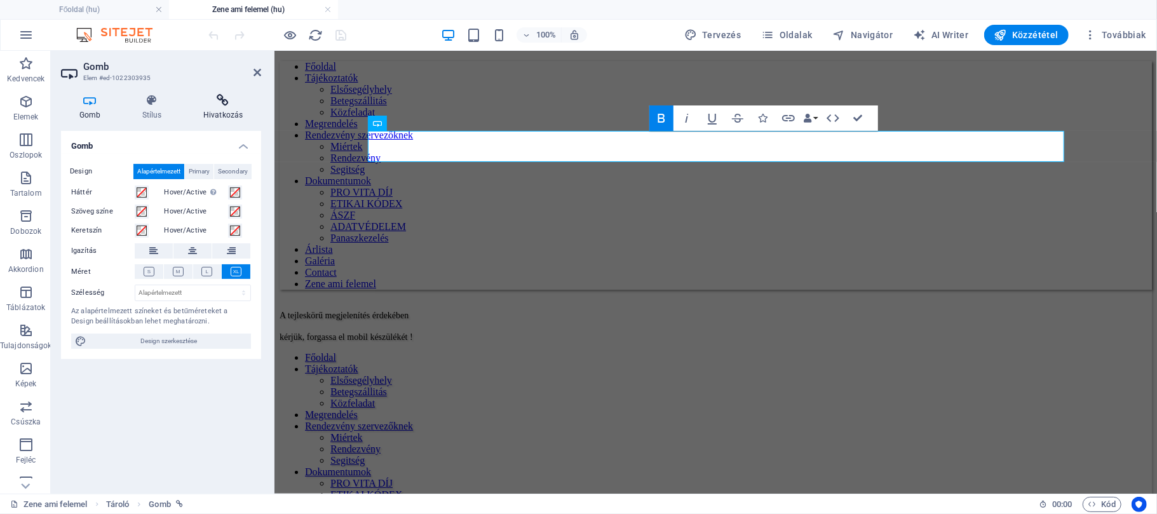
click at [232, 112] on h4 "Hivatkozás" at bounding box center [223, 107] width 76 height 27
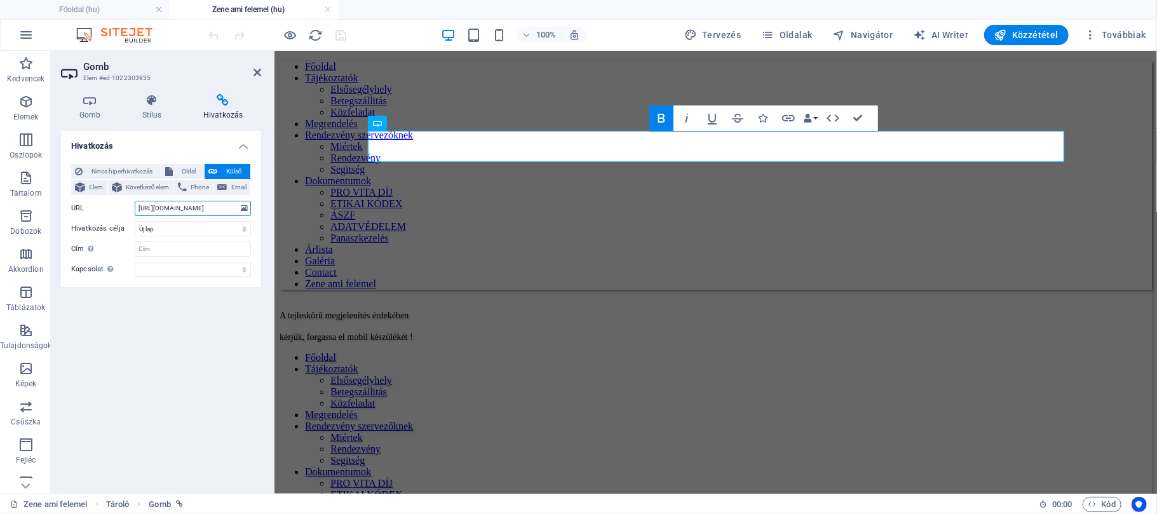
click at [234, 207] on input "[URL][DOMAIN_NAME]" at bounding box center [193, 208] width 116 height 15
click at [222, 207] on input "[URL][DOMAIN_NAME]" at bounding box center [193, 208] width 116 height 15
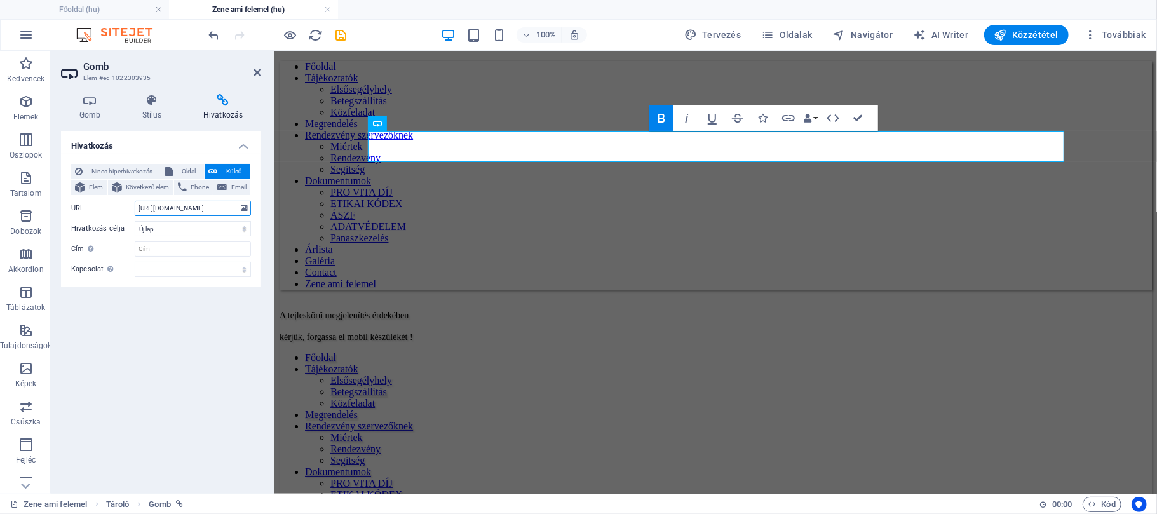
type input "[URL][DOMAIN_NAME]"
click at [264, 233] on div "Gomb Stílus Hivatkozás Gomb Design Alapértelmezett Primary Secondary Háttér Hov…" at bounding box center [161, 289] width 221 height 410
click at [257, 74] on icon at bounding box center [258, 72] width 8 height 10
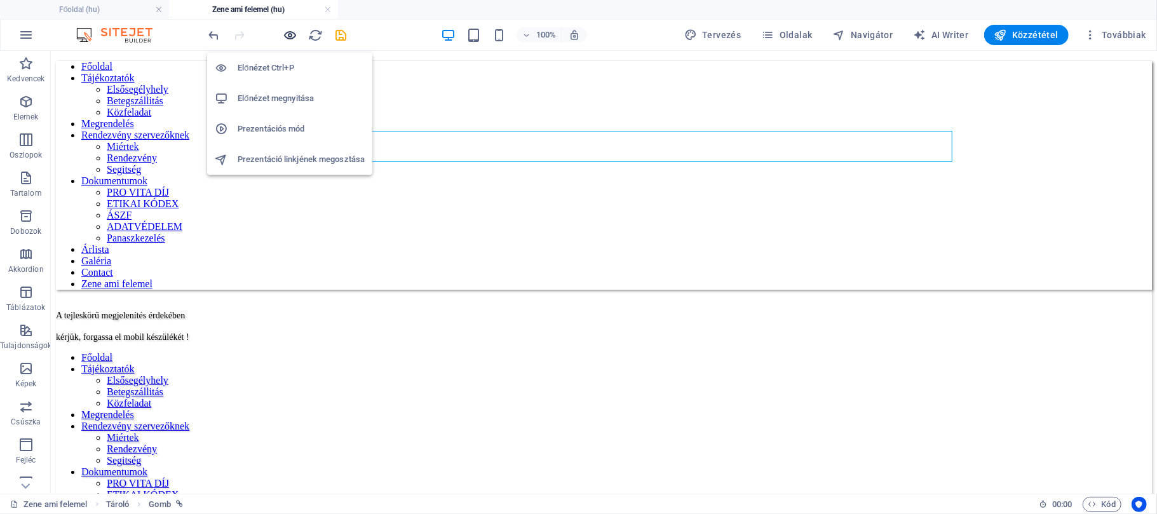
click at [289, 36] on icon "button" at bounding box center [290, 35] width 15 height 15
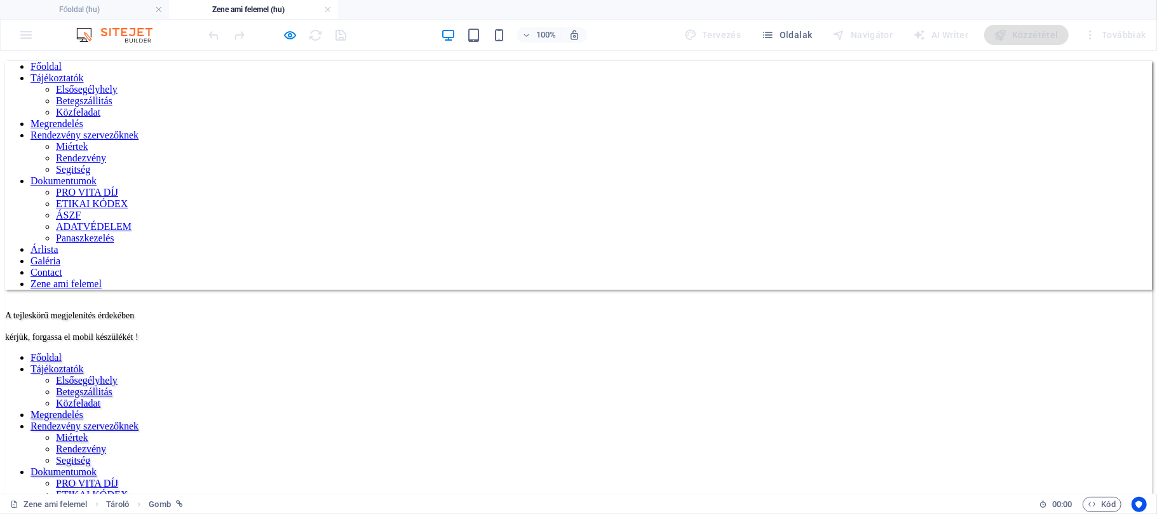
click at [102, 278] on link "Zene ami felemel" at bounding box center [66, 283] width 71 height 11
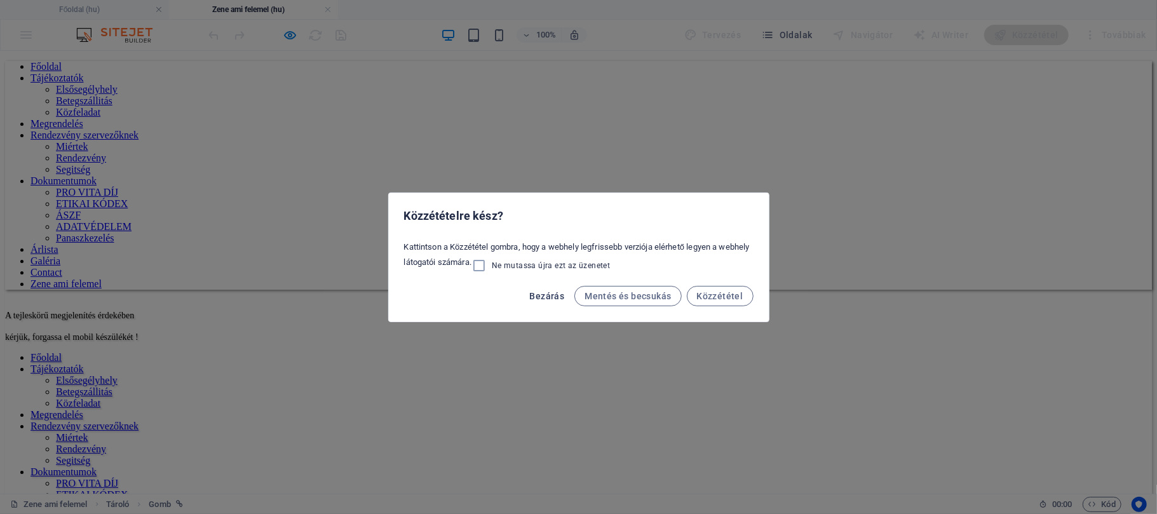
click at [550, 295] on span "Bezárás" at bounding box center [546, 296] width 35 height 10
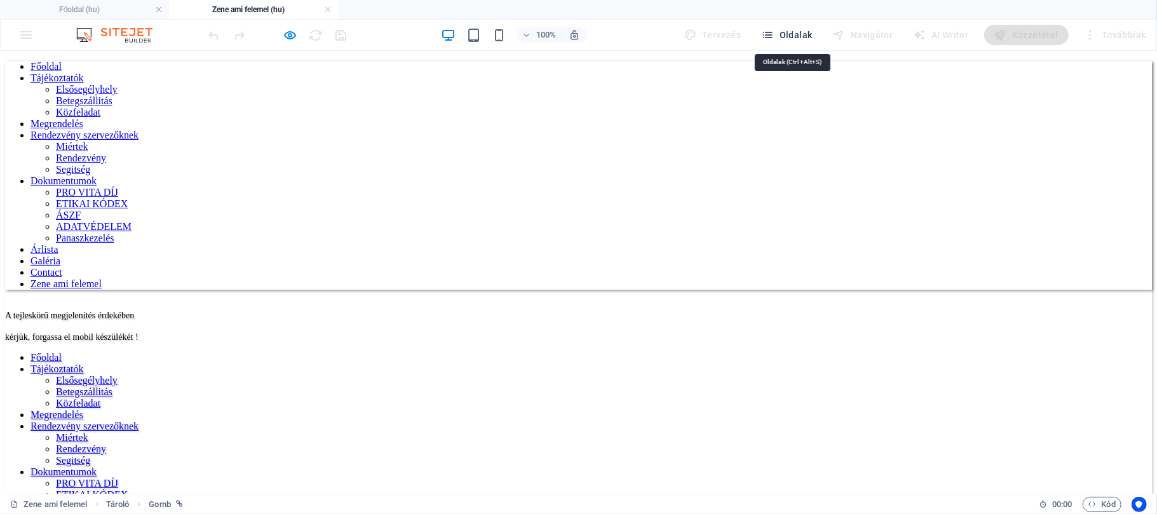
click at [789, 32] on span "Oldalak" at bounding box center [786, 35] width 51 height 13
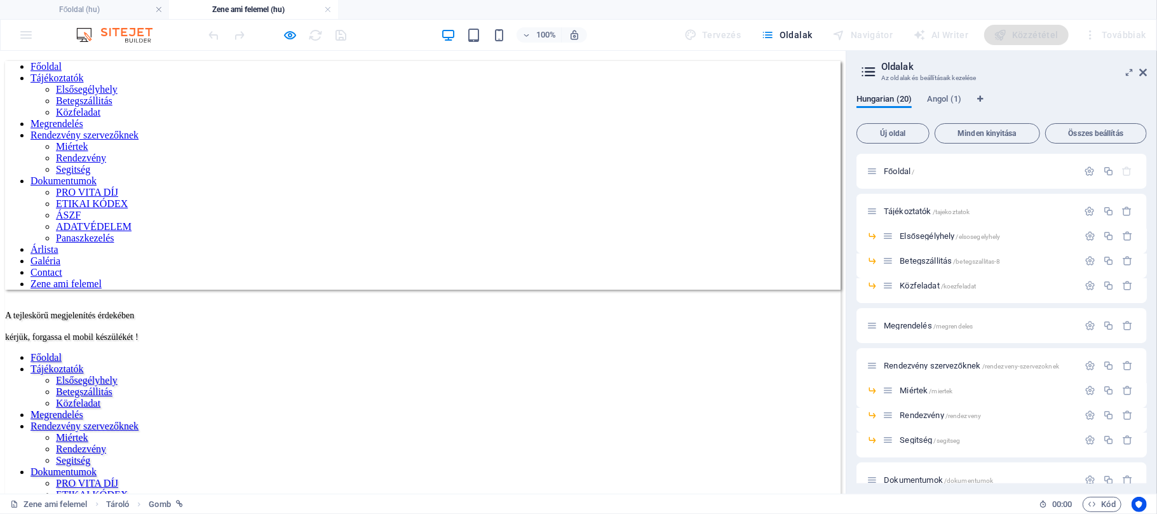
click at [1148, 437] on div "Hungarian (20) Angol (1) Új oldal Minden kinyitása Összes beállítás Főoldal / T…" at bounding box center [1001, 289] width 311 height 410
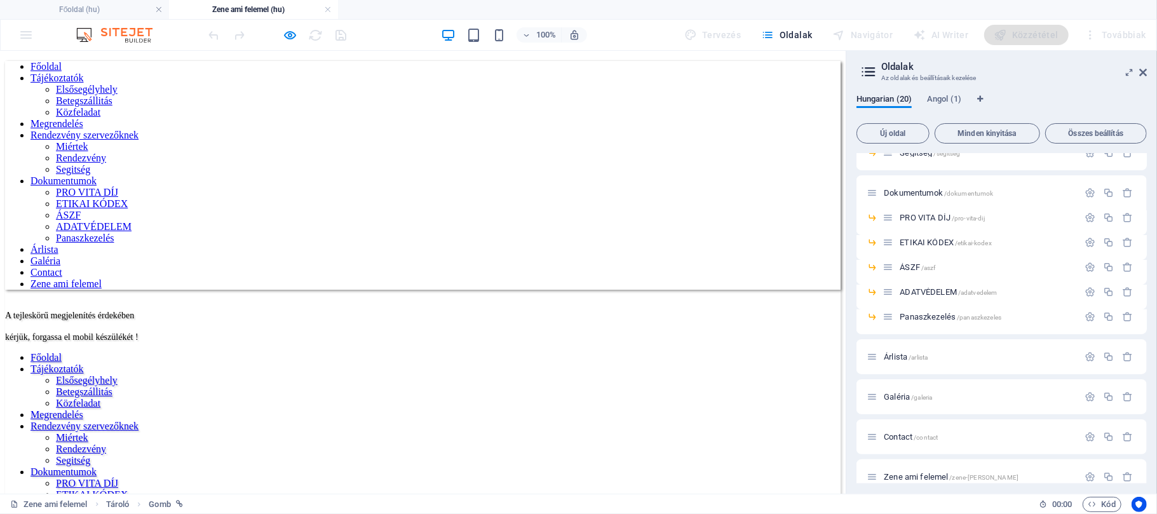
scroll to position [288, 0]
click at [1146, 461] on div "Főoldal / Tájékoztatók /tajekoztatok Elsősegélyhely /elsosegelyhely Betegszálli…" at bounding box center [1002, 319] width 290 height 330
click at [1145, 487] on div "Hungarian (20) Angol (1) Új oldal Minden kinyitása Összes beállítás Főoldal / T…" at bounding box center [1001, 289] width 311 height 410
click at [876, 481] on icon at bounding box center [872, 476] width 11 height 11
click at [1126, 476] on icon "button" at bounding box center [1127, 476] width 11 height 11
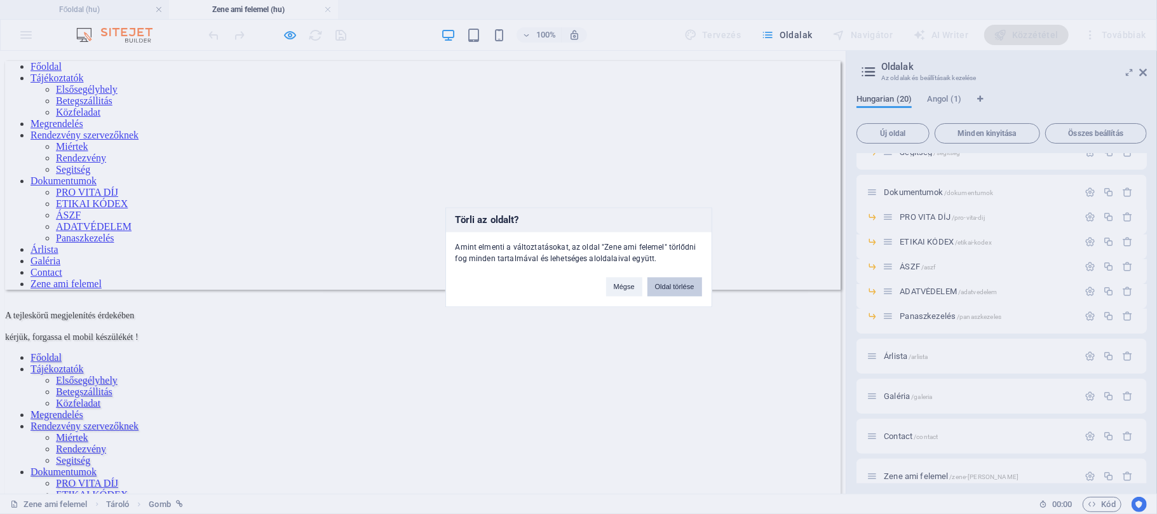
click at [667, 287] on button "Oldal törlése" at bounding box center [675, 286] width 55 height 19
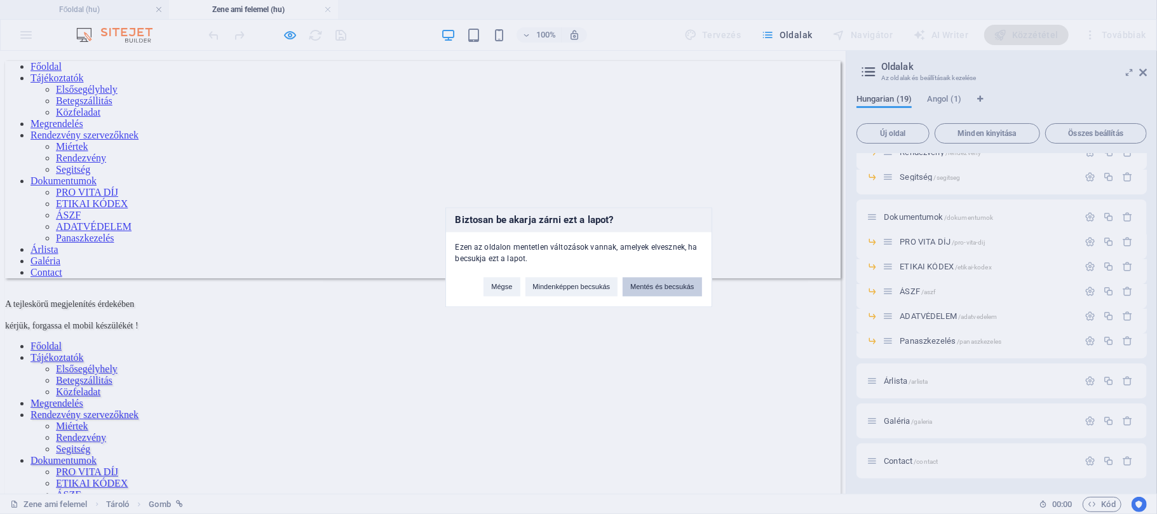
scroll to position [262, 0]
click at [667, 287] on button "Mentés és becsukás" at bounding box center [662, 286] width 79 height 19
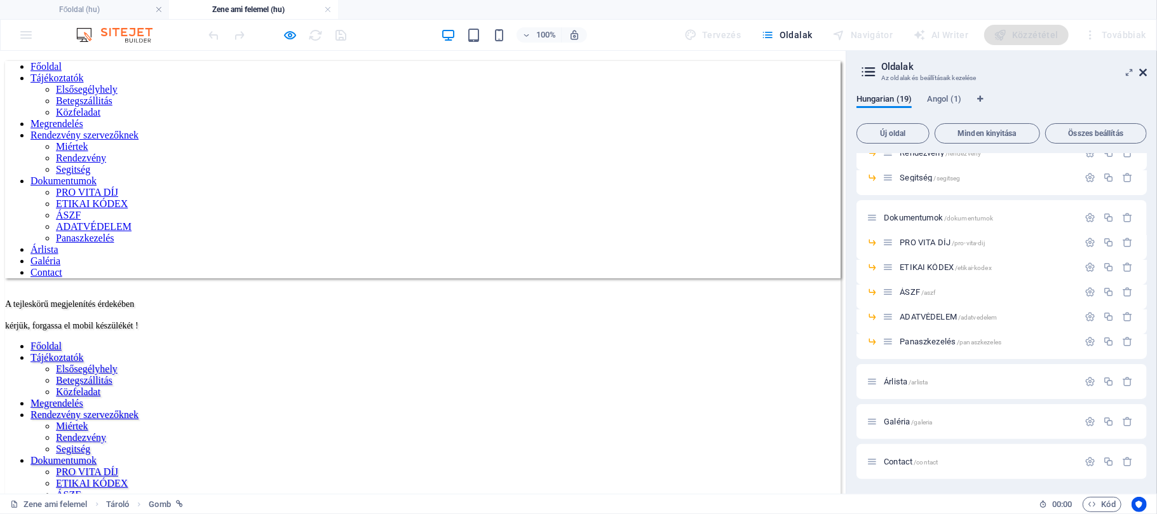
click at [1143, 69] on icon at bounding box center [1143, 72] width 8 height 10
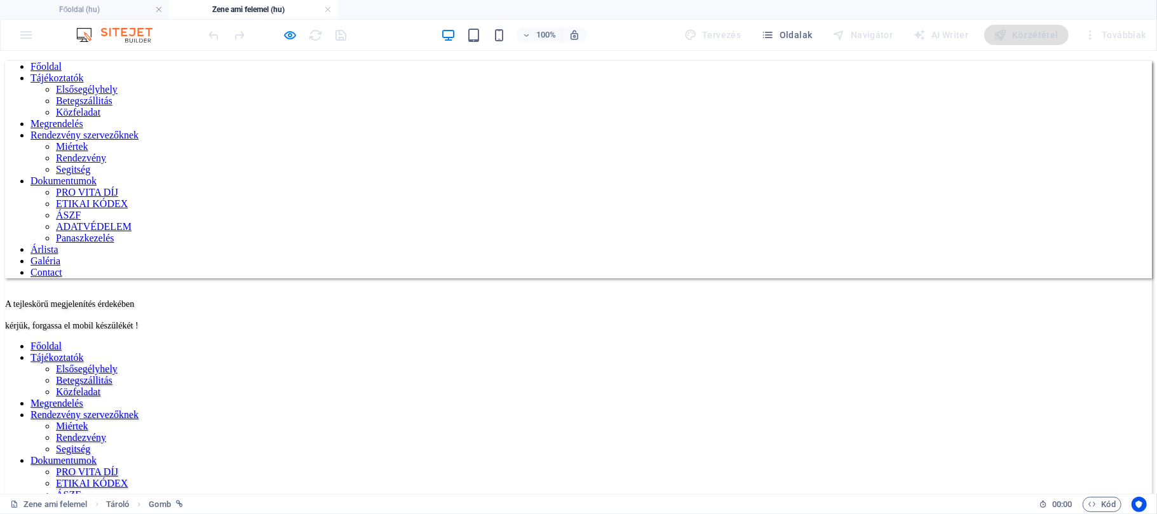
click at [58, 243] on link "Árlista" at bounding box center [45, 248] width 28 height 11
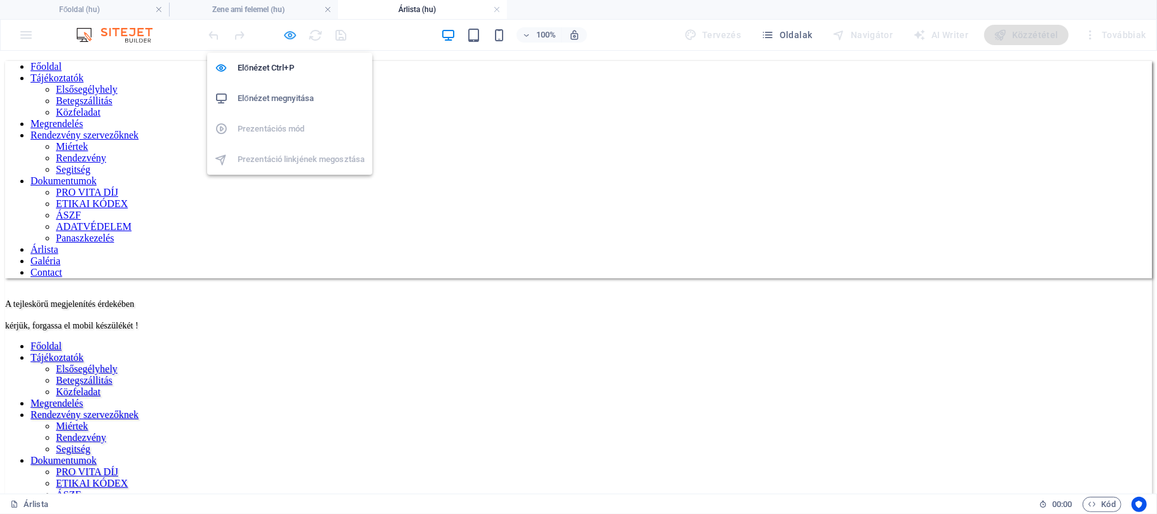
click at [288, 33] on icon "button" at bounding box center [290, 35] width 15 height 15
click at [62, 266] on link "Contact" at bounding box center [47, 271] width 32 height 11
click at [65, 60] on nav "Főoldal Tájékoztatók Elsősegélyhely Betegszállitás Közfeladat Megrendelés Rende…" at bounding box center [578, 168] width 1147 height 217
click at [285, 32] on icon "button" at bounding box center [290, 35] width 15 height 15
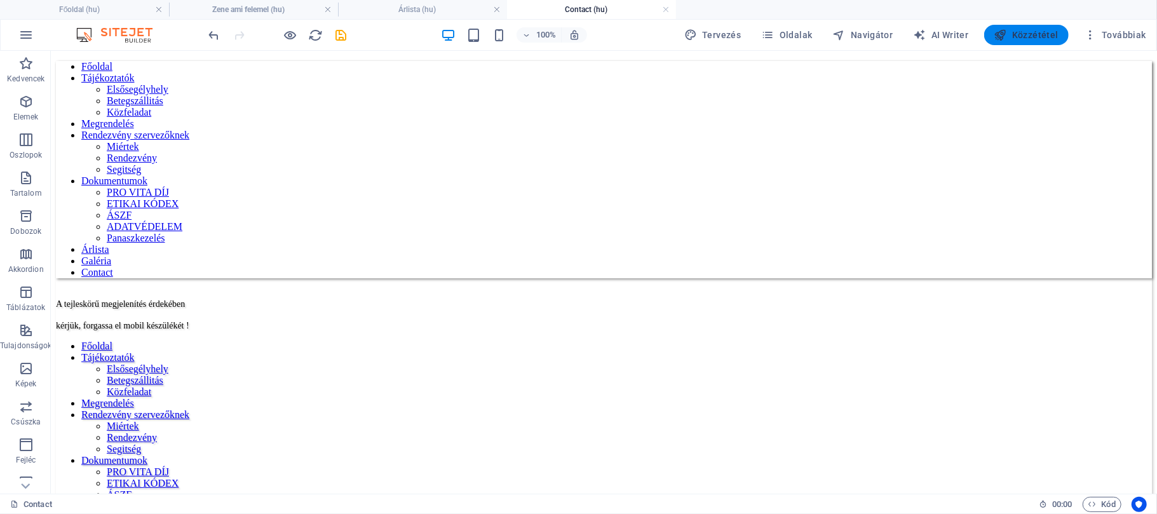
click at [1013, 36] on span "Közzététel" at bounding box center [1027, 35] width 64 height 13
